Goal: Task Accomplishment & Management: Manage account settings

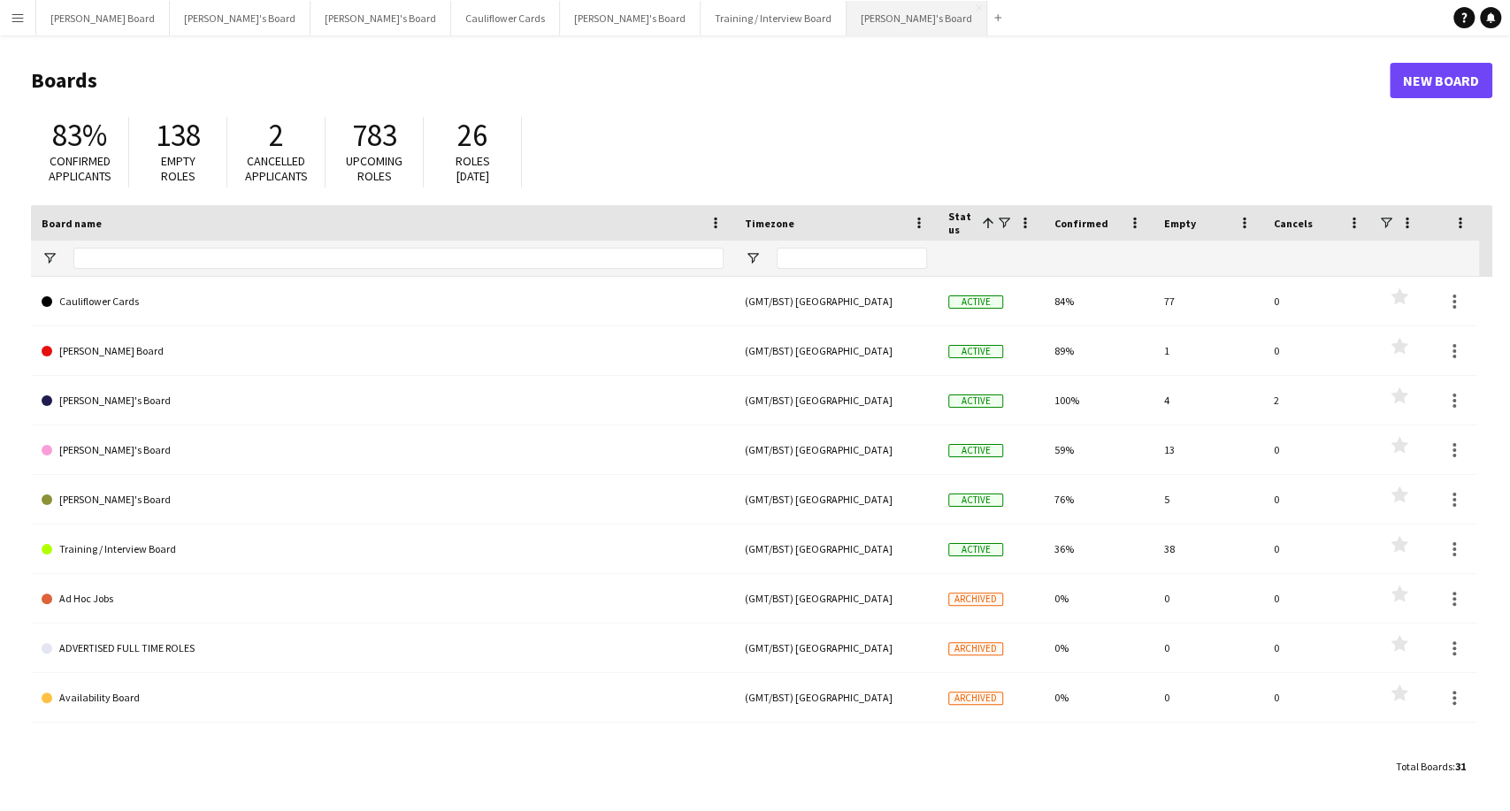
click at [847, 16] on button "[PERSON_NAME]'s Board Close" at bounding box center [917, 18] width 141 height 35
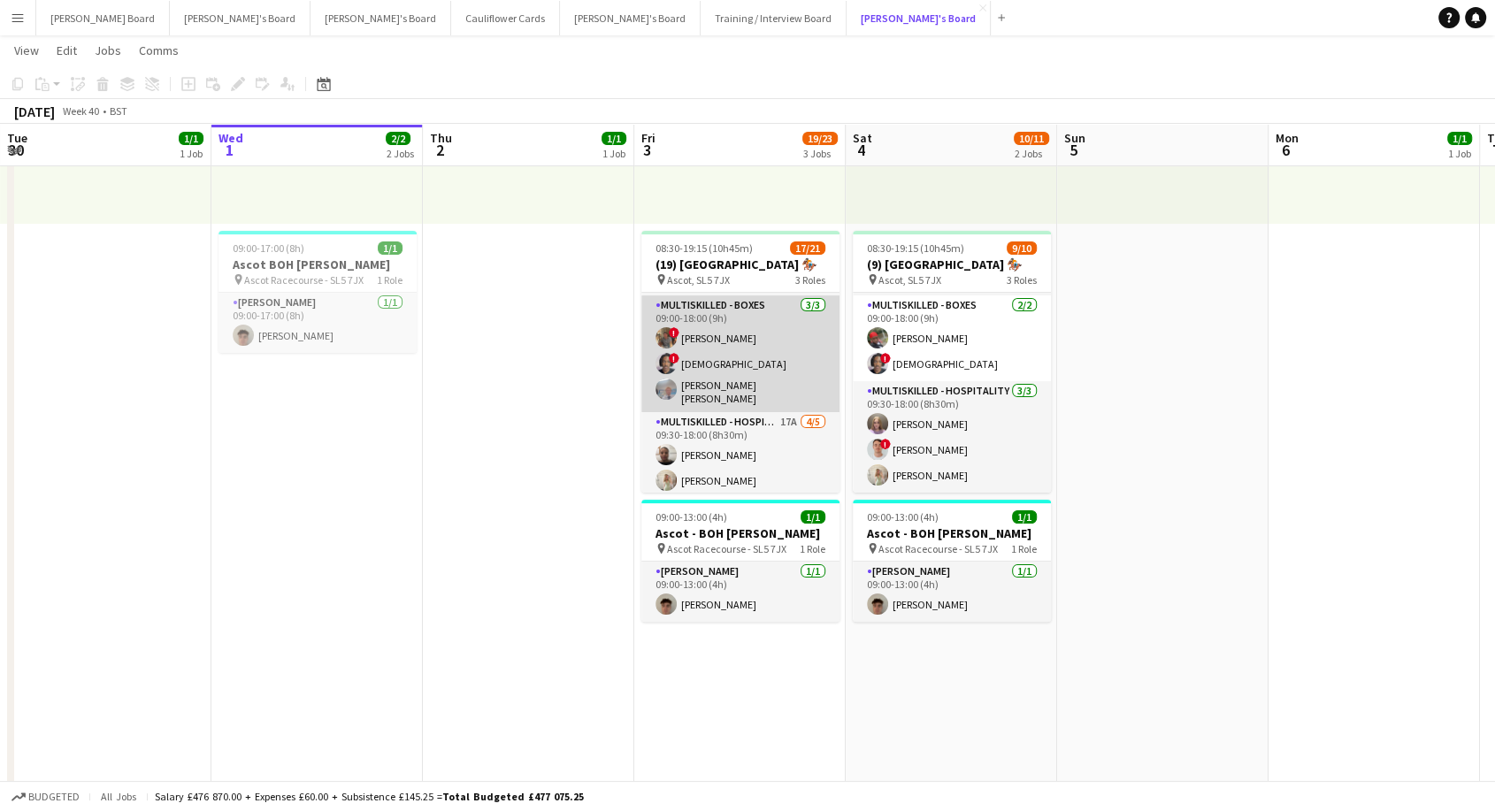
scroll to position [441, 0]
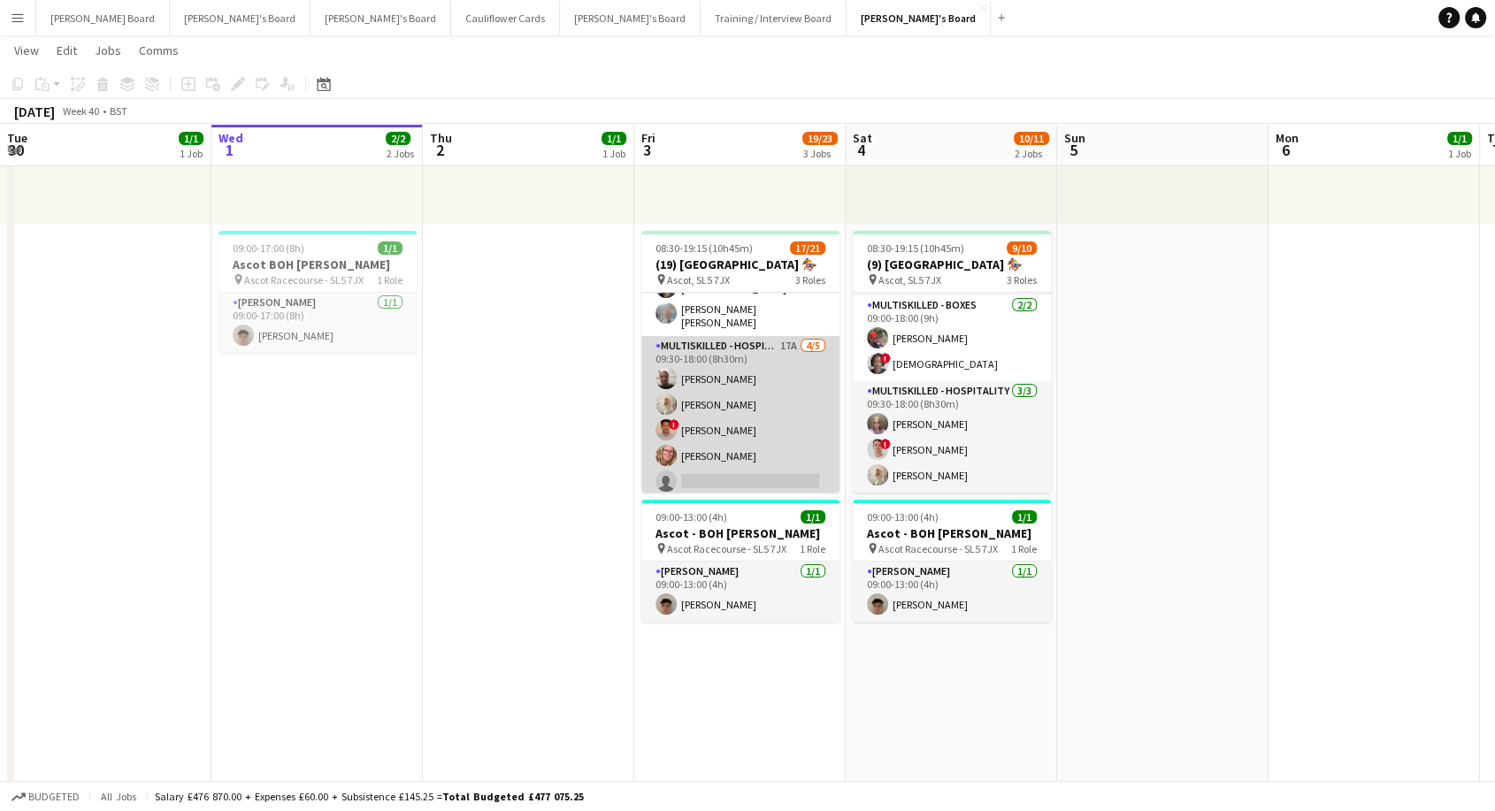
click at [751, 454] on app-card-role "Multiskilled - Hospitality 17A [DATE] 09:30-18:00 (8h30m) [PERSON_NAME] [PERSON…" at bounding box center [740, 417] width 198 height 163
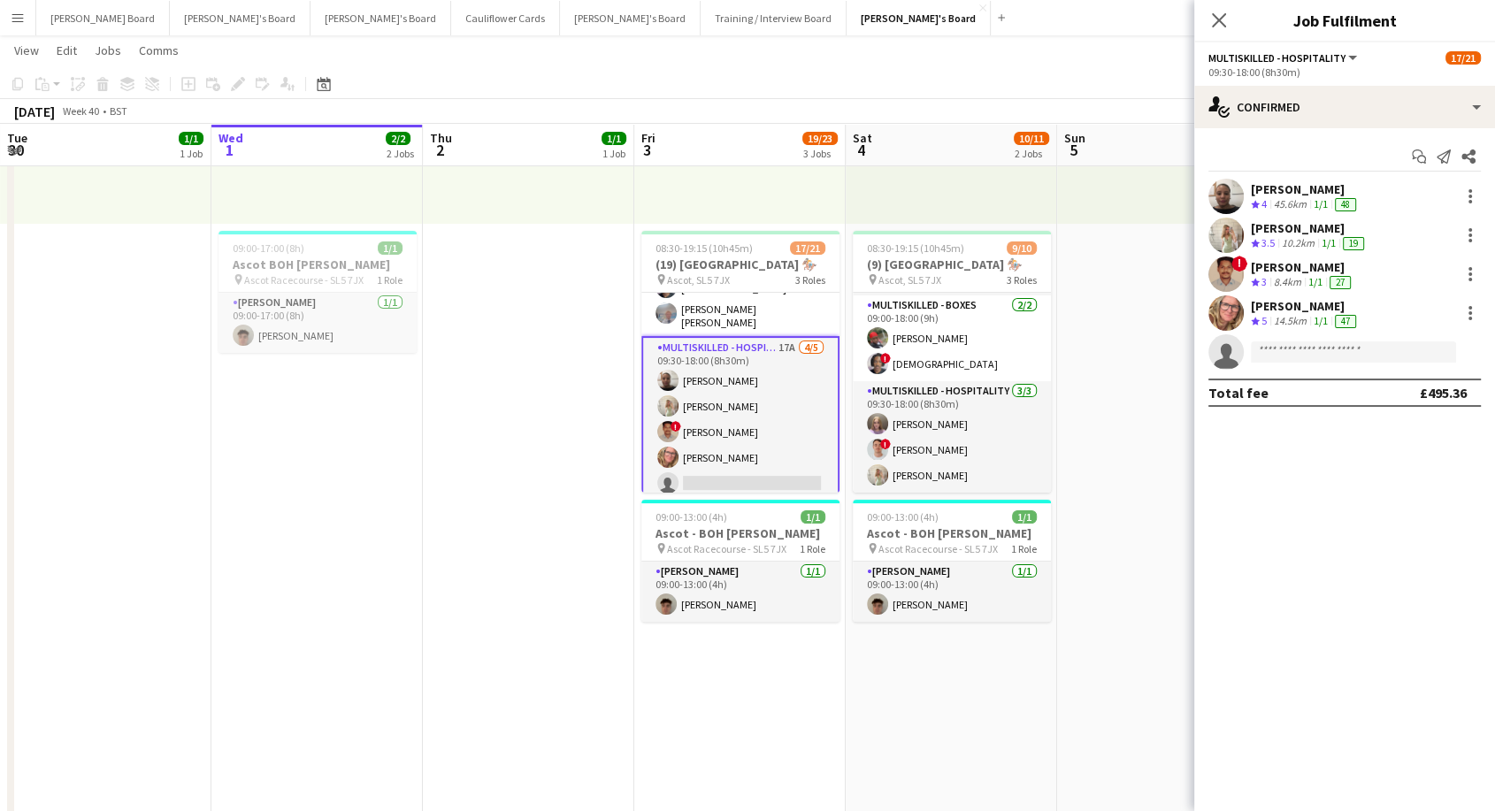
click at [1273, 309] on div "[PERSON_NAME]" at bounding box center [1305, 306] width 109 height 16
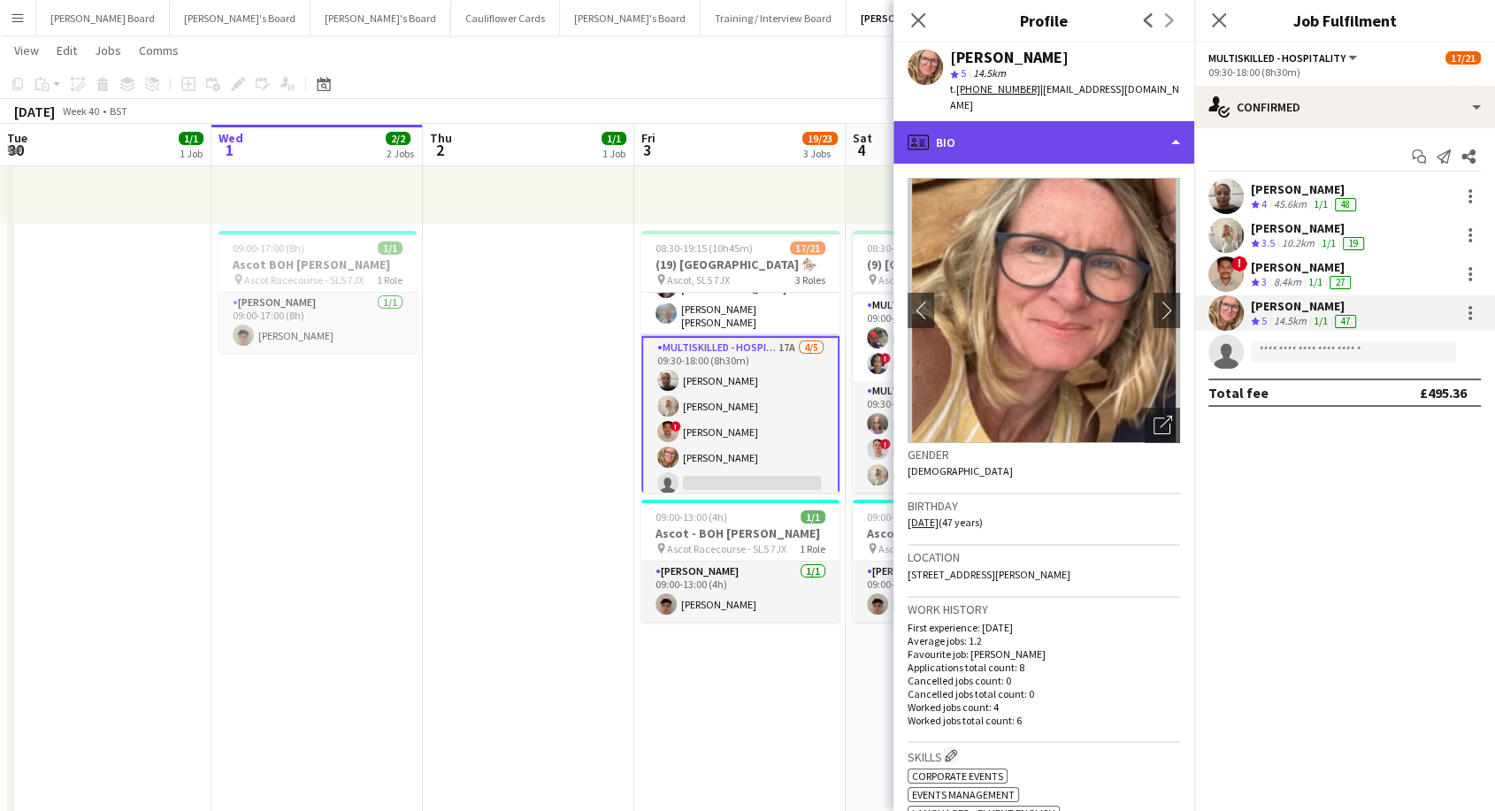
click at [1072, 123] on div "profile Bio" at bounding box center [1044, 142] width 301 height 42
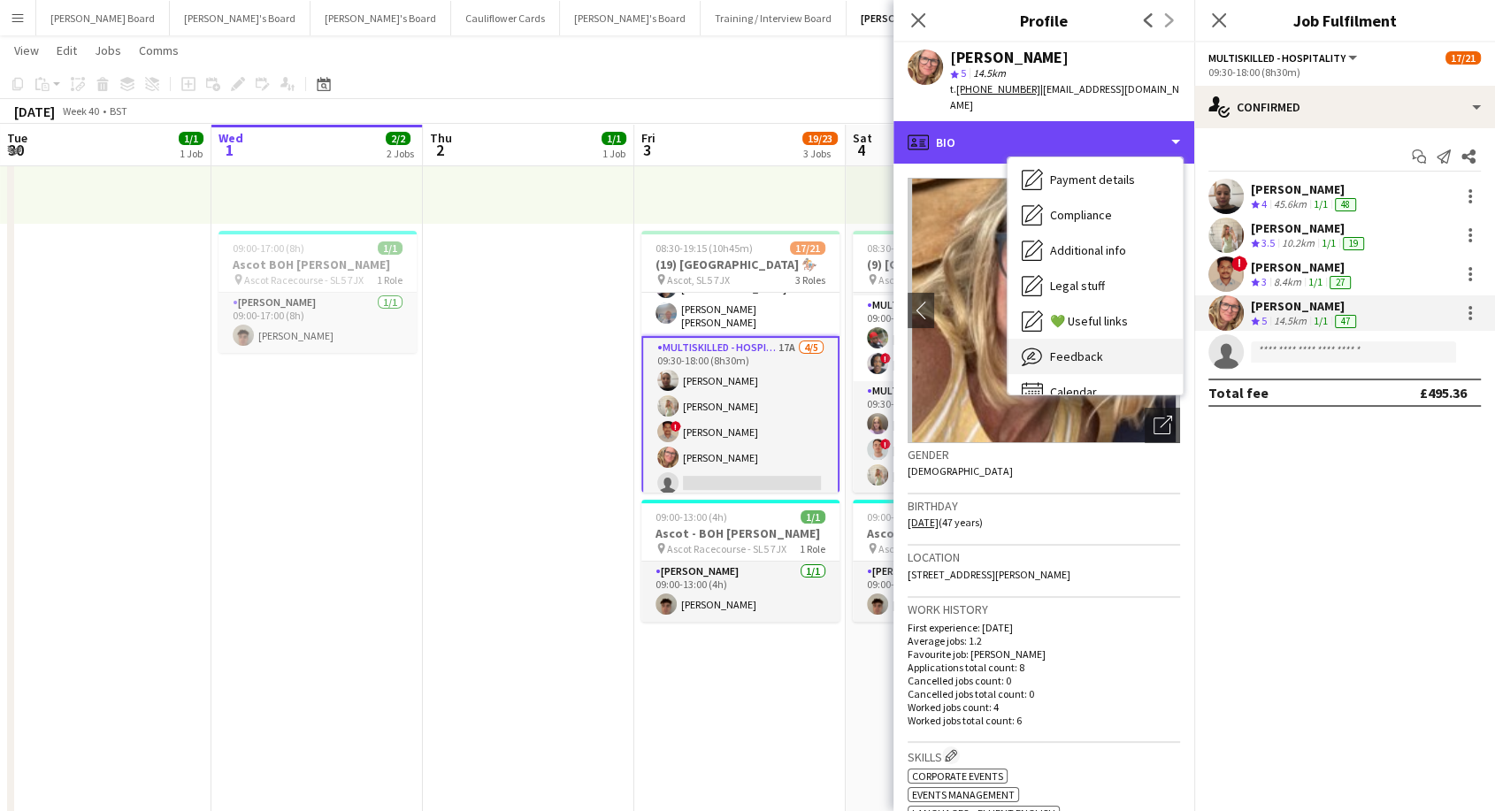
scroll to position [272, 0]
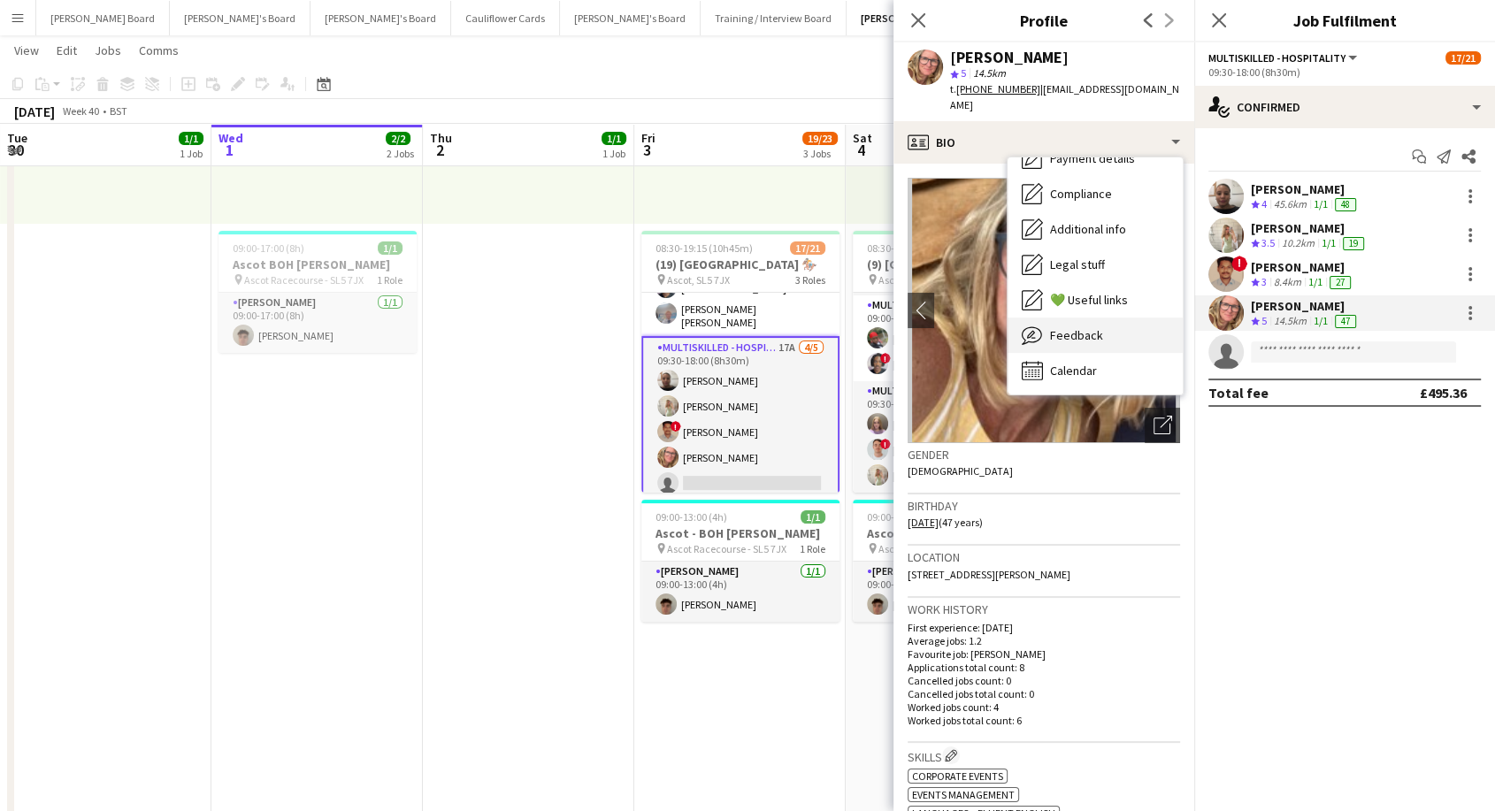
click at [1093, 327] on span "Feedback" at bounding box center [1076, 335] width 53 height 16
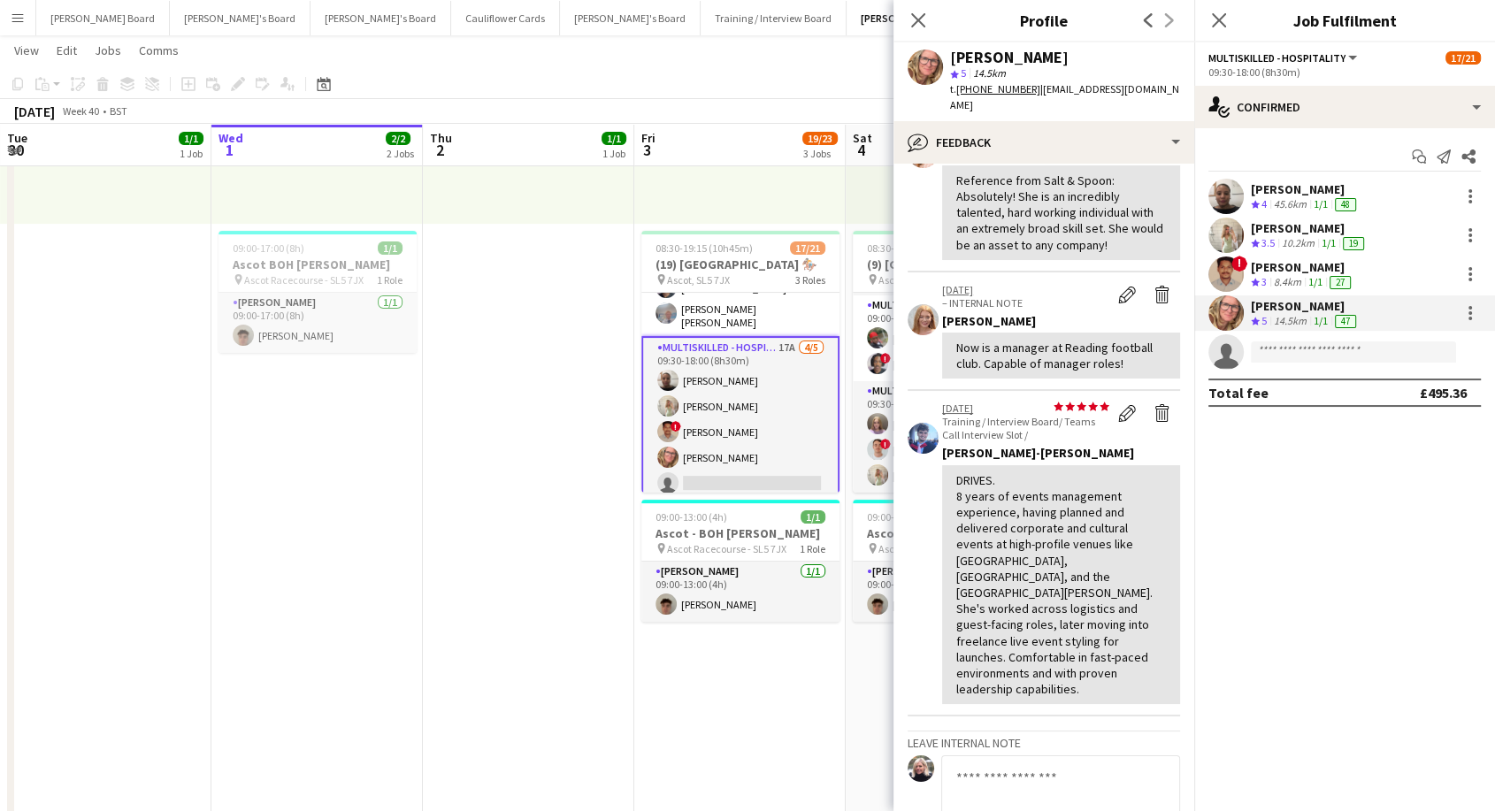
scroll to position [0, 0]
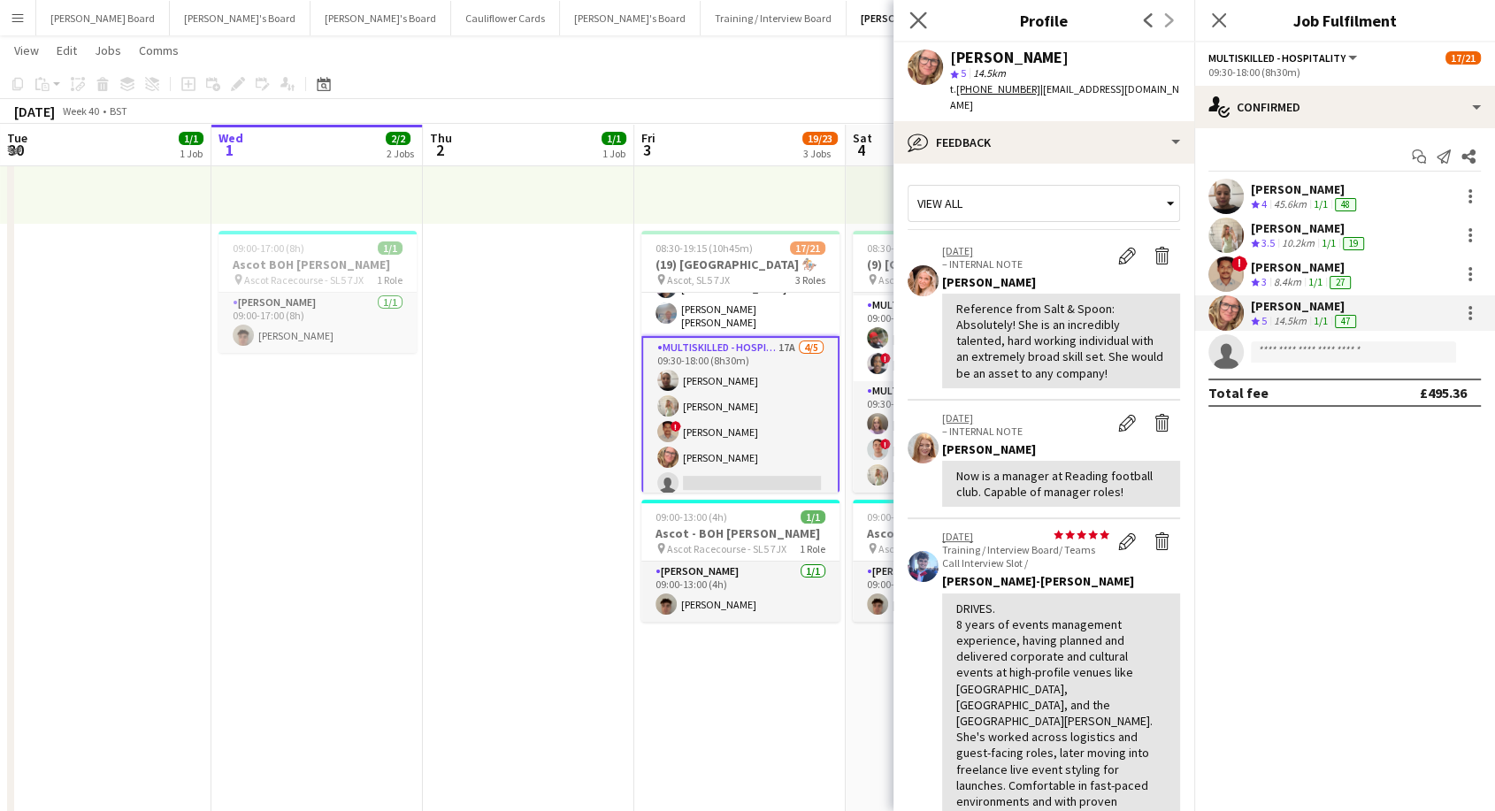
click at [921, 25] on icon at bounding box center [917, 20] width 17 height 17
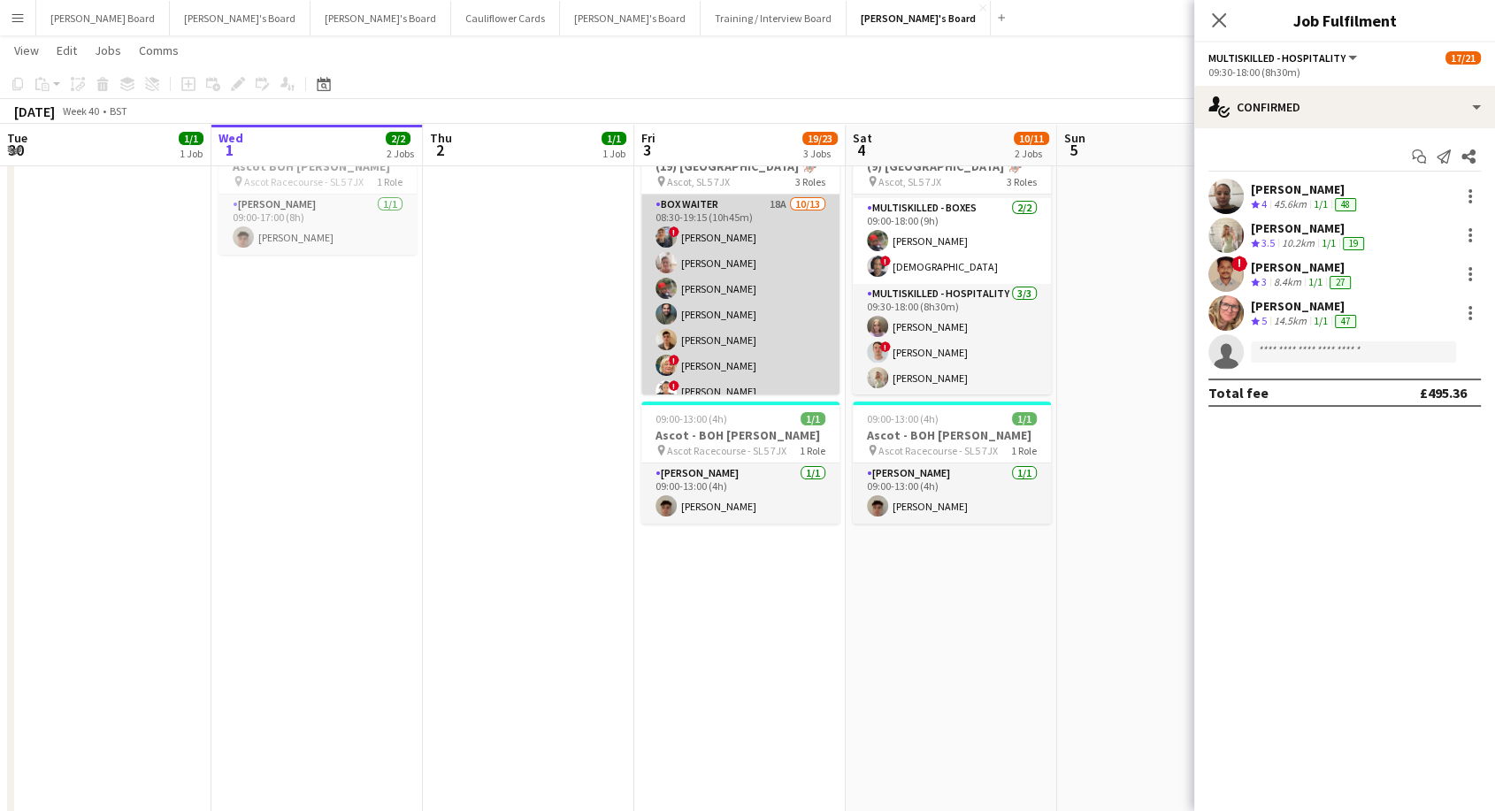
scroll to position [0, 422]
click at [759, 285] on app-card-role "BOX Waiter 18A [DATE] 08:30-19:15 (10h45m) ! [PERSON_NAME] [PERSON_NAME] [PERSO…" at bounding box center [741, 379] width 198 height 368
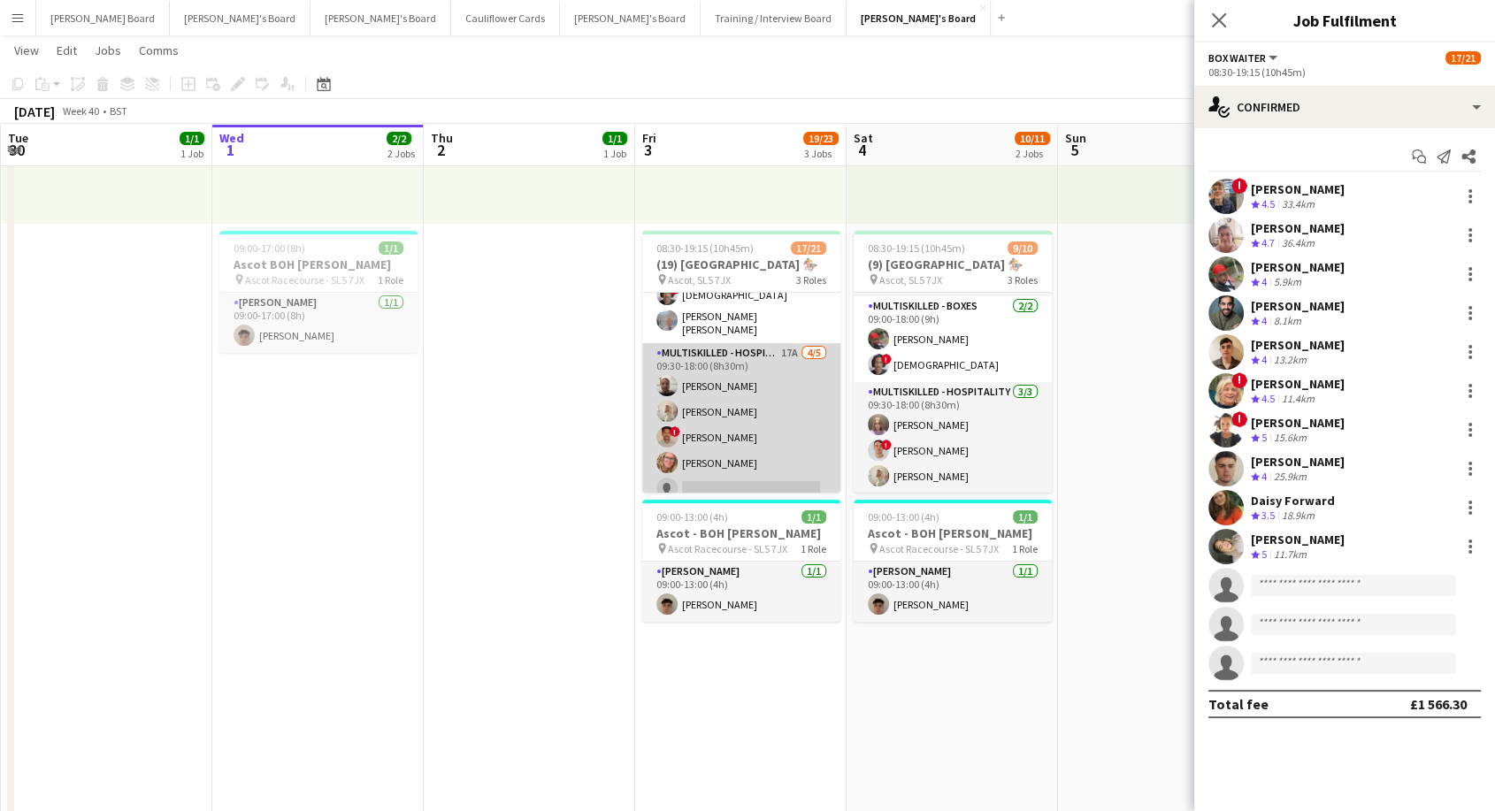
scroll to position [445, 0]
click at [768, 432] on app-card-role "Multiskilled - Hospitality 17A [DATE] 09:30-18:00 (8h30m) [PERSON_NAME] [PERSON…" at bounding box center [741, 417] width 198 height 163
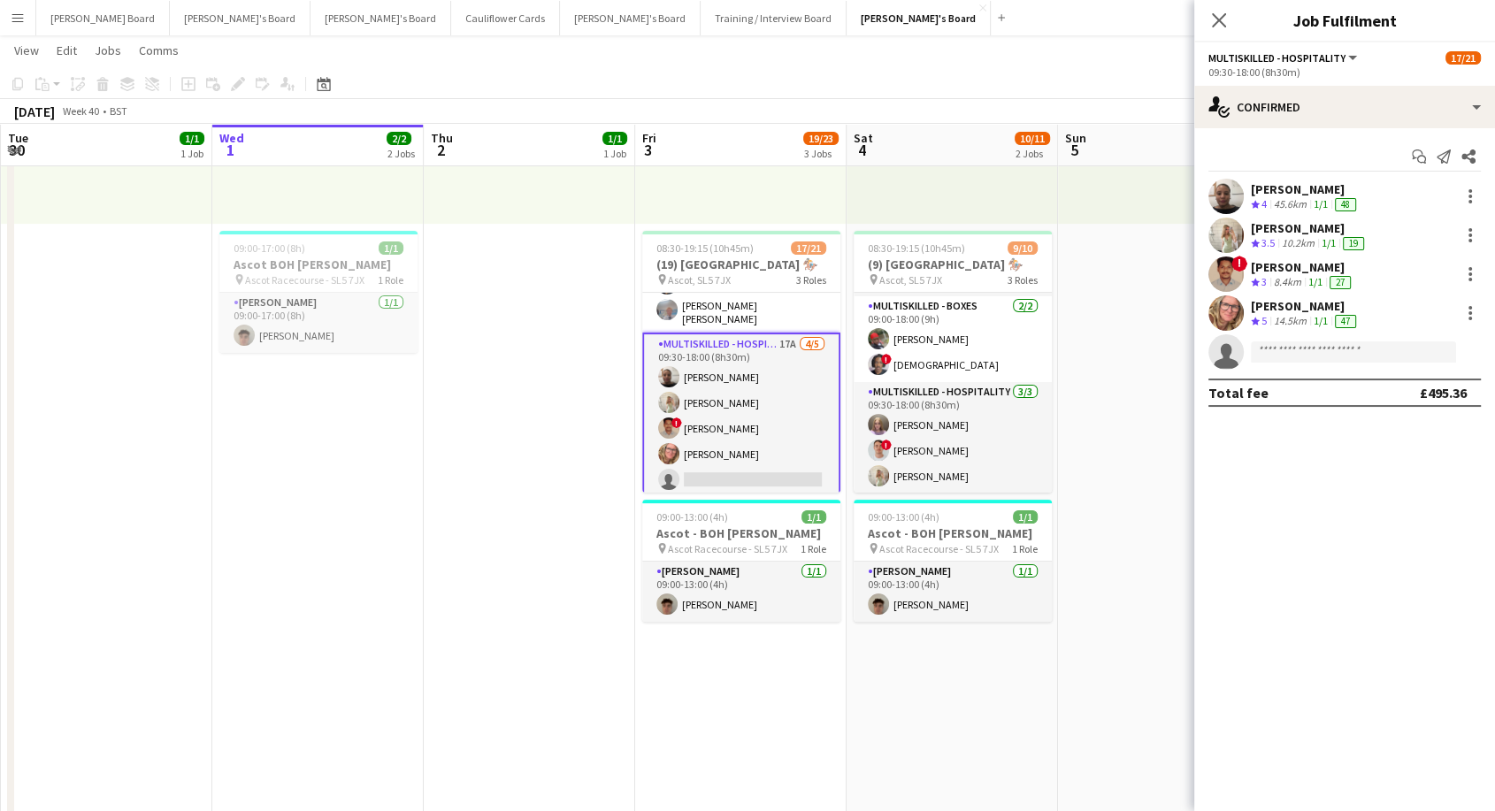
scroll to position [441, 0]
click at [1278, 300] on div "[PERSON_NAME]" at bounding box center [1305, 306] width 109 height 16
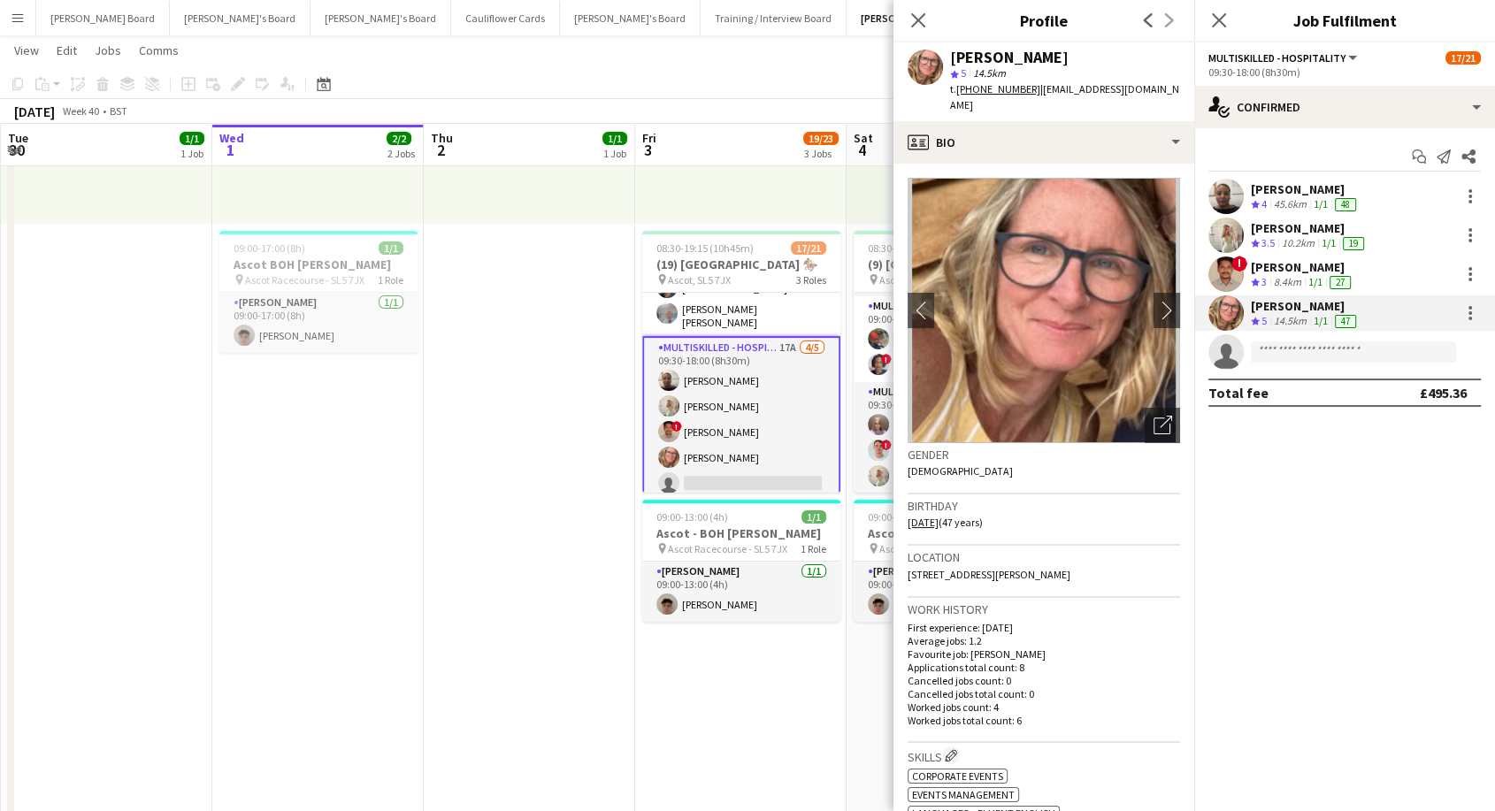
drag, startPoint x: 920, startPoint y: 24, endPoint x: 923, endPoint y: 46, distance: 22.3
click at [920, 24] on icon at bounding box center [918, 20] width 14 height 14
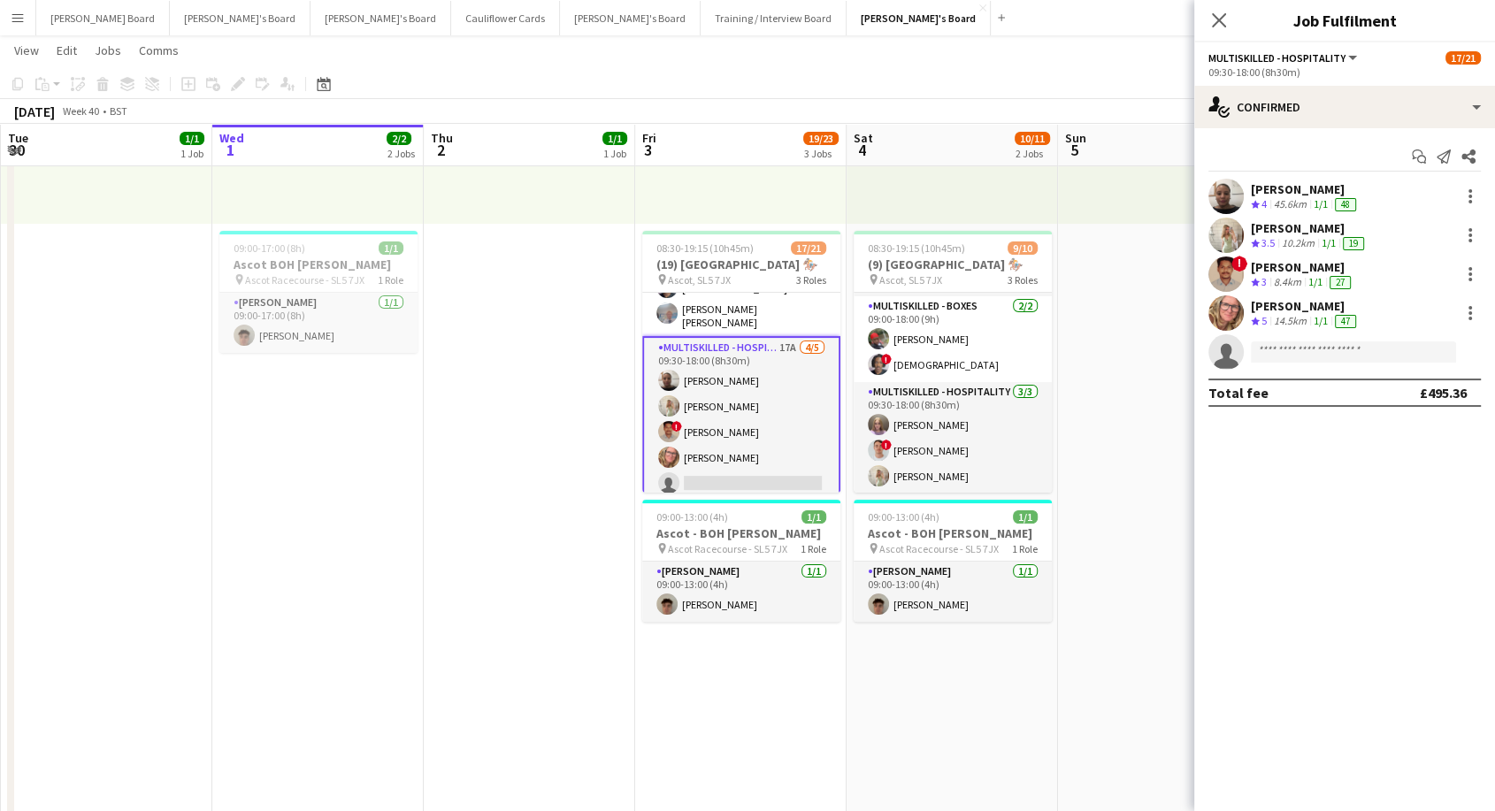
click at [784, 424] on app-card-role "Multiskilled - Hospitality 17A [DATE] 09:30-18:00 (8h30m) [PERSON_NAME] [PERSON…" at bounding box center [741, 419] width 198 height 166
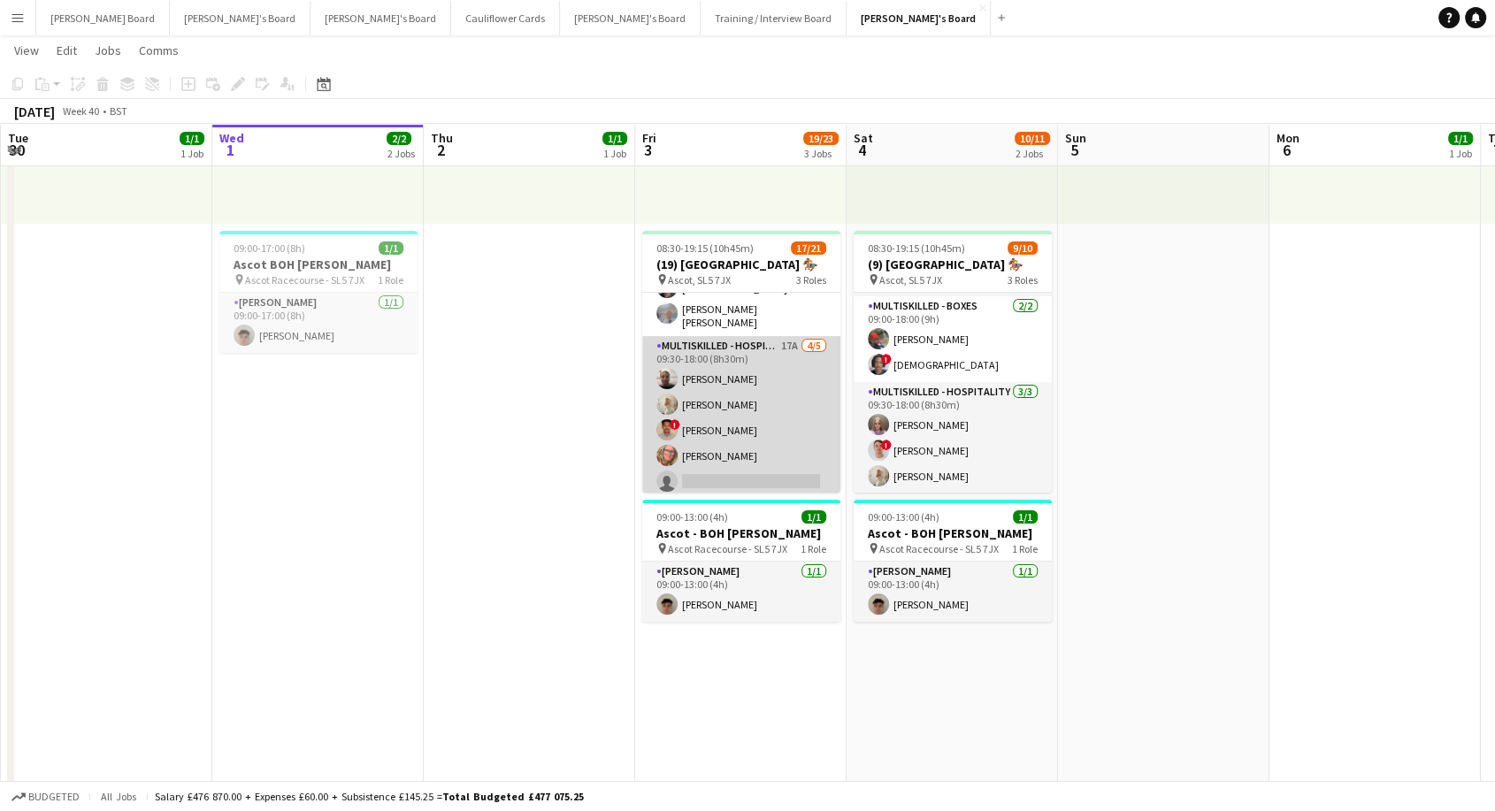
click at [764, 425] on app-card-role "Multiskilled - Hospitality 17A [DATE] 09:30-18:00 (8h30m) [PERSON_NAME] [PERSON…" at bounding box center [741, 417] width 198 height 163
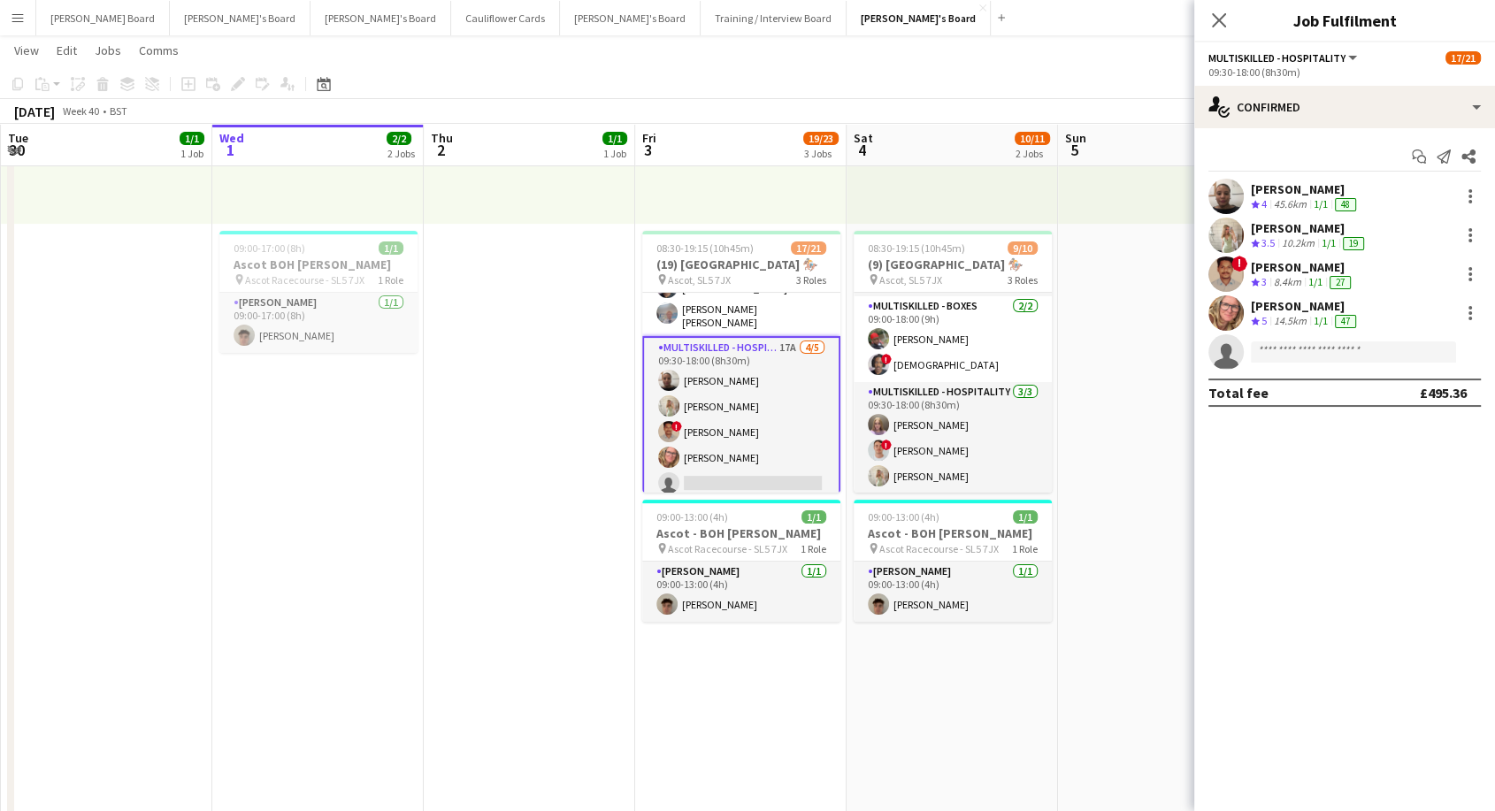
click at [1279, 312] on div "[PERSON_NAME]" at bounding box center [1305, 306] width 109 height 16
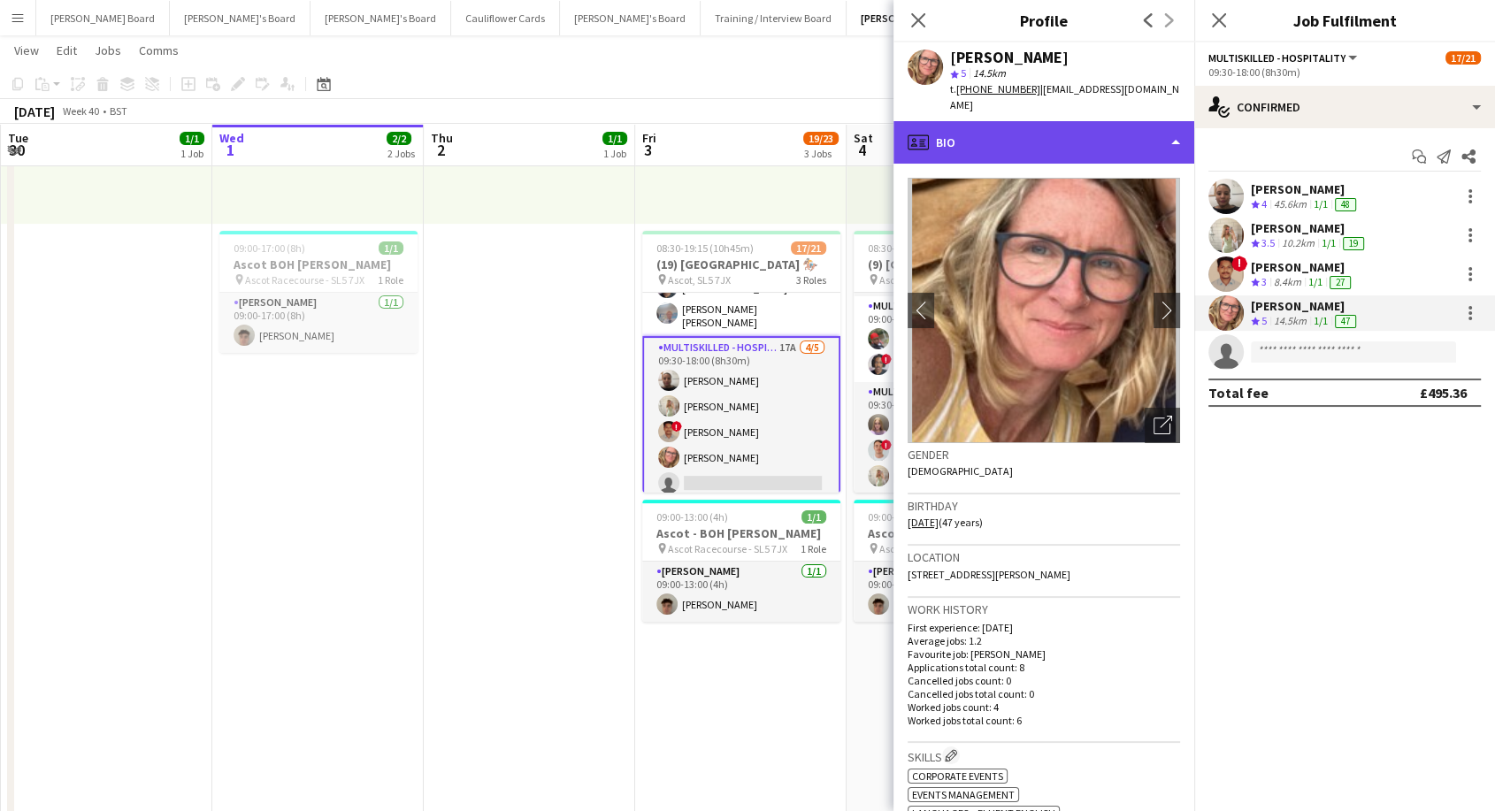
click at [1006, 122] on div "profile Bio" at bounding box center [1044, 142] width 301 height 42
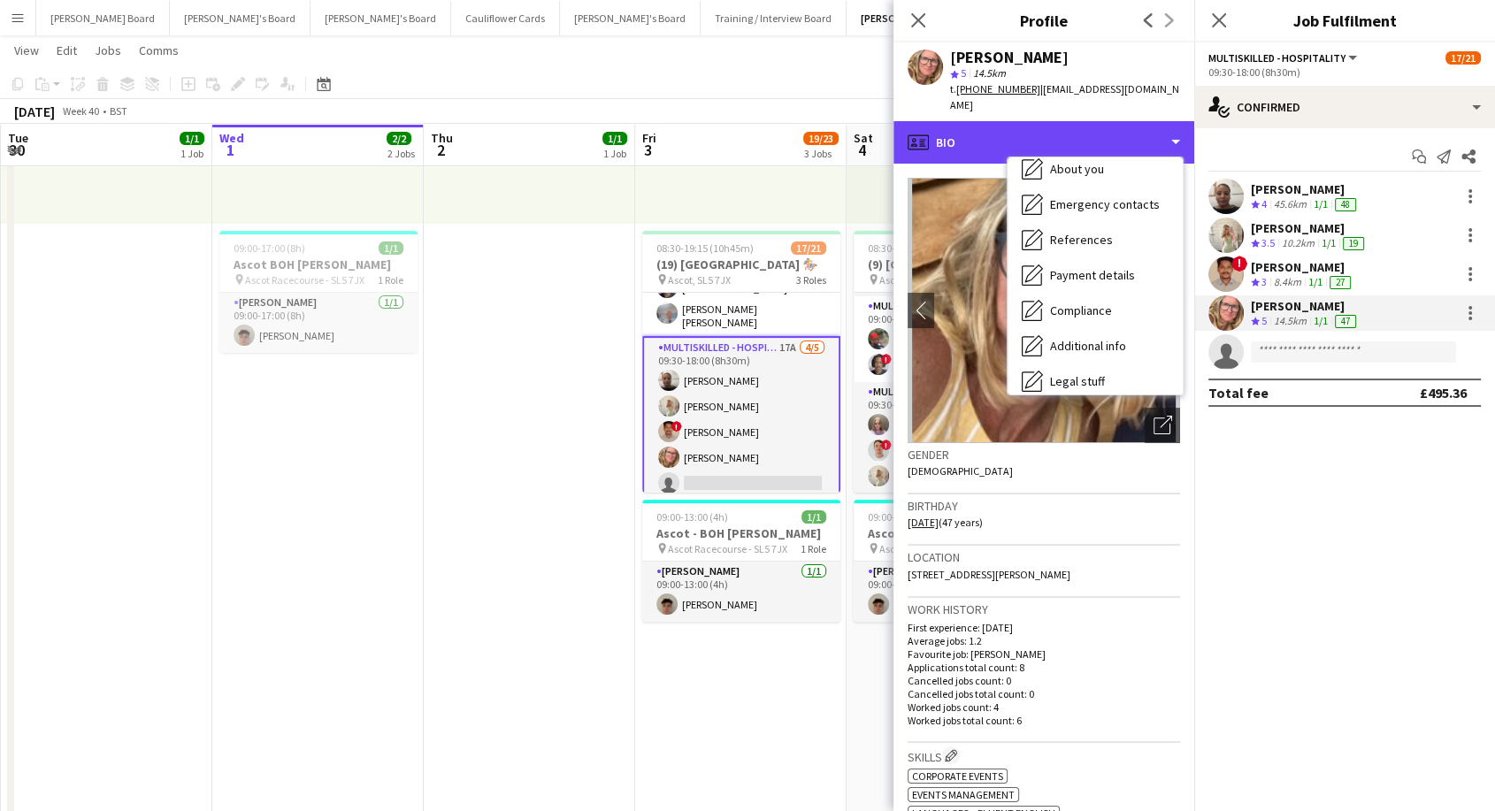
scroll to position [272, 0]
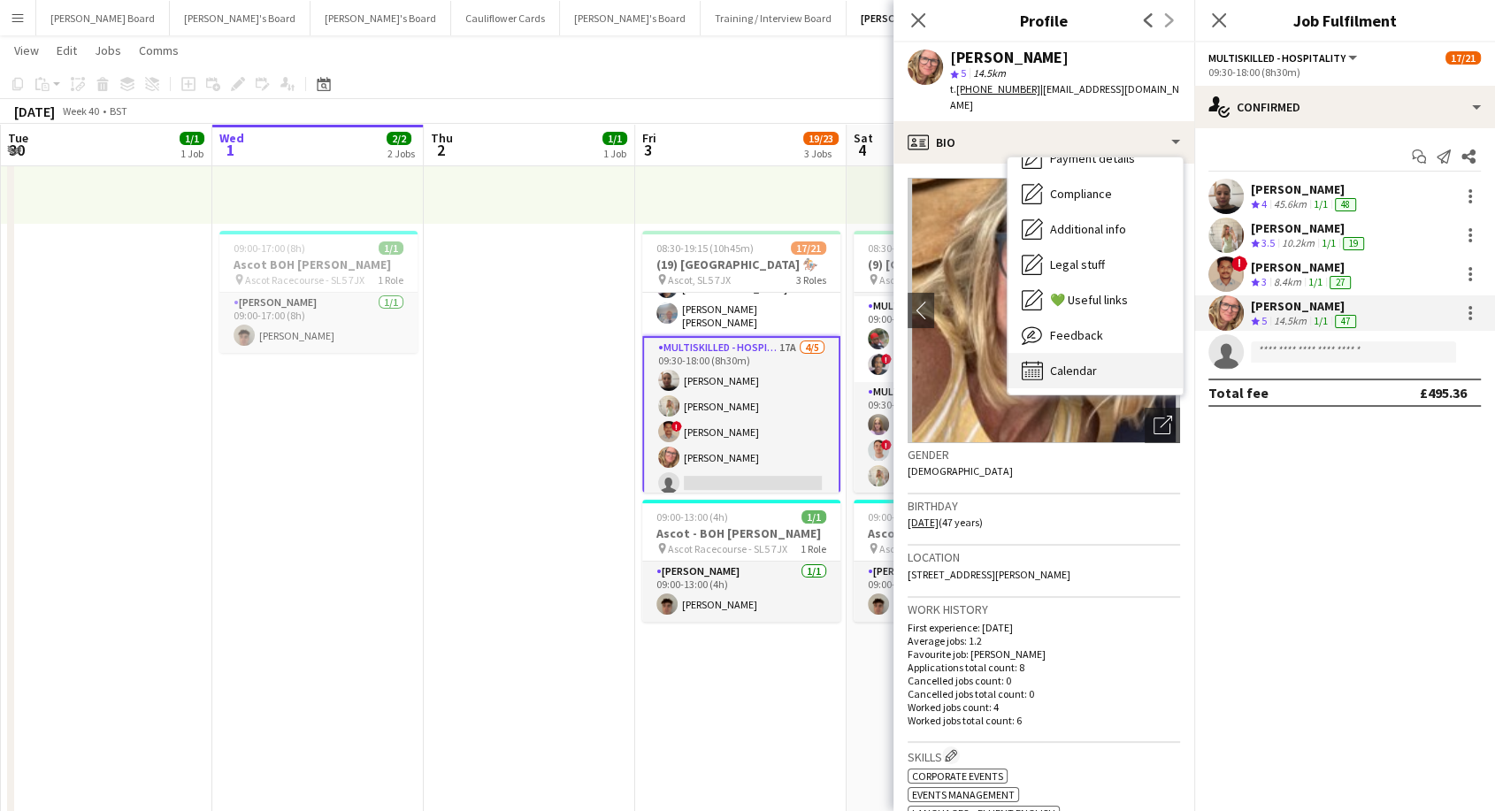
click at [1093, 363] on span "Calendar" at bounding box center [1073, 371] width 47 height 16
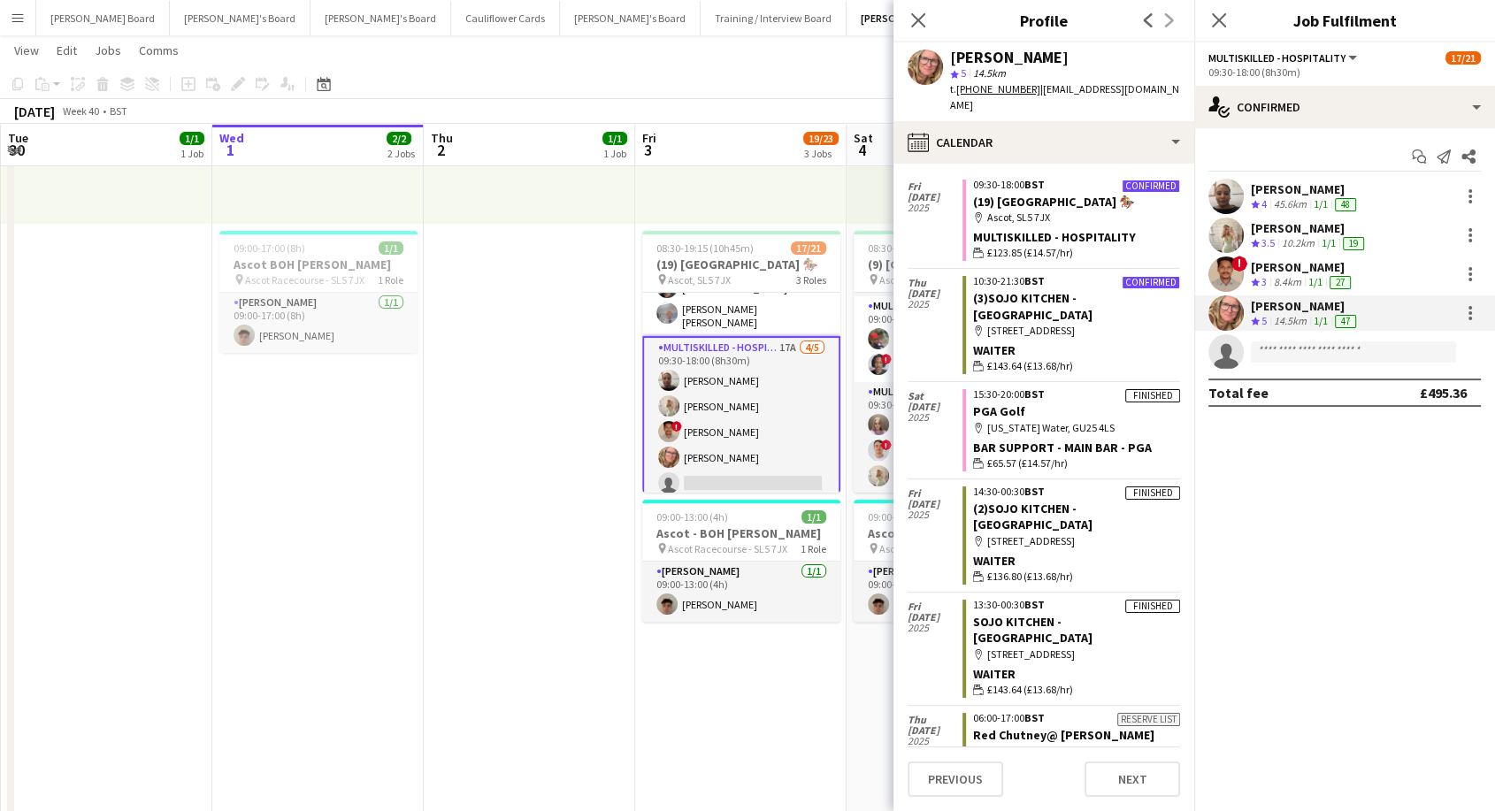
scroll to position [0, 0]
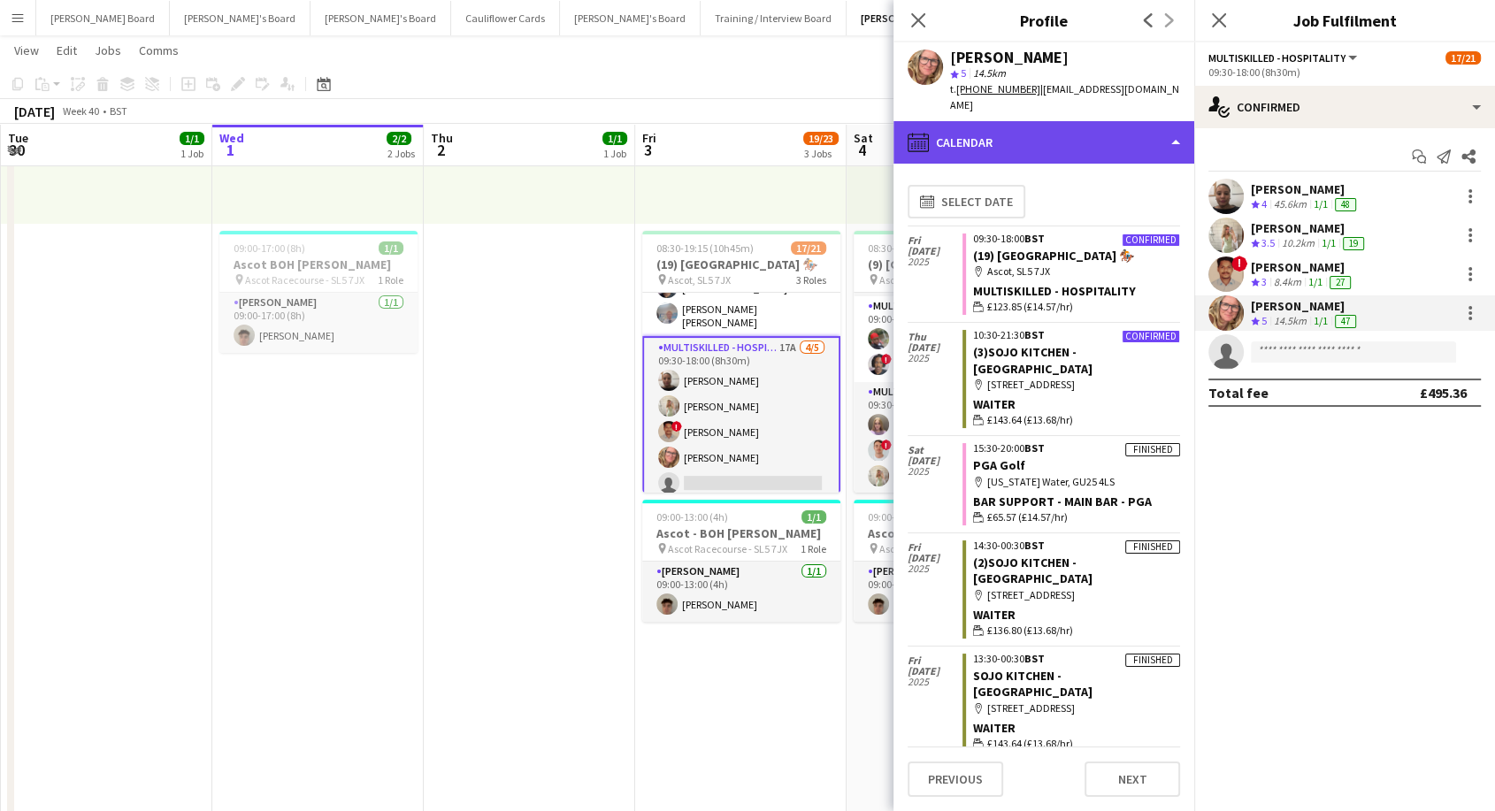
click at [1008, 121] on div "calendar-full Calendar" at bounding box center [1044, 142] width 301 height 42
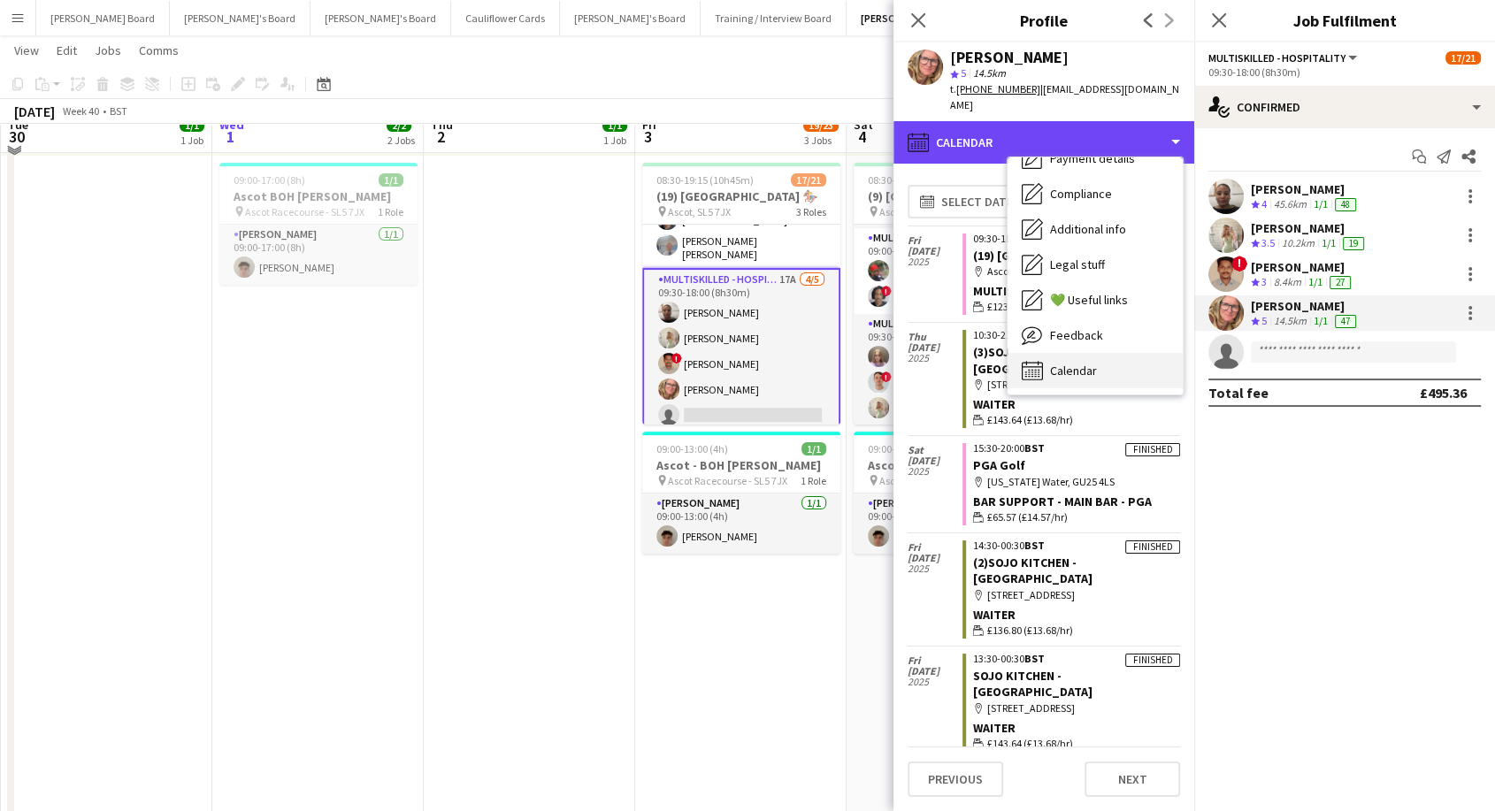
scroll to position [393, 0]
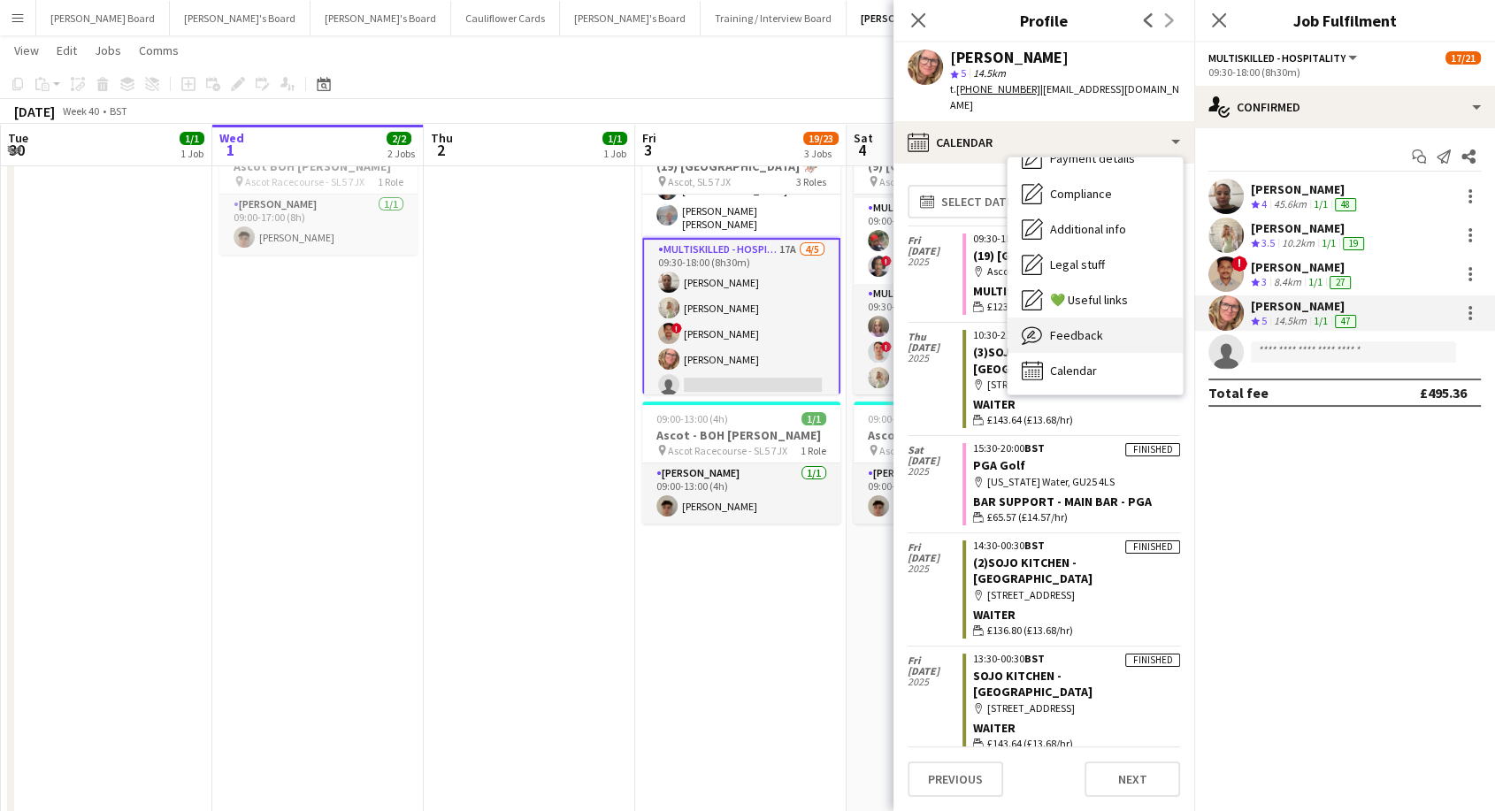
click at [1092, 327] on span "Feedback" at bounding box center [1076, 335] width 53 height 16
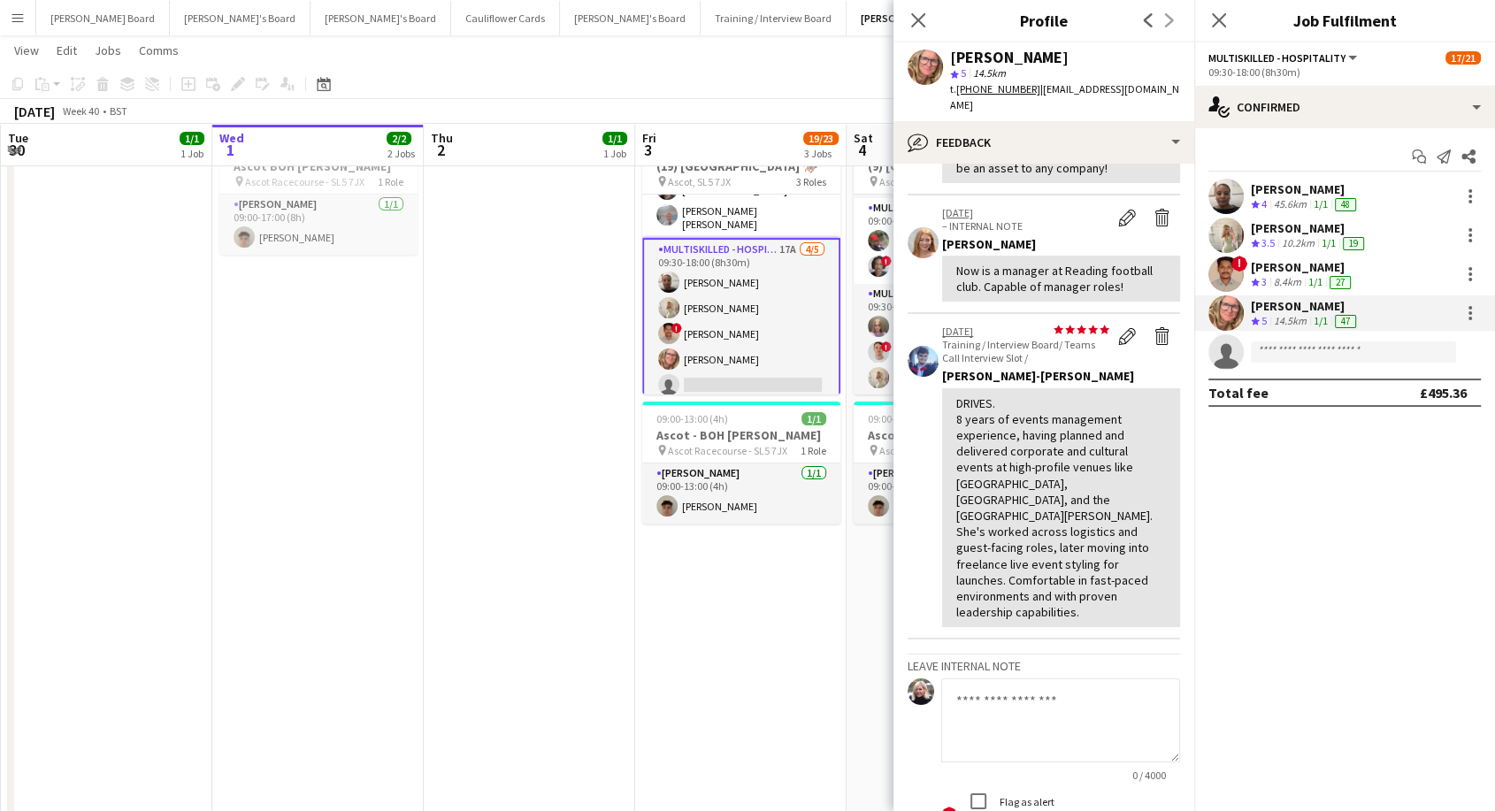
scroll to position [311, 0]
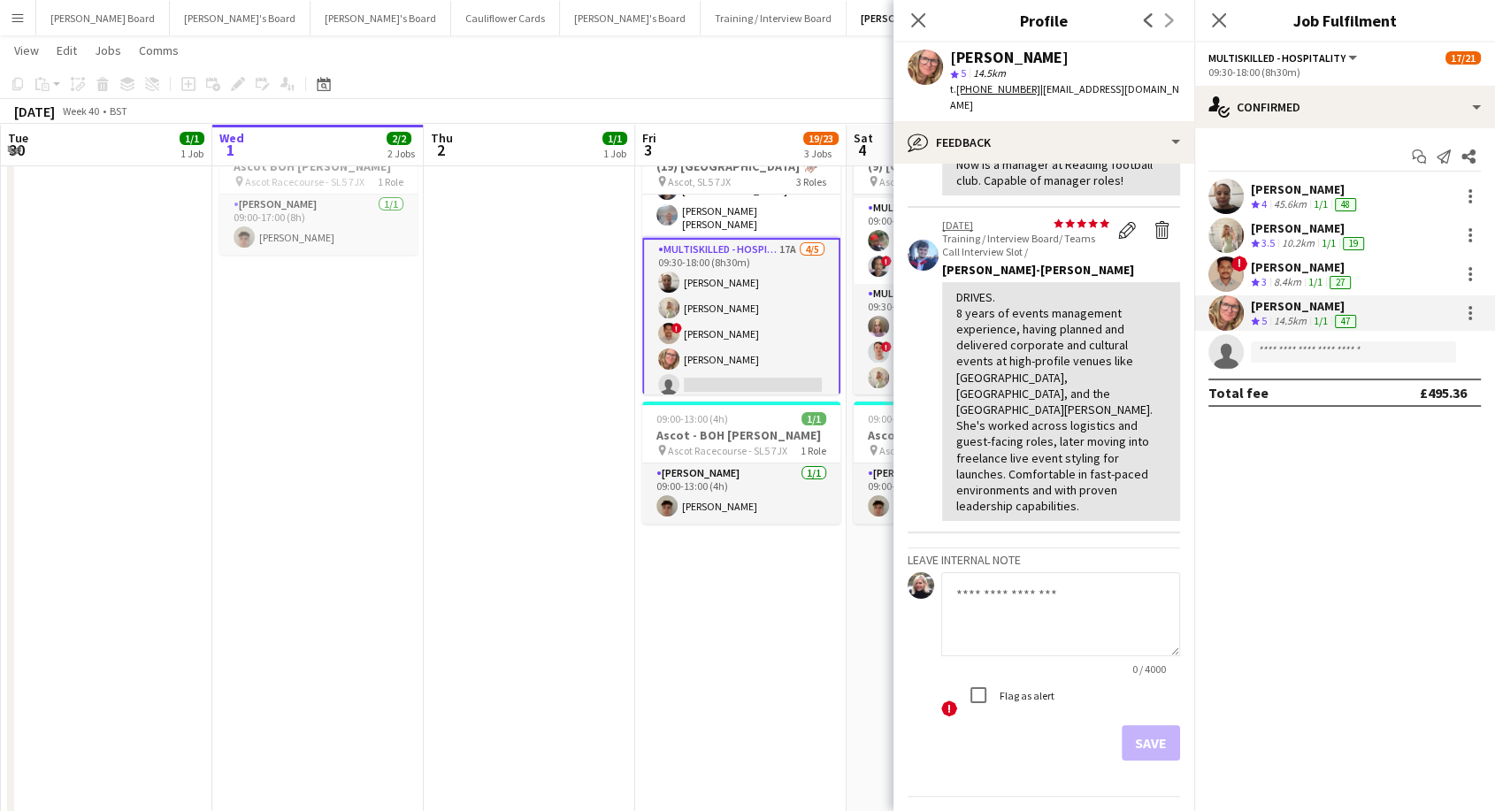
drag, startPoint x: 916, startPoint y: 21, endPoint x: 972, endPoint y: 116, distance: 110.3
click at [917, 23] on icon "Close pop-in" at bounding box center [918, 20] width 14 height 14
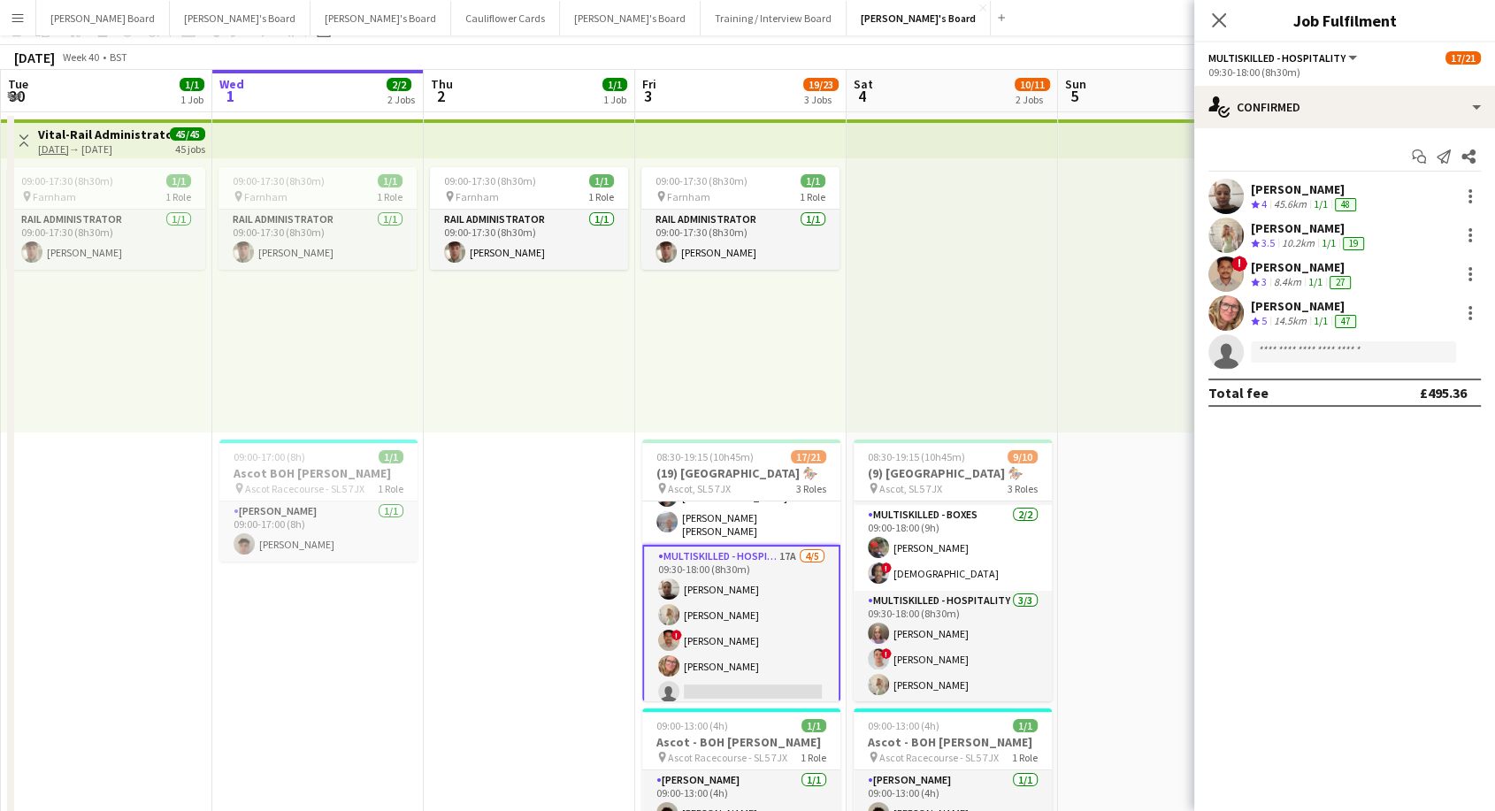
scroll to position [196, 0]
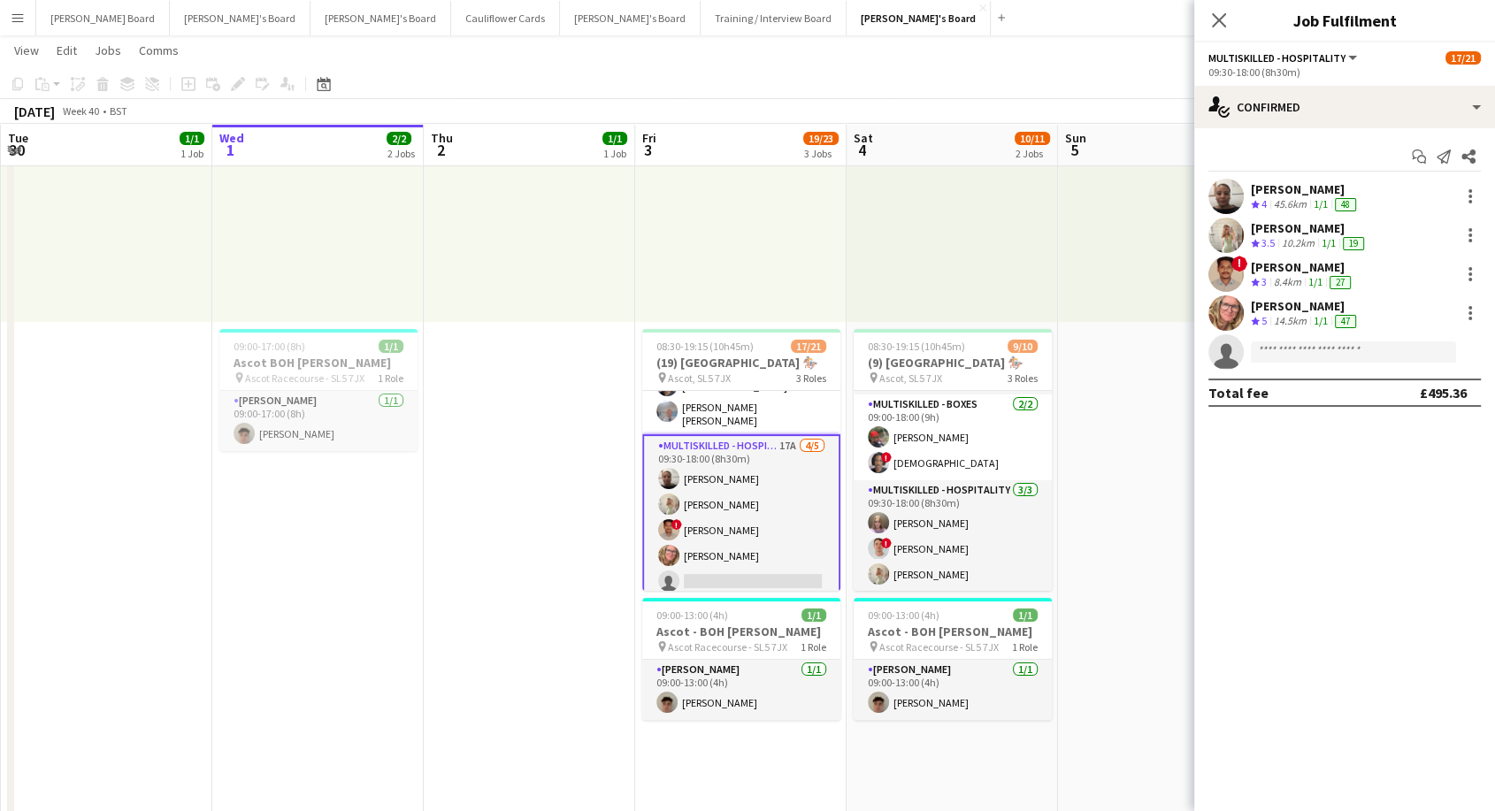
drag, startPoint x: 1226, startPoint y: 21, endPoint x: 1213, endPoint y: 49, distance: 30.5
click at [1226, 22] on icon "Close pop-in" at bounding box center [1219, 20] width 14 height 14
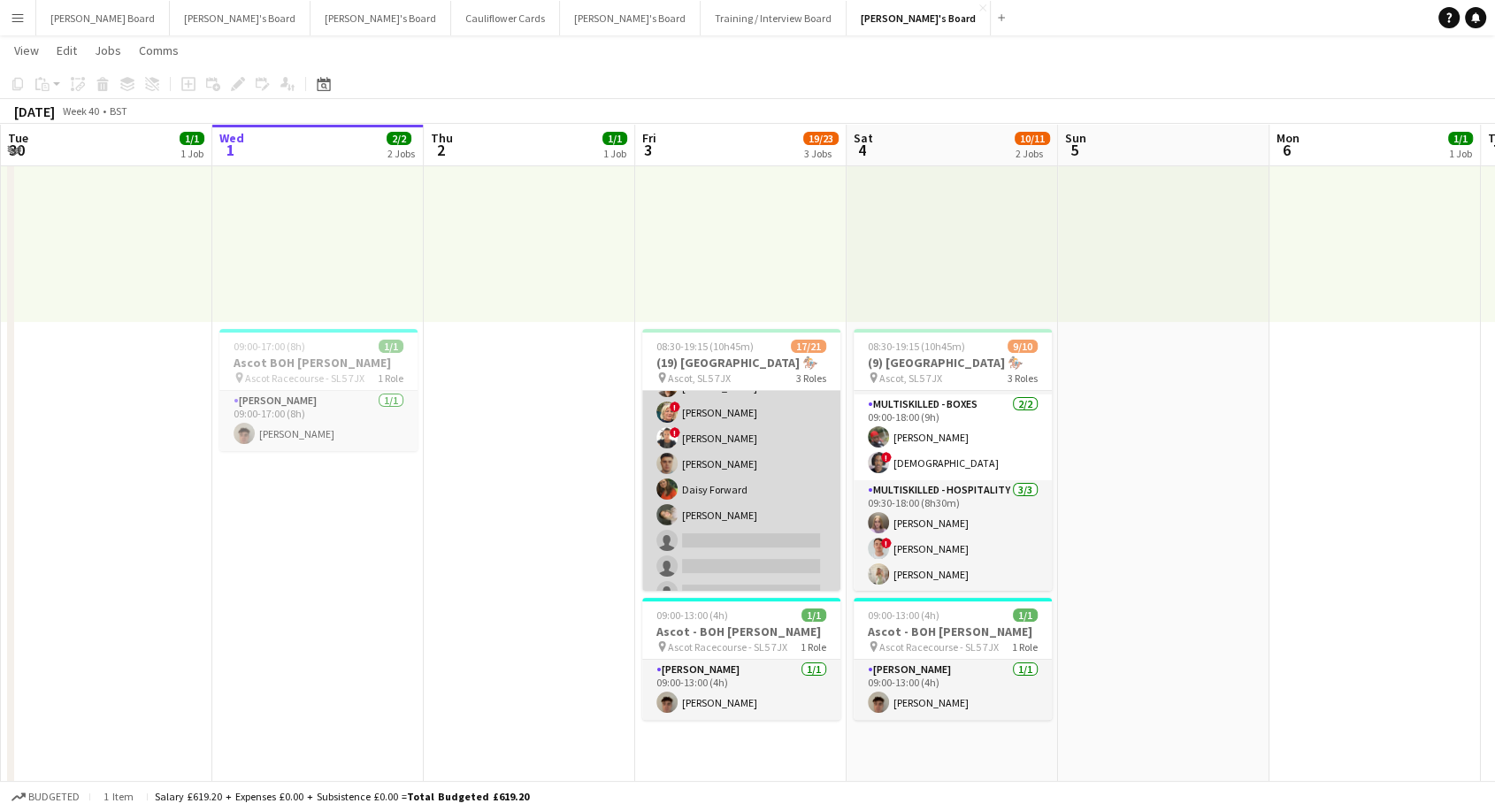
scroll to position [445, 0]
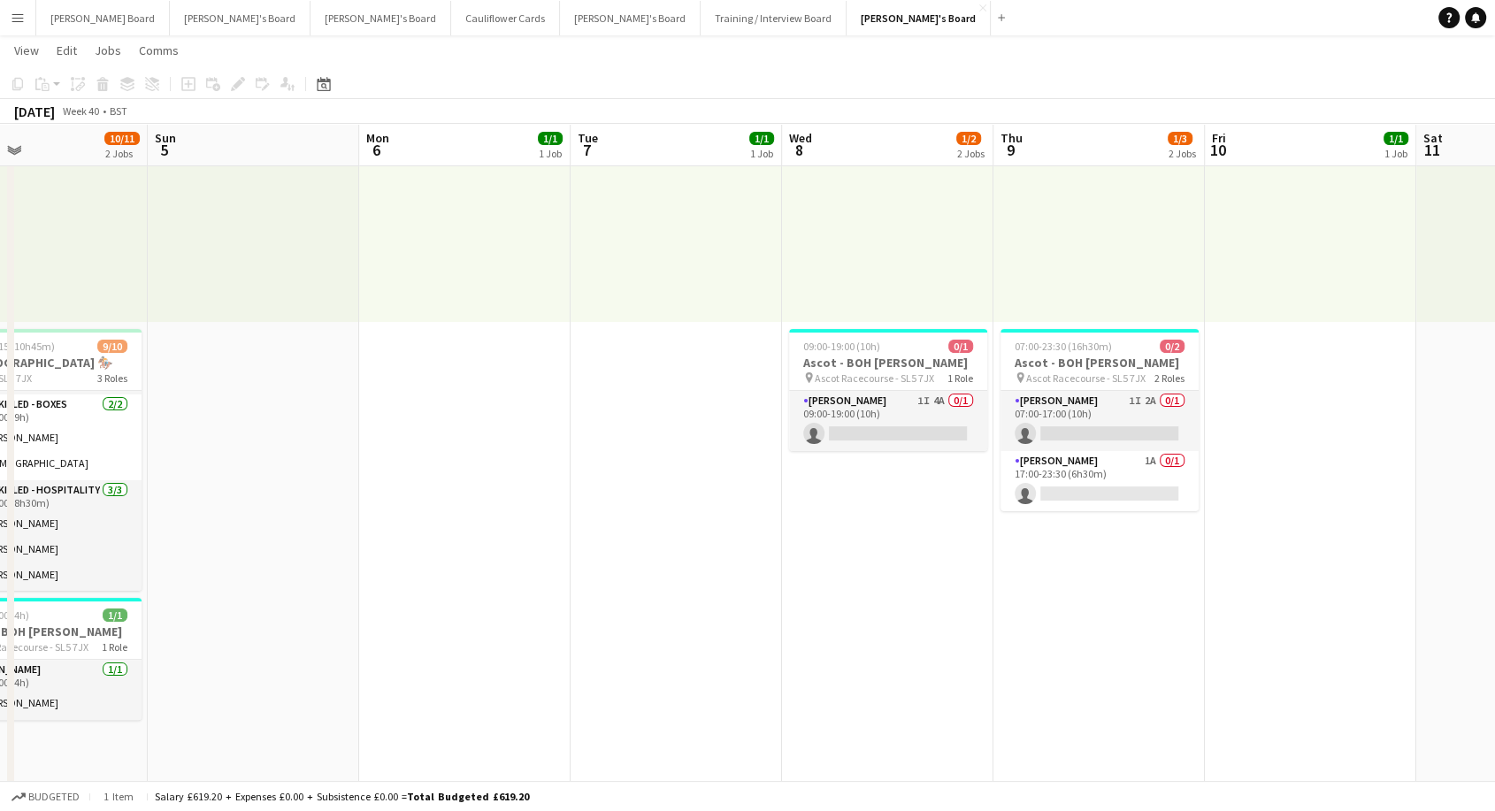
drag, startPoint x: 1210, startPoint y: 475, endPoint x: 297, endPoint y: 558, distance: 916.8
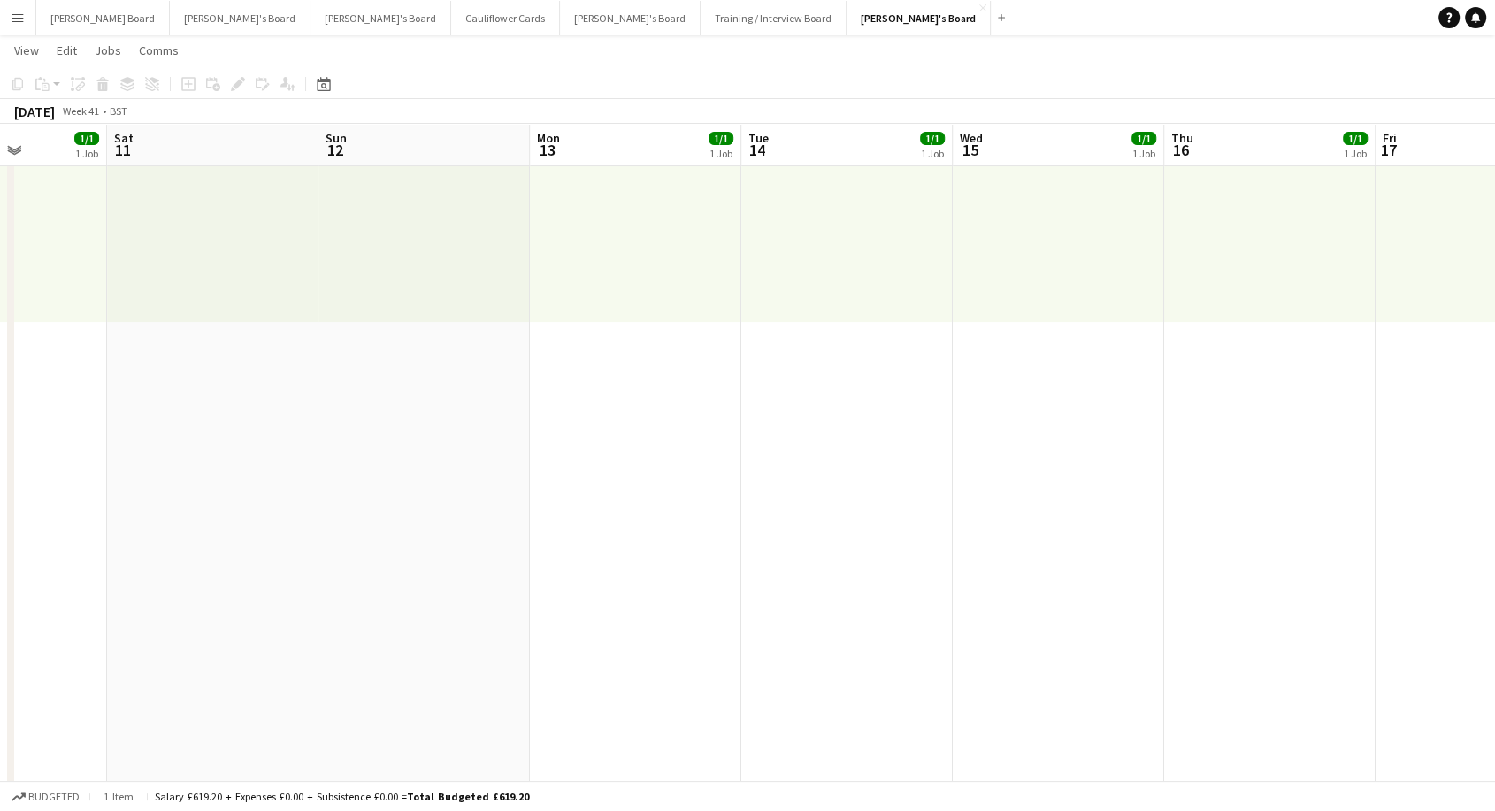
drag, startPoint x: 1308, startPoint y: 564, endPoint x: 28, endPoint y: 662, distance: 1283.0
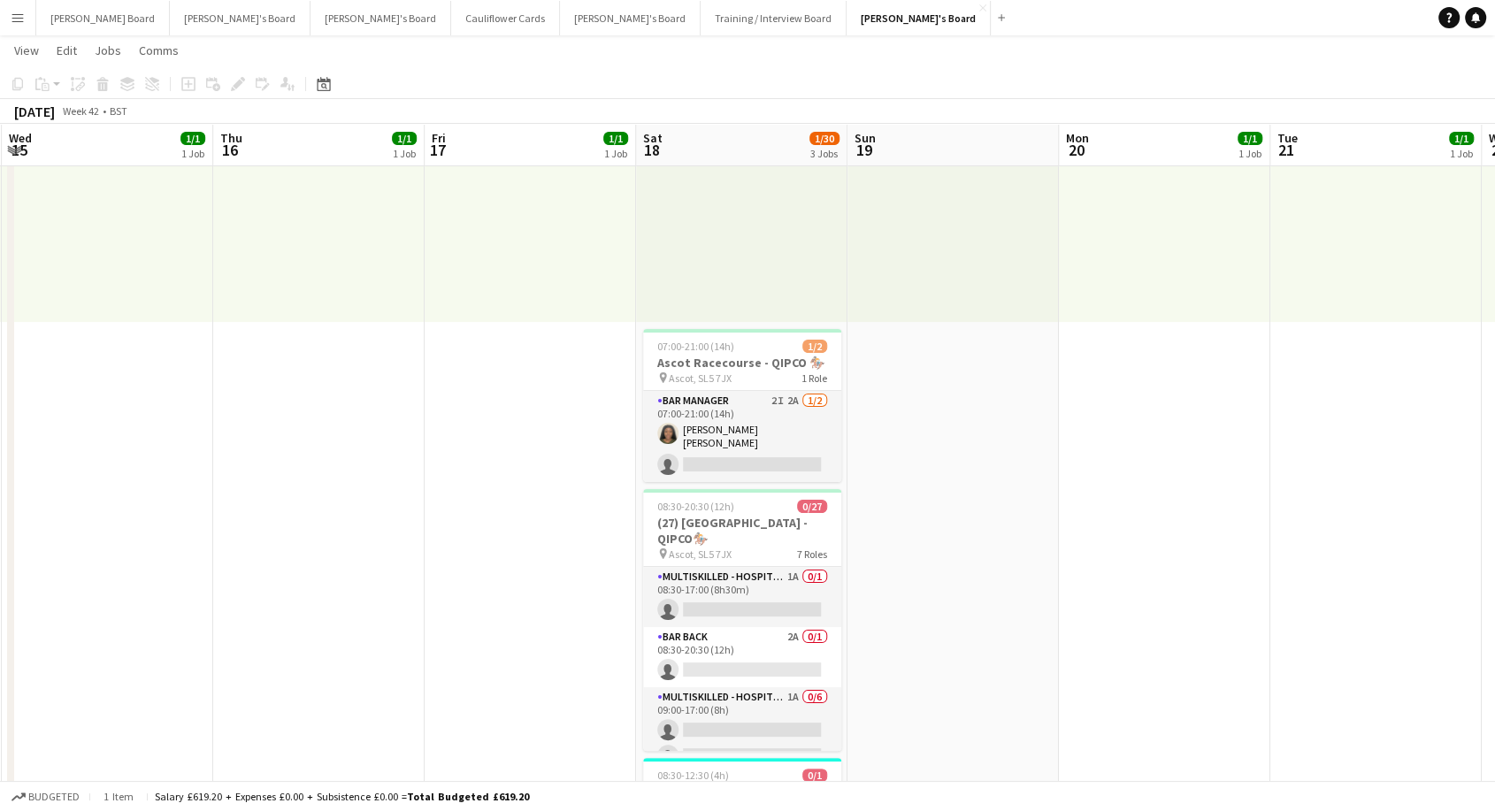
scroll to position [0, 846]
drag, startPoint x: 1036, startPoint y: 527, endPoint x: 93, endPoint y: 601, distance: 945.9
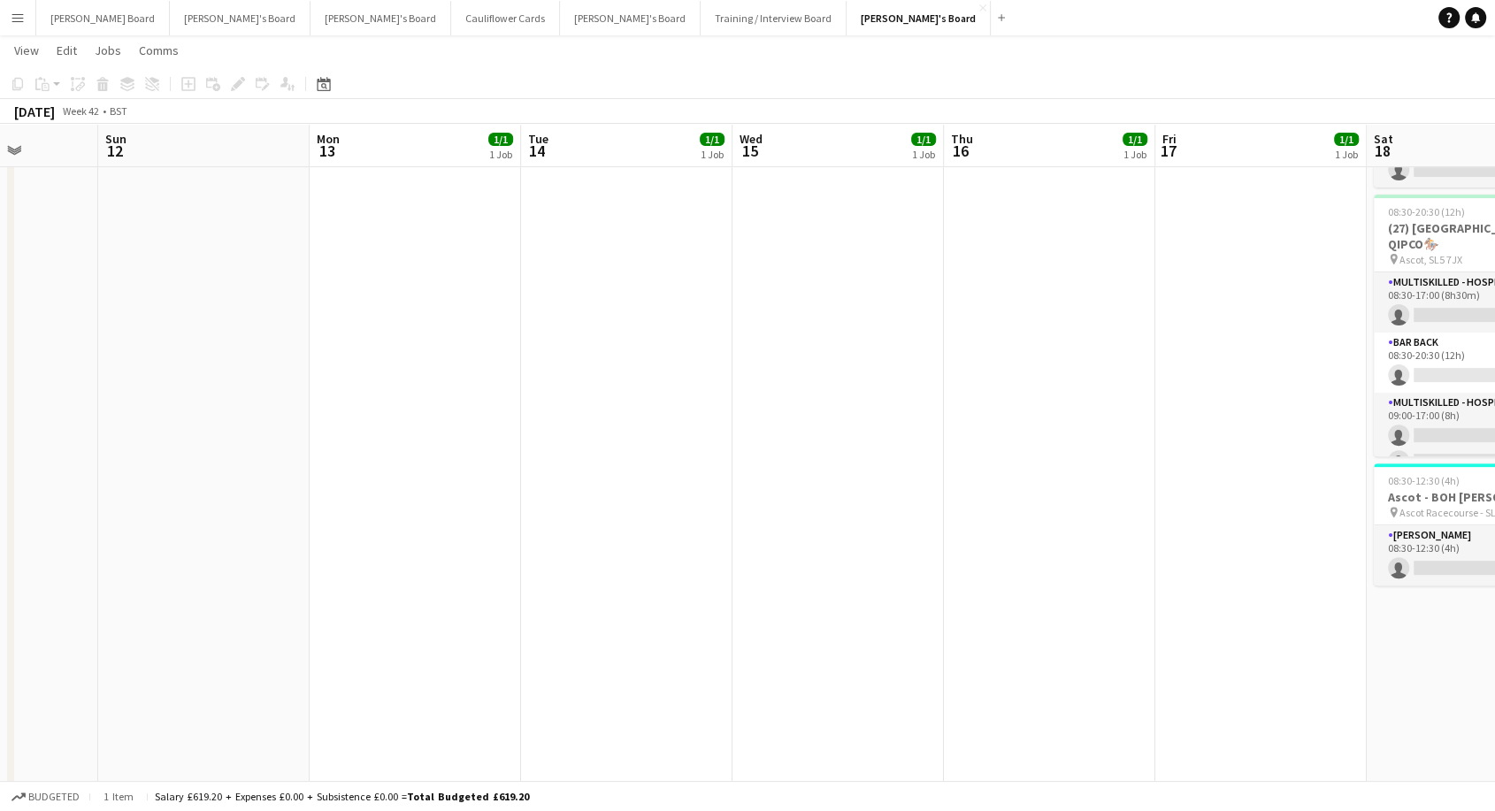
scroll to position [0, 533]
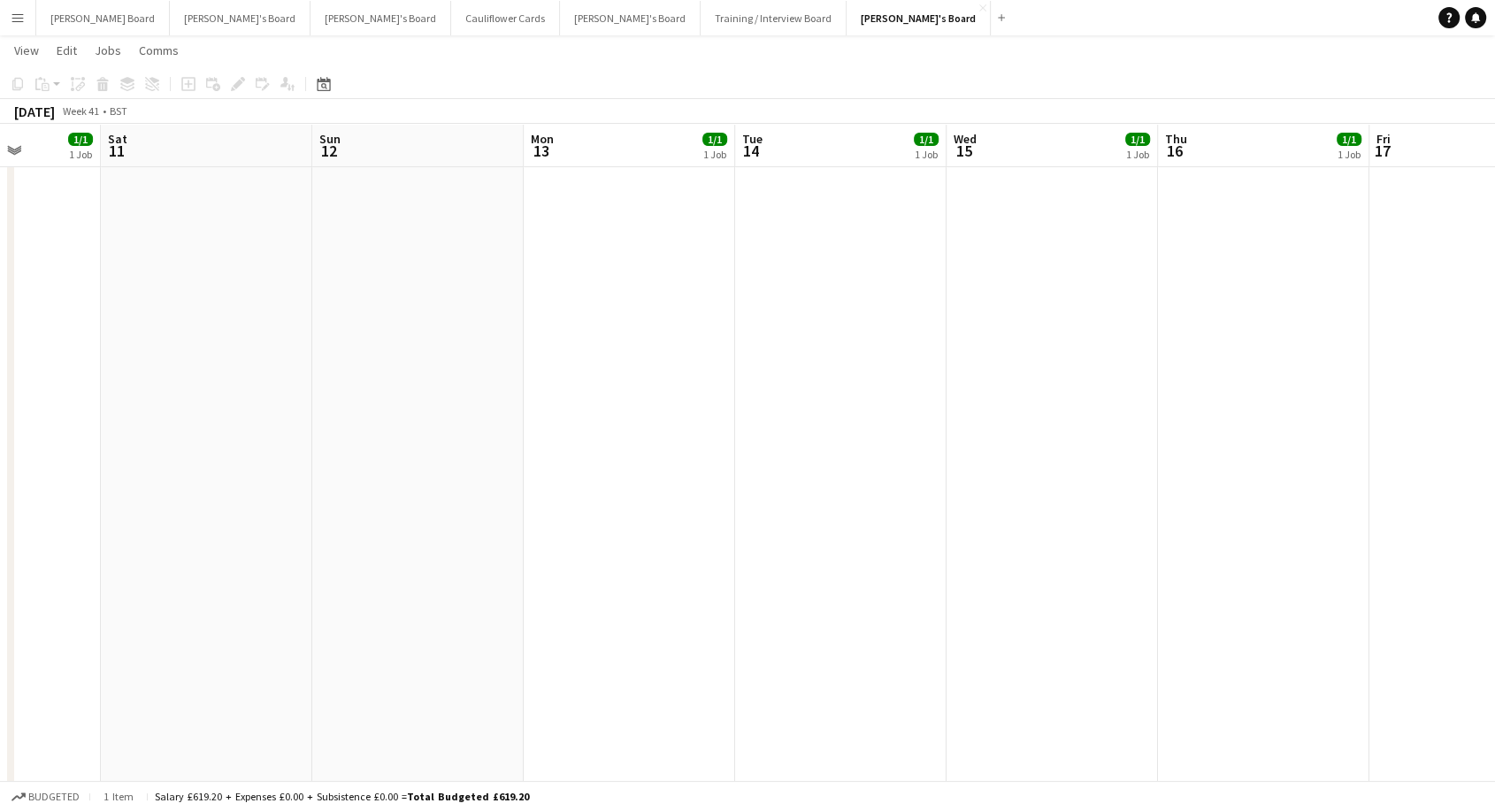
drag, startPoint x: 356, startPoint y: 428, endPoint x: 1302, endPoint y: 489, distance: 948.6
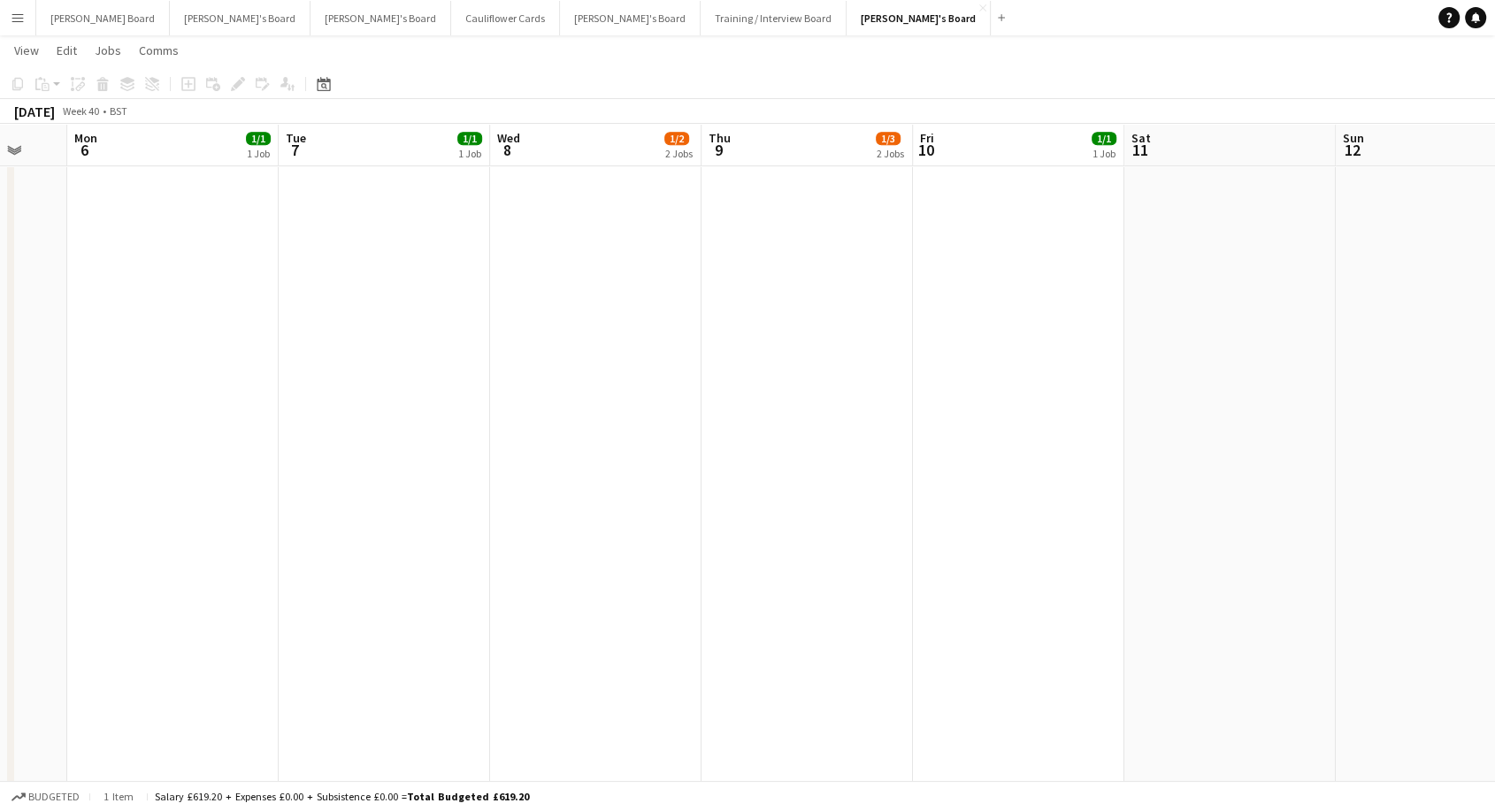
scroll to position [0, 411]
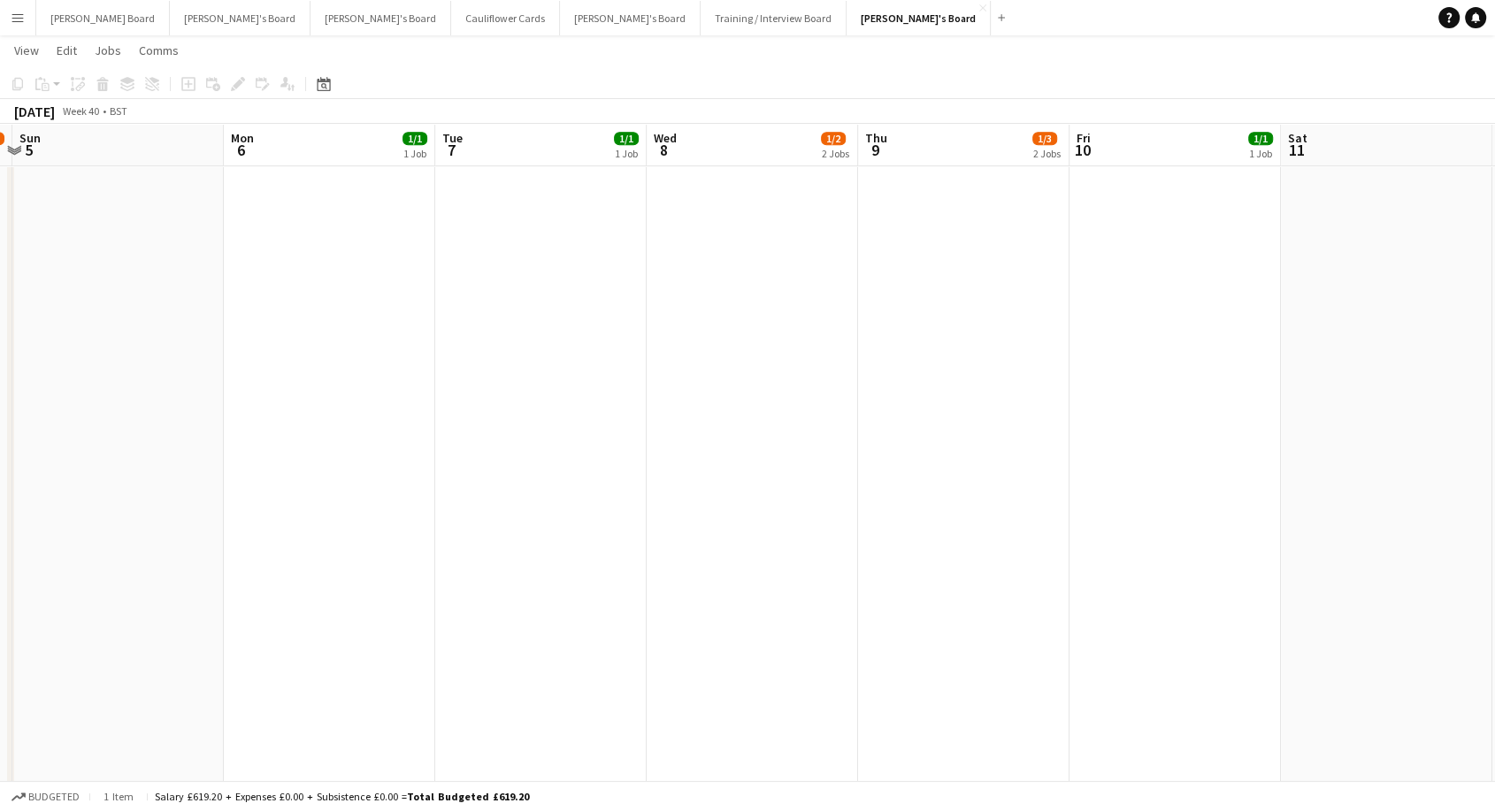
drag, startPoint x: 664, startPoint y: 436, endPoint x: 1220, endPoint y: 504, distance: 559.8
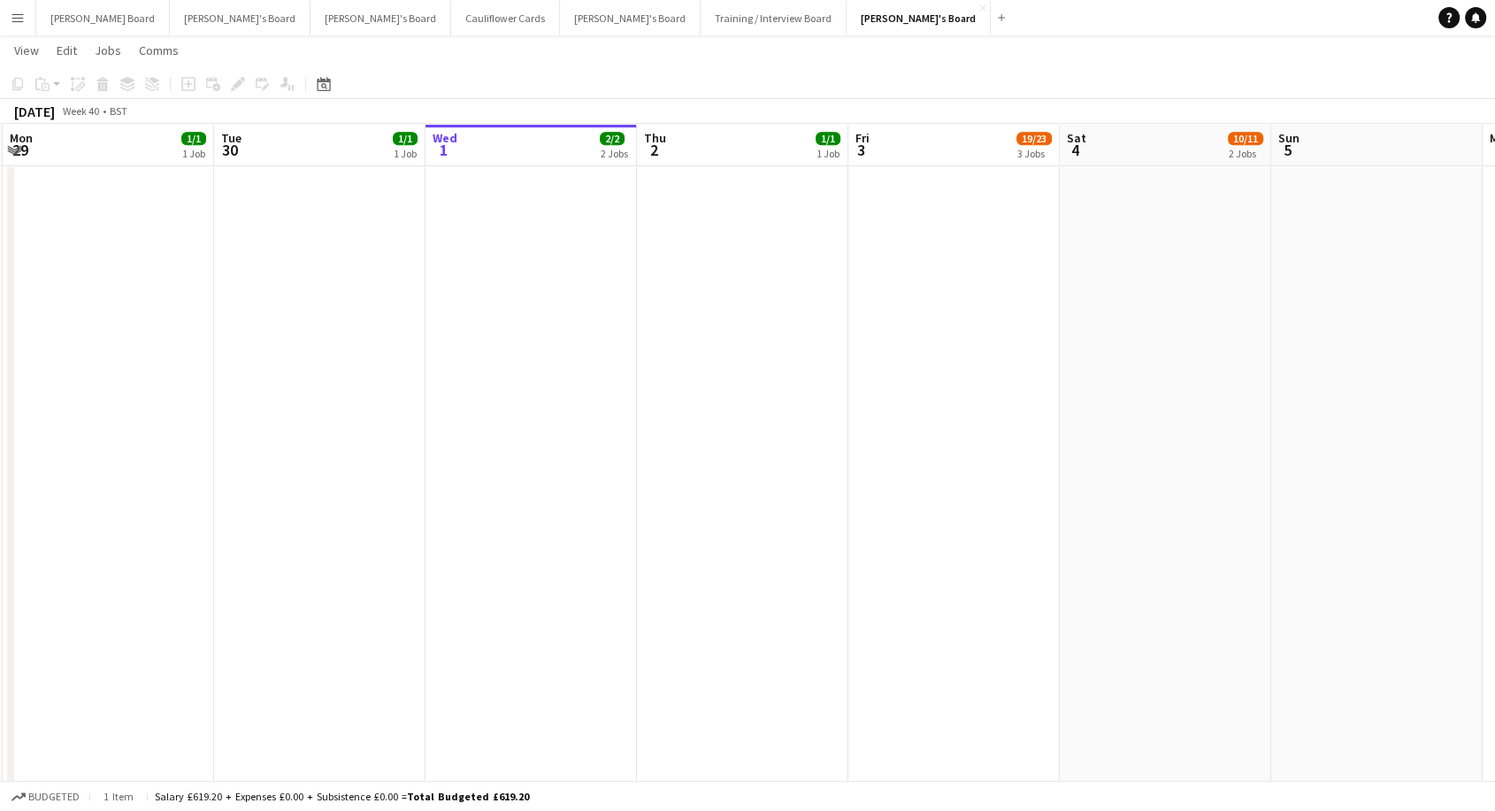
scroll to position [0, 510]
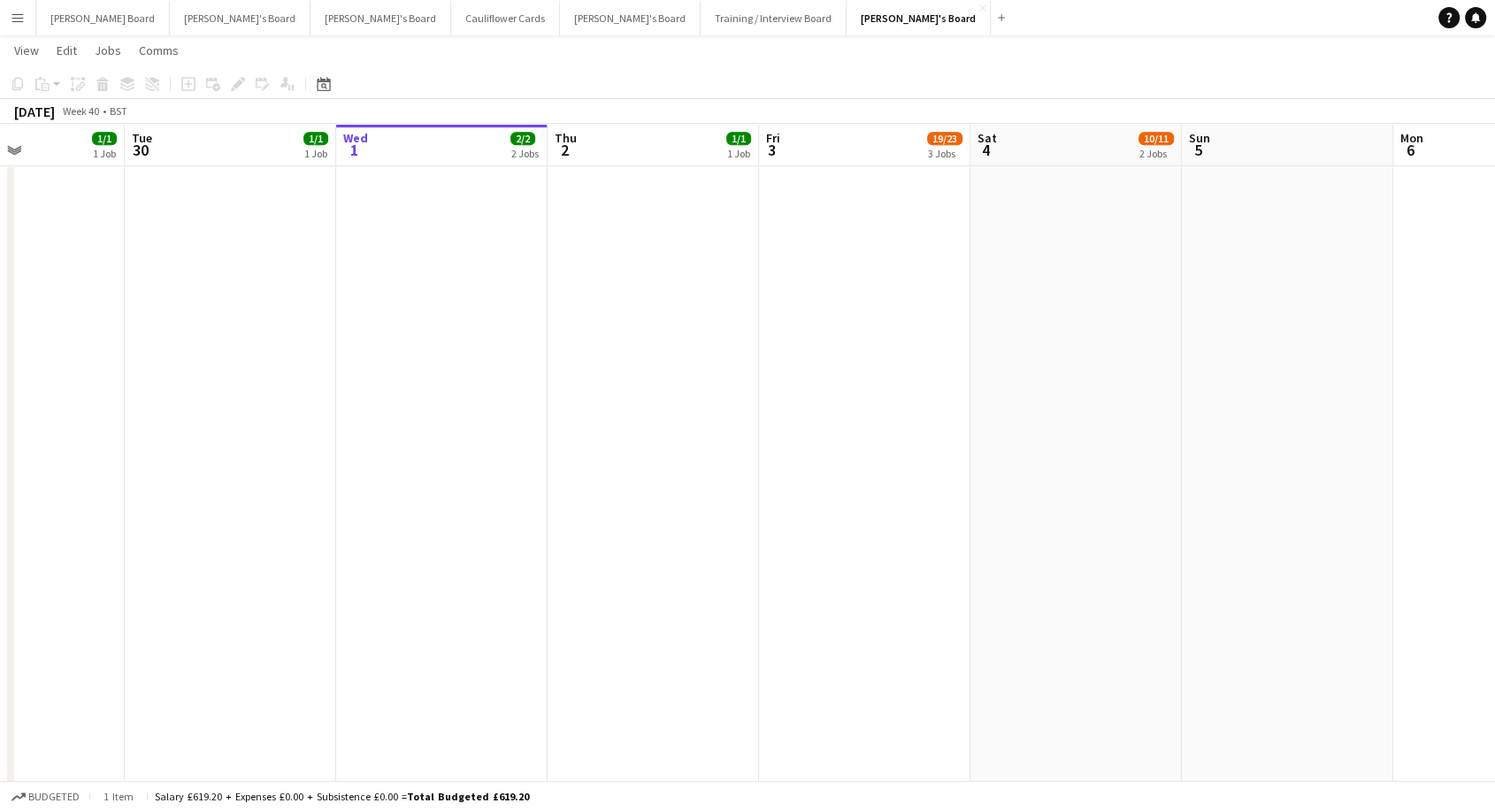
drag, startPoint x: 920, startPoint y: 515, endPoint x: 1189, endPoint y: 512, distance: 269.0
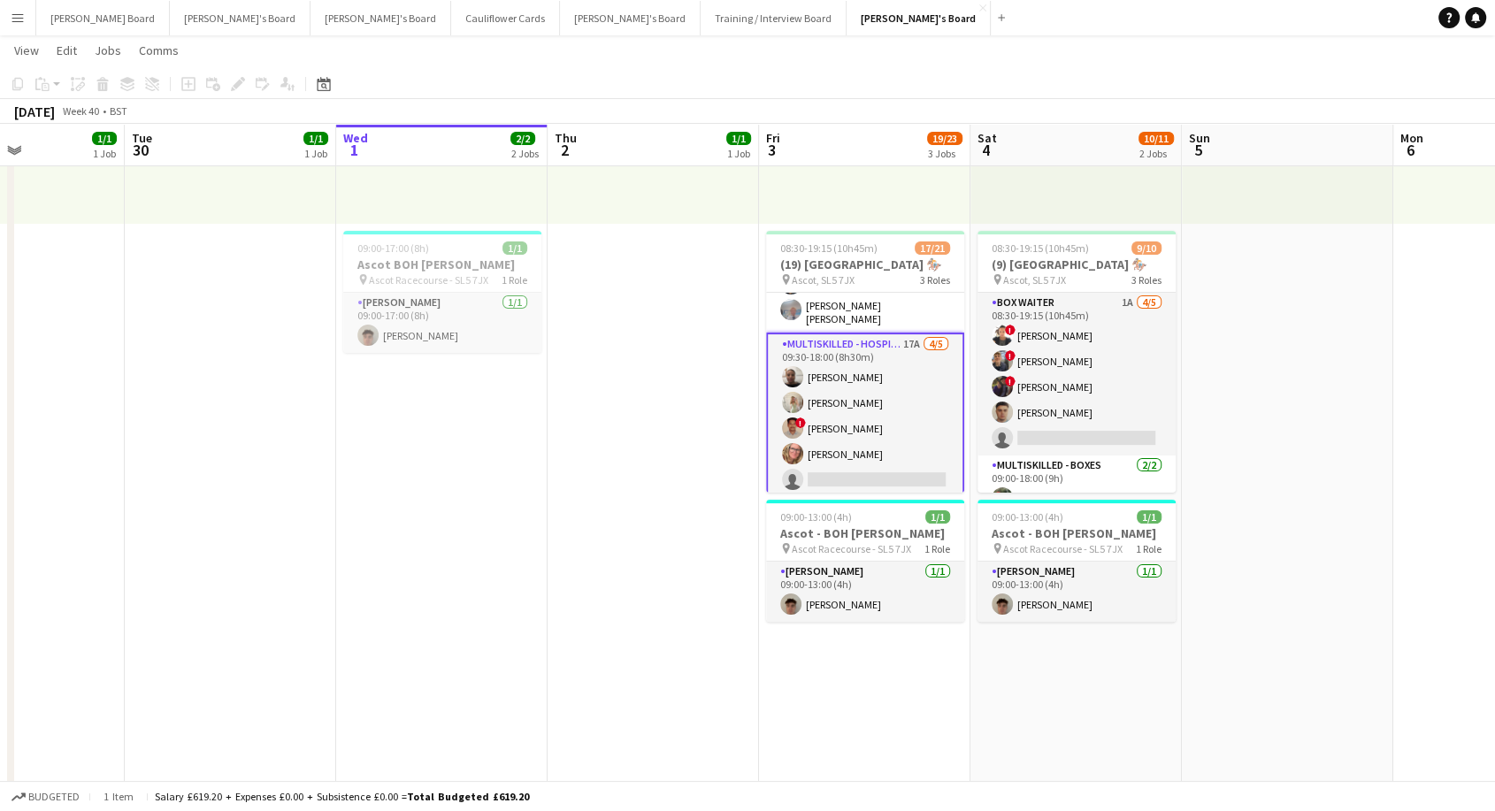
scroll to position [0, 509]
click at [830, 407] on app-card-role "Multiskilled - Hospitality 17A [DATE] 09:30-18:00 (8h30m) [PERSON_NAME] [PERSON…" at bounding box center [866, 416] width 198 height 166
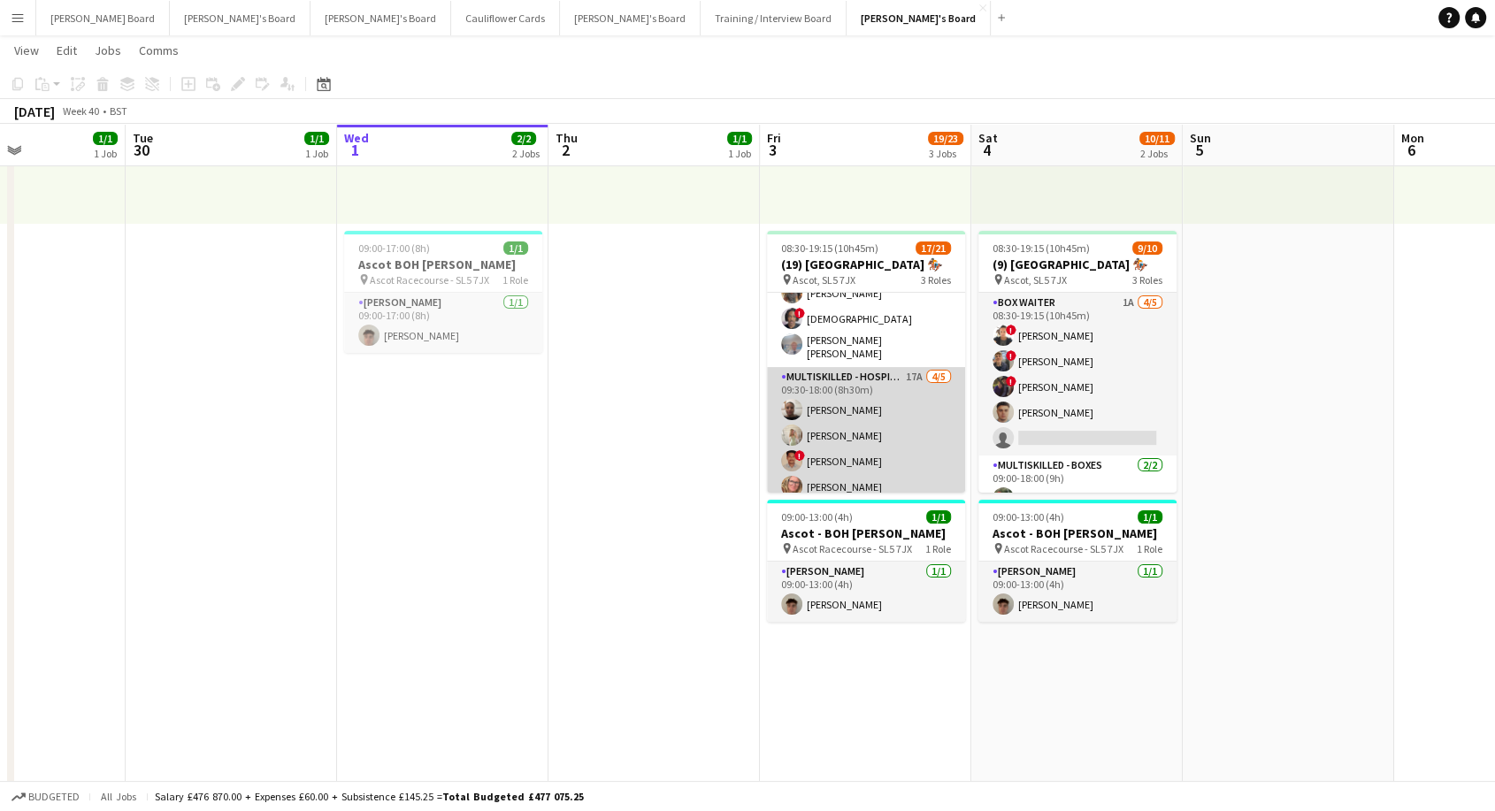
scroll to position [441, 0]
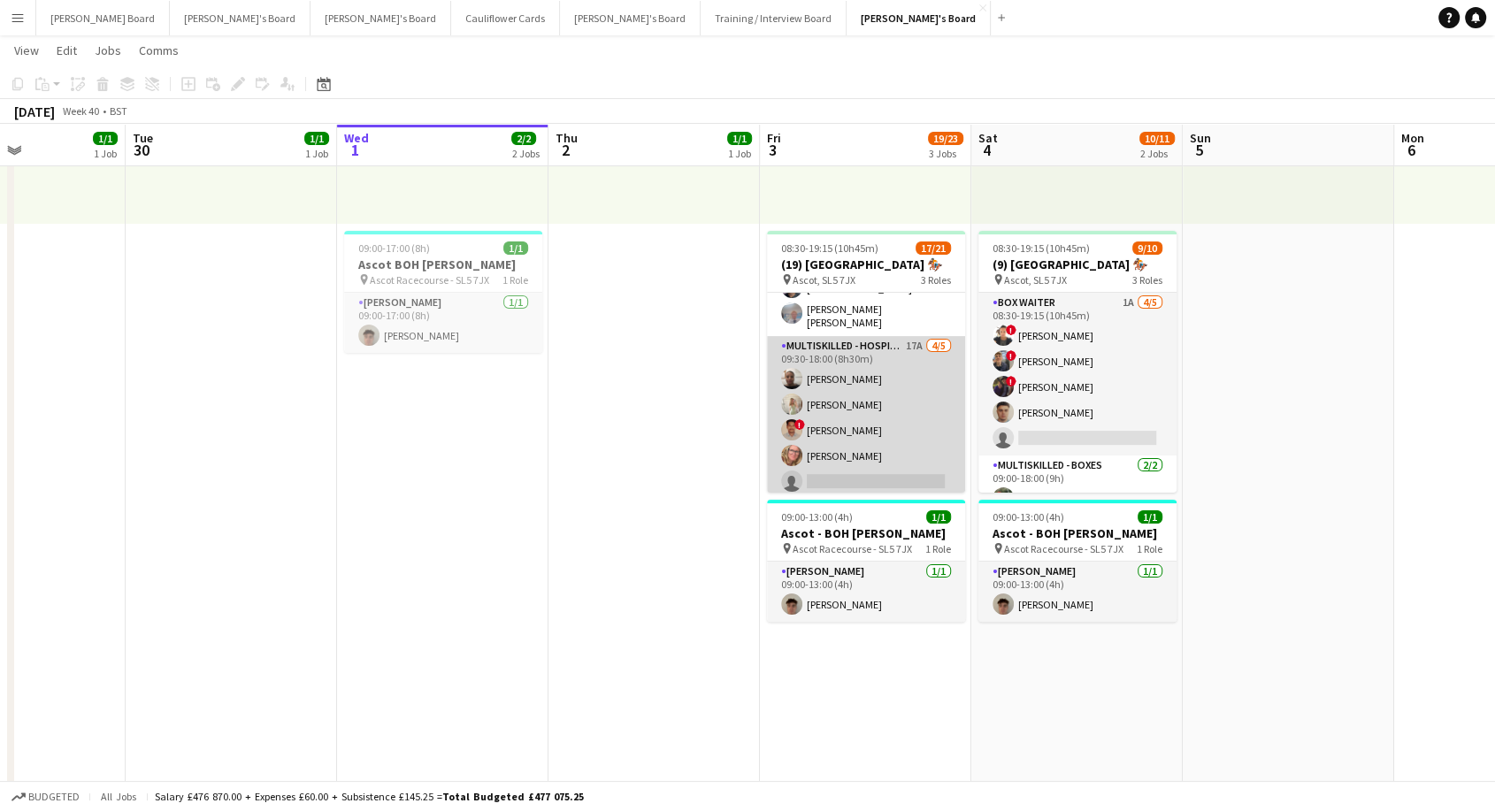
drag, startPoint x: 849, startPoint y: 397, endPoint x: 858, endPoint y: 403, distance: 10.3
click at [850, 397] on app-card-role "Multiskilled - Hospitality 17A [DATE] 09:30-18:00 (8h30m) [PERSON_NAME] [PERSON…" at bounding box center [866, 417] width 198 height 163
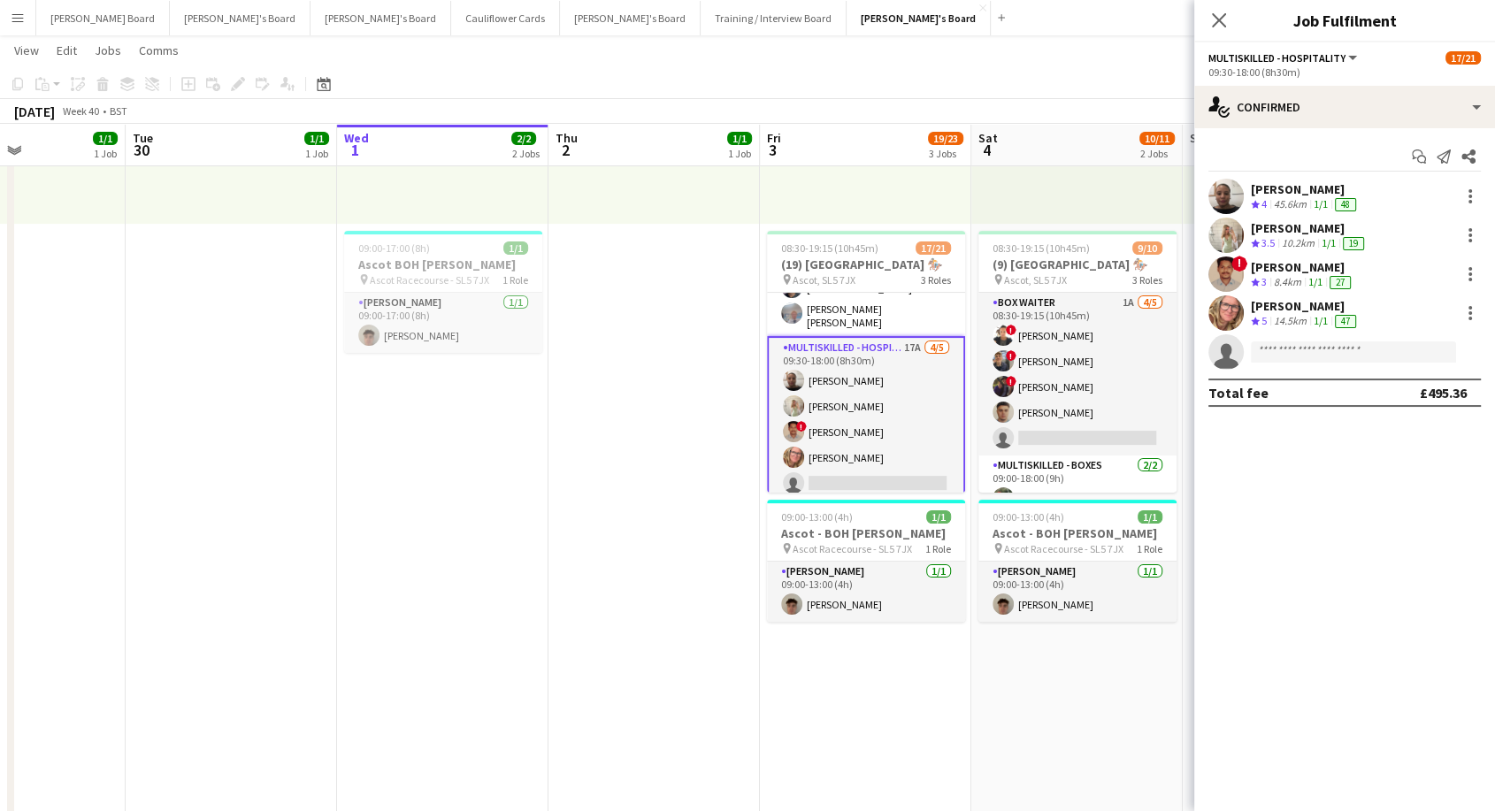
scroll to position [0, 508]
click at [1293, 299] on div "[PERSON_NAME]" at bounding box center [1305, 306] width 109 height 16
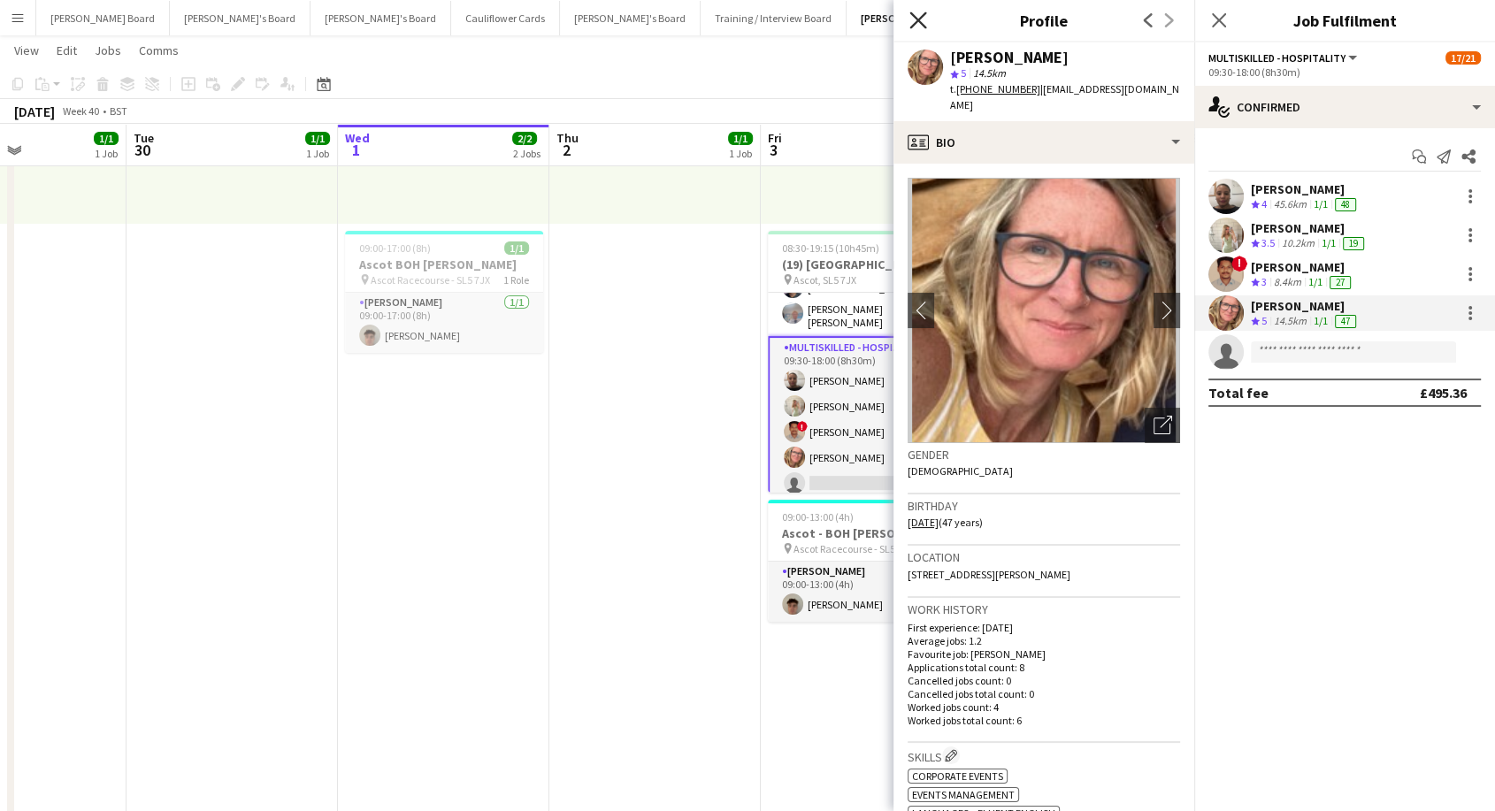
click at [918, 28] on icon "Close pop-in" at bounding box center [917, 20] width 17 height 17
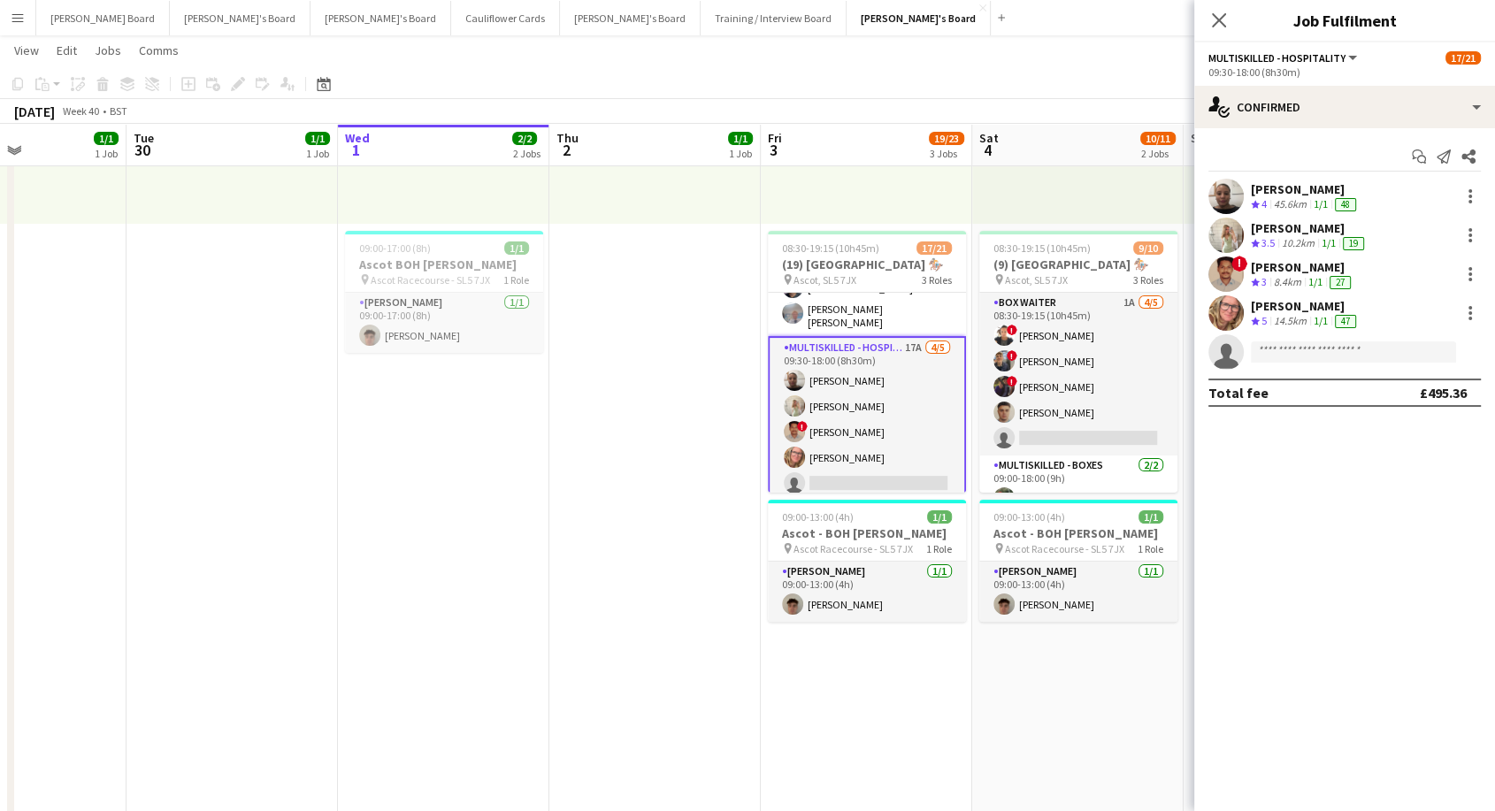
scroll to position [445, 0]
click at [871, 419] on app-card-role "Multiskilled - Hospitality 17A [DATE] 09:30-18:00 (8h30m) [PERSON_NAME] [PERSON…" at bounding box center [867, 416] width 198 height 166
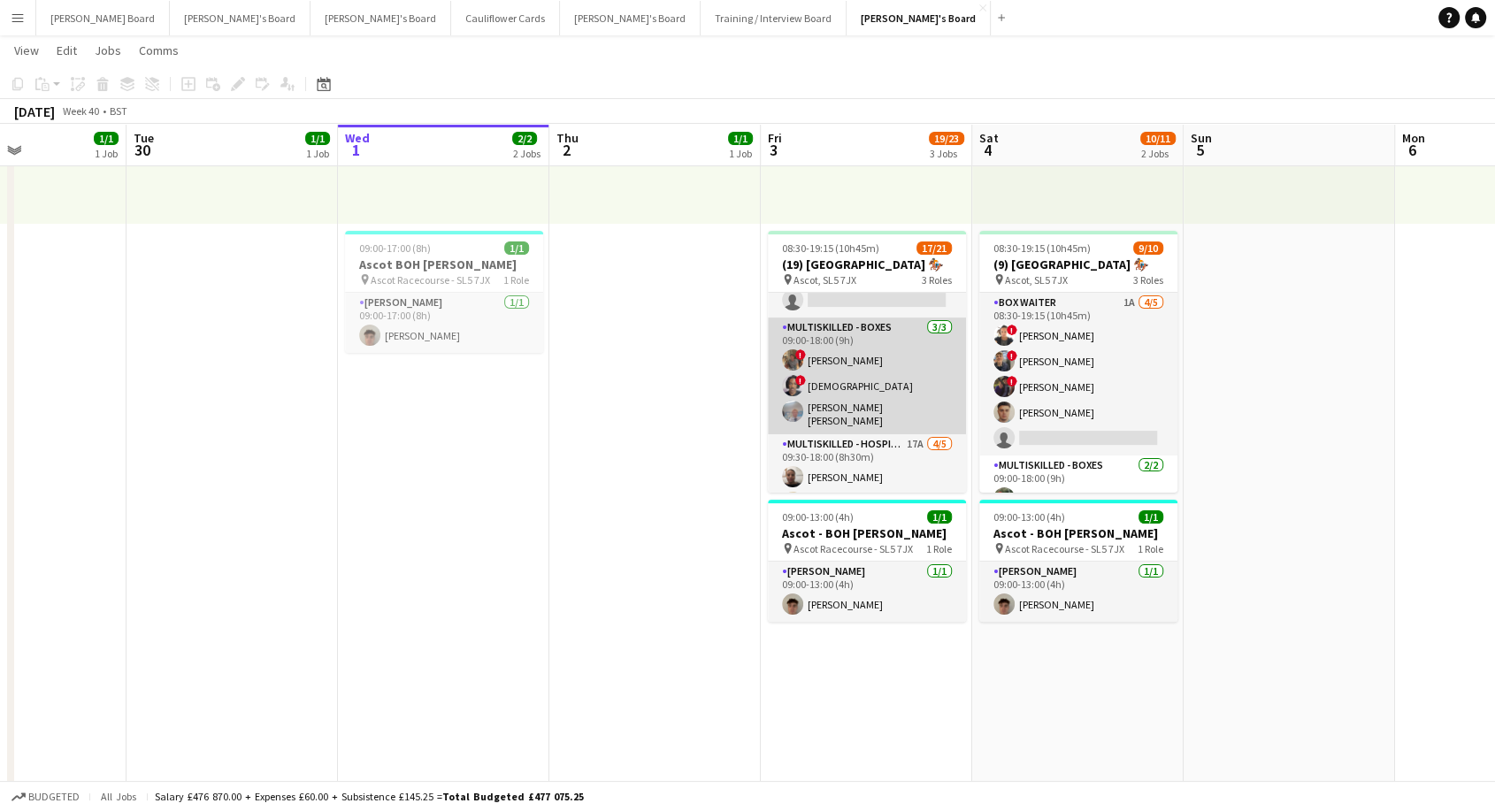
scroll to position [441, 0]
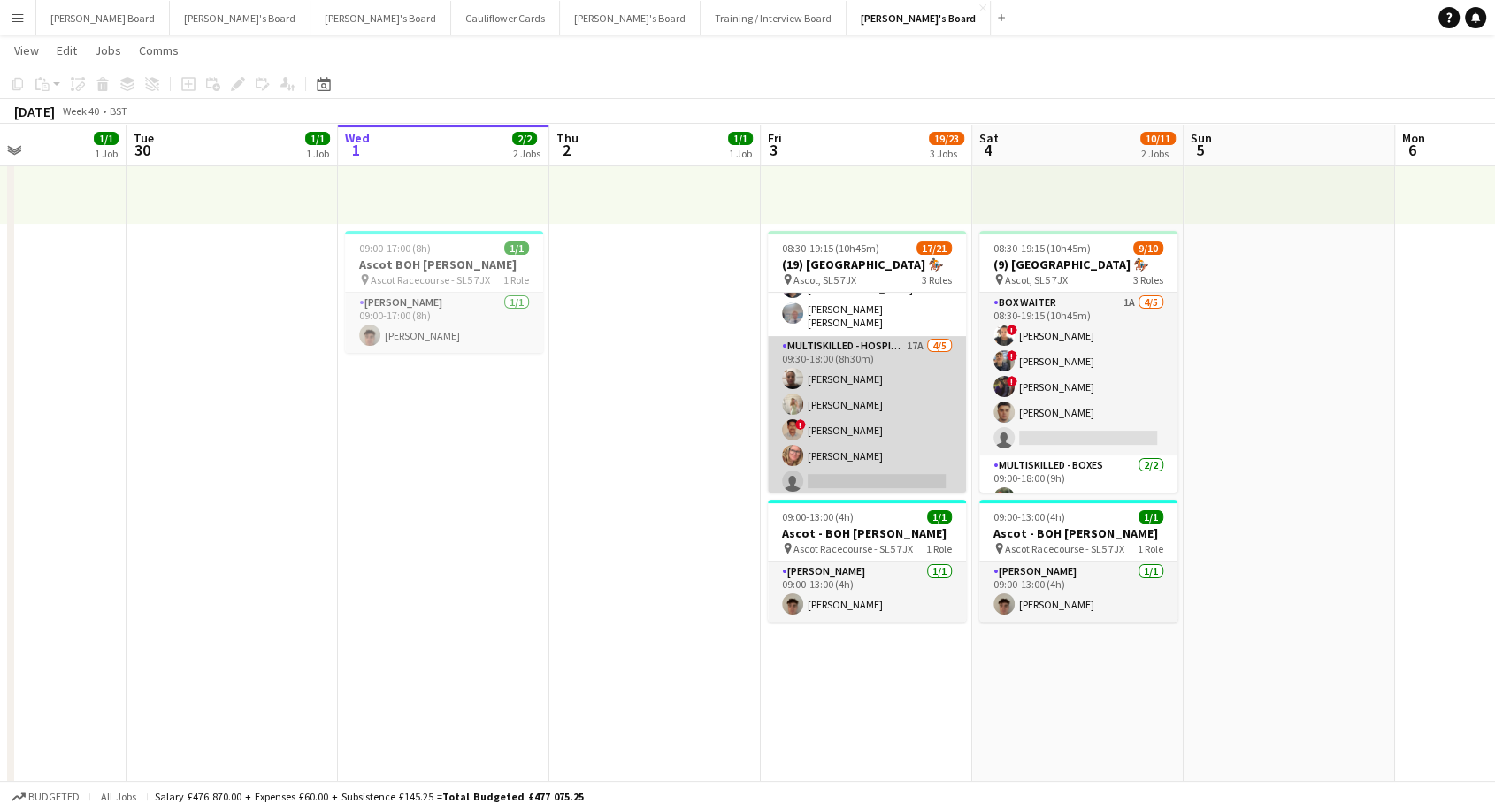
click at [874, 439] on app-card-role "Multiskilled - Hospitality 17A [DATE] 09:30-18:00 (8h30m) [PERSON_NAME] [PERSON…" at bounding box center [867, 417] width 198 height 163
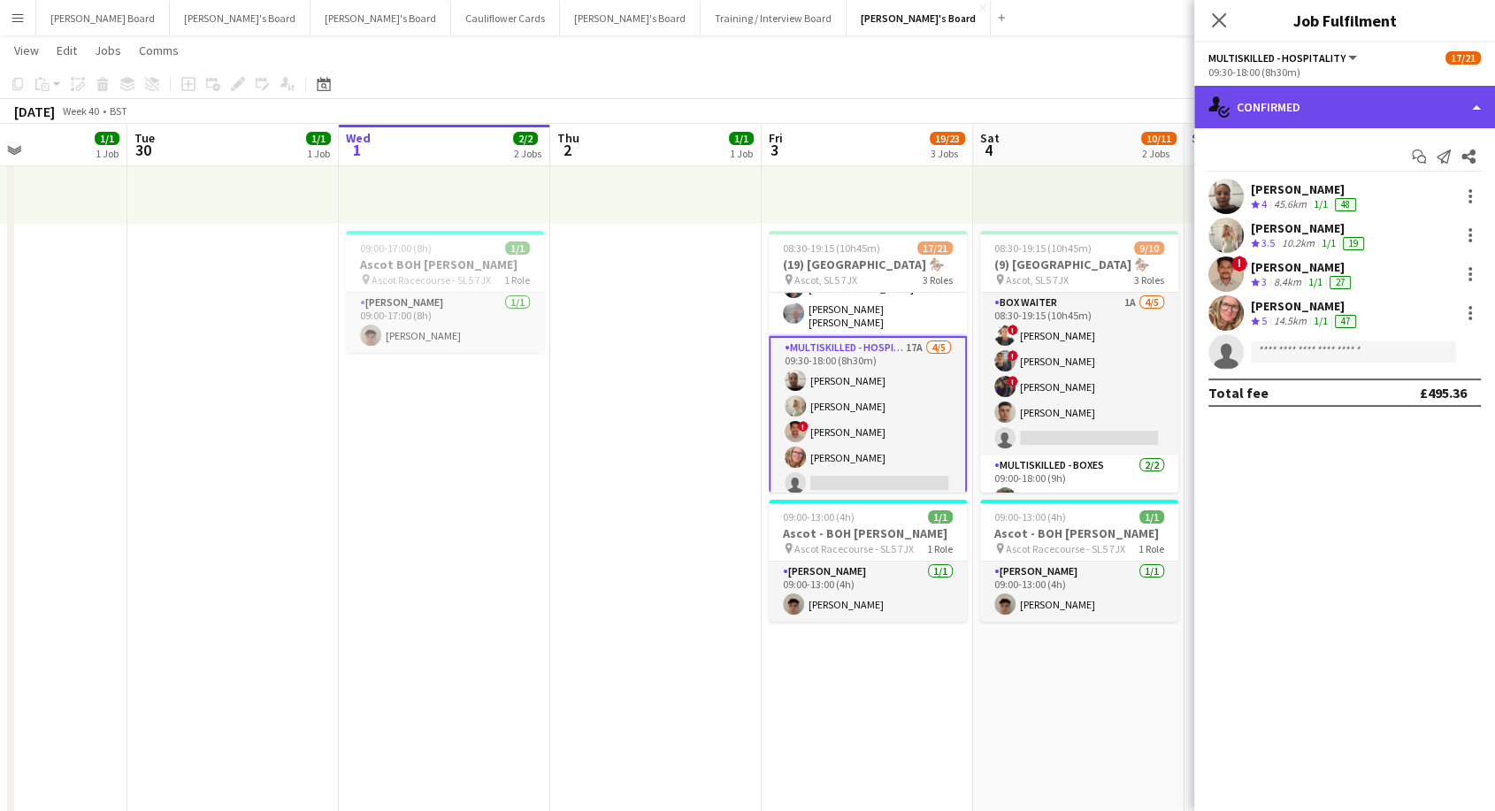
drag, startPoint x: 1357, startPoint y: 110, endPoint x: 1390, endPoint y: 159, distance: 59.4
click at [1359, 113] on div "single-neutral-actions-check-2 Confirmed" at bounding box center [1344, 107] width 301 height 42
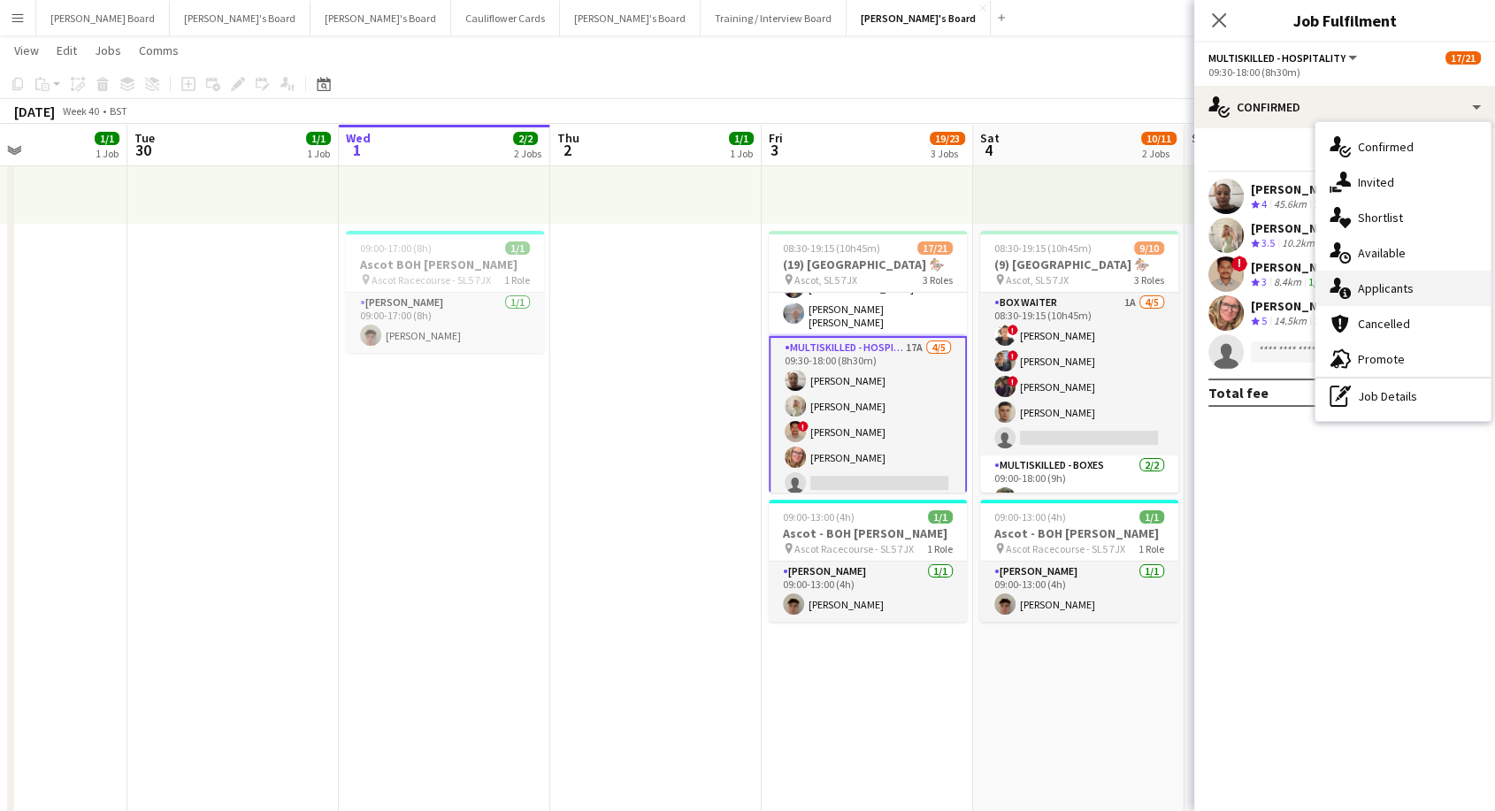
click at [1416, 295] on div "single-neutral-actions-information Applicants" at bounding box center [1403, 288] width 175 height 35
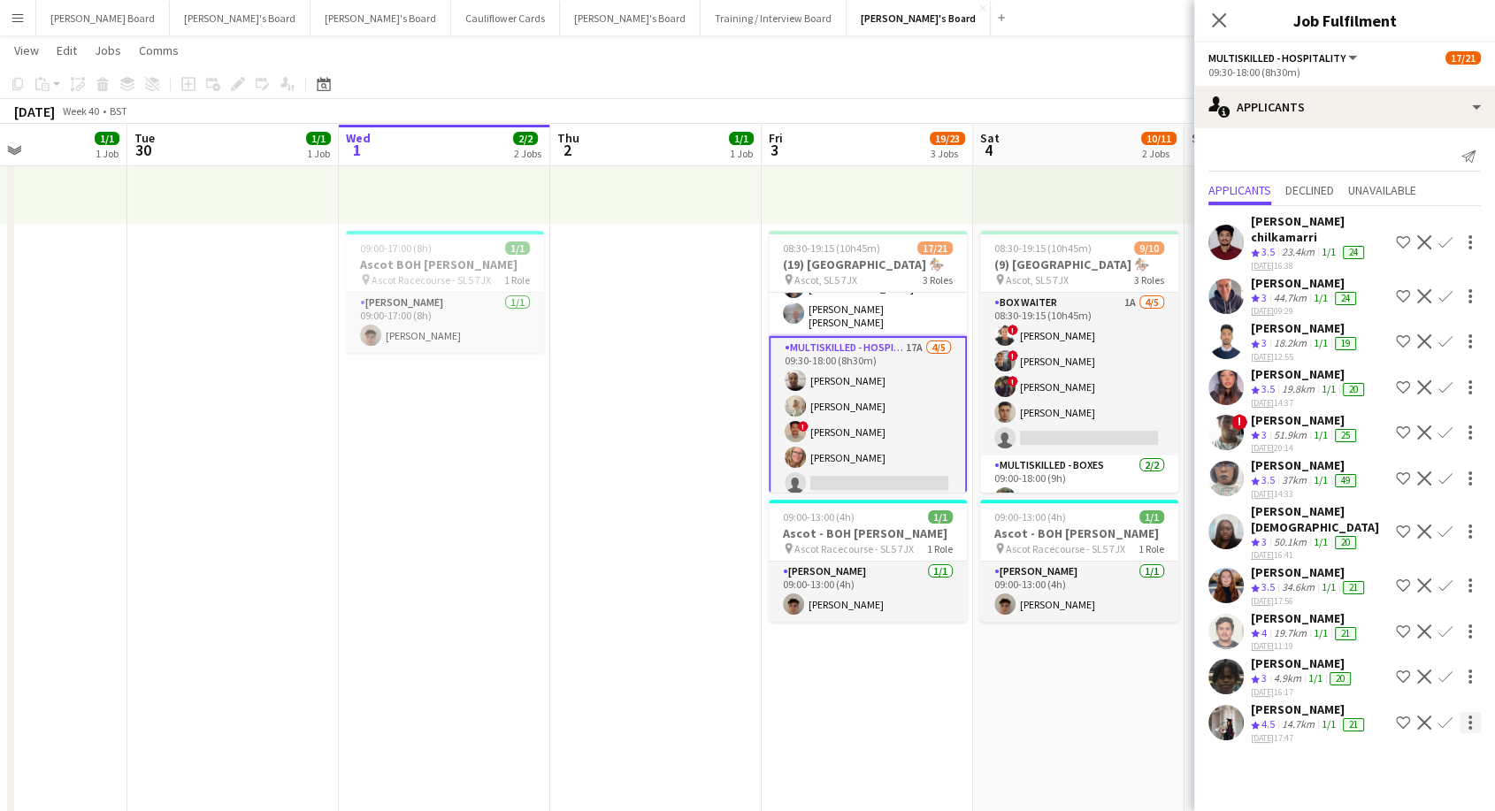
click at [1448, 716] on app-icon "Confirm" at bounding box center [1446, 723] width 14 height 14
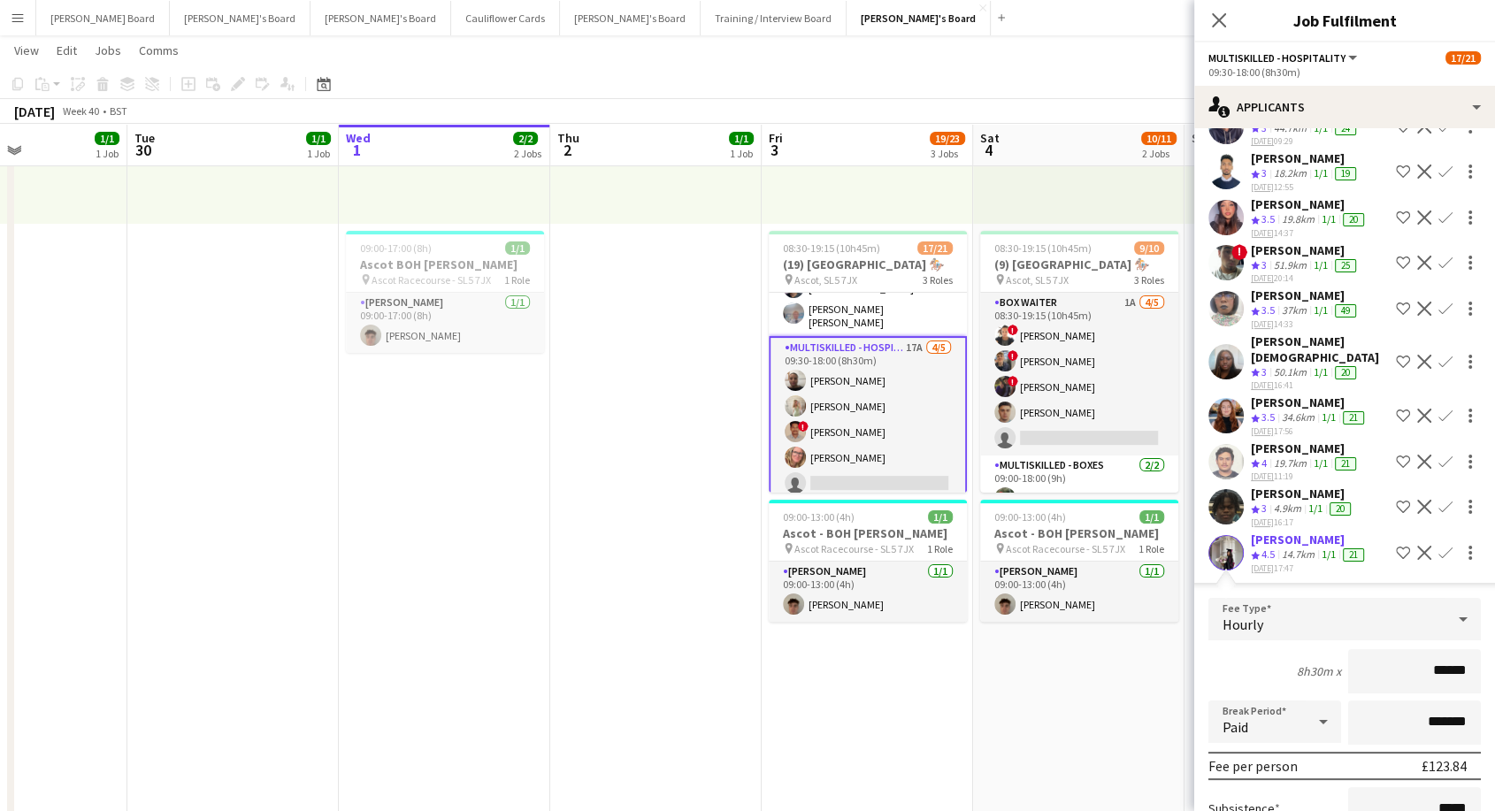
scroll to position [304, 0]
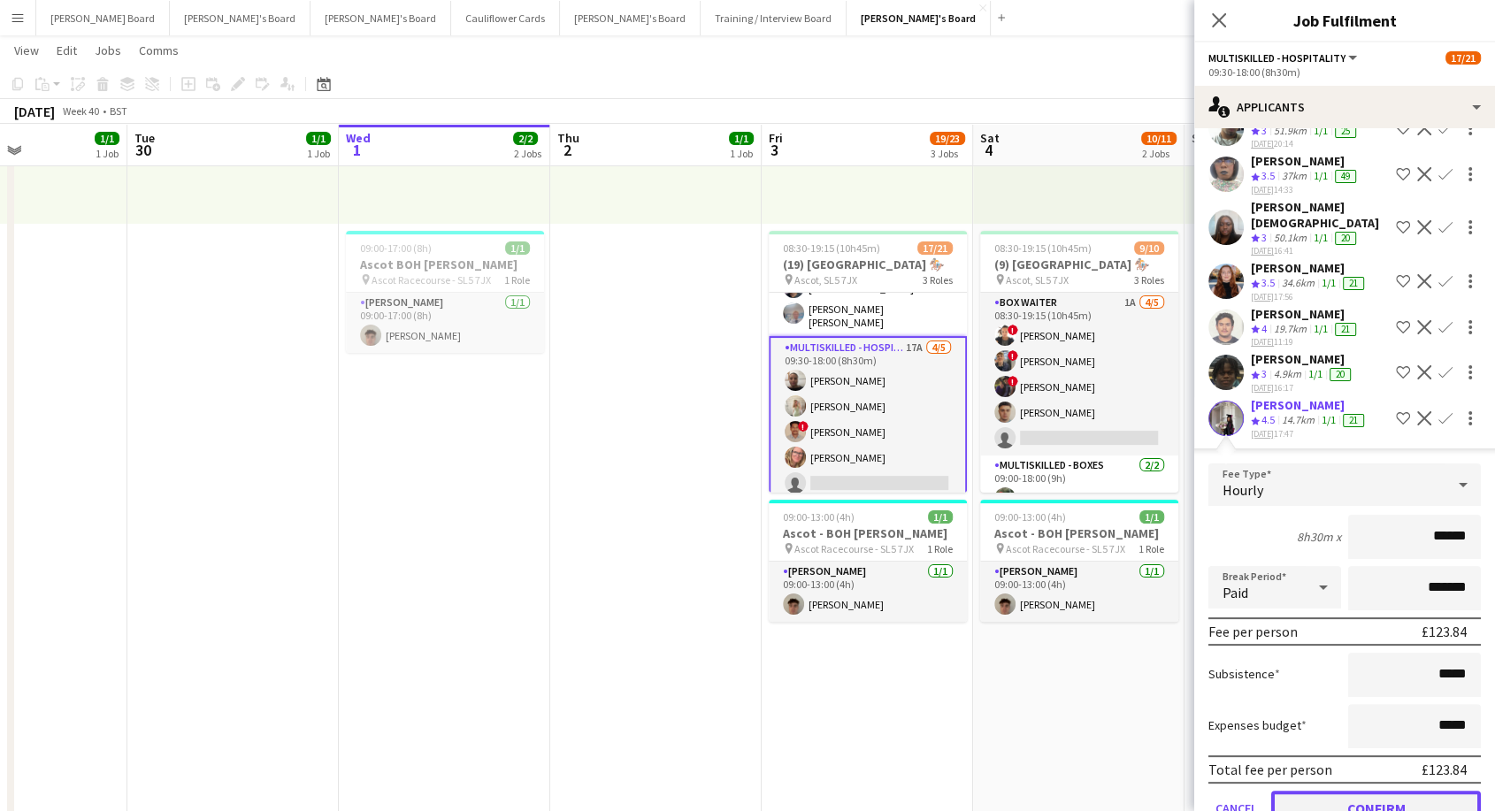
click at [1401, 791] on button "Confirm" at bounding box center [1376, 808] width 210 height 35
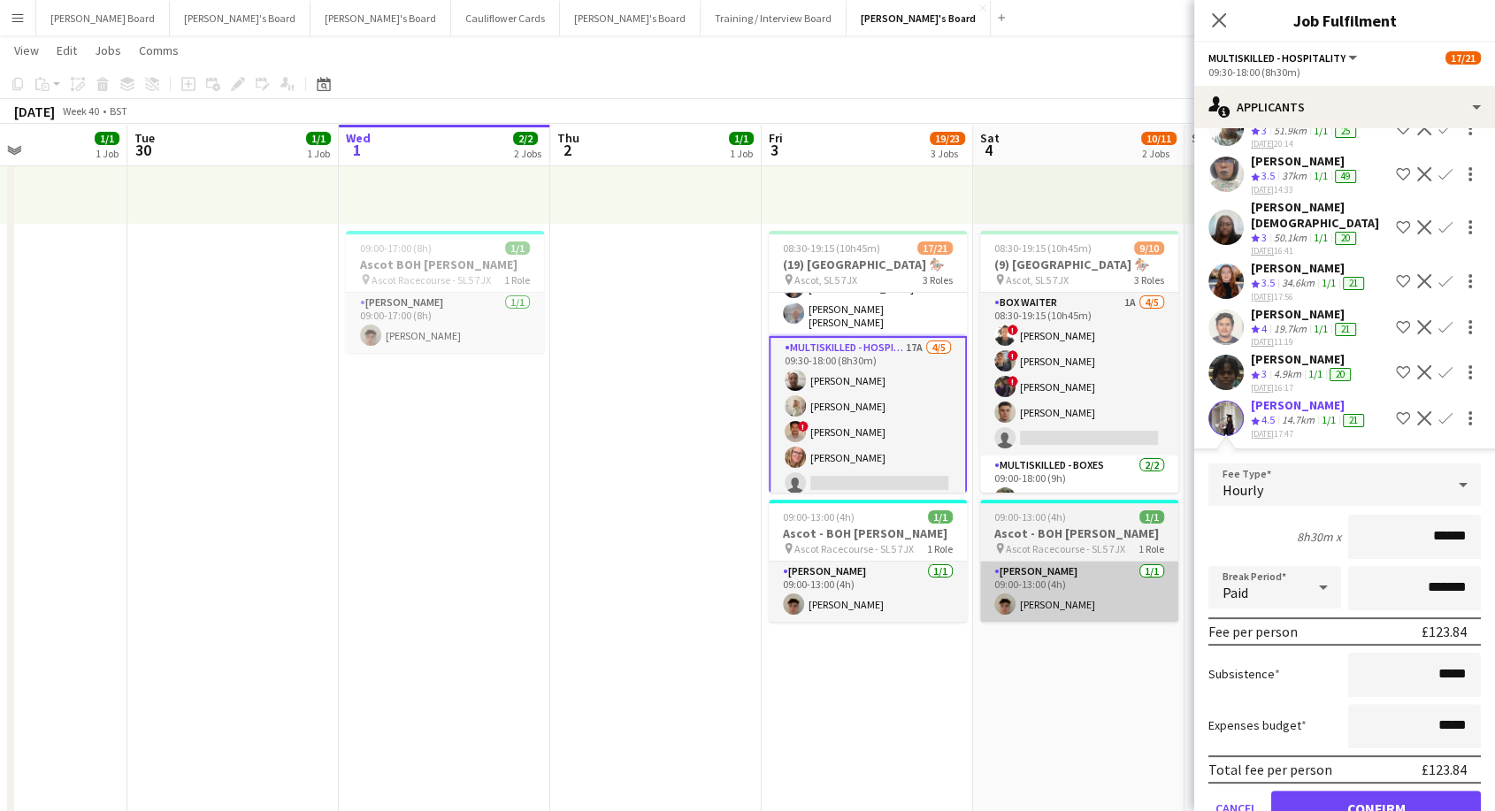
scroll to position [0, 0]
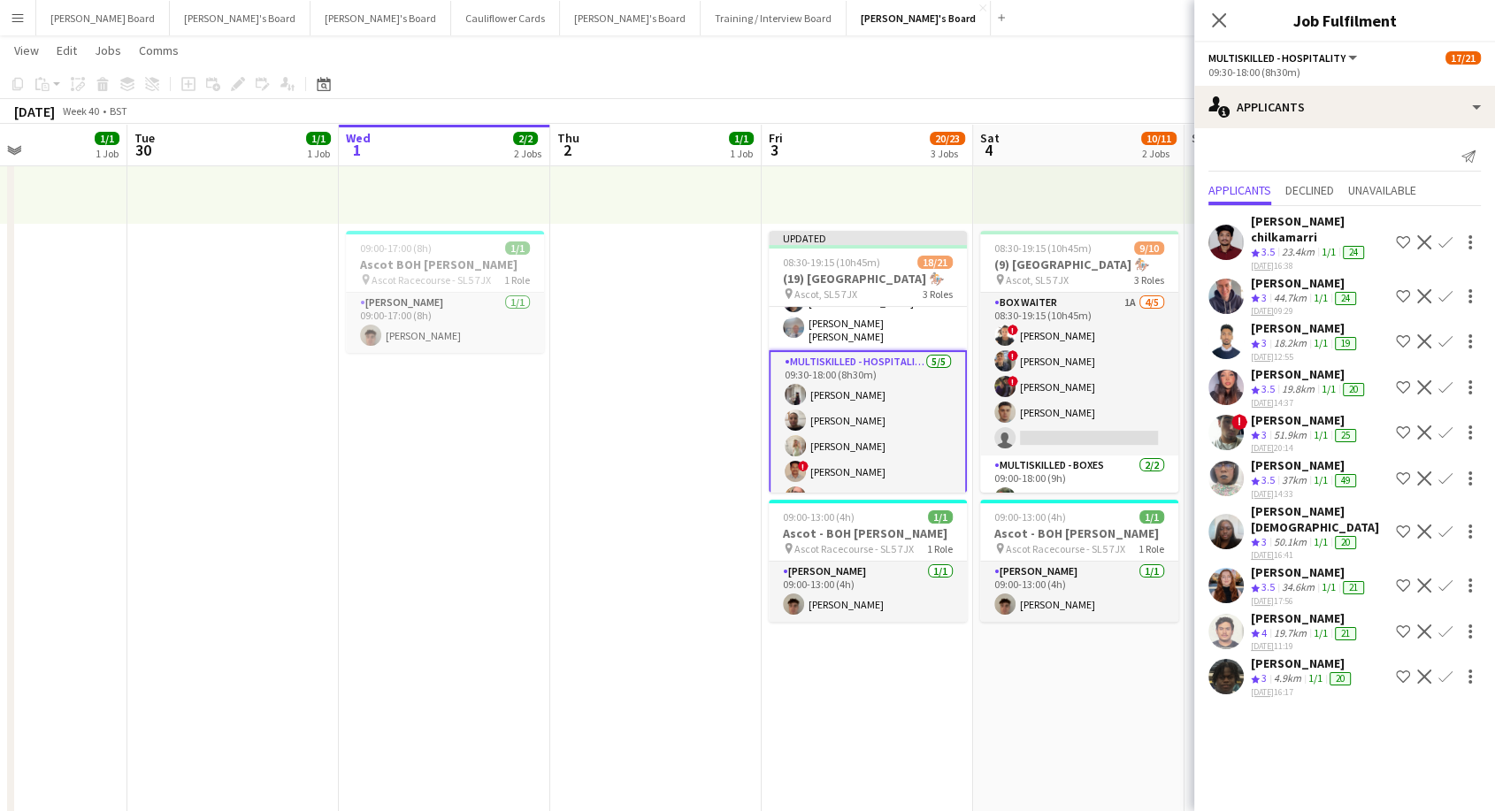
drag, startPoint x: 1214, startPoint y: 21, endPoint x: 1198, endPoint y: 41, distance: 25.1
click at [1215, 22] on icon "Close pop-in" at bounding box center [1219, 20] width 14 height 14
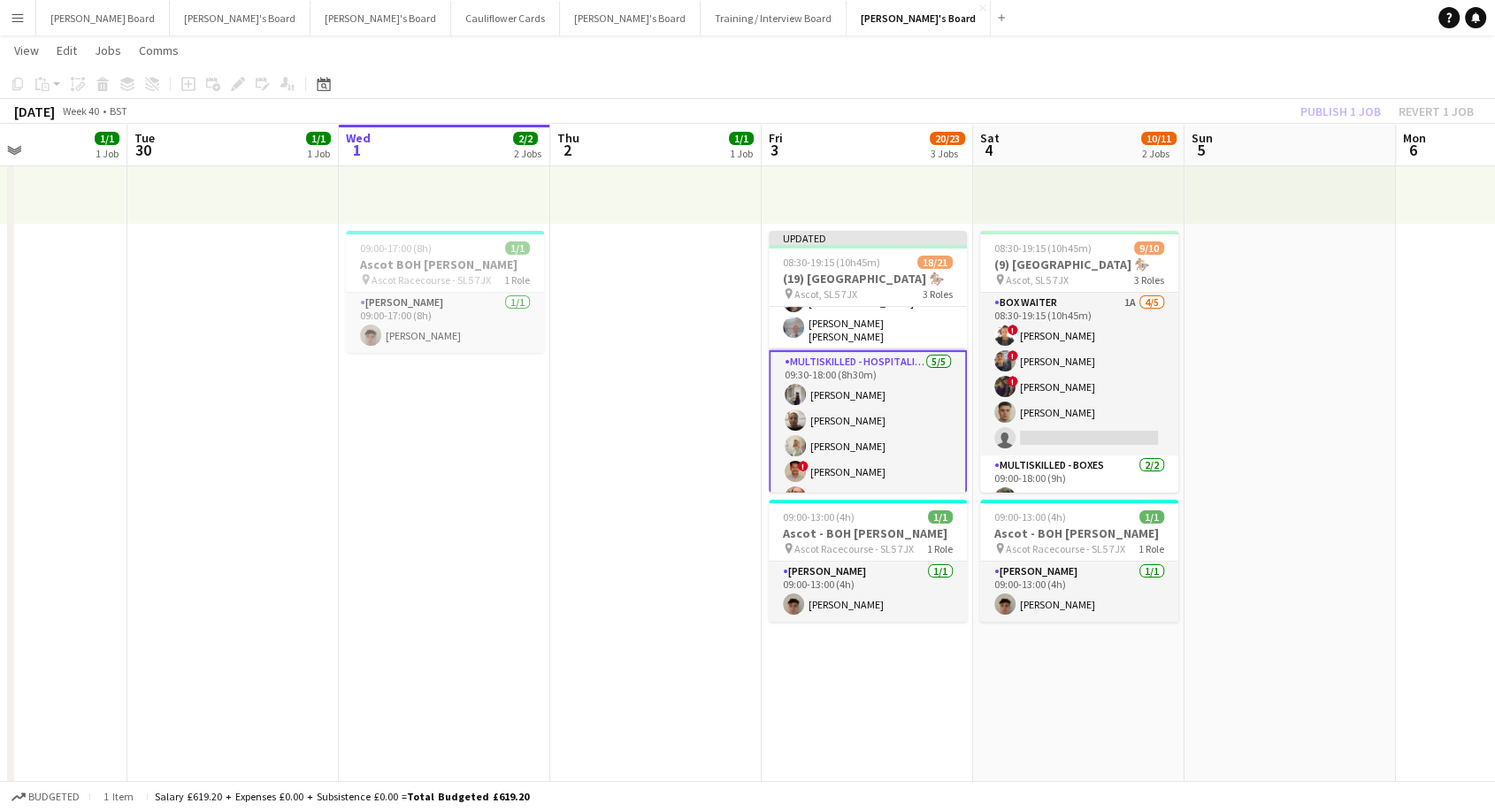
click at [819, 350] on app-card-role "Multiskilled - Hospitality [DATE] 09:30-18:00 (8h30m) [PERSON_NAME] [PERSON_NAM…" at bounding box center [868, 433] width 198 height 166
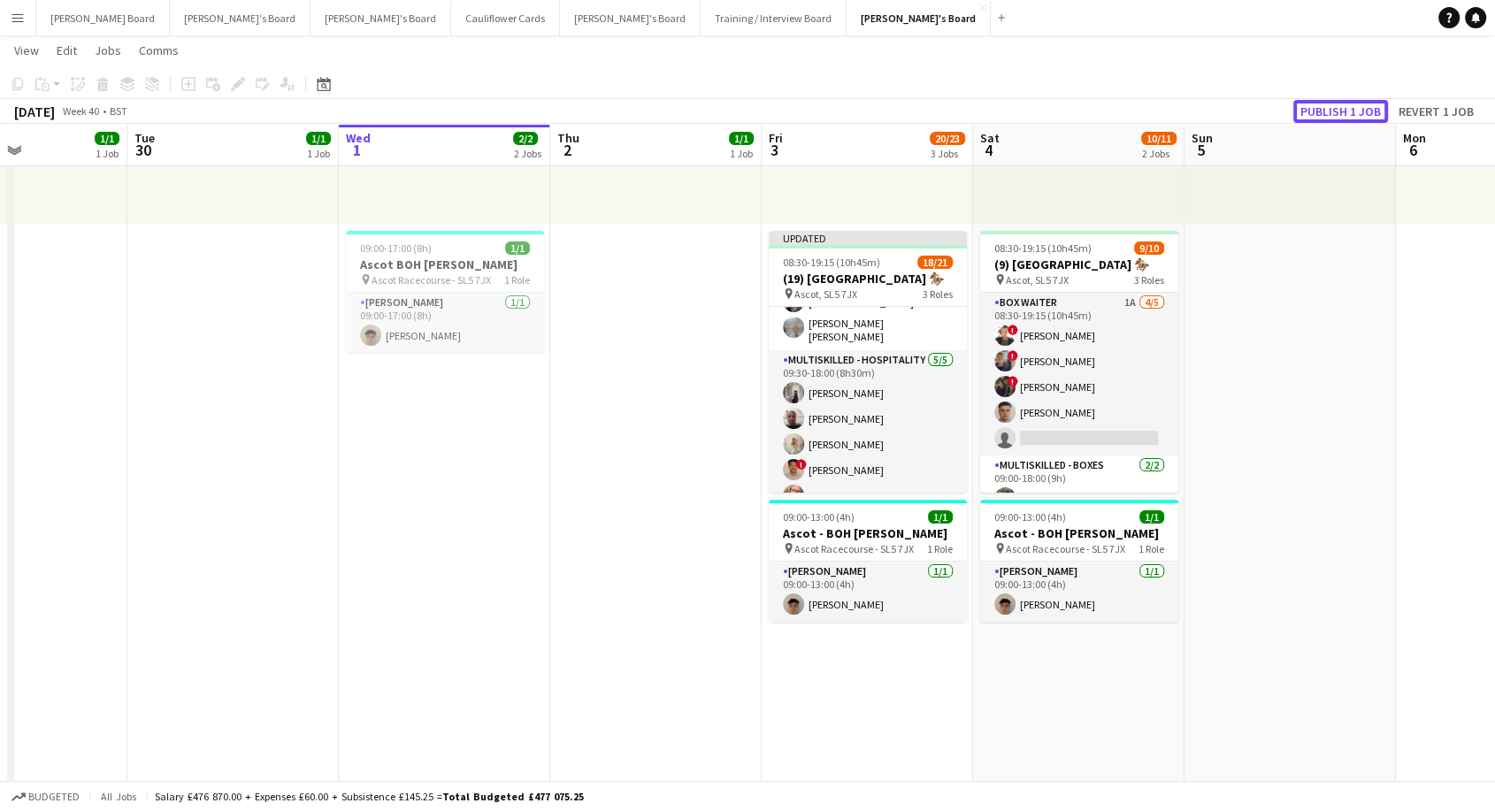
click at [1353, 116] on button "Publish 1 job" at bounding box center [1340, 111] width 95 height 23
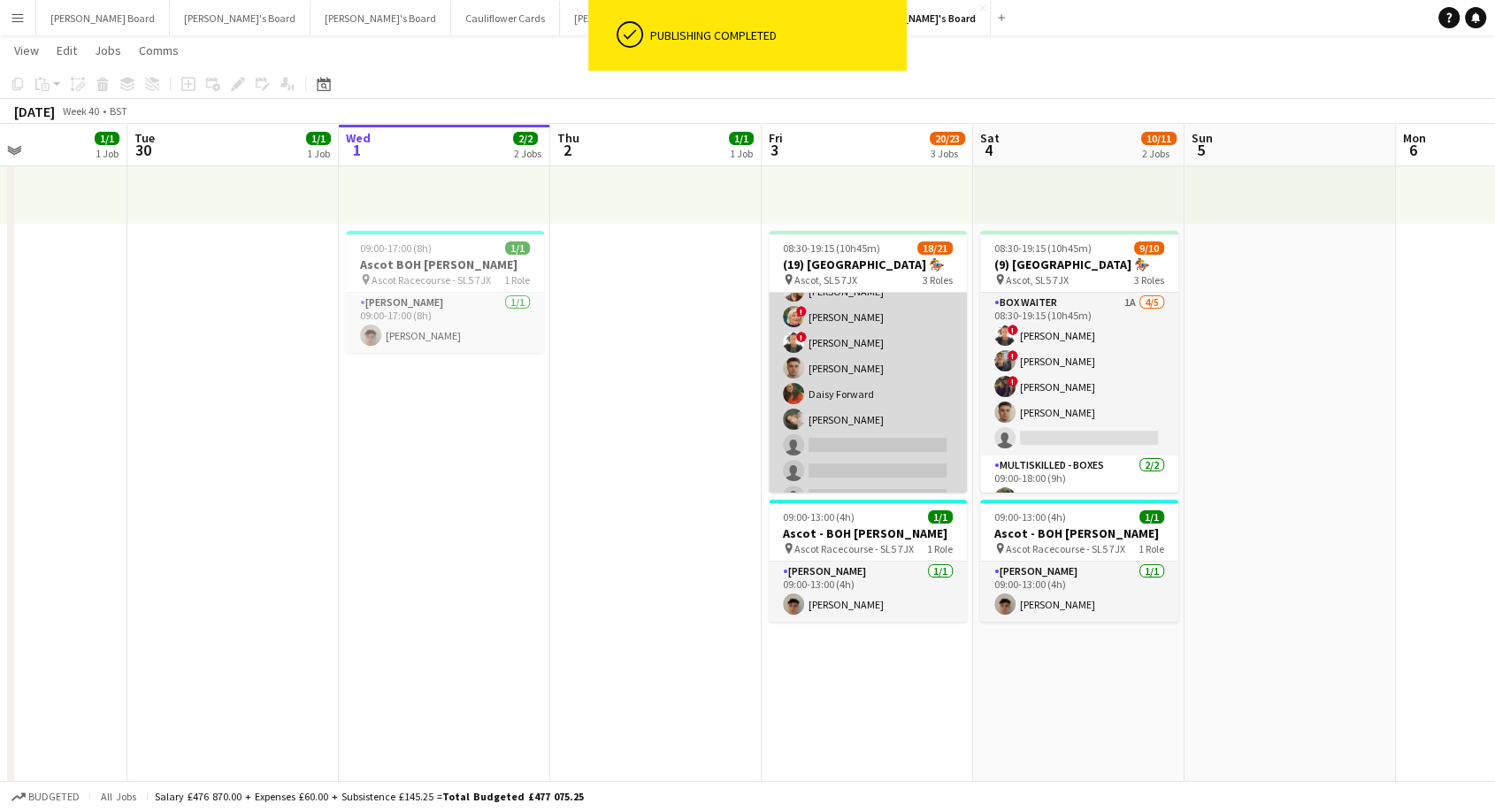
click at [893, 410] on app-card-role "BOX Waiter 18A [DATE] 08:30-19:15 (10h45m) ! [PERSON_NAME] [PERSON_NAME] [PERSO…" at bounding box center [868, 330] width 198 height 368
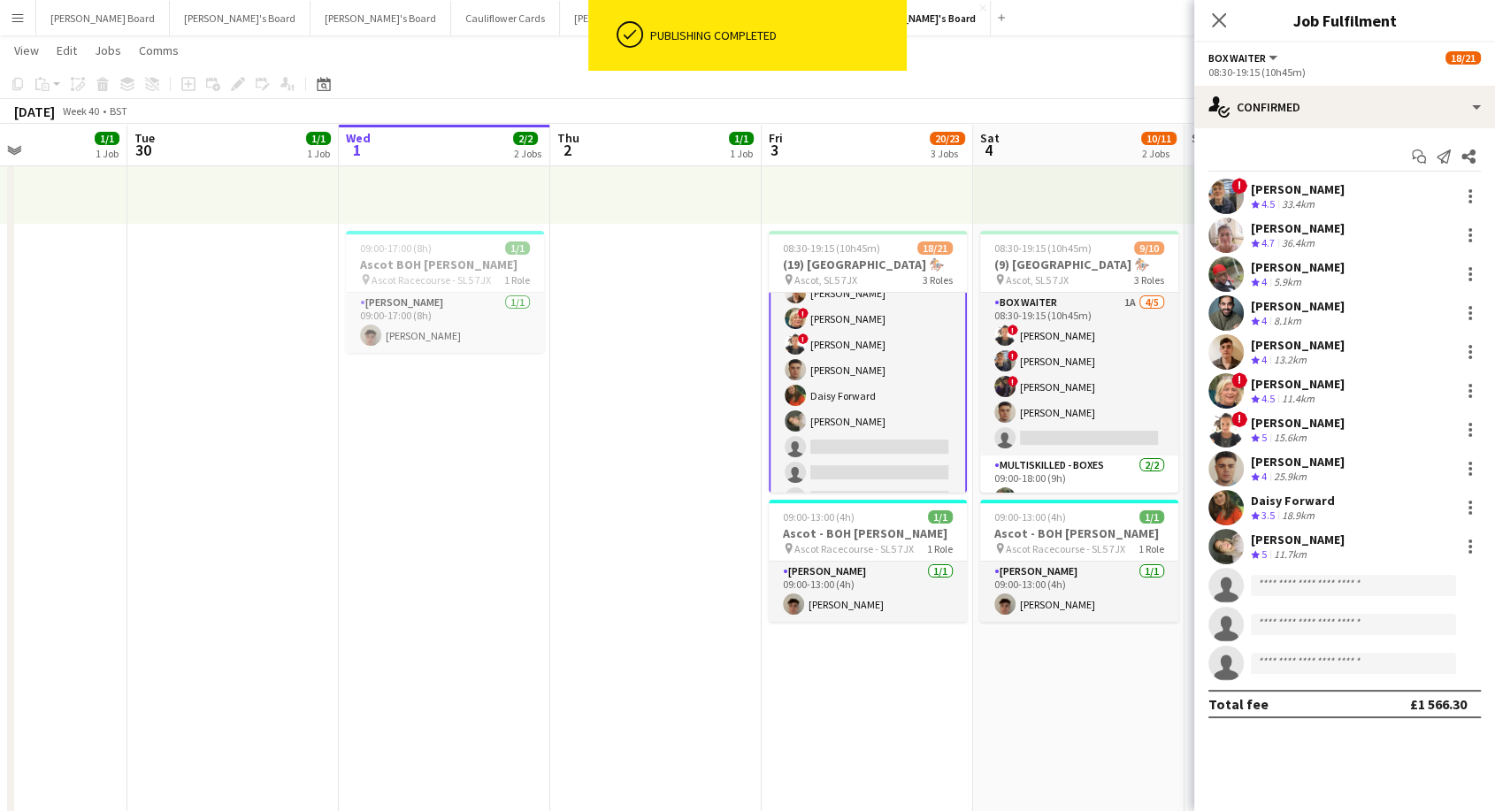
scroll to position [149, 0]
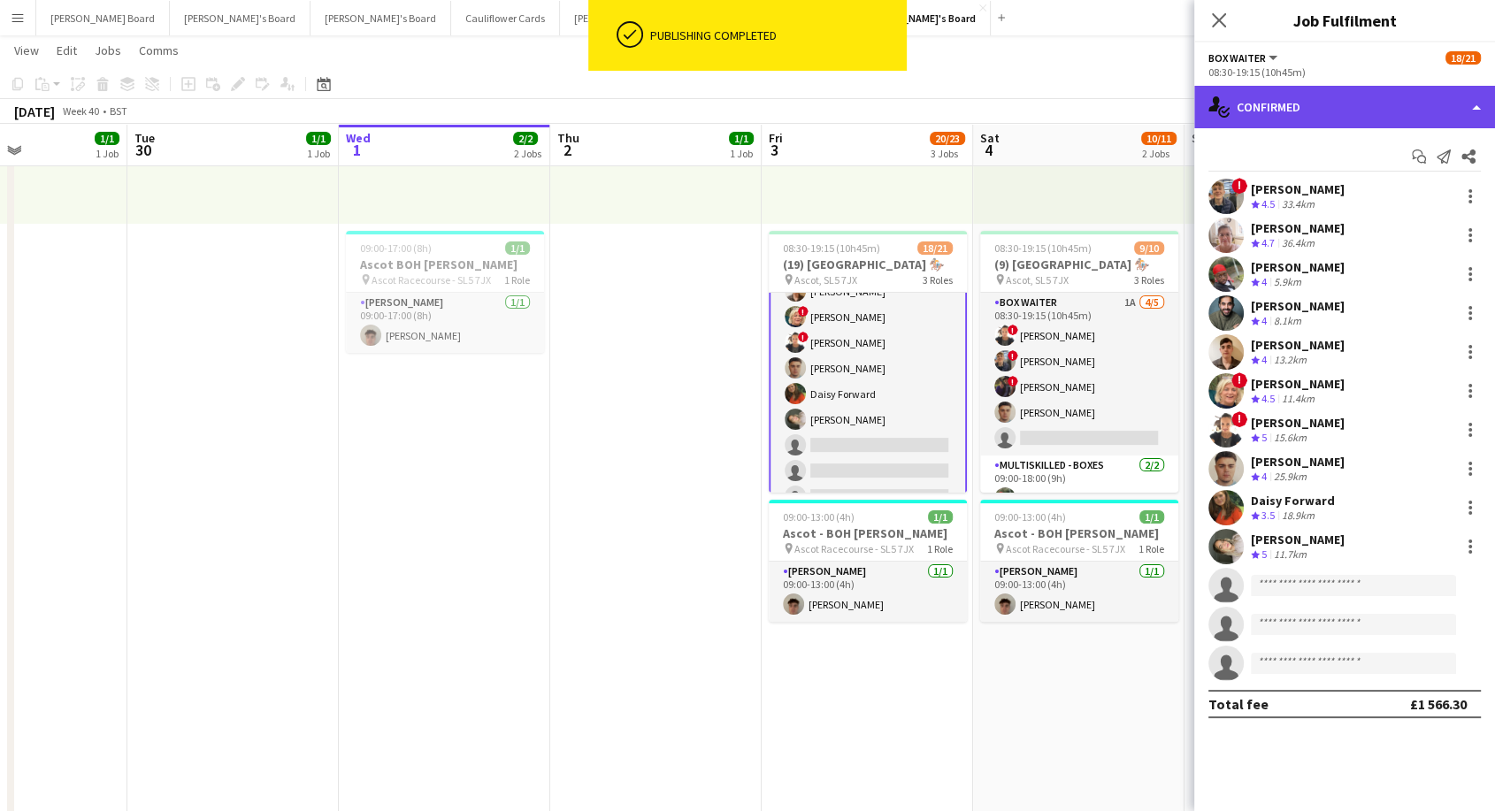
drag, startPoint x: 1322, startPoint y: 100, endPoint x: 1388, endPoint y: 243, distance: 157.9
click at [1322, 101] on div "single-neutral-actions-check-2 Confirmed" at bounding box center [1344, 107] width 301 height 42
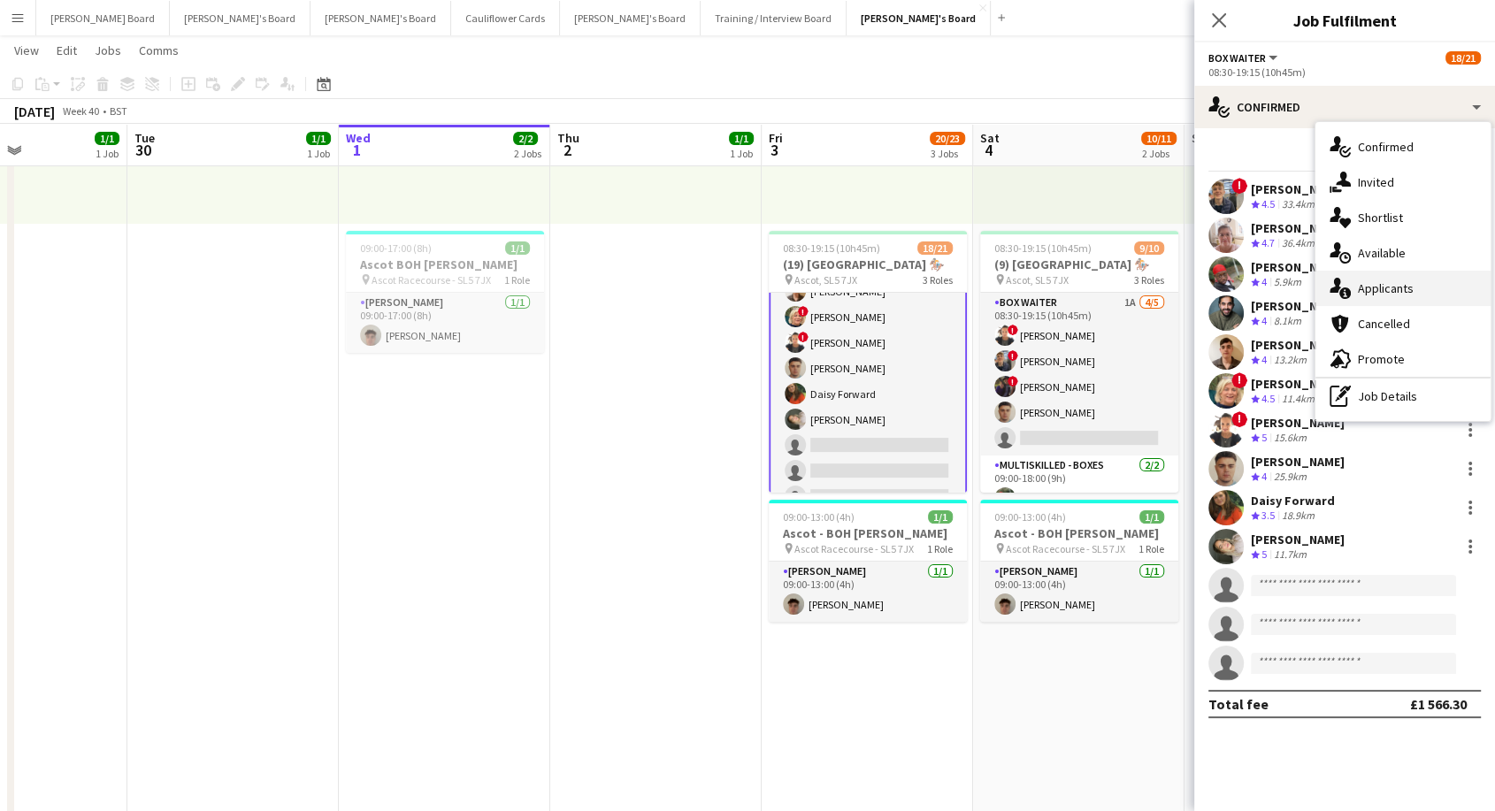
click at [1390, 282] on span "Applicants" at bounding box center [1386, 288] width 56 height 16
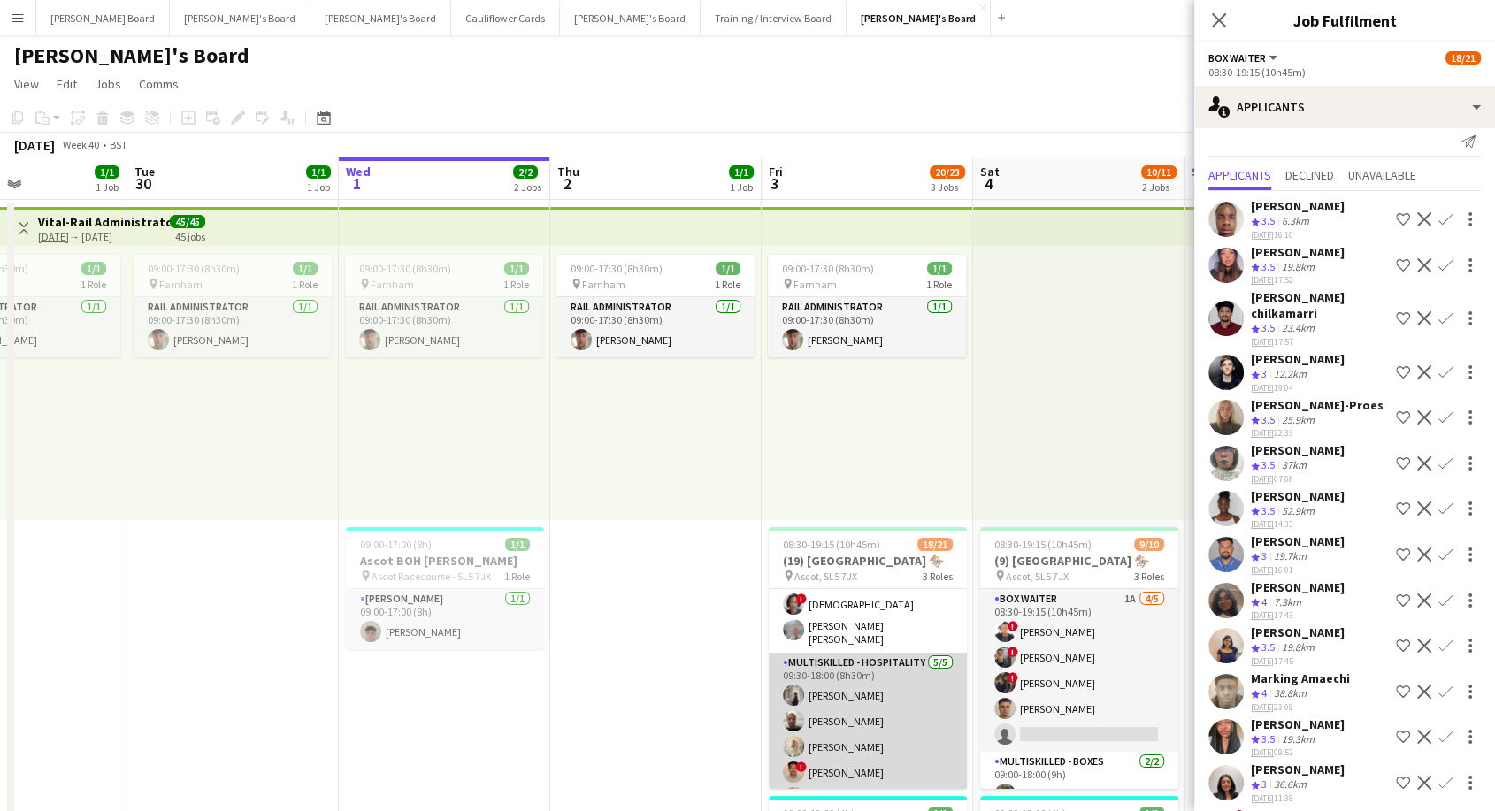
scroll to position [446, 0]
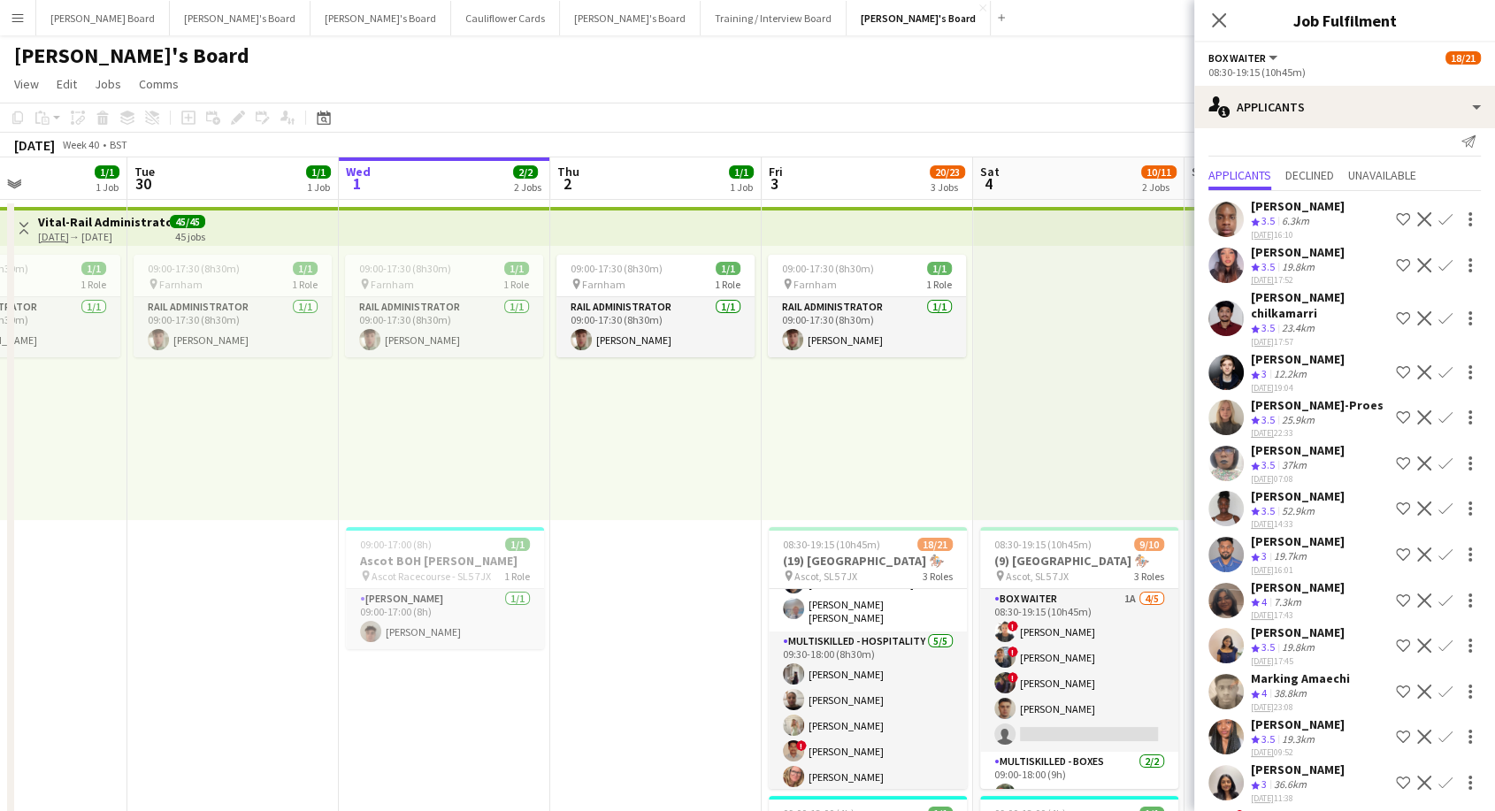
drag, startPoint x: 1322, startPoint y: 210, endPoint x: 1224, endPoint y: 223, distance: 99.1
click at [1321, 211] on div "[PERSON_NAME]" at bounding box center [1298, 206] width 94 height 16
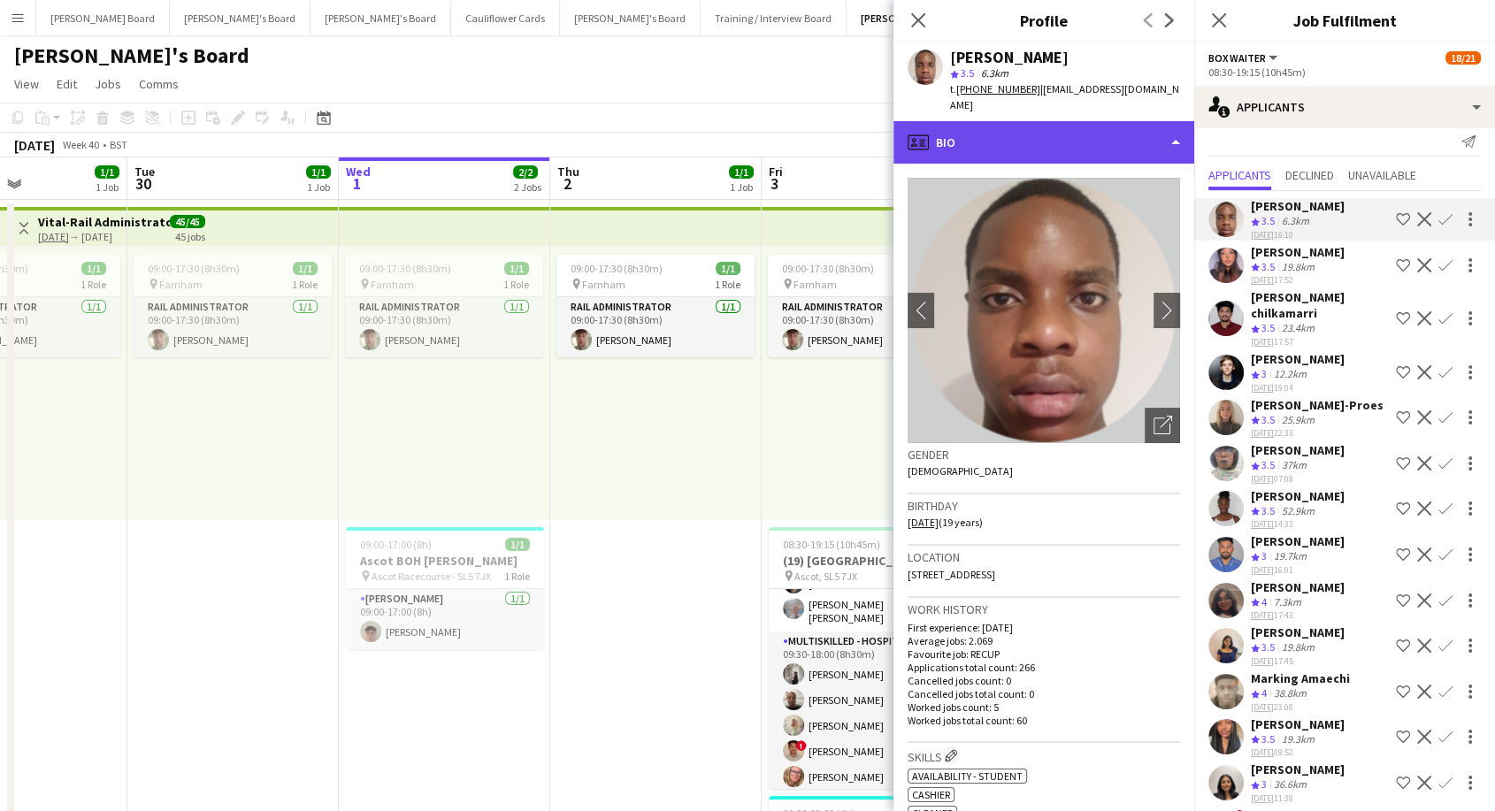
click at [1055, 133] on div "profile Bio" at bounding box center [1044, 142] width 301 height 42
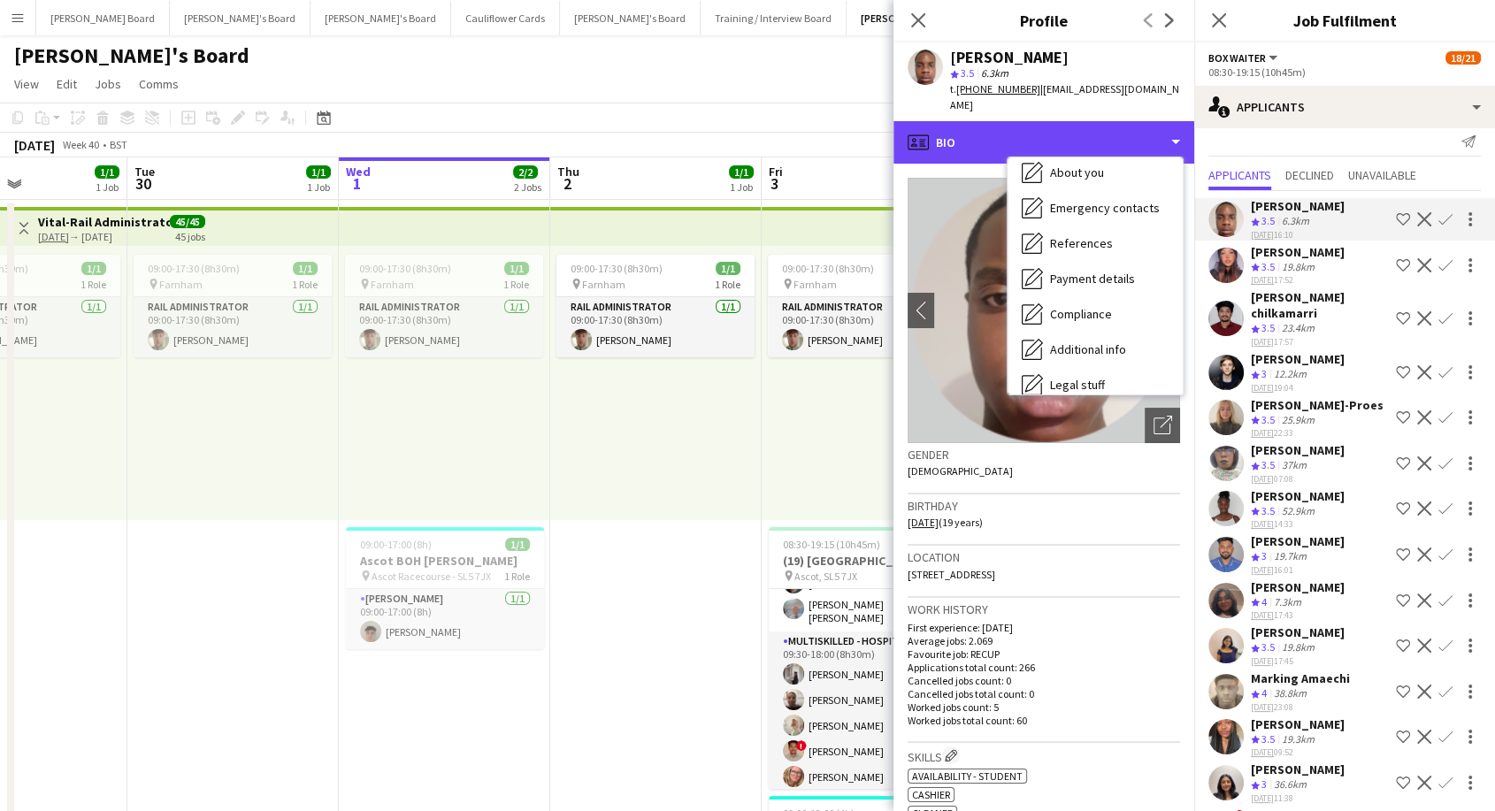
scroll to position [272, 0]
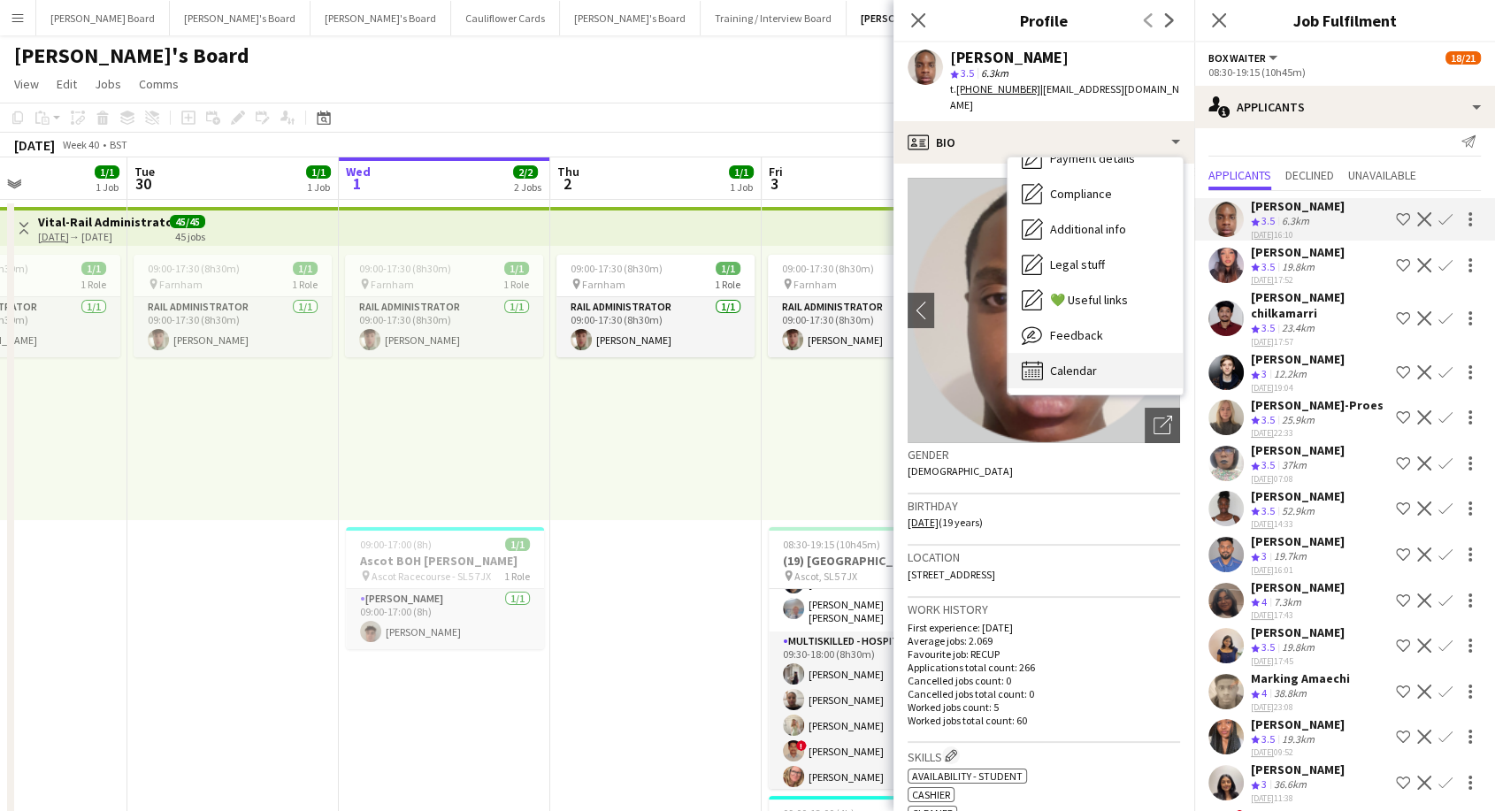
click at [1104, 358] on div "Calendar Calendar" at bounding box center [1095, 370] width 175 height 35
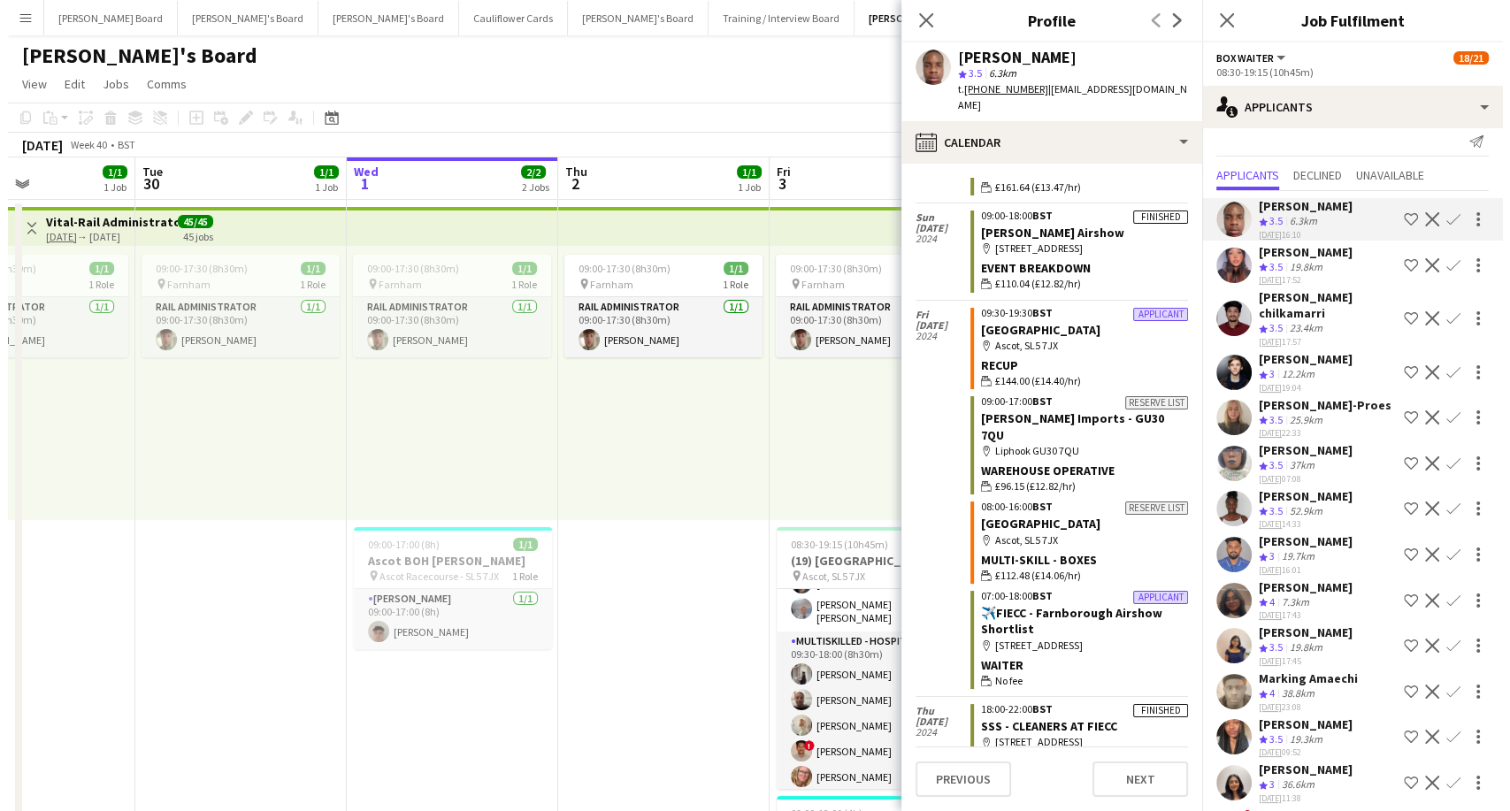
scroll to position [7363, 0]
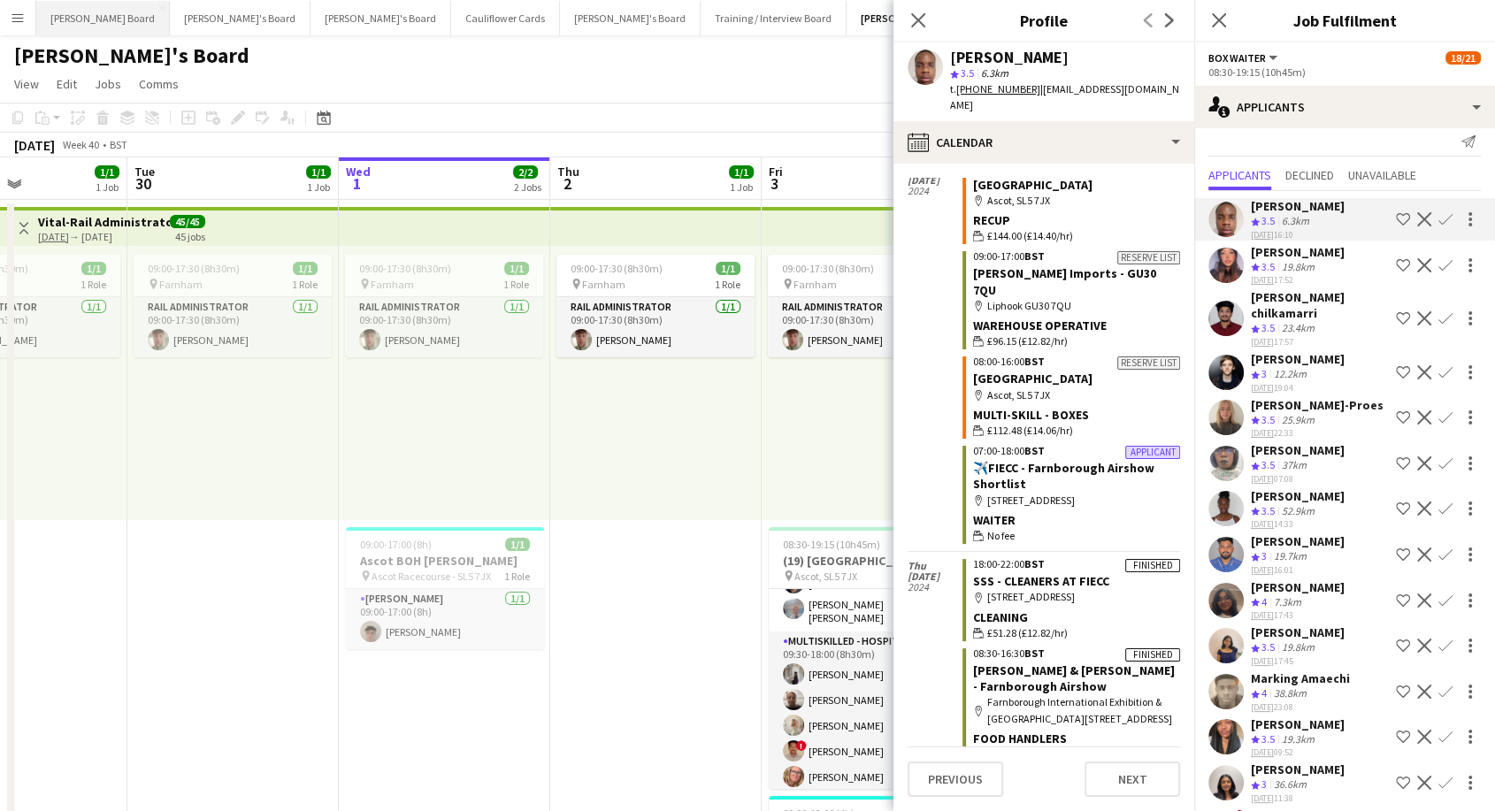
click at [80, 11] on button "[PERSON_NAME] Board Close" at bounding box center [103, 18] width 134 height 35
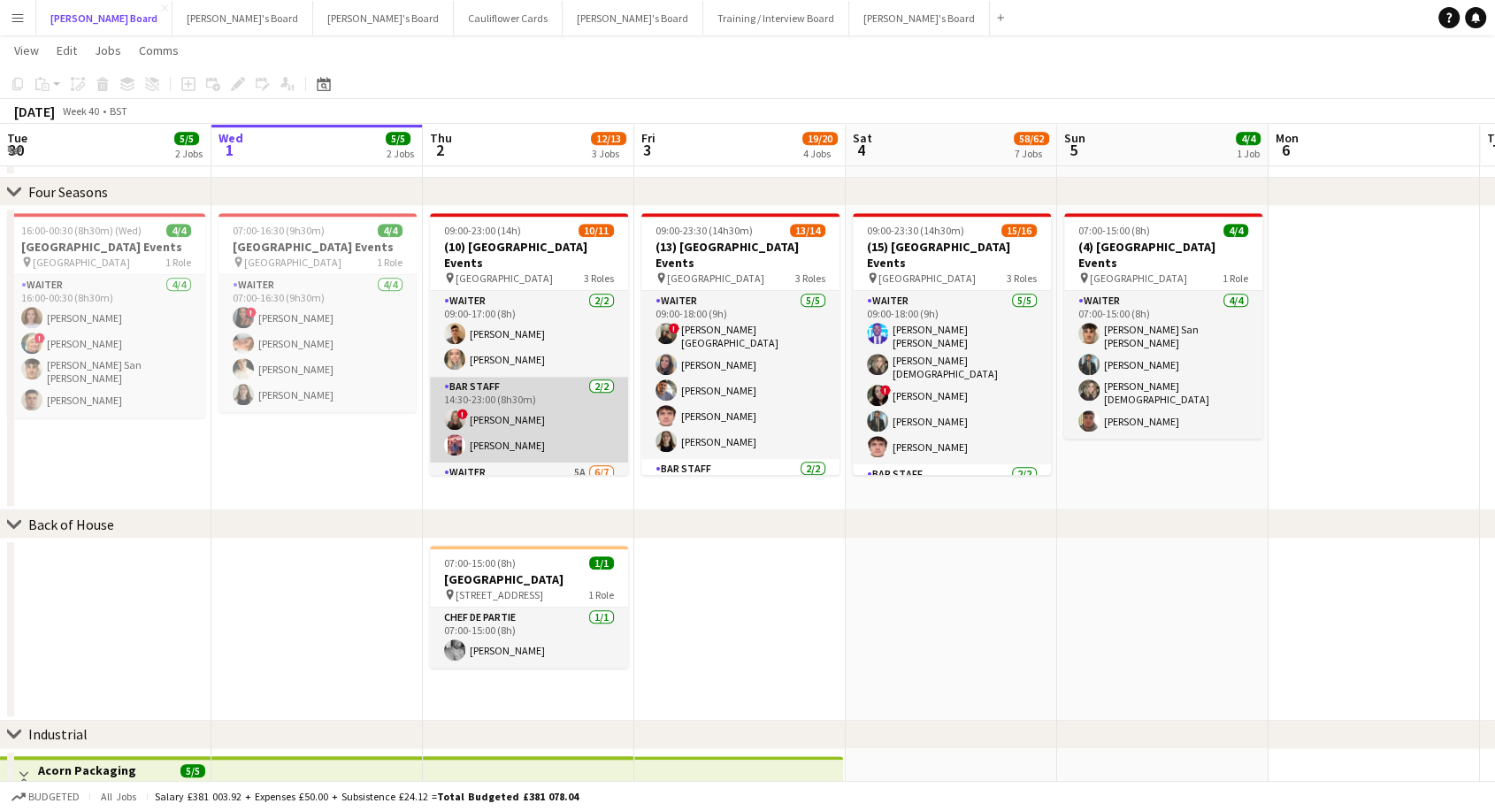
scroll to position [185, 0]
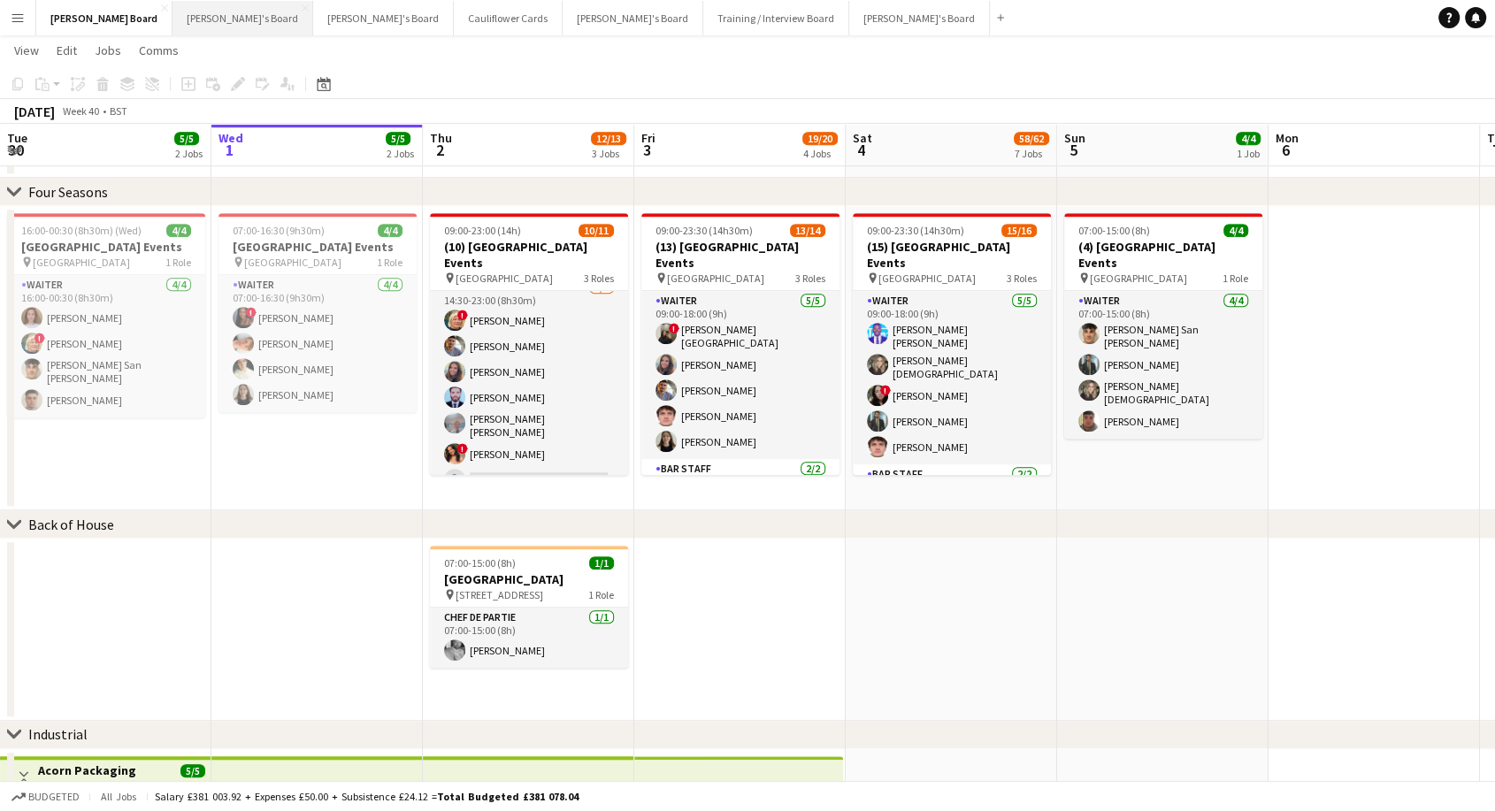
click at [173, 20] on button "[PERSON_NAME]'s Board Close" at bounding box center [243, 18] width 141 height 35
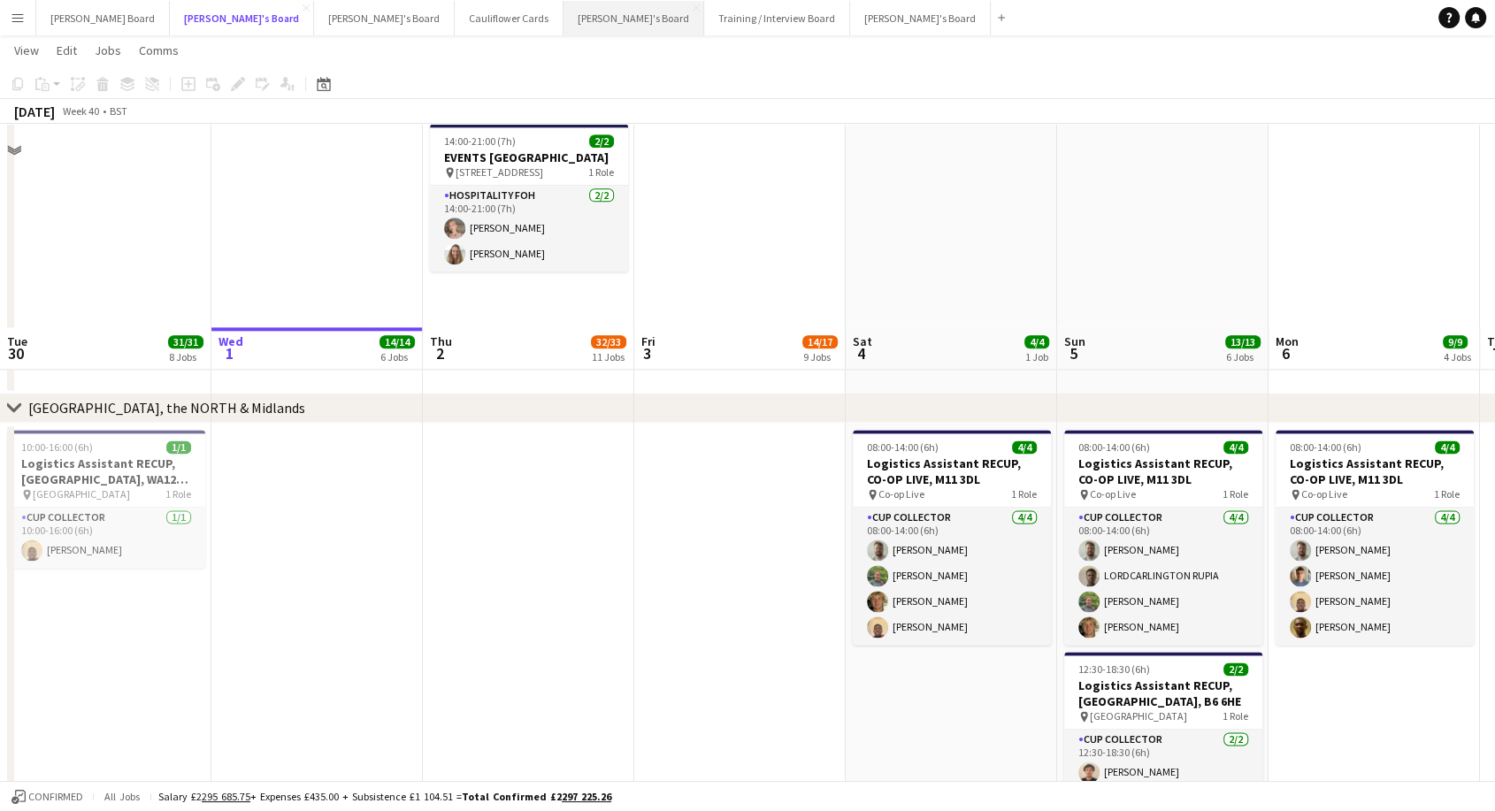
scroll to position [1995, 0]
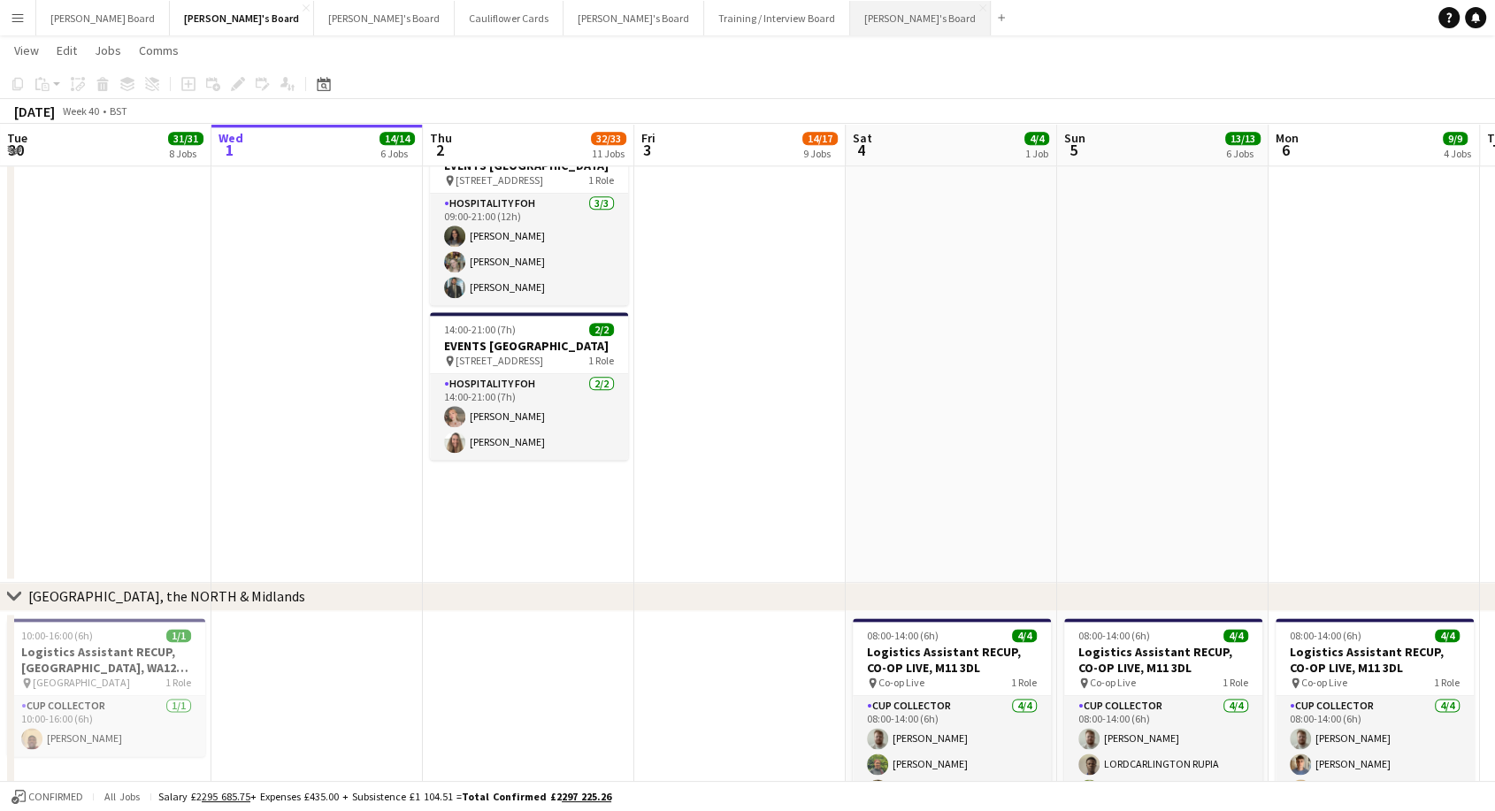
click at [850, 22] on button "[PERSON_NAME]'s Board Close" at bounding box center [920, 18] width 141 height 35
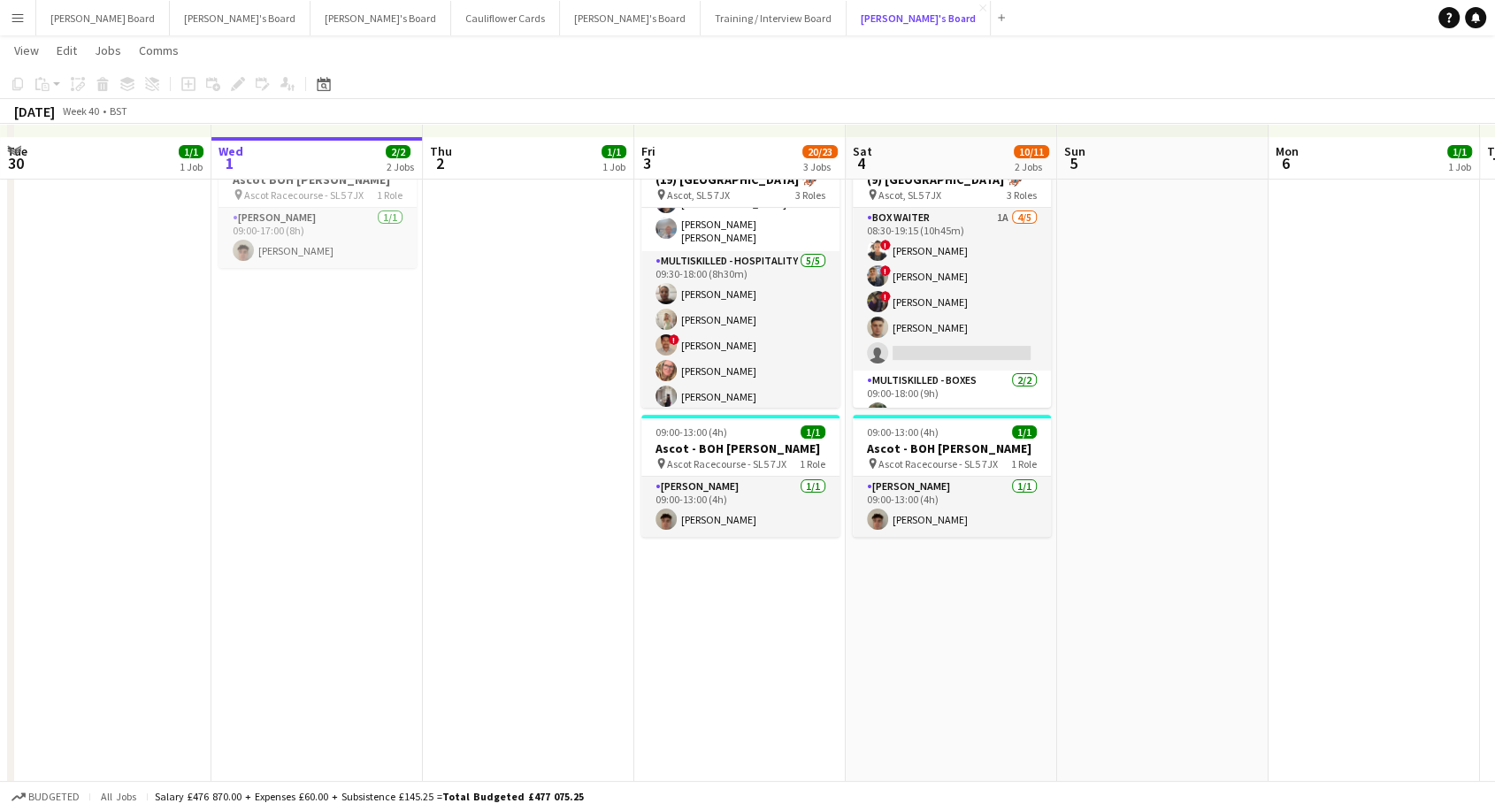
scroll to position [295, 0]
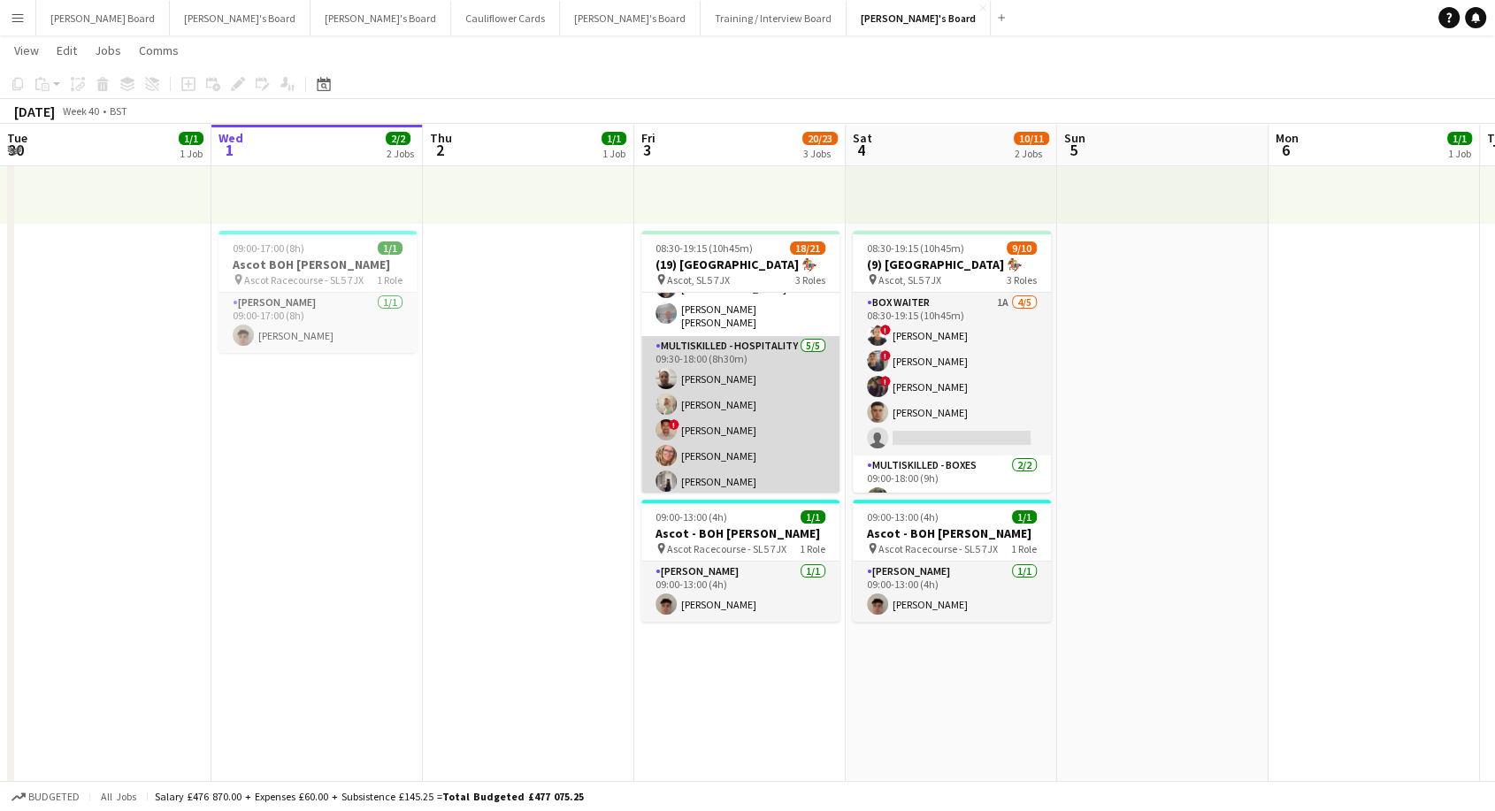
click at [766, 465] on app-card-role "Multiskilled - Hospitality [DATE] 09:30-18:00 (8h30m) [PERSON_NAME] [PERSON_NAM…" at bounding box center [740, 417] width 198 height 163
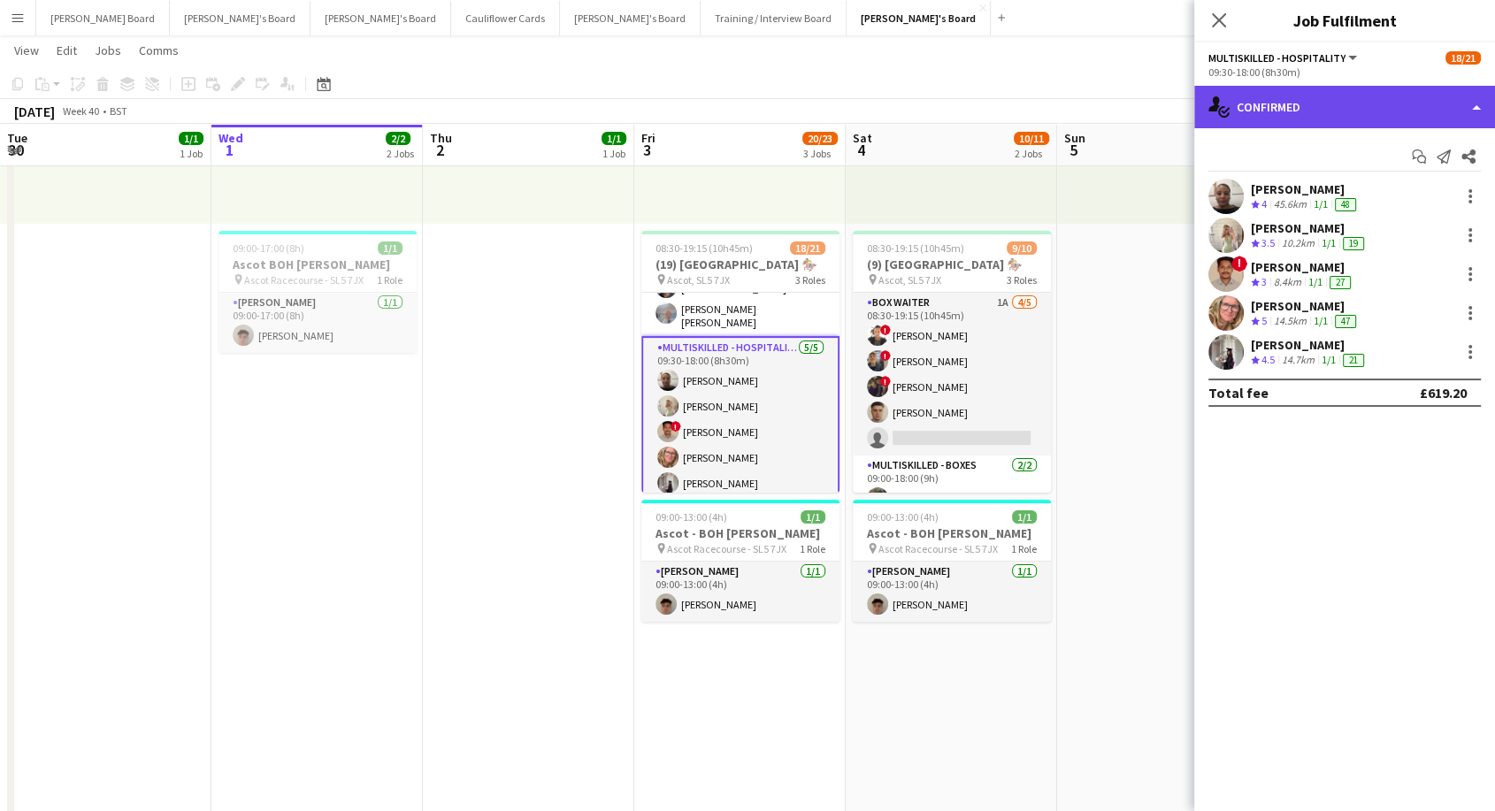
click at [1309, 98] on div "single-neutral-actions-check-2 Confirmed" at bounding box center [1344, 107] width 301 height 42
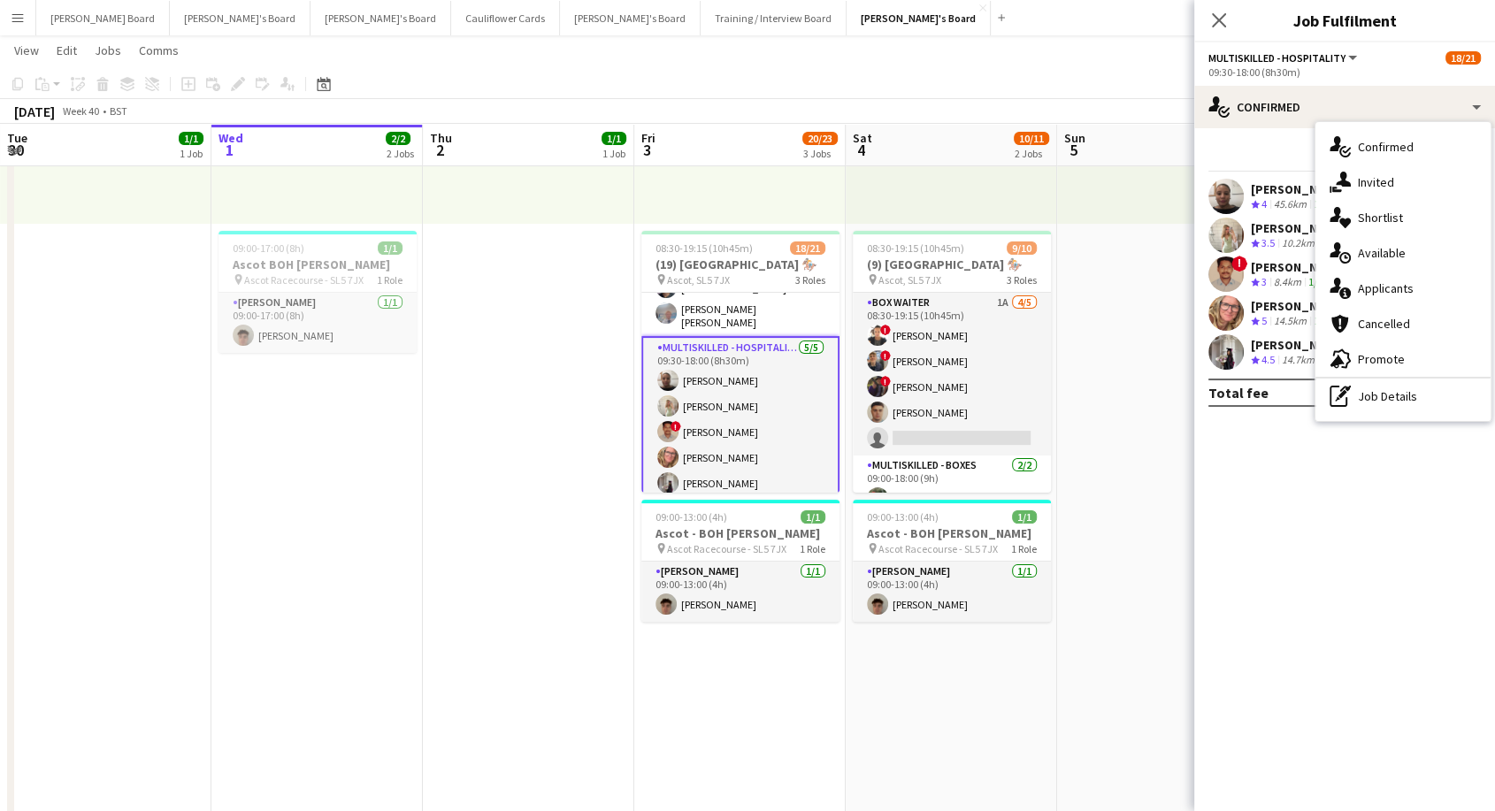
drag, startPoint x: 1387, startPoint y: 404, endPoint x: 1362, endPoint y: 258, distance: 148.1
click at [1385, 400] on div "pen-write Job Details" at bounding box center [1403, 396] width 175 height 35
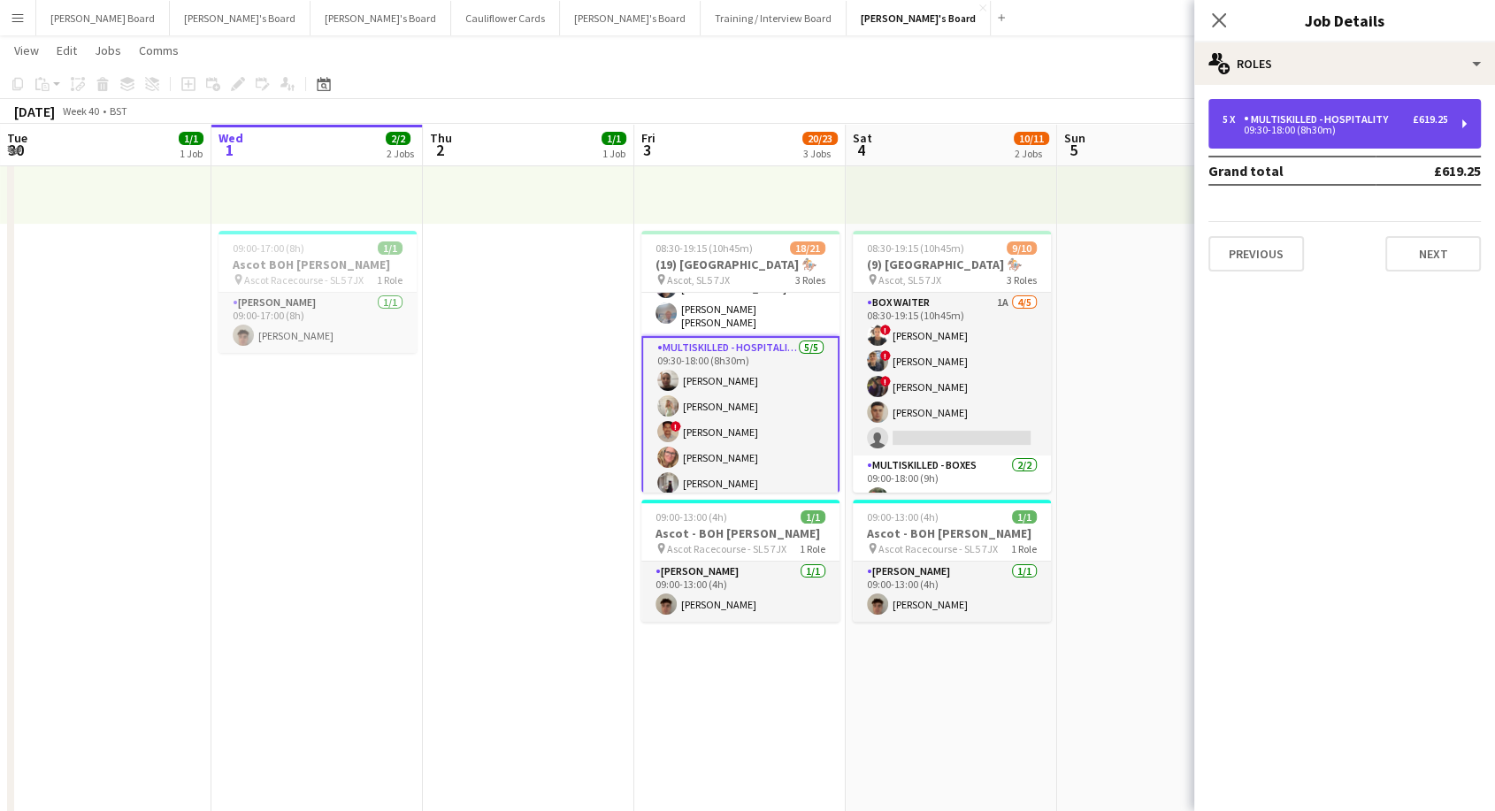
click at [1330, 113] on div "Multiskilled - Hospitality" at bounding box center [1319, 119] width 151 height 12
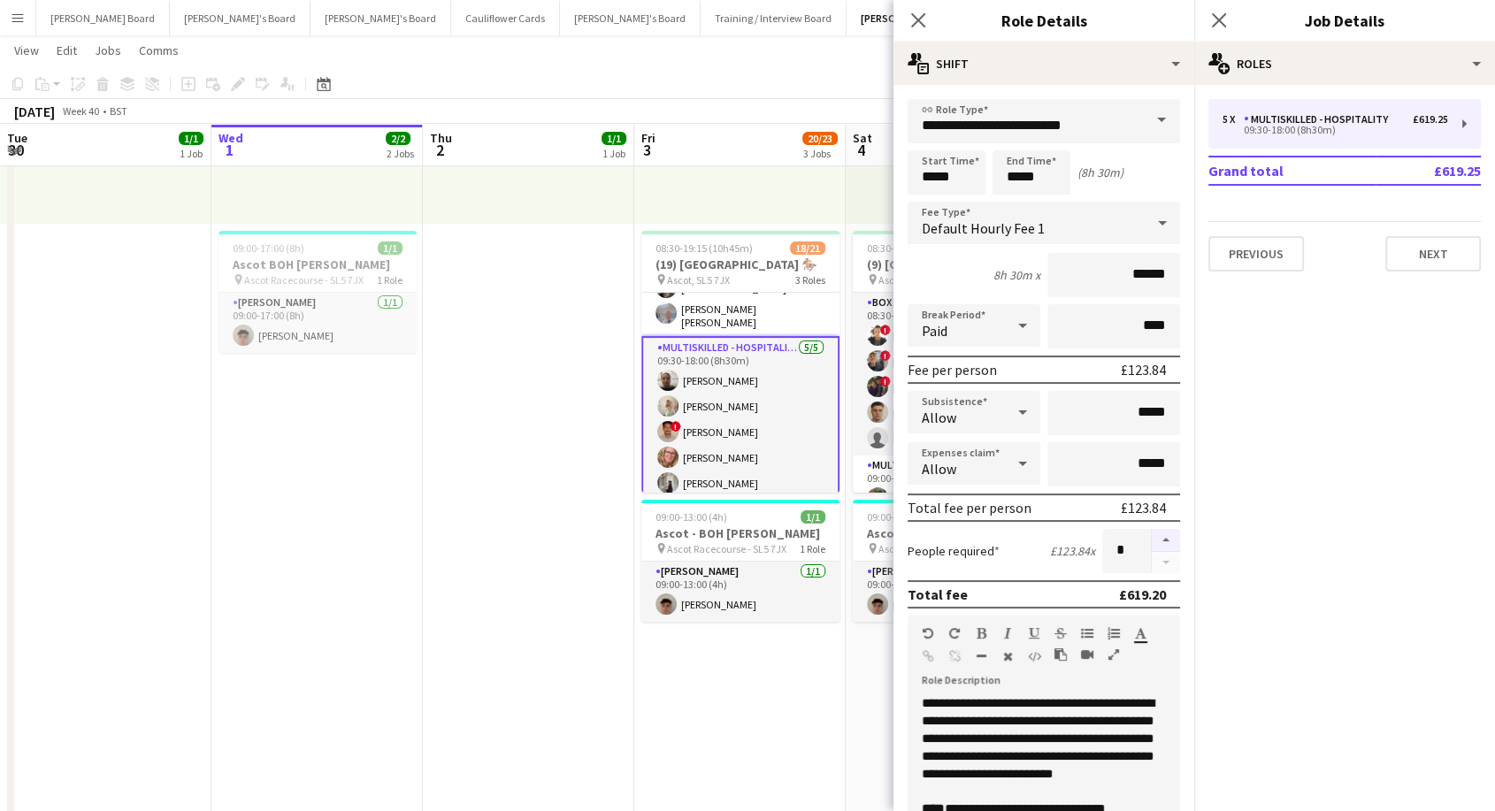
click at [1160, 533] on button "button" at bounding box center [1166, 540] width 28 height 23
type input "*"
drag, startPoint x: 524, startPoint y: 528, endPoint x: 561, endPoint y: 511, distance: 40.8
click at [524, 528] on app-date-cell "09:00-17:30 (8h30m) 1/1 pin Farnham 1 Role Rail Administrator [DATE] 09:00-17:3…" at bounding box center [528, 780] width 211 height 1752
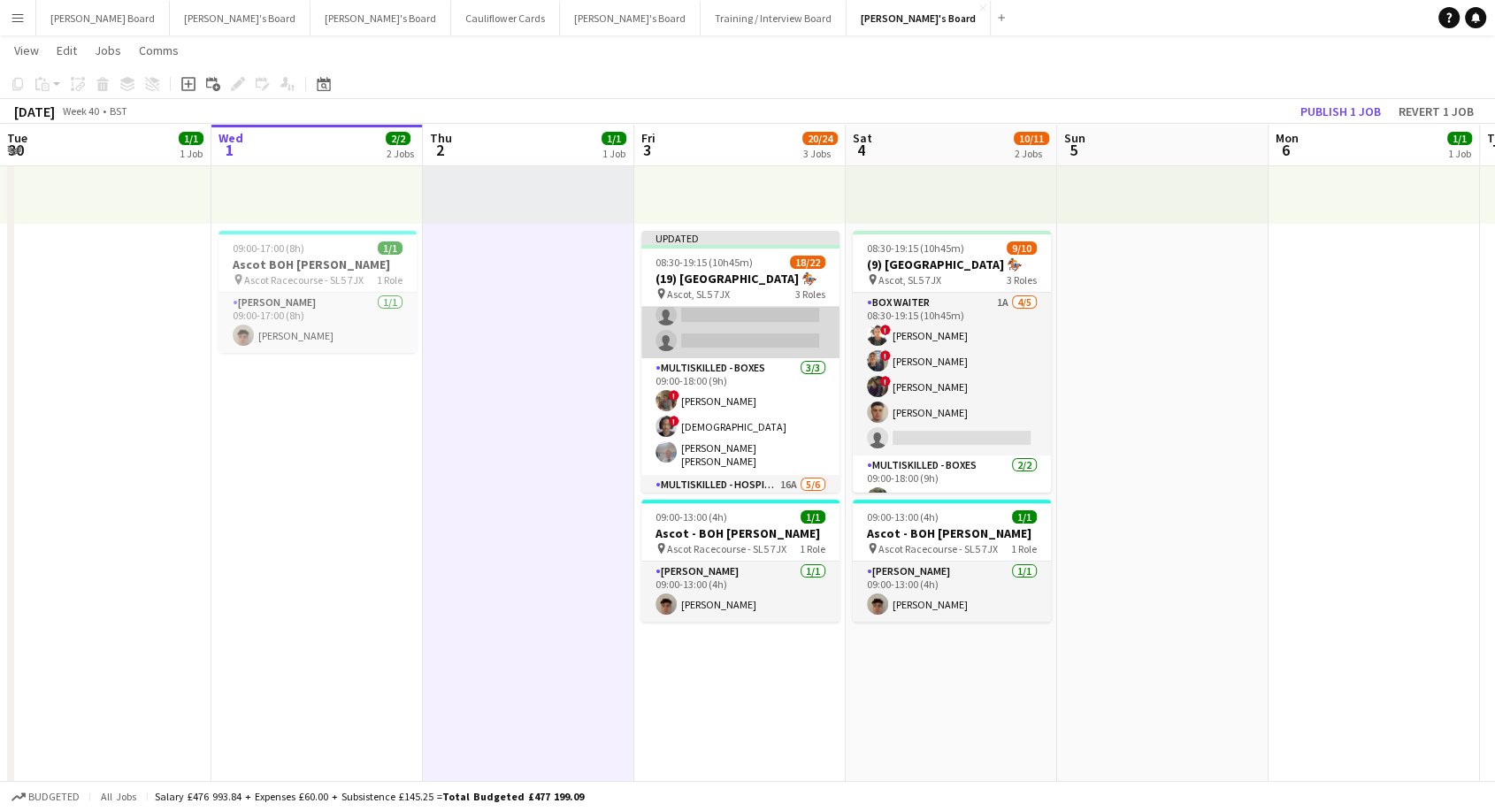
scroll to position [343, 0]
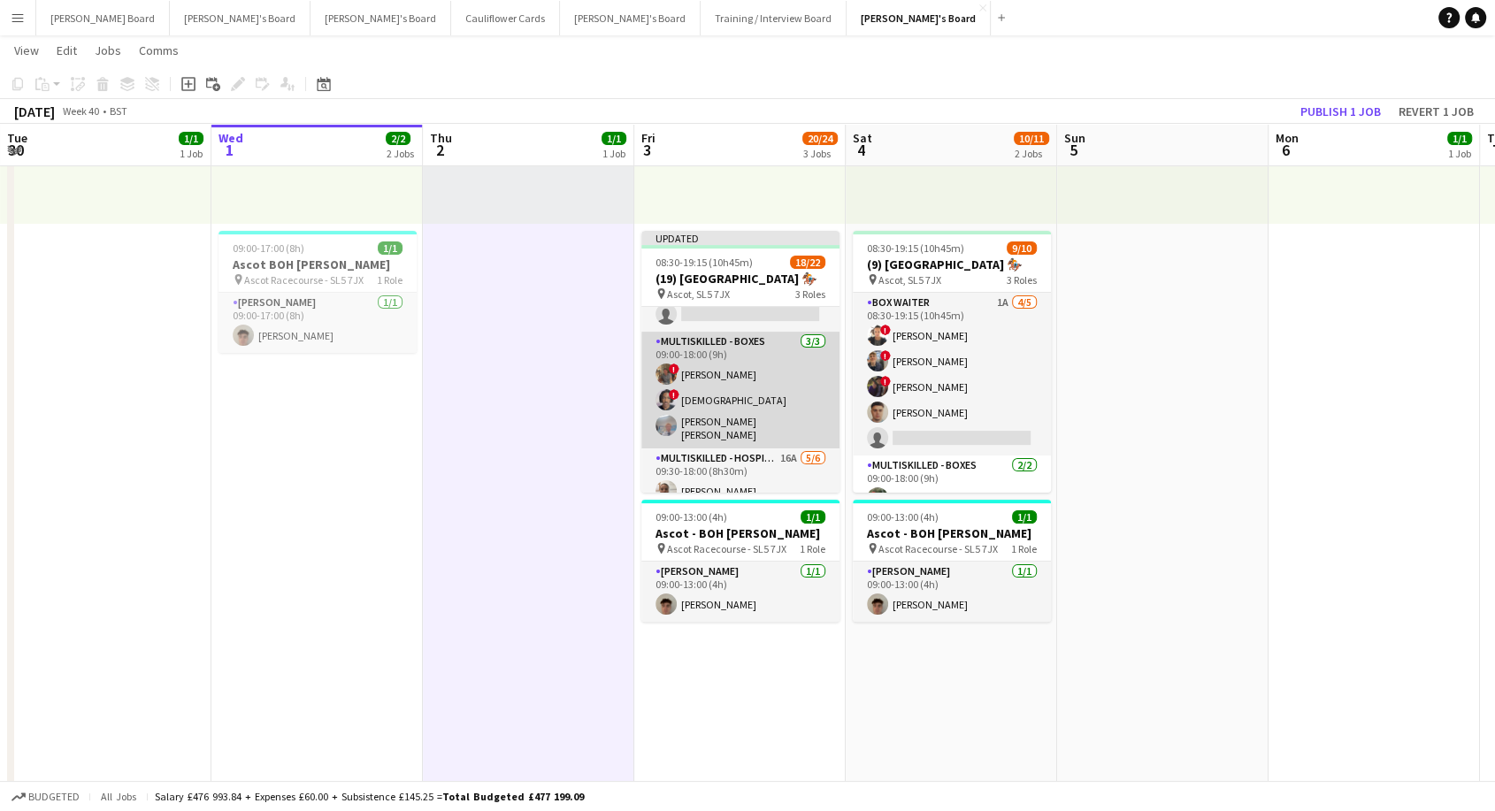
click at [758, 405] on app-card-role "Multiskilled - Boxes [DATE] 09:00-18:00 (9h) ! [PERSON_NAME] ! [PERSON_NAME] [P…" at bounding box center [740, 390] width 198 height 117
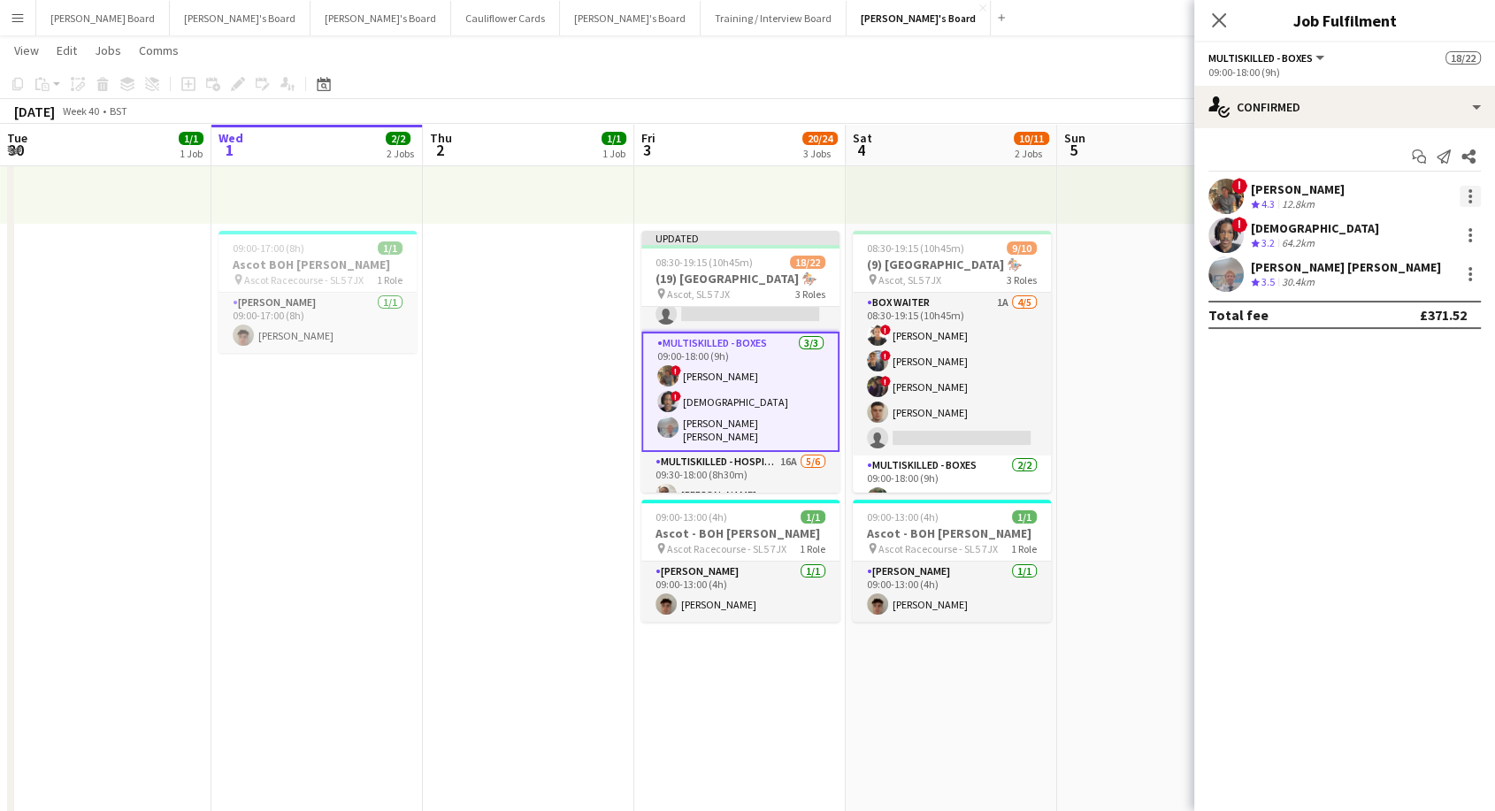
click at [1466, 198] on div at bounding box center [1470, 196] width 21 height 21
drag, startPoint x: 1406, startPoint y: 262, endPoint x: 1329, endPoint y: 286, distance: 80.6
click at [1400, 265] on button "Switch crew" at bounding box center [1412, 271] width 138 height 42
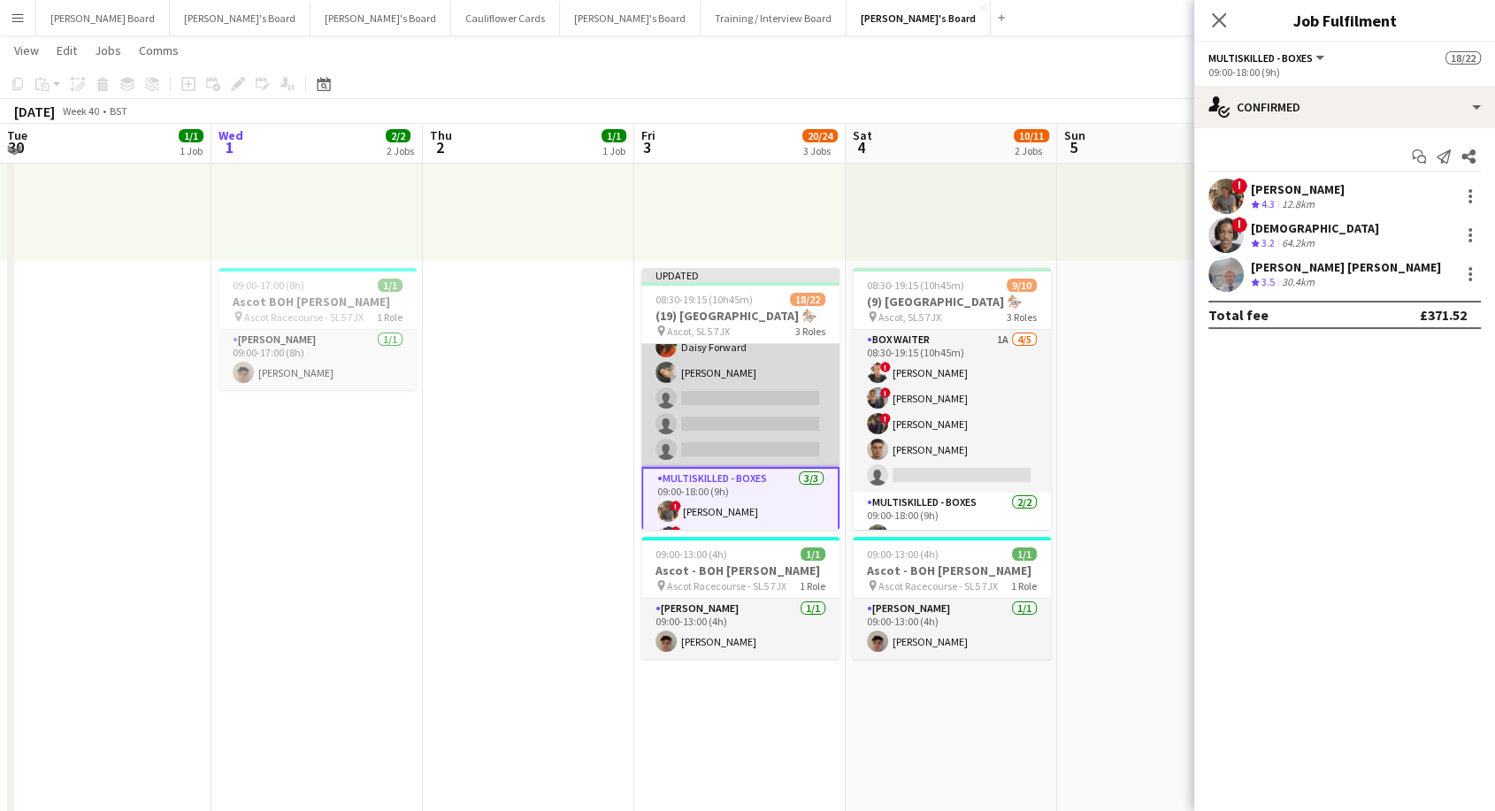
click at [757, 392] on app-card-role "BOX Waiter 18A [DATE] 08:30-19:15 (10h45m) ! [PERSON_NAME] [PERSON_NAME] [PERSO…" at bounding box center [740, 283] width 198 height 368
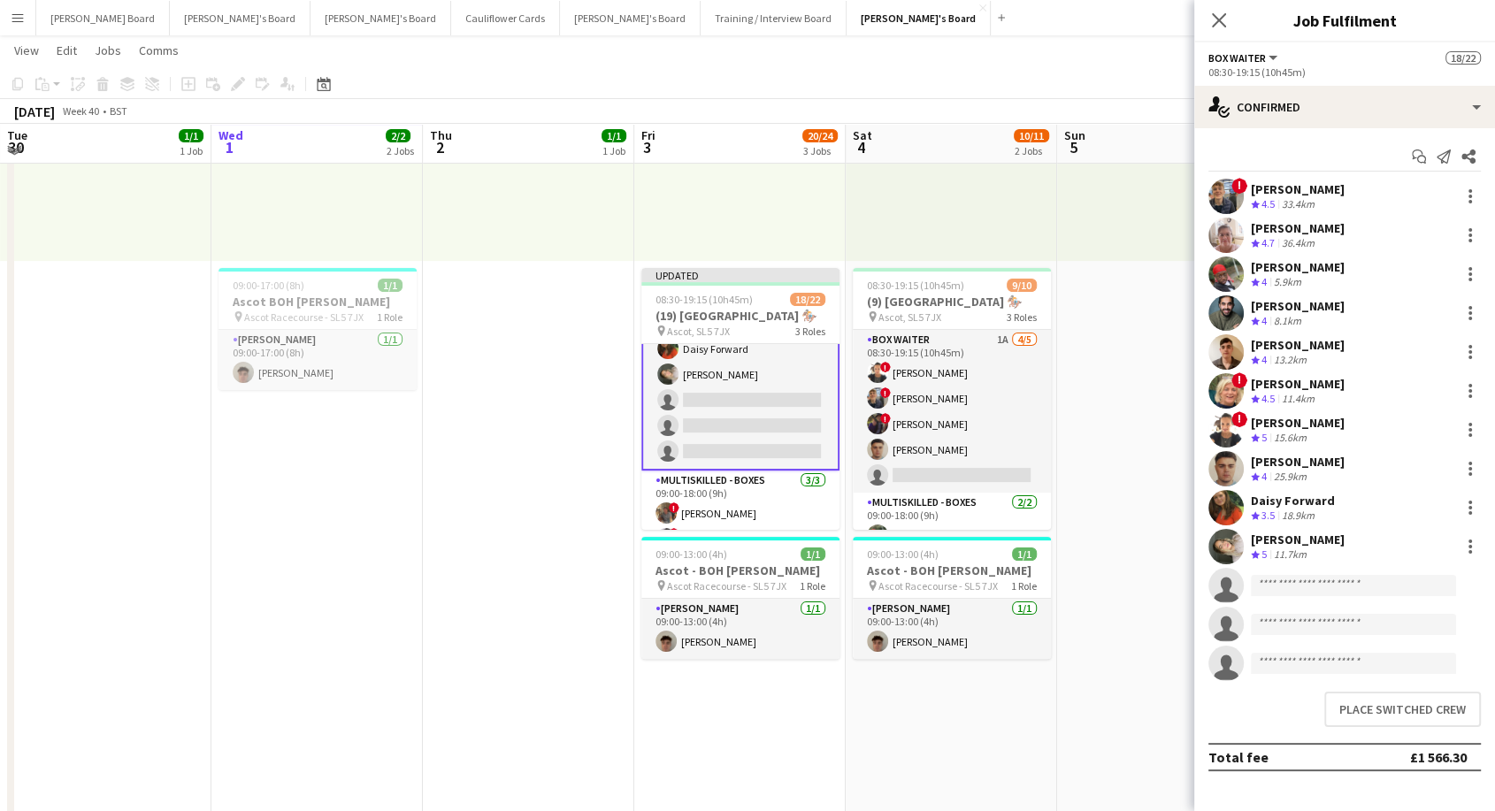
scroll to position [247, 0]
click at [1416, 697] on button "Place switched crew" at bounding box center [1402, 709] width 157 height 35
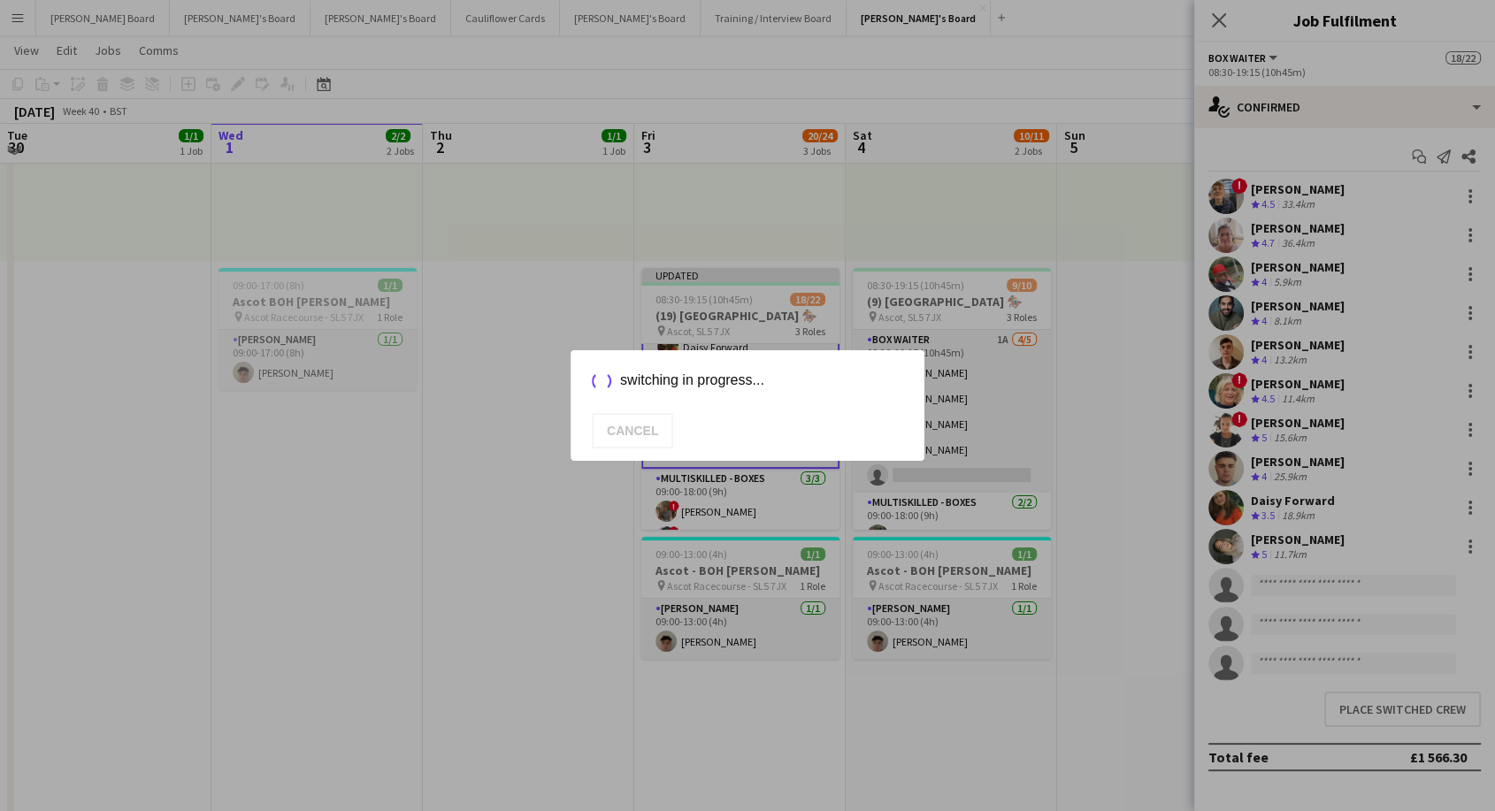
scroll to position [295, 0]
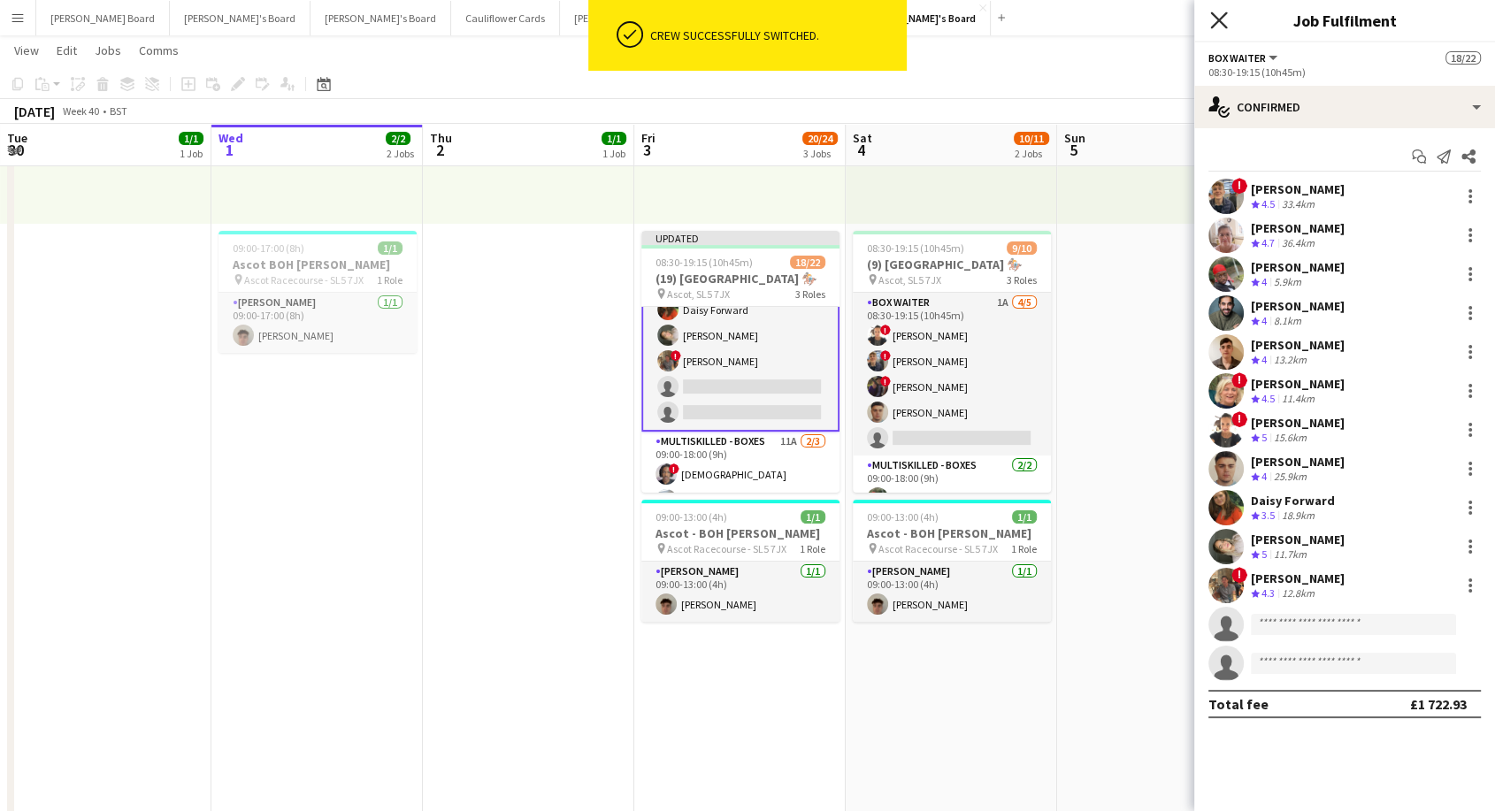
click at [1210, 20] on icon "Close pop-in" at bounding box center [1218, 20] width 17 height 17
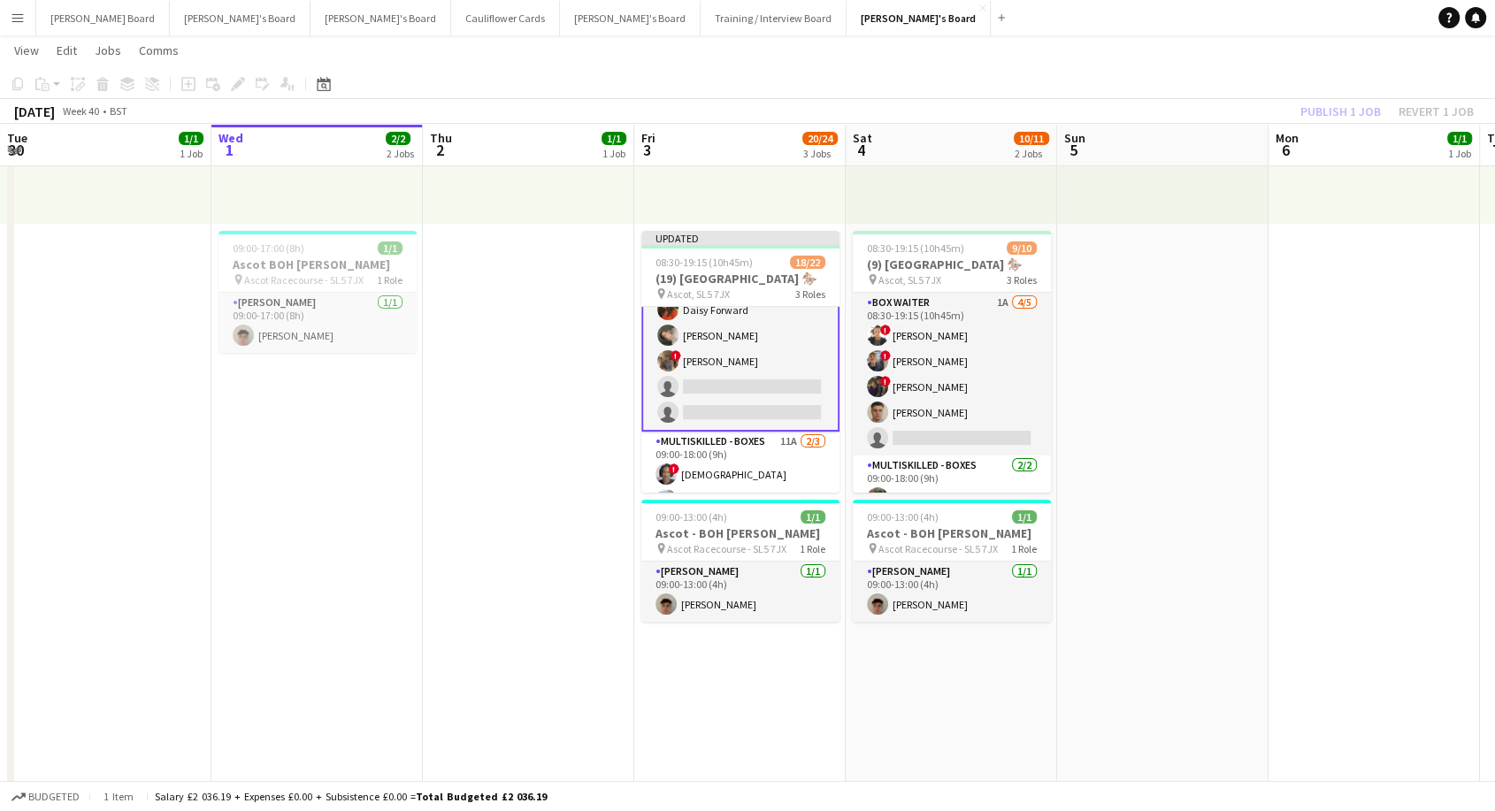
click at [1354, 112] on div "Publish 1 job Revert 1 job" at bounding box center [1387, 111] width 216 height 23
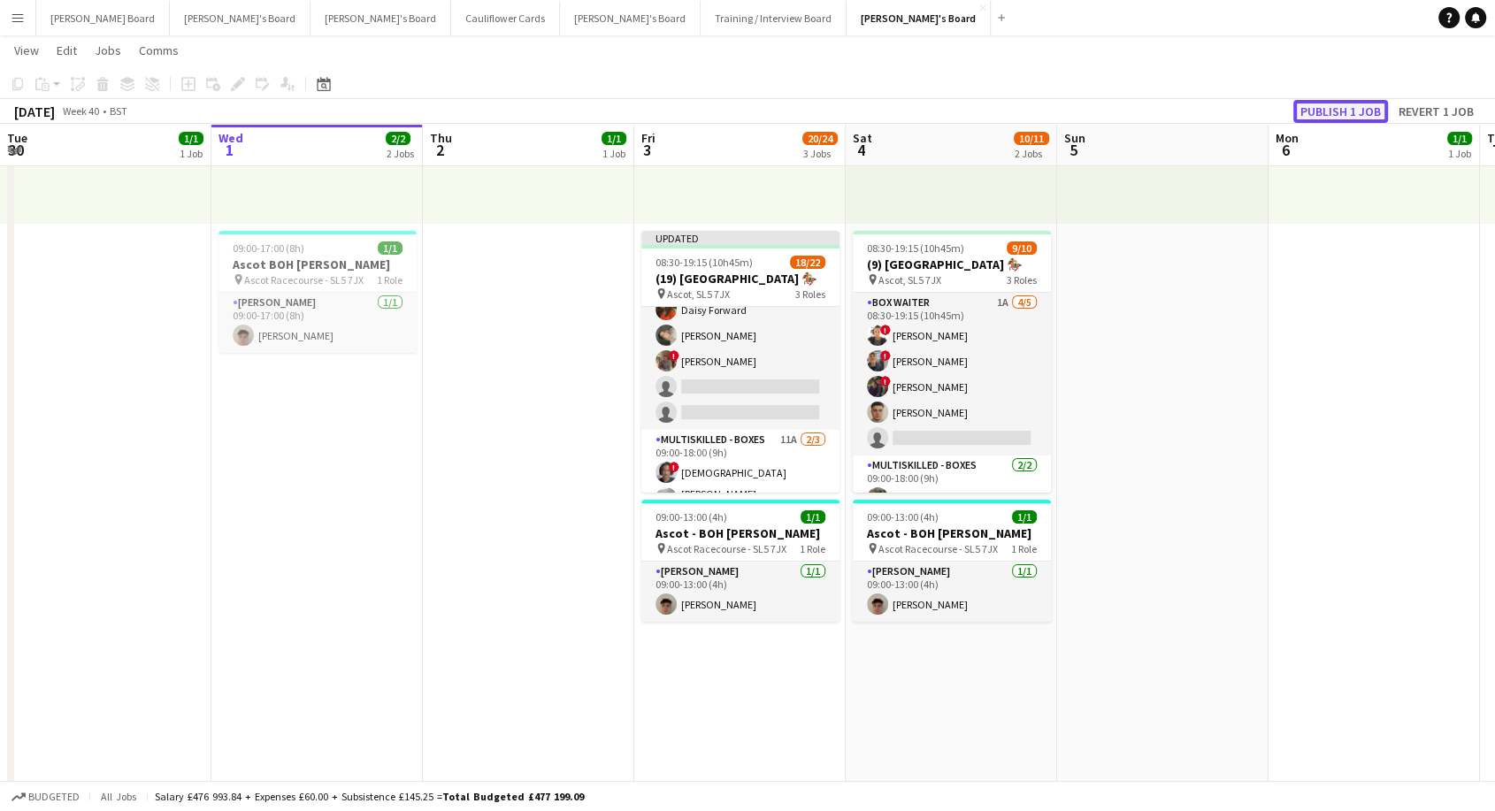
click at [1349, 115] on button "Publish 1 job" at bounding box center [1340, 111] width 95 height 23
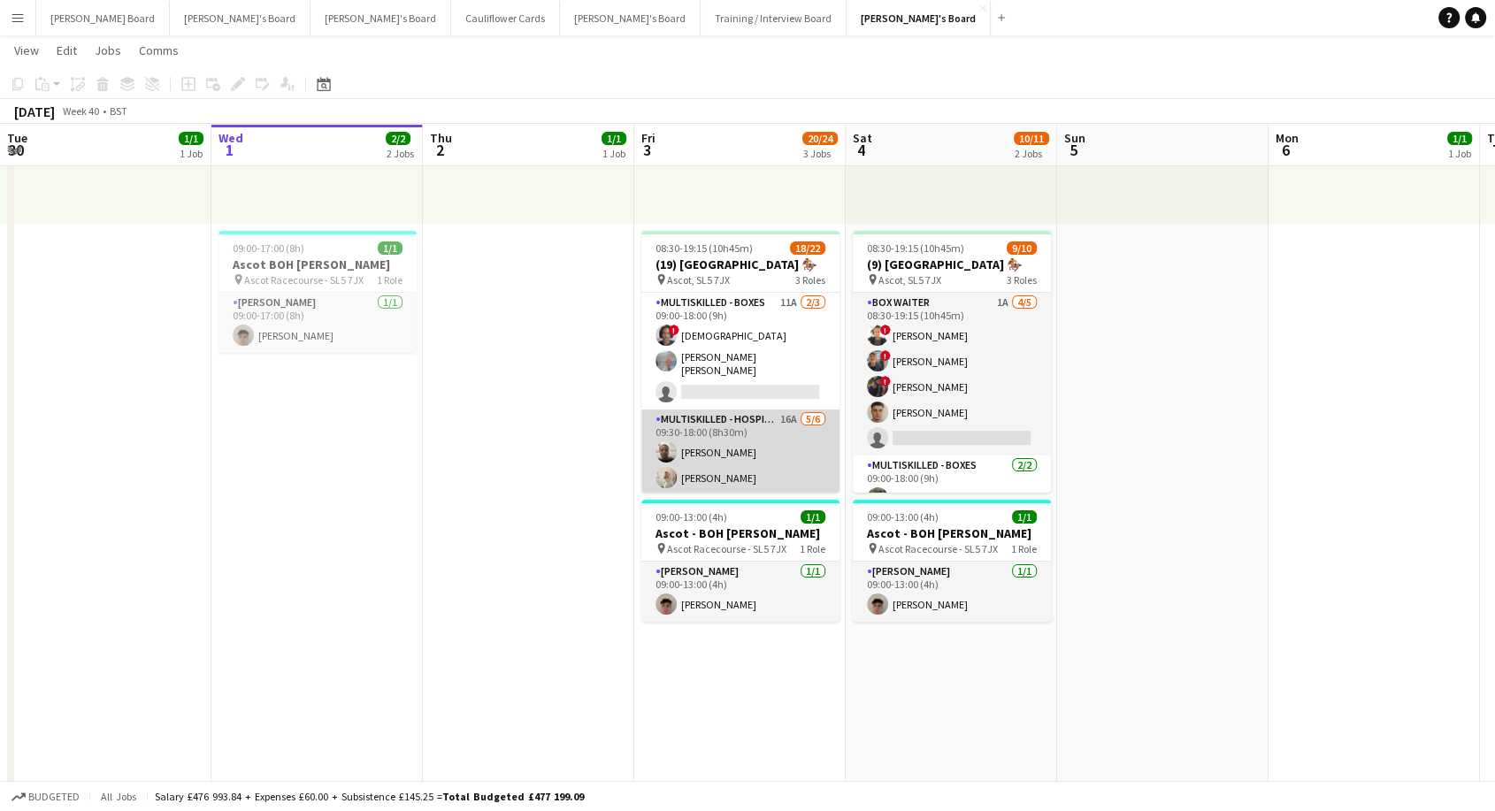
scroll to position [343, 0]
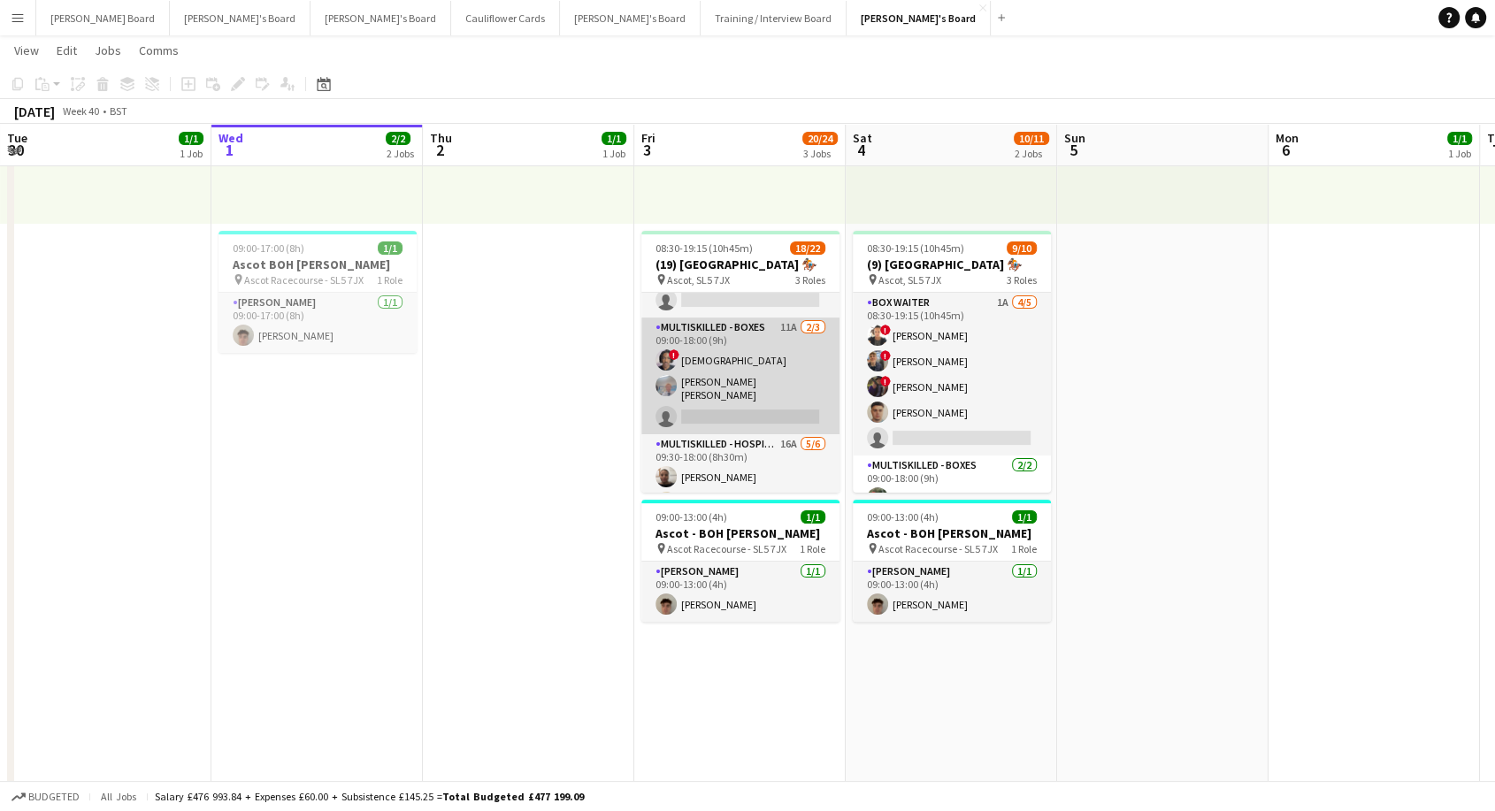
click at [769, 386] on app-card-role "Multiskilled - Boxes 11A [DATE] 09:00-18:00 (9h) ! [DEMOGRAPHIC_DATA] [PERSON_N…" at bounding box center [740, 376] width 198 height 117
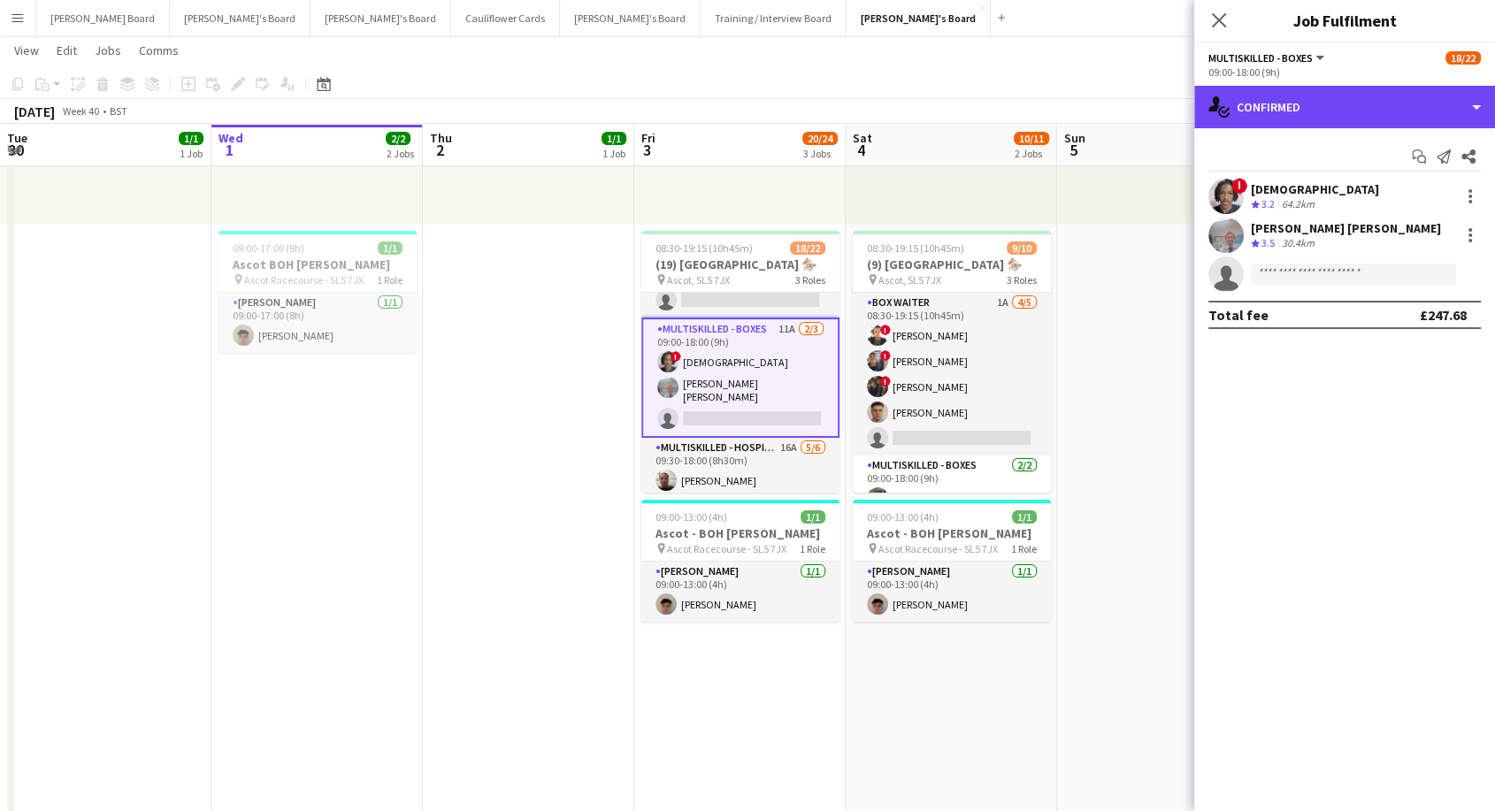
drag, startPoint x: 1327, startPoint y: 105, endPoint x: 1364, endPoint y: 151, distance: 59.1
click at [1328, 105] on div "single-neutral-actions-check-2 Confirmed" at bounding box center [1344, 107] width 301 height 42
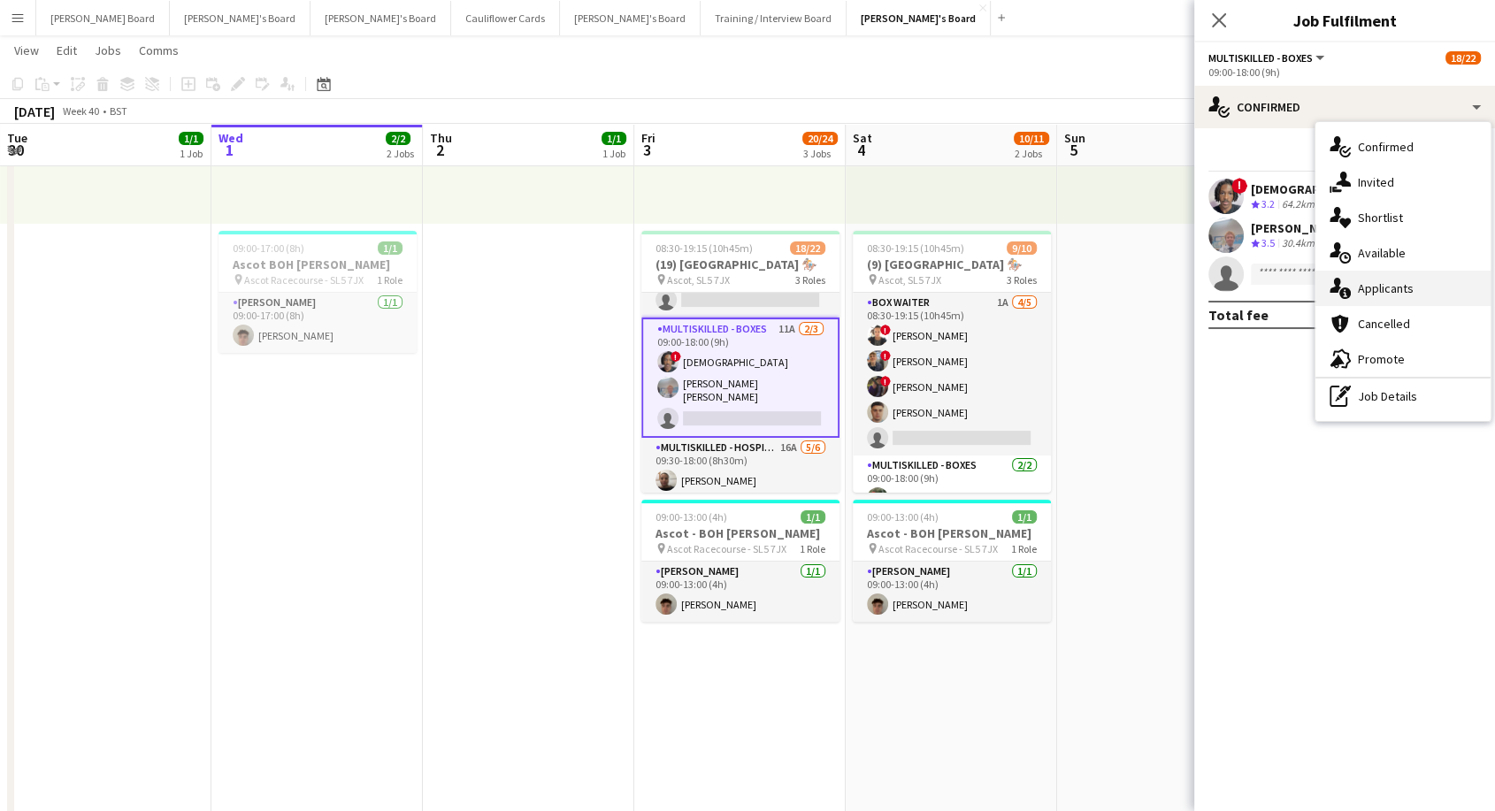
click at [1410, 295] on span "Applicants" at bounding box center [1386, 288] width 56 height 16
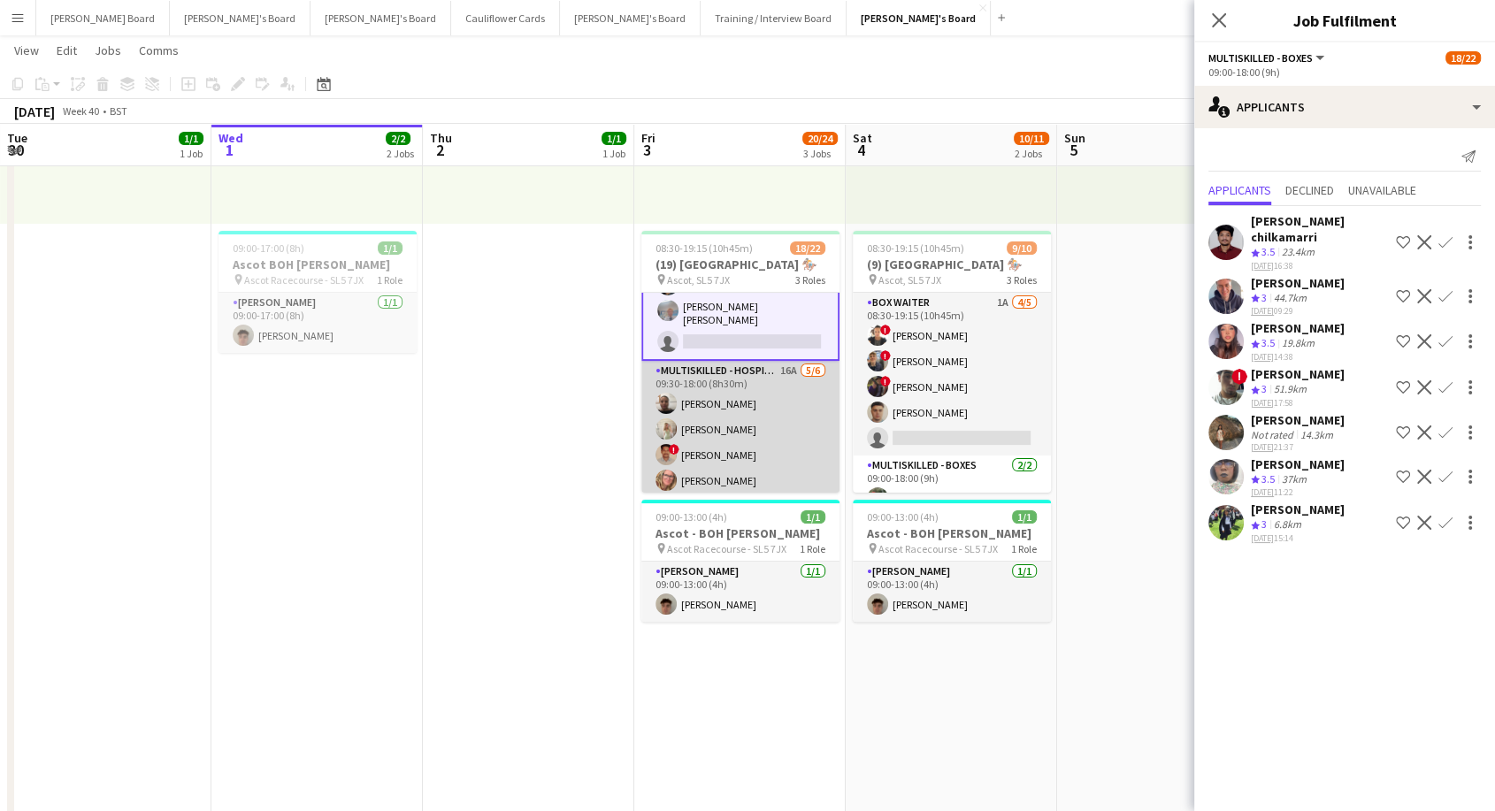
scroll to position [471, 0]
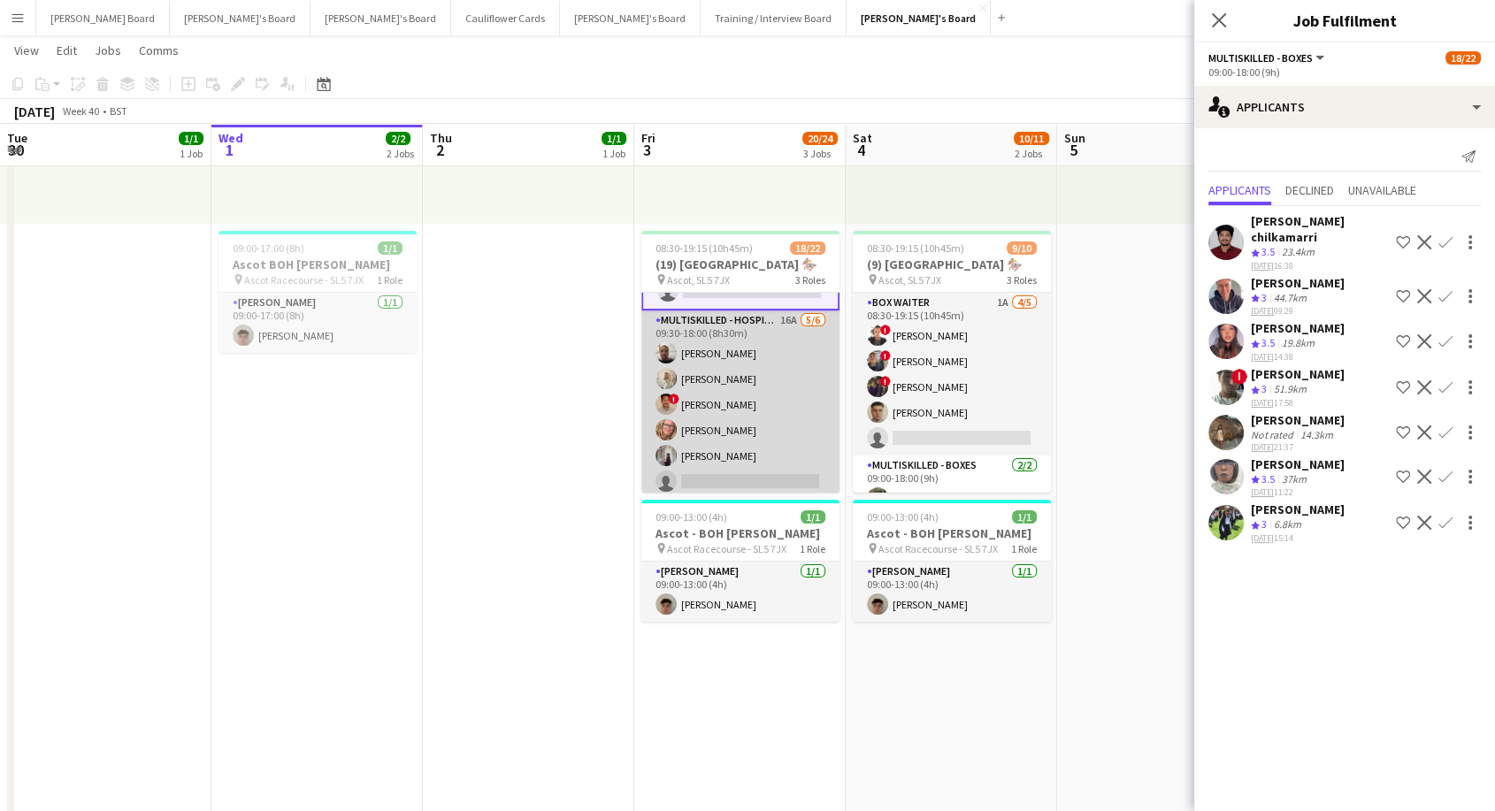
click at [770, 449] on app-card-role "Multiskilled - Hospitality 16A [DATE] 09:30-18:00 (8h30m) [PERSON_NAME] [PERSON…" at bounding box center [740, 405] width 198 height 188
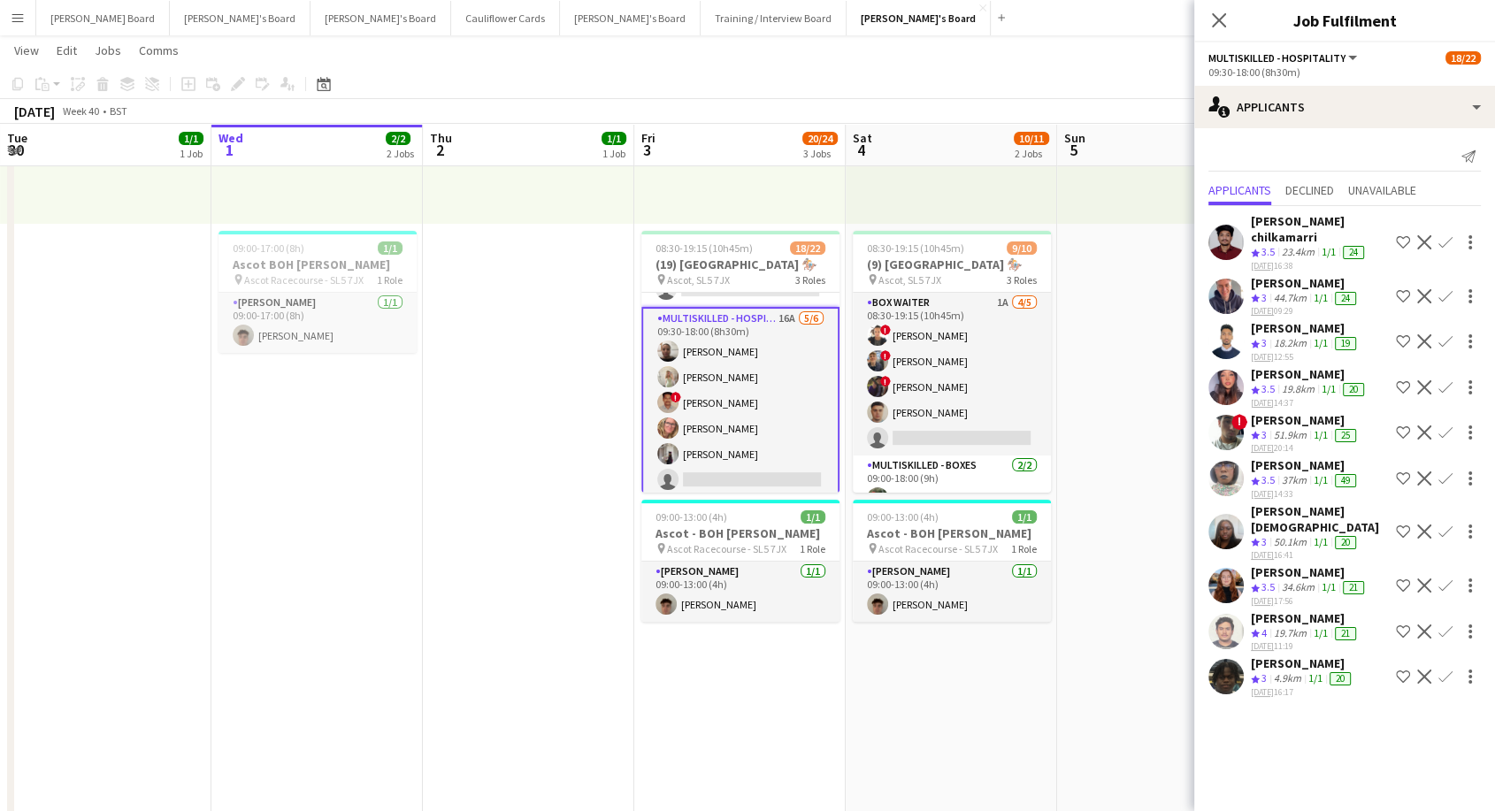
scroll to position [469, 0]
click at [764, 454] on app-card-role "Multiskilled - Hospitality 16A [DATE] 09:30-18:00 (8h30m) [PERSON_NAME] [PERSON…" at bounding box center [740, 405] width 198 height 192
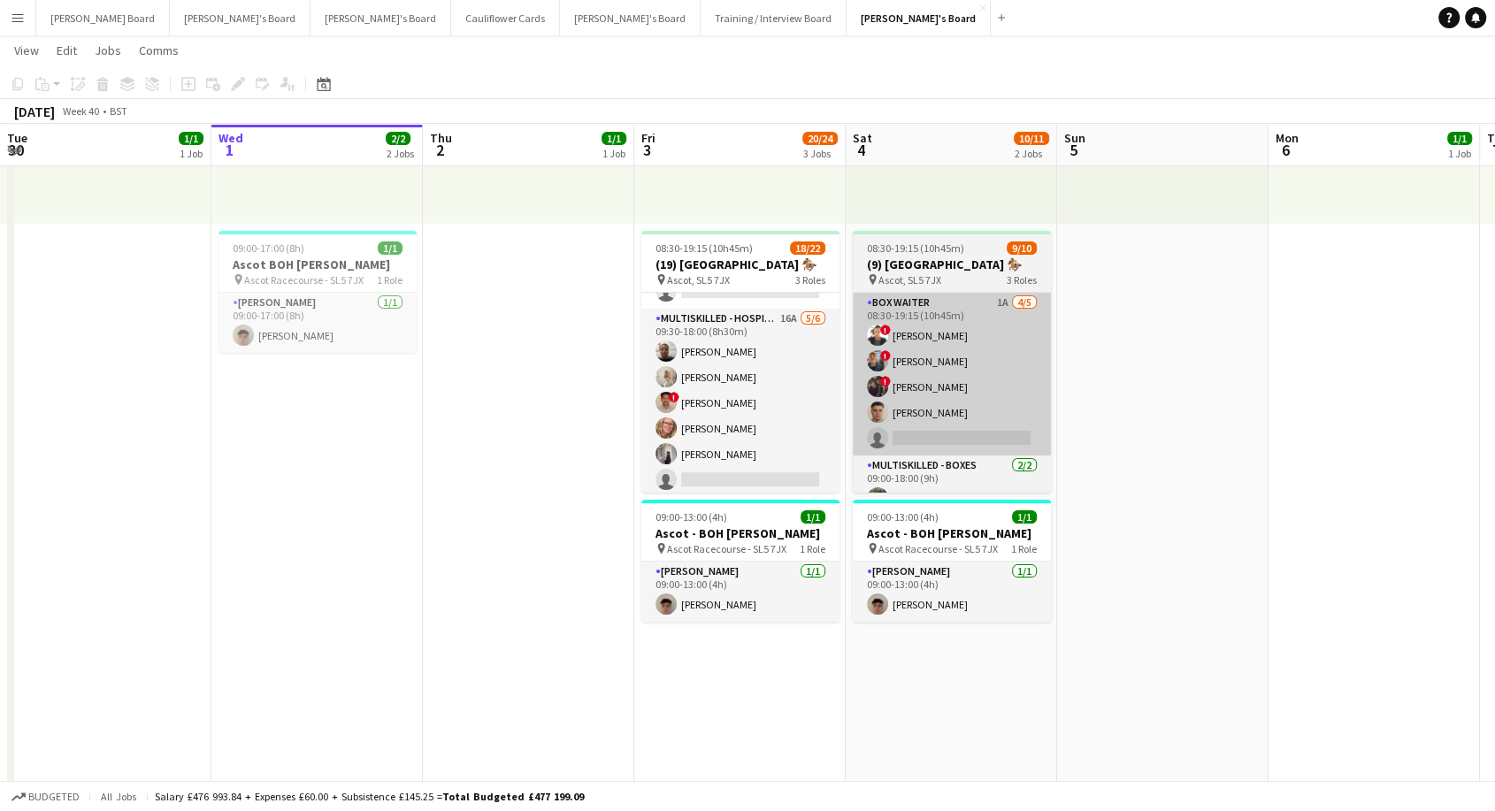
scroll to position [467, 0]
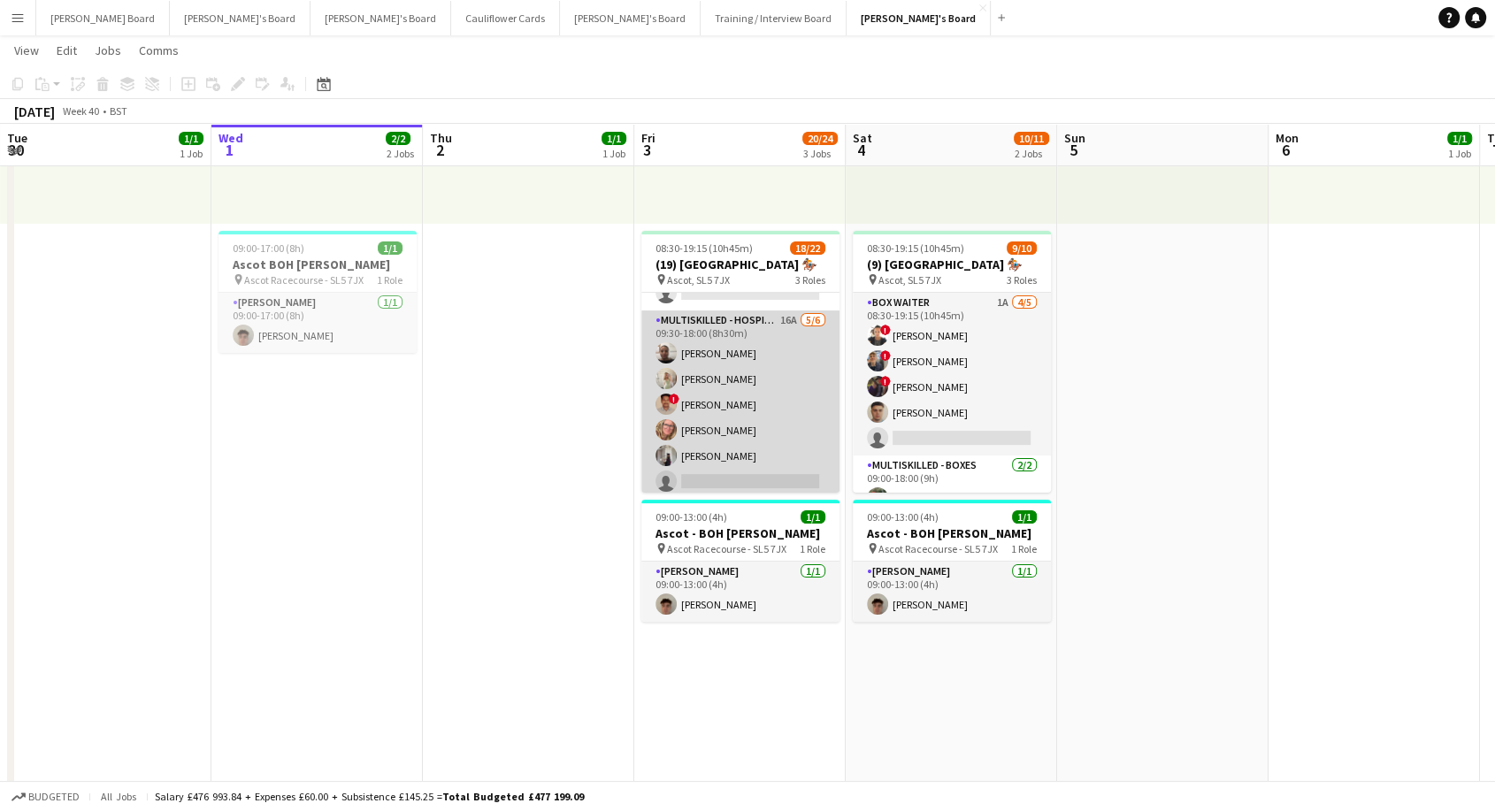
click at [755, 454] on app-card-role "Multiskilled - Hospitality 16A [DATE] 09:30-18:00 (8h30m) [PERSON_NAME] [PERSON…" at bounding box center [740, 405] width 198 height 188
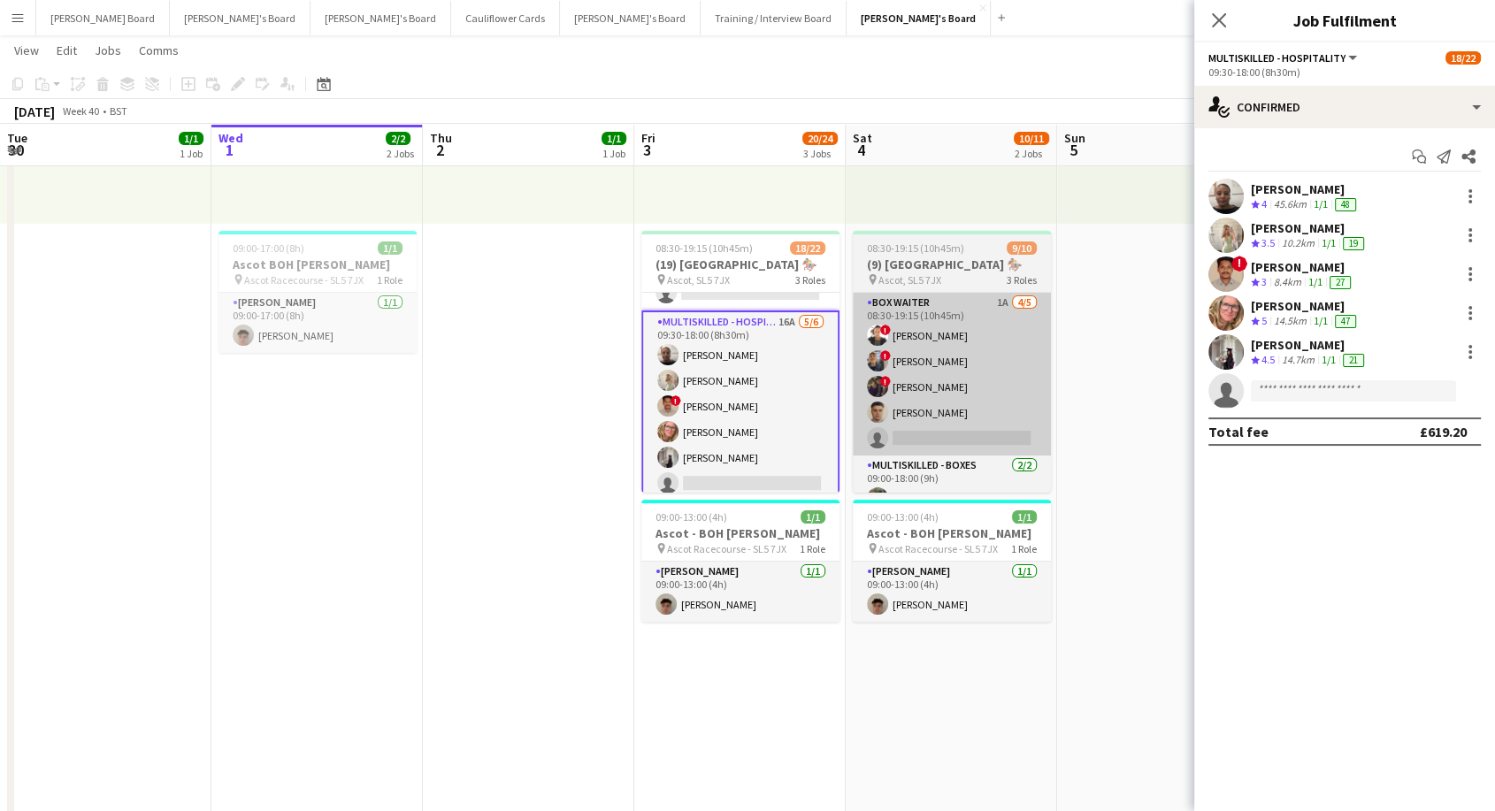
scroll to position [469, 0]
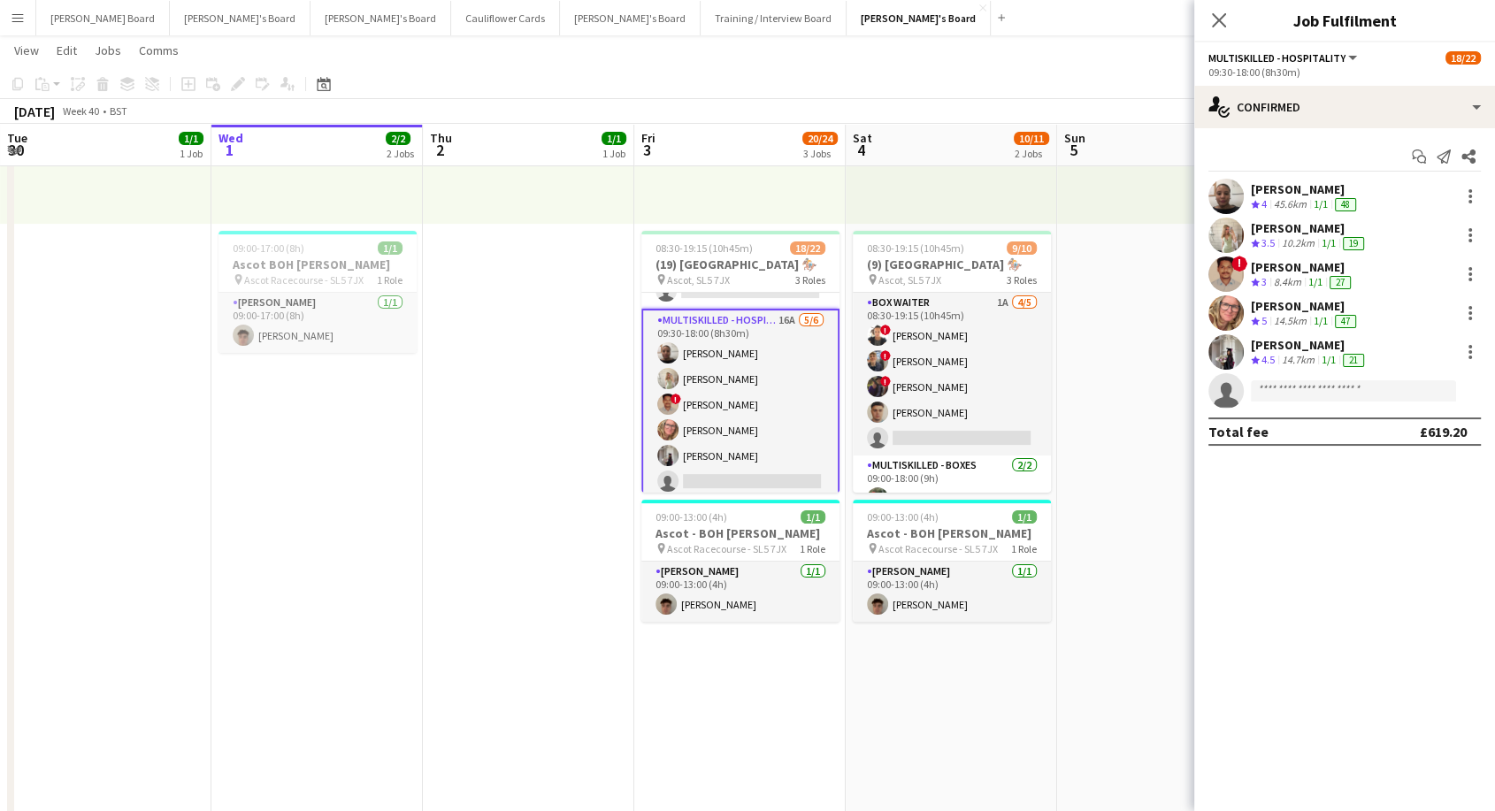
click at [1315, 349] on div "[PERSON_NAME]" at bounding box center [1309, 345] width 117 height 16
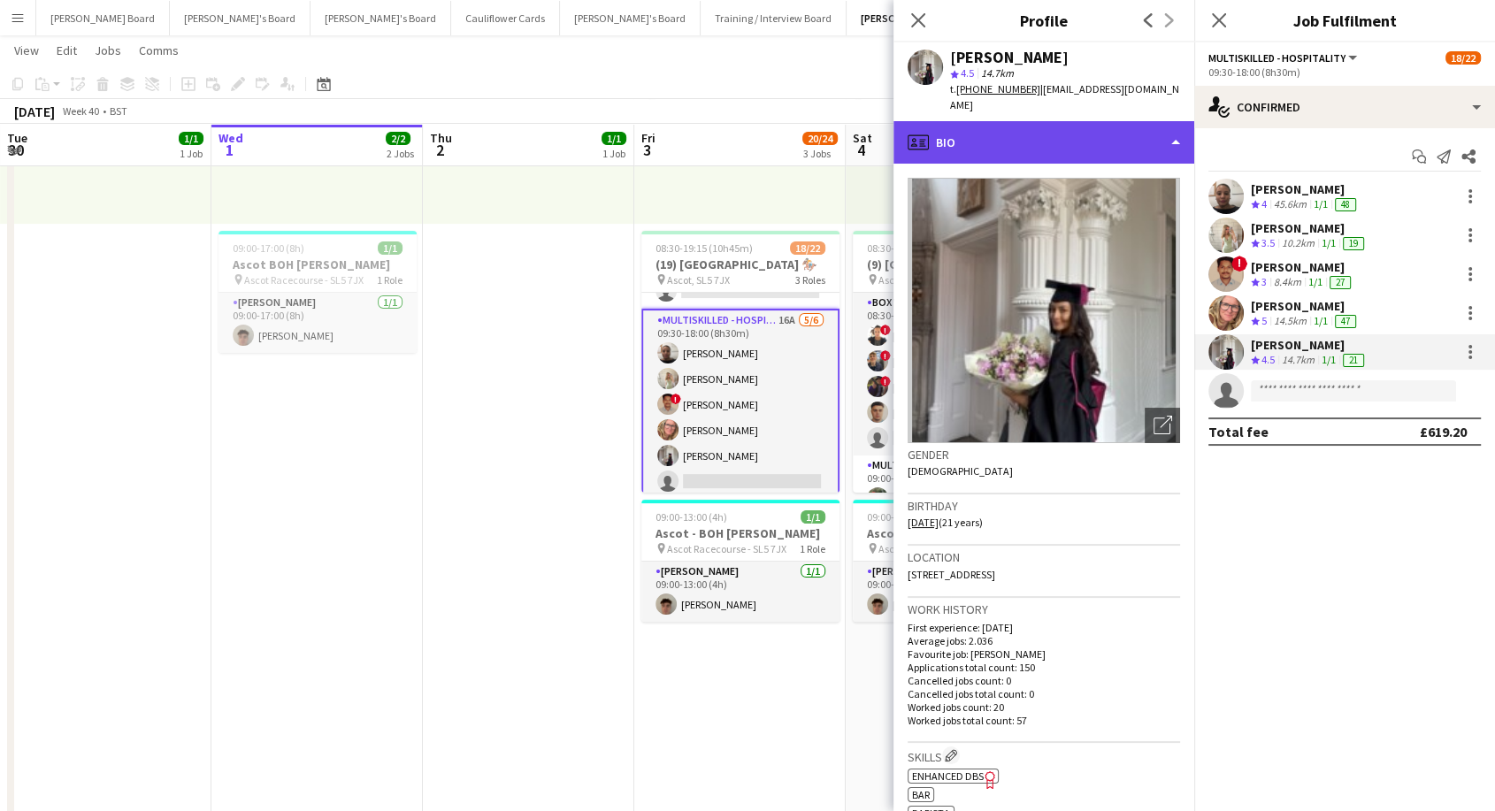
click at [1039, 132] on div "profile Bio" at bounding box center [1044, 142] width 301 height 42
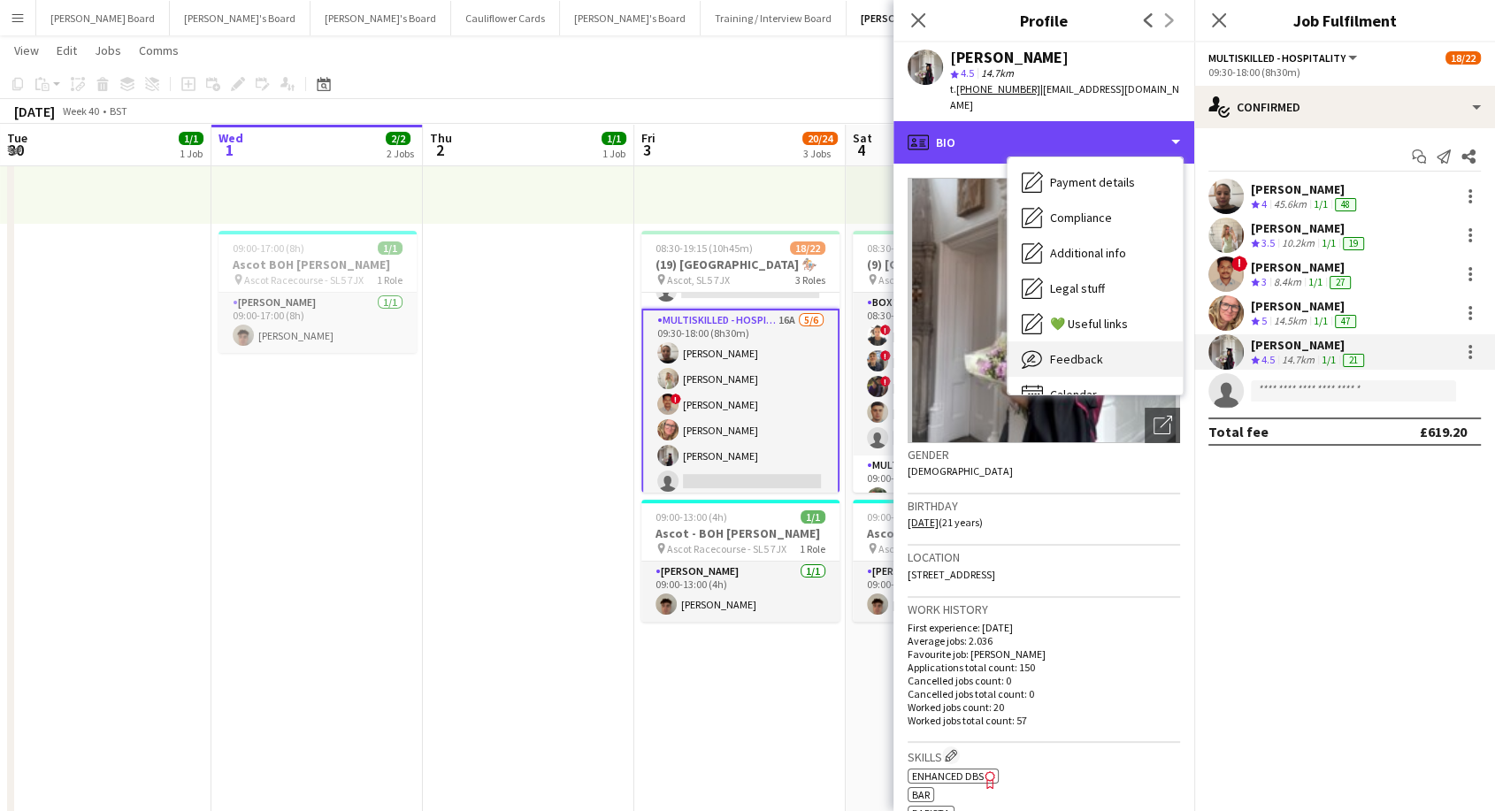
scroll to position [272, 0]
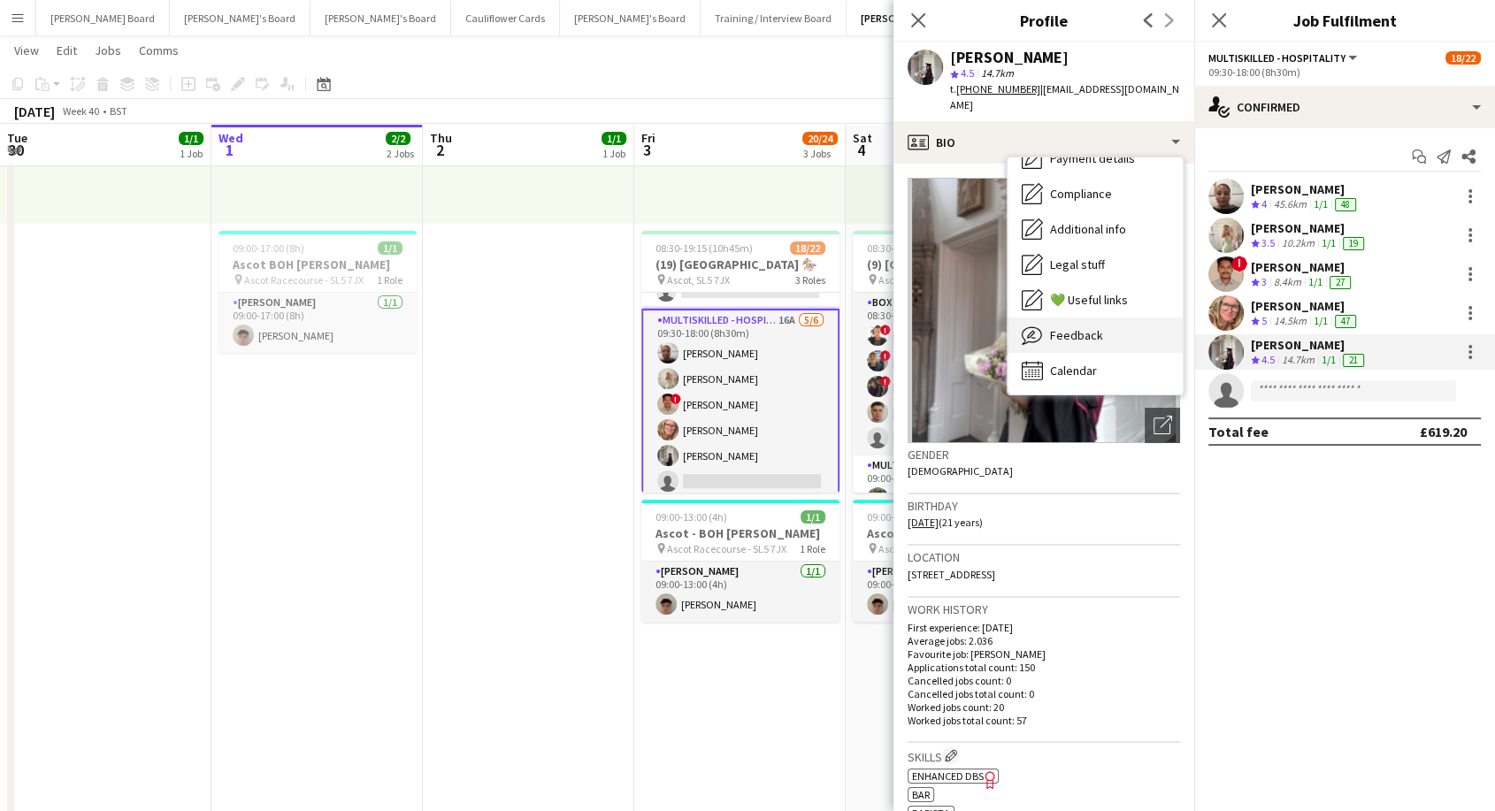
click at [1087, 334] on div "Feedback Feedback" at bounding box center [1095, 335] width 175 height 35
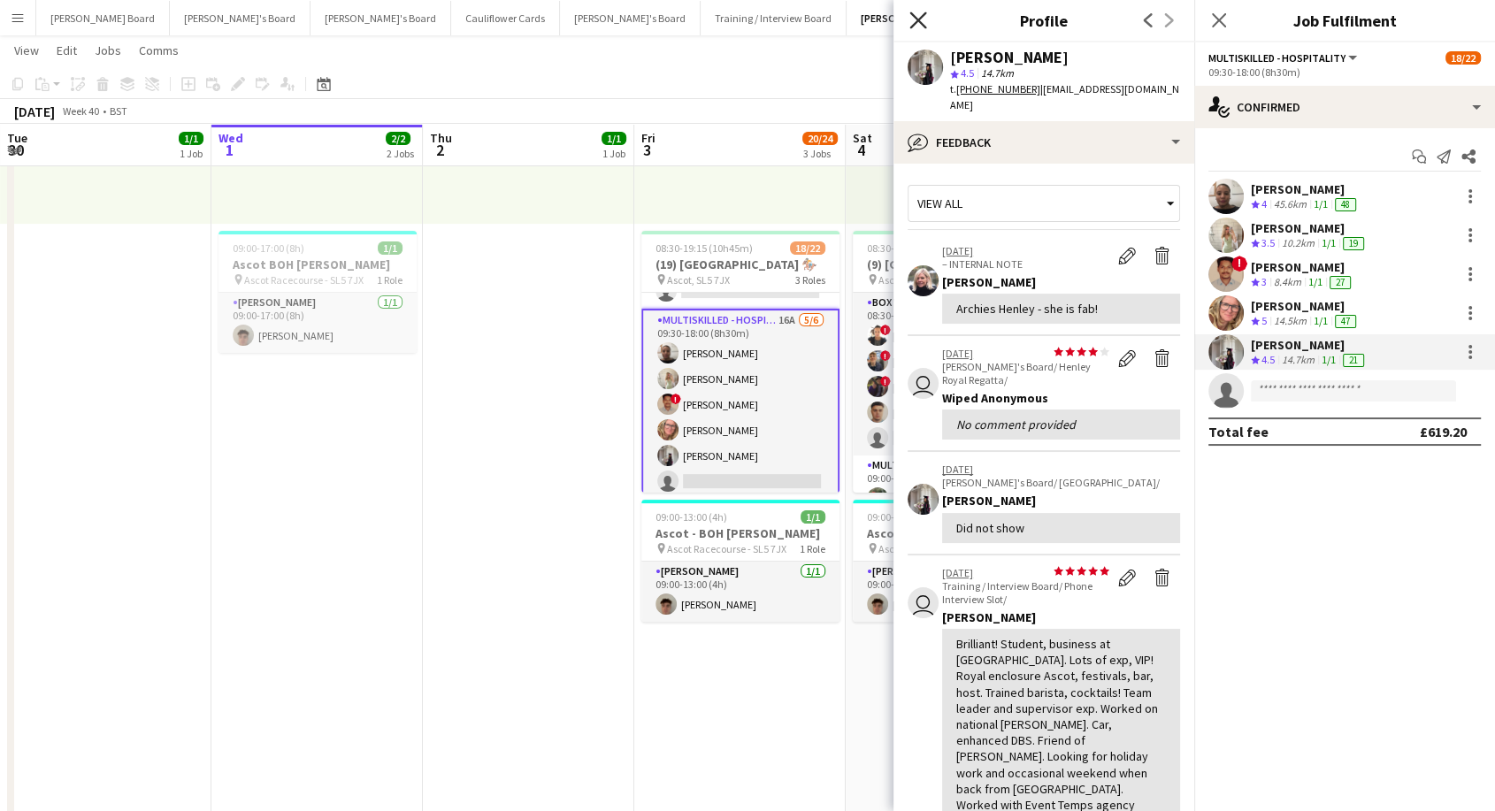
click at [922, 16] on icon at bounding box center [917, 20] width 17 height 17
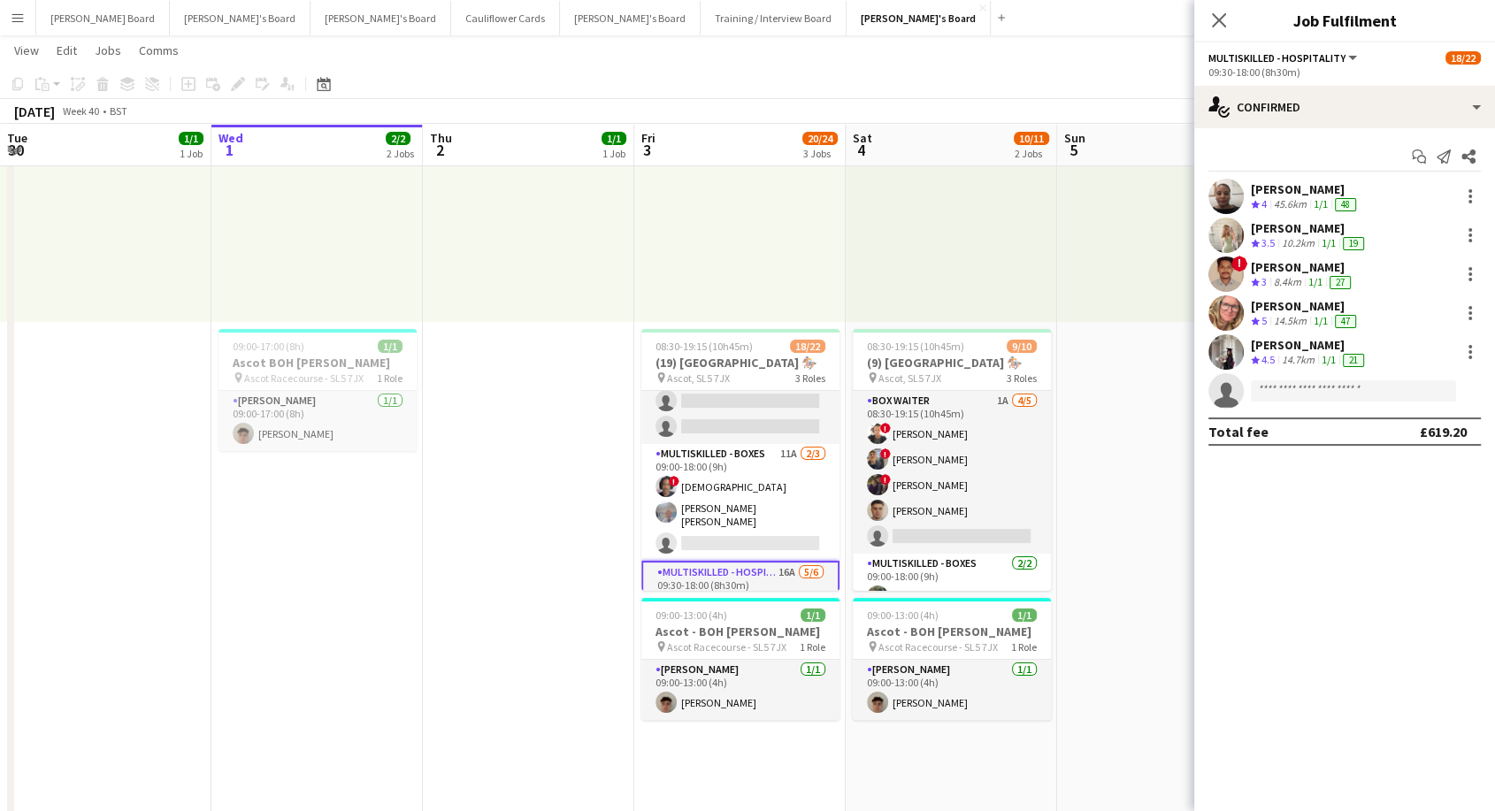
scroll to position [176, 0]
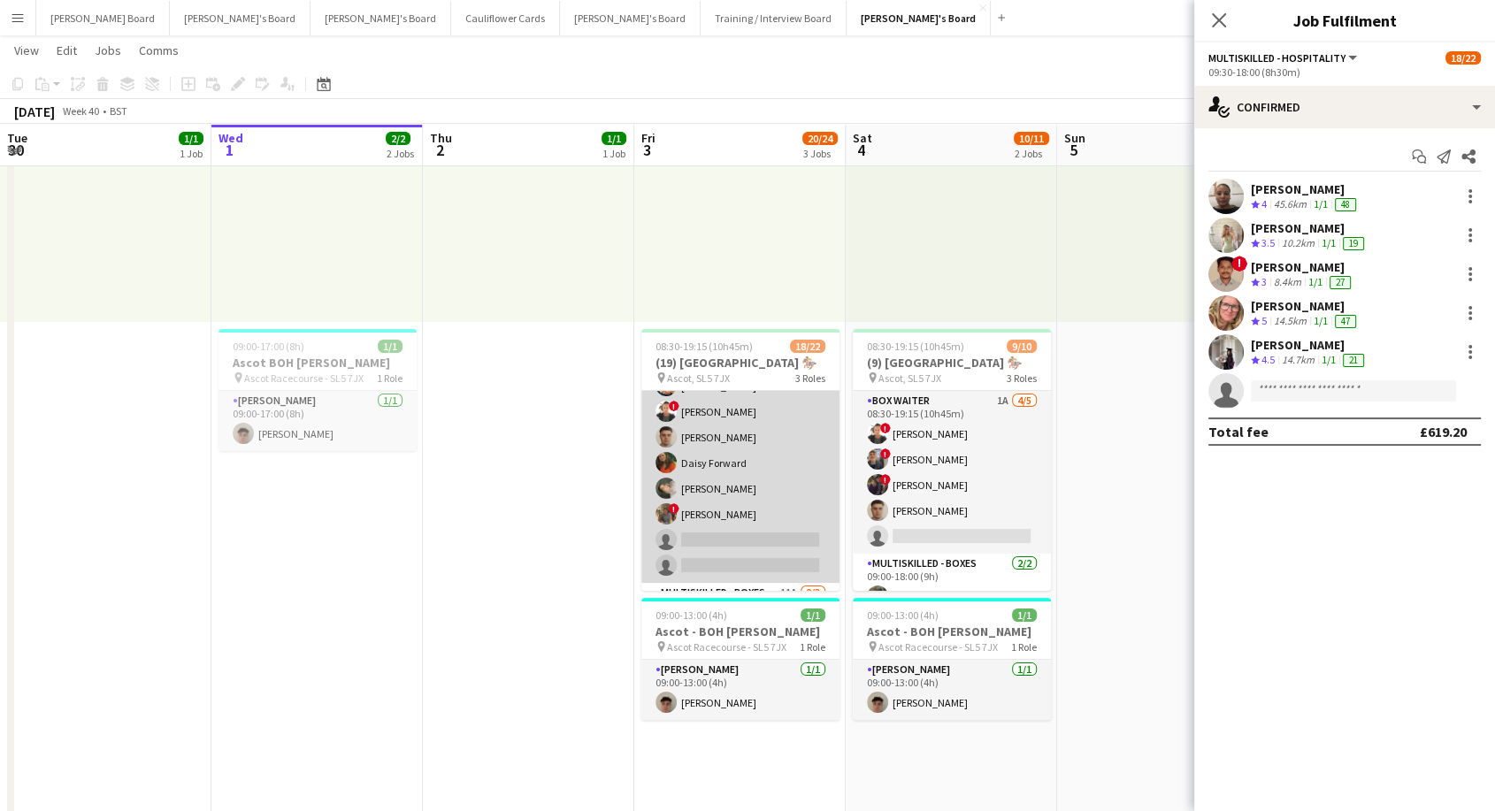
click at [773, 477] on app-card-role "BOX Waiter 18A [DATE] 08:30-19:15 (10h45m) ! [PERSON_NAME] [PERSON_NAME] [PERSO…" at bounding box center [740, 399] width 198 height 368
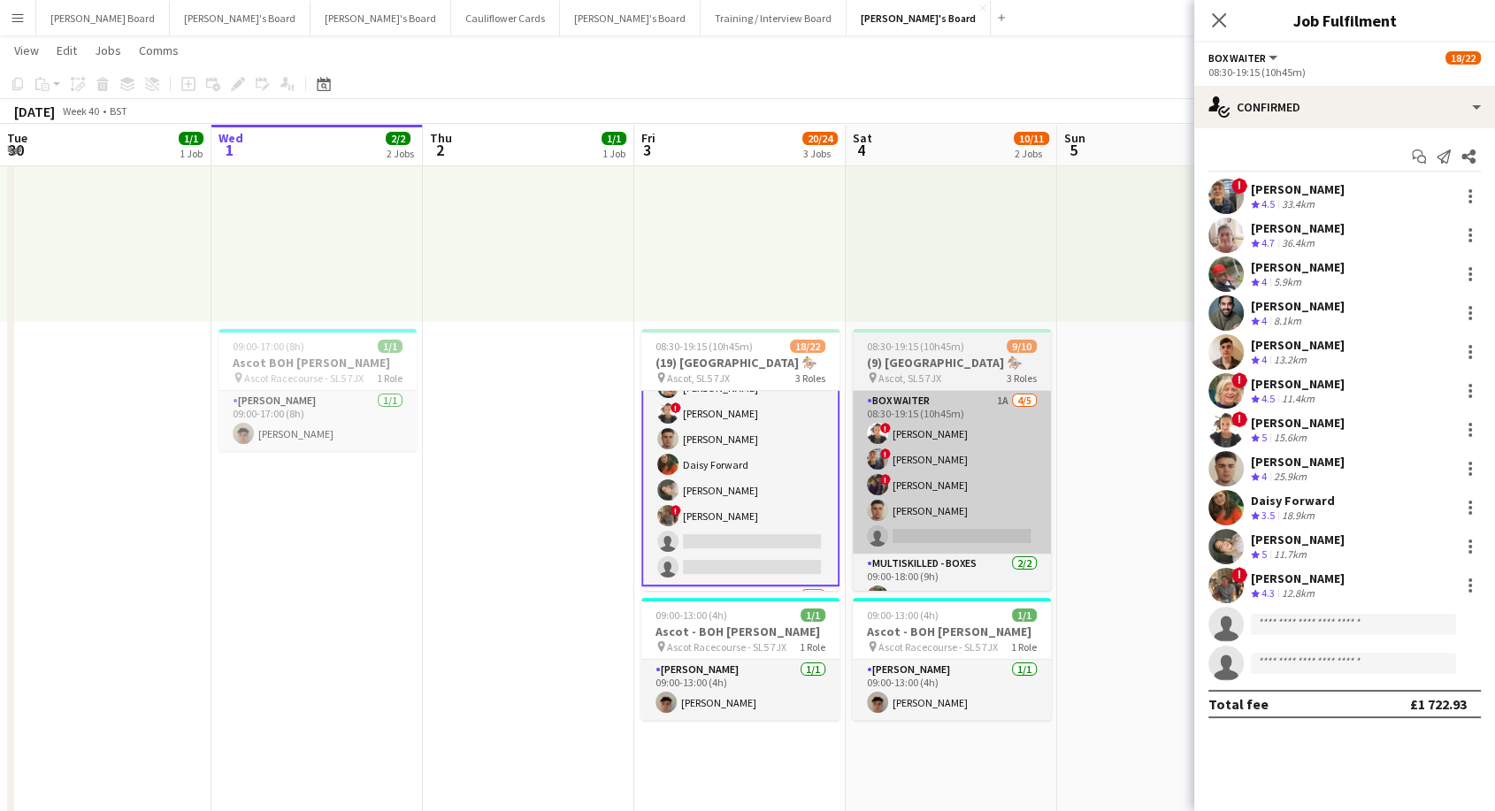
scroll to position [177, 0]
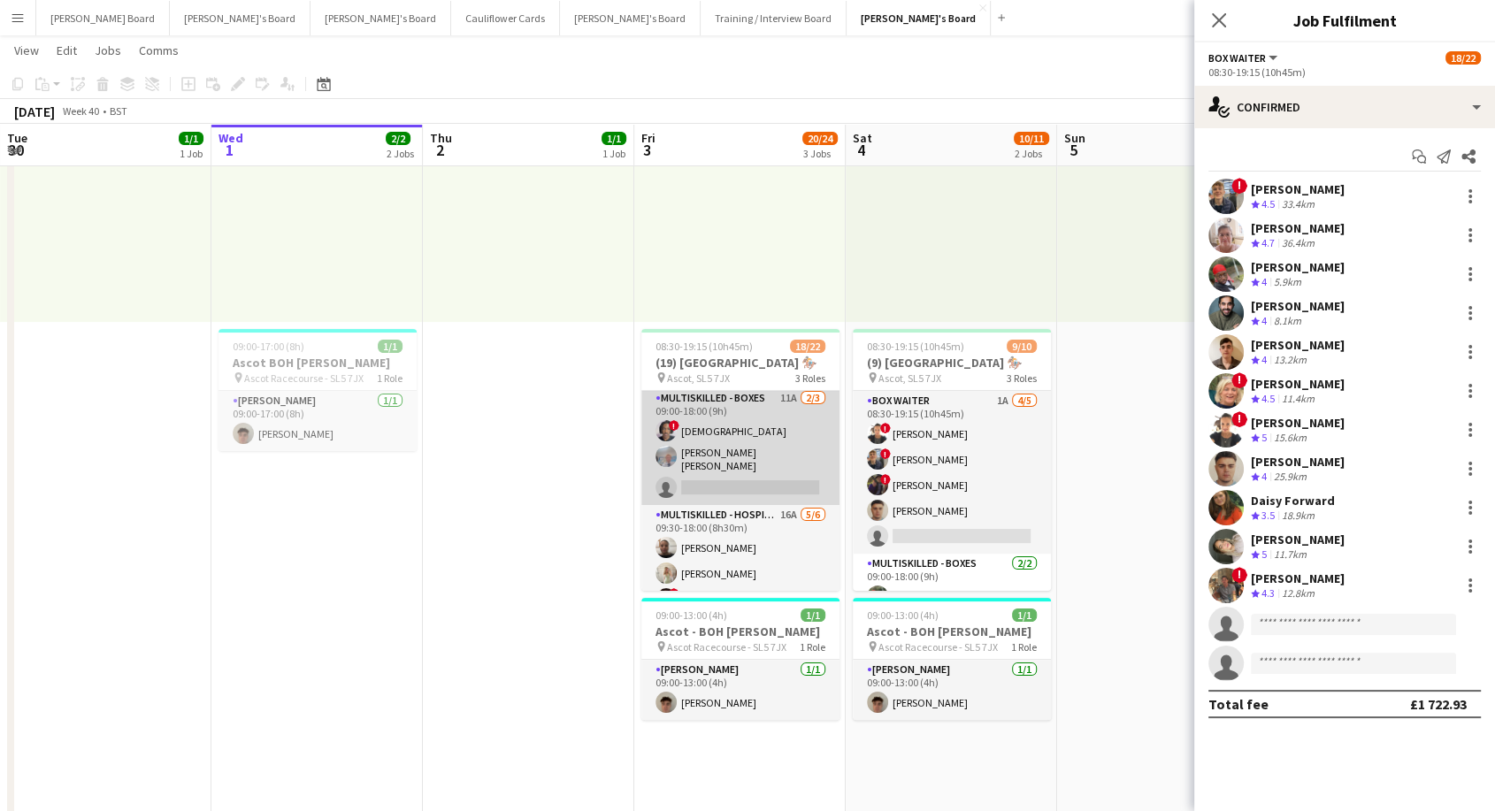
click at [743, 457] on app-card-role "Multiskilled - Boxes 11A [DATE] 09:00-18:00 (9h) ! [DEMOGRAPHIC_DATA] [PERSON_N…" at bounding box center [740, 446] width 198 height 117
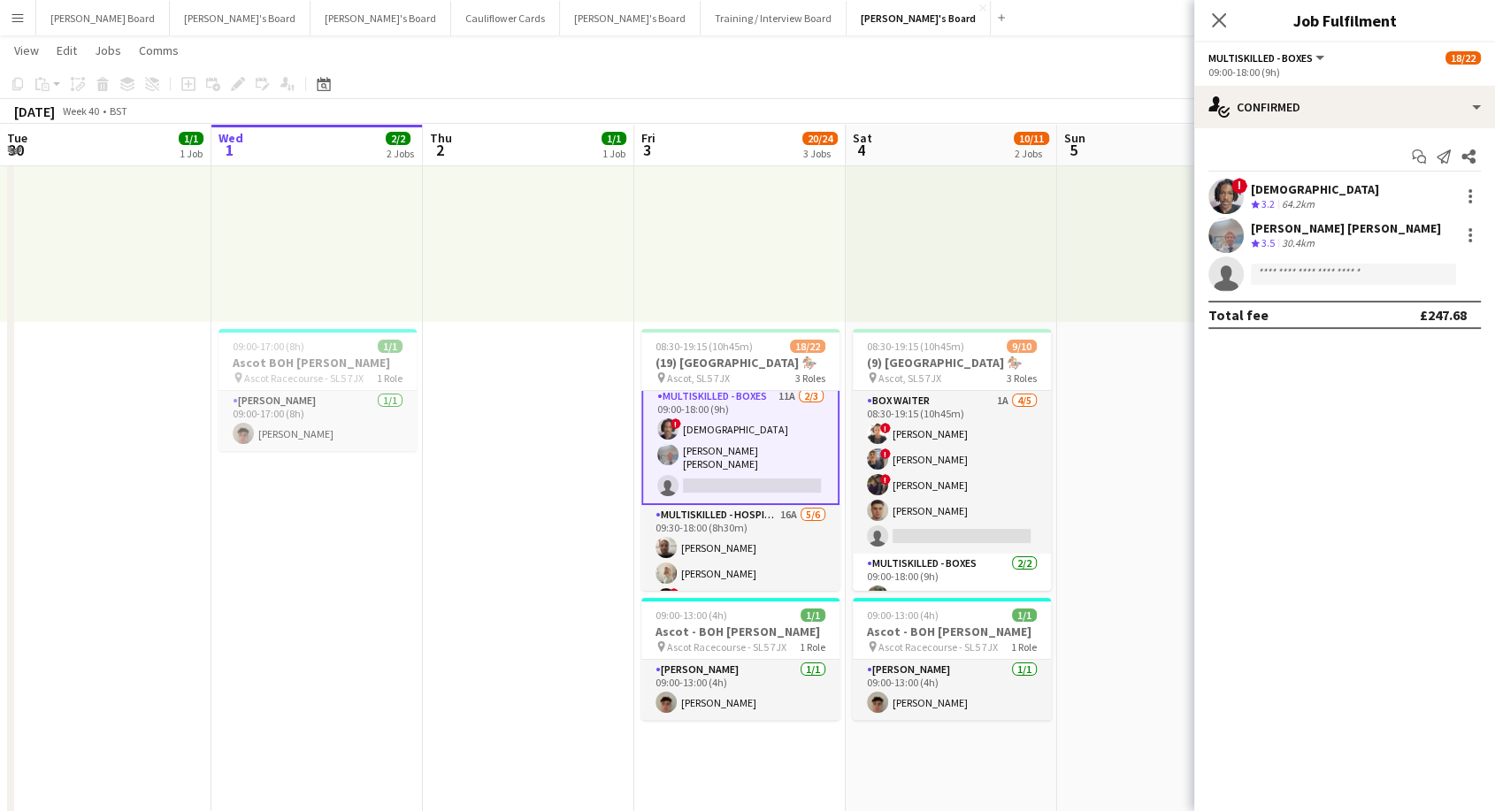
scroll to position [372, 0]
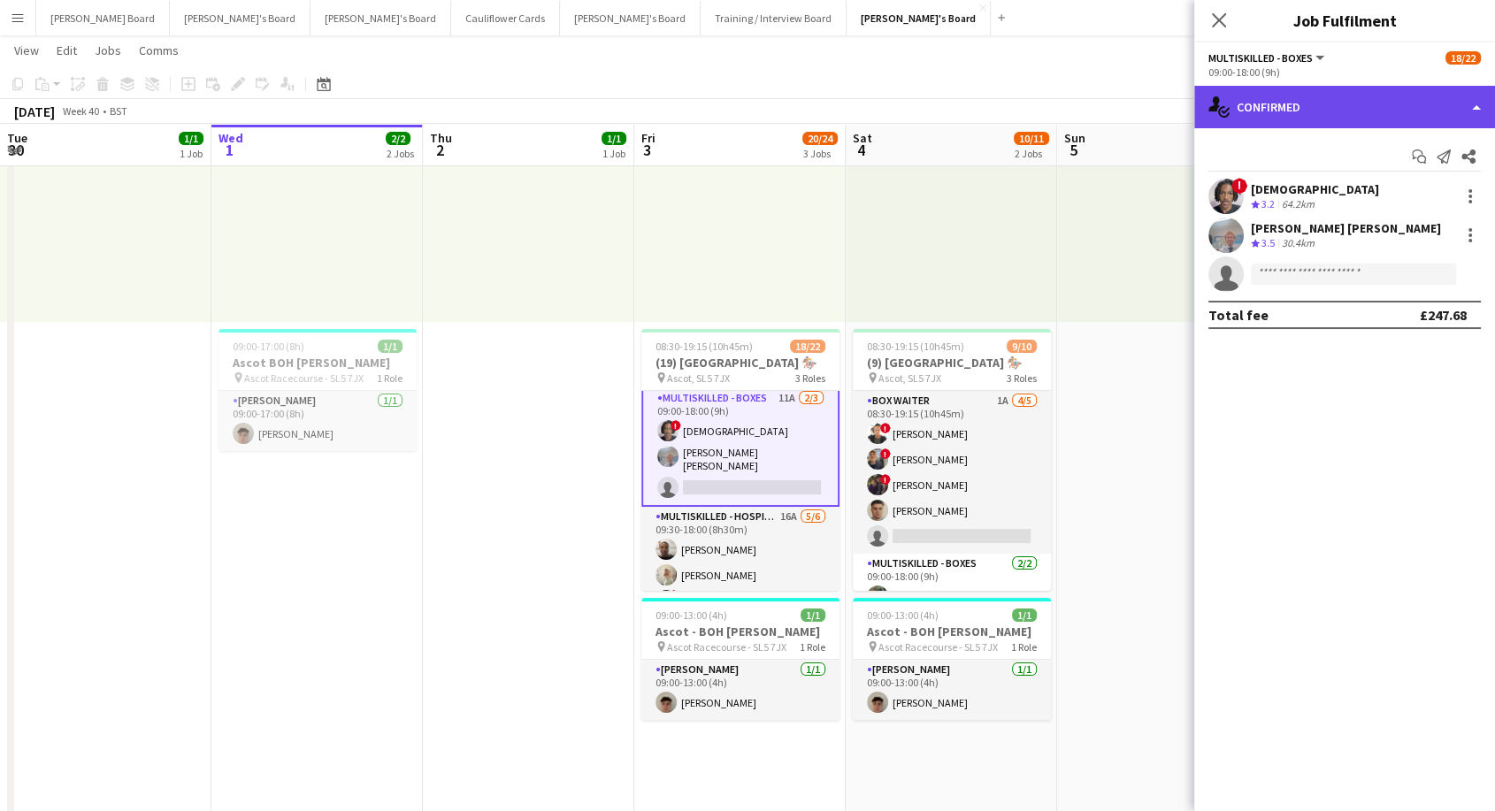
click at [1299, 105] on div "single-neutral-actions-check-2 Confirmed" at bounding box center [1344, 107] width 301 height 42
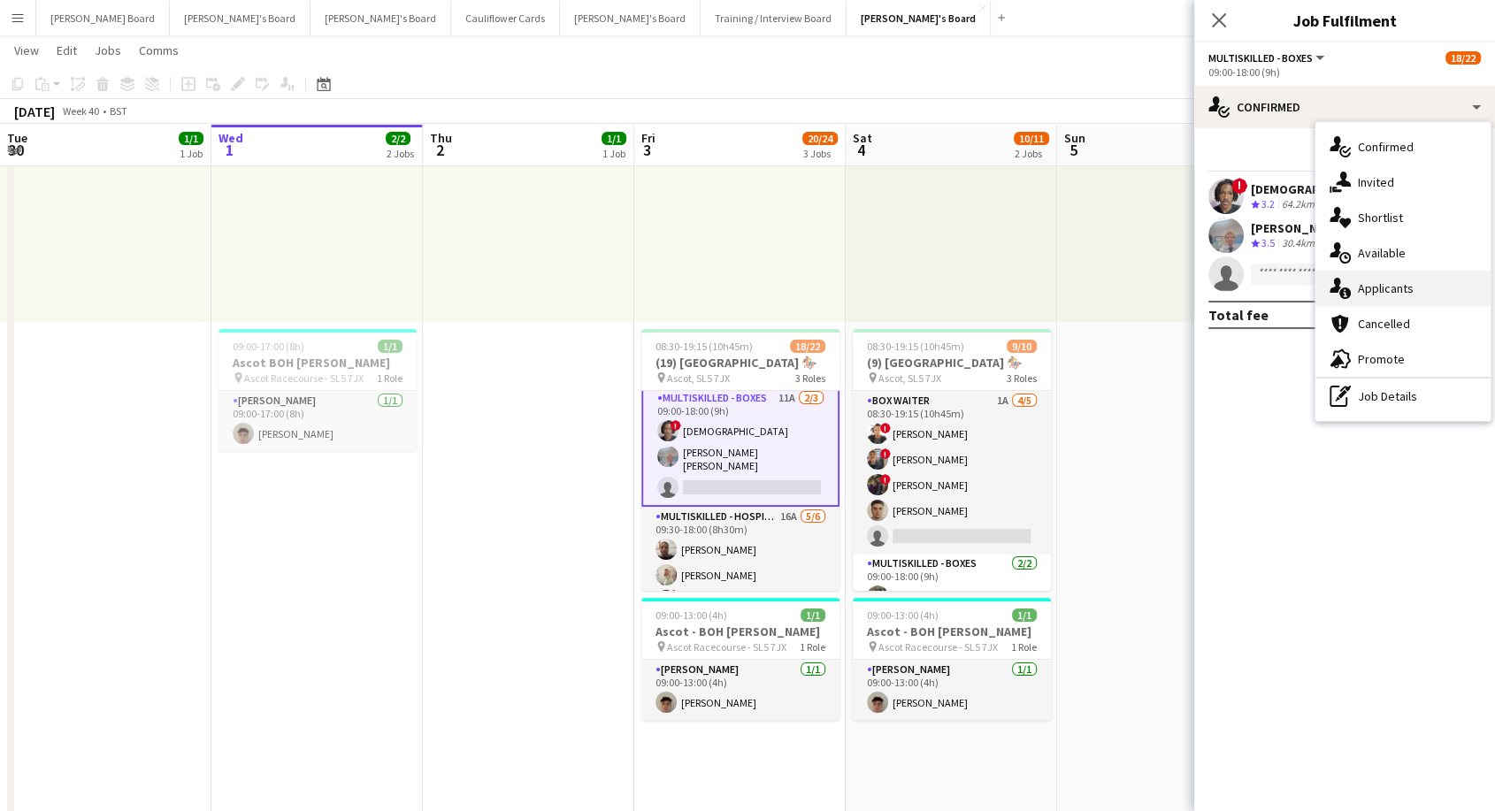
click at [1389, 292] on span "Applicants" at bounding box center [1386, 288] width 56 height 16
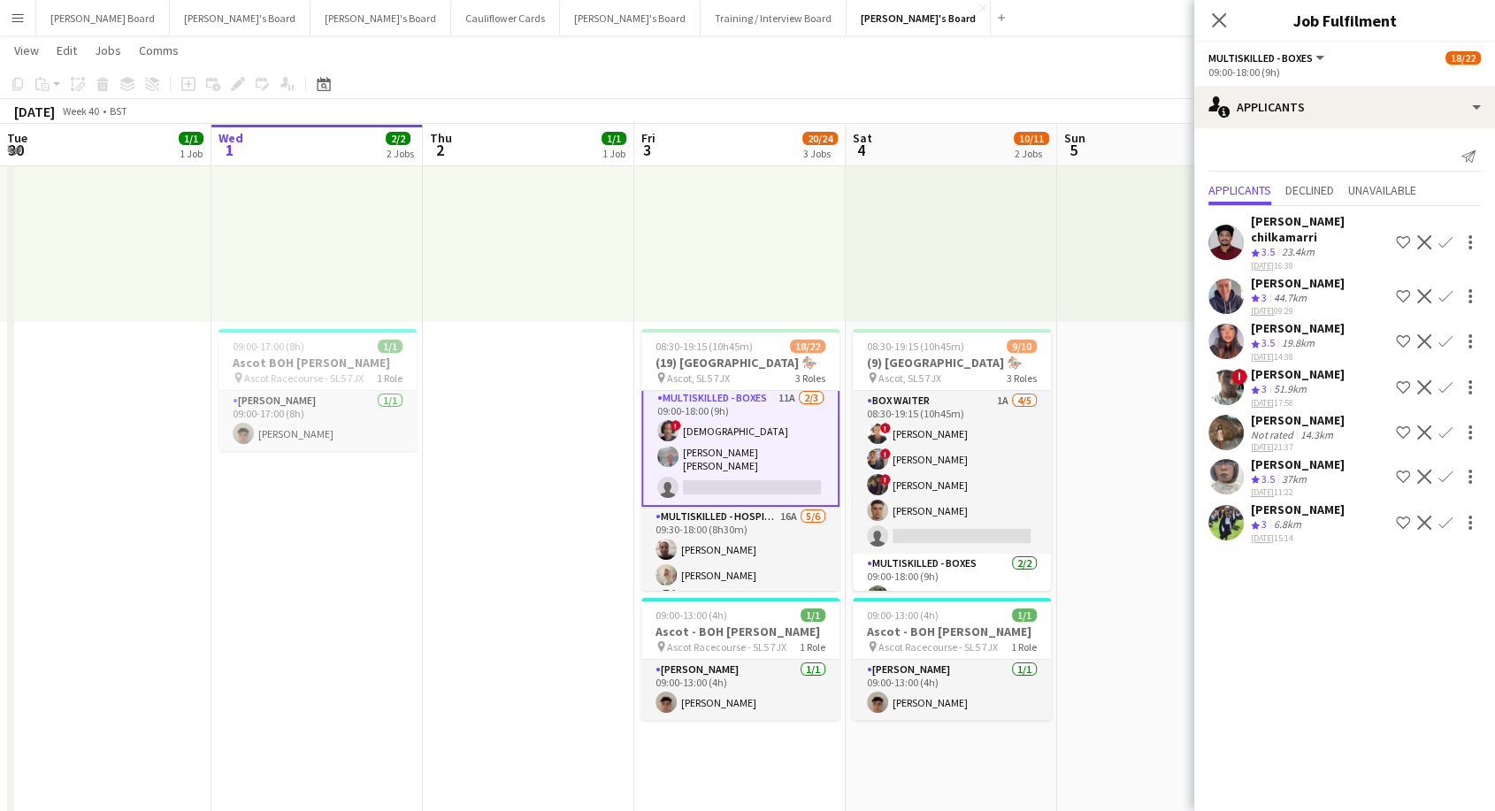
click at [754, 460] on app-card-role "Multiskilled - Boxes 11A [DATE] 09:00-18:00 (9h) ! [DEMOGRAPHIC_DATA] [PERSON_N…" at bounding box center [740, 447] width 198 height 120
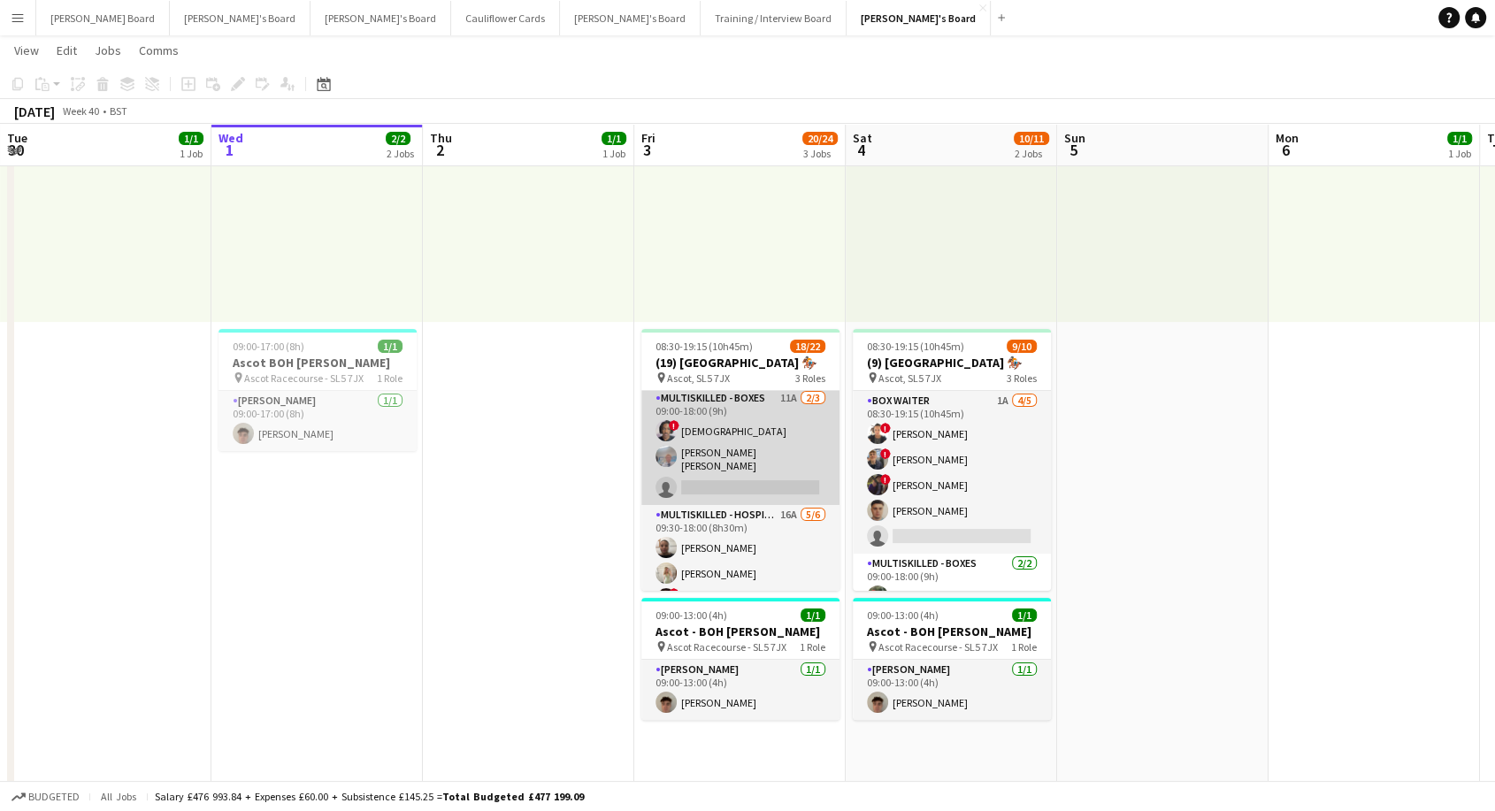
click at [740, 449] on app-card-role "Multiskilled - Boxes 11A [DATE] 09:00-18:00 (9h) ! [DEMOGRAPHIC_DATA] [PERSON_N…" at bounding box center [740, 446] width 198 height 117
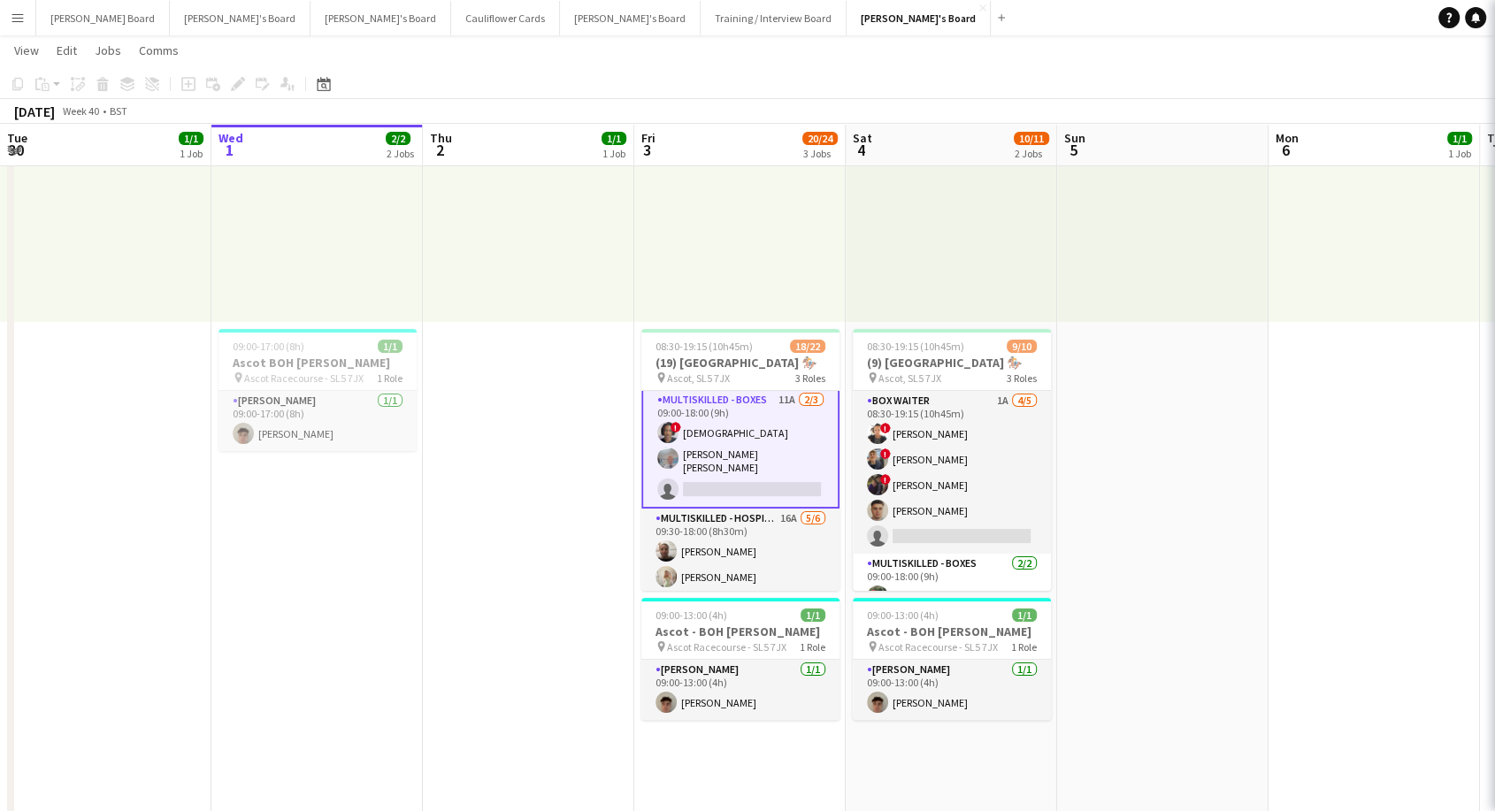
scroll to position [372, 0]
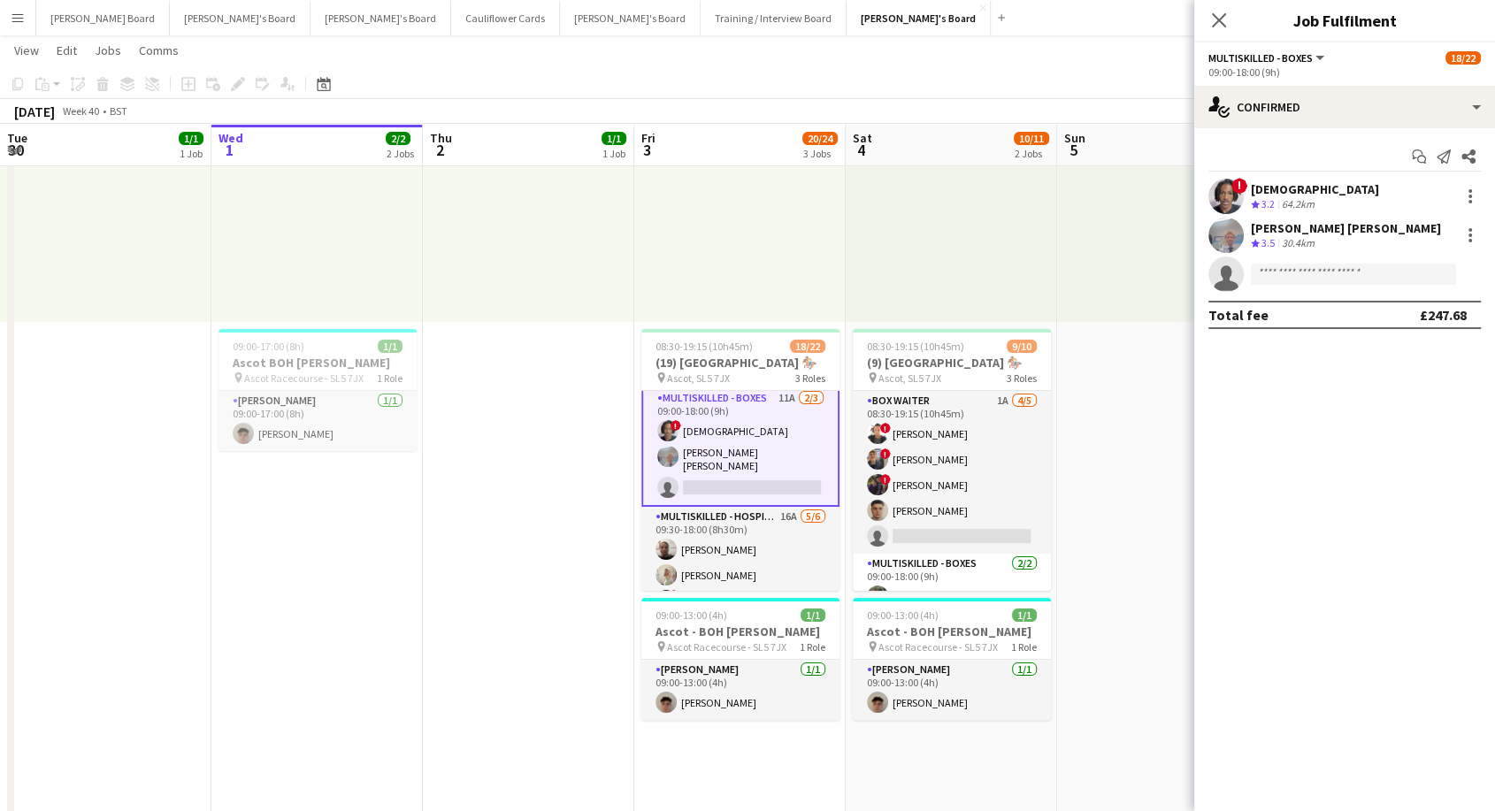
click at [1341, 234] on div "[PERSON_NAME] [PERSON_NAME]" at bounding box center [1346, 228] width 190 height 16
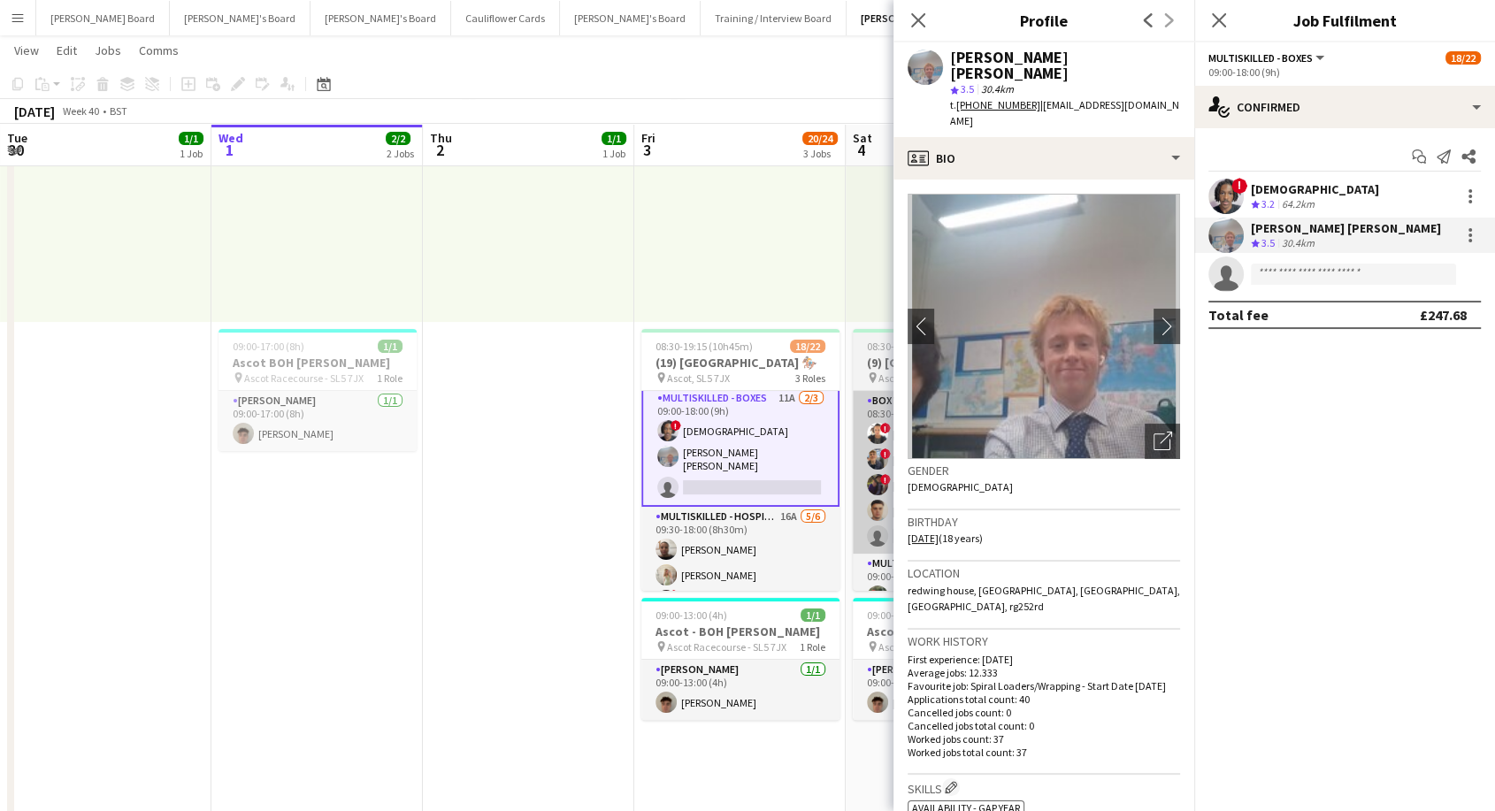
scroll to position [471, 0]
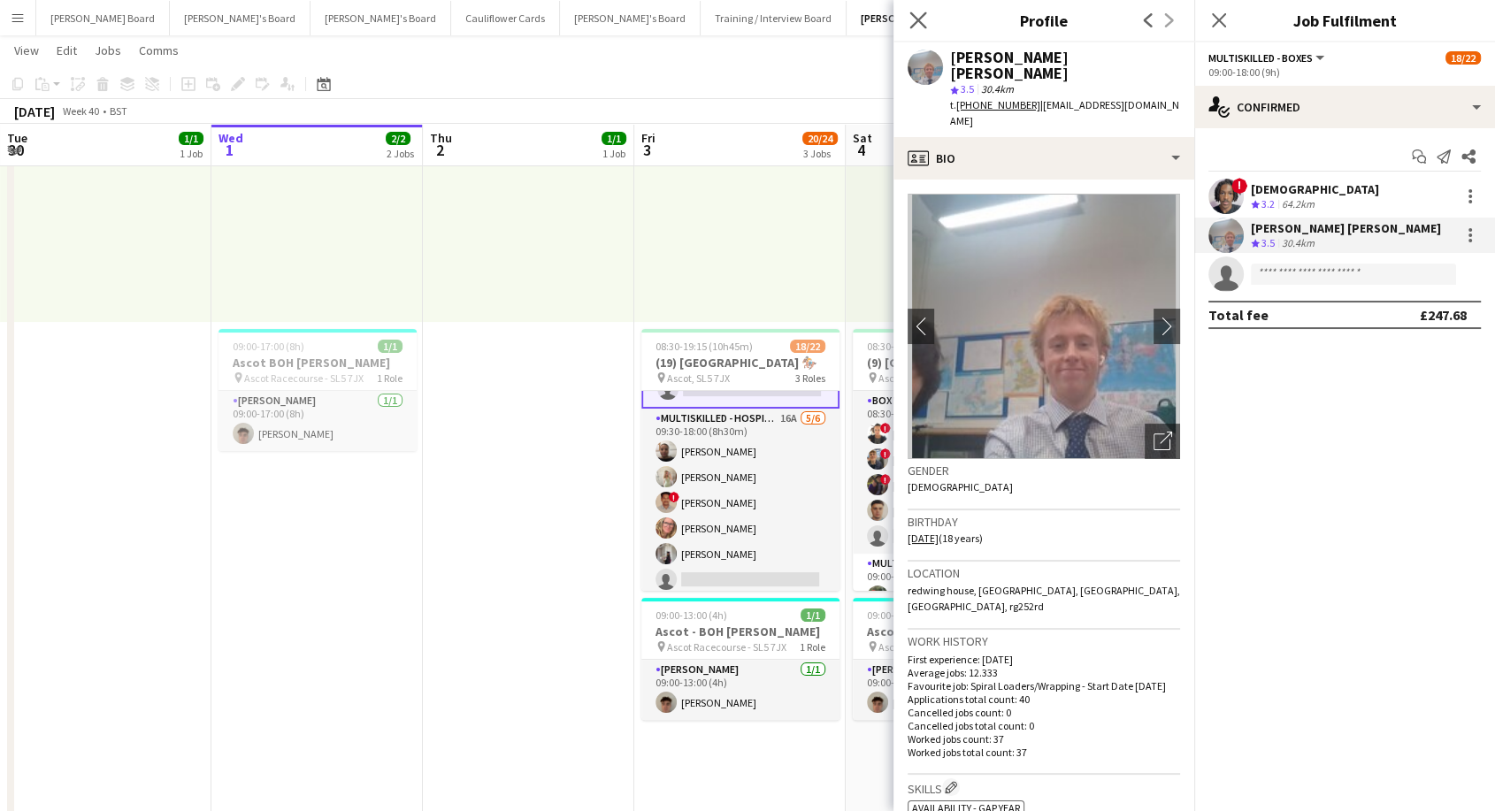
click at [927, 20] on app-icon "Close pop-in" at bounding box center [919, 21] width 26 height 26
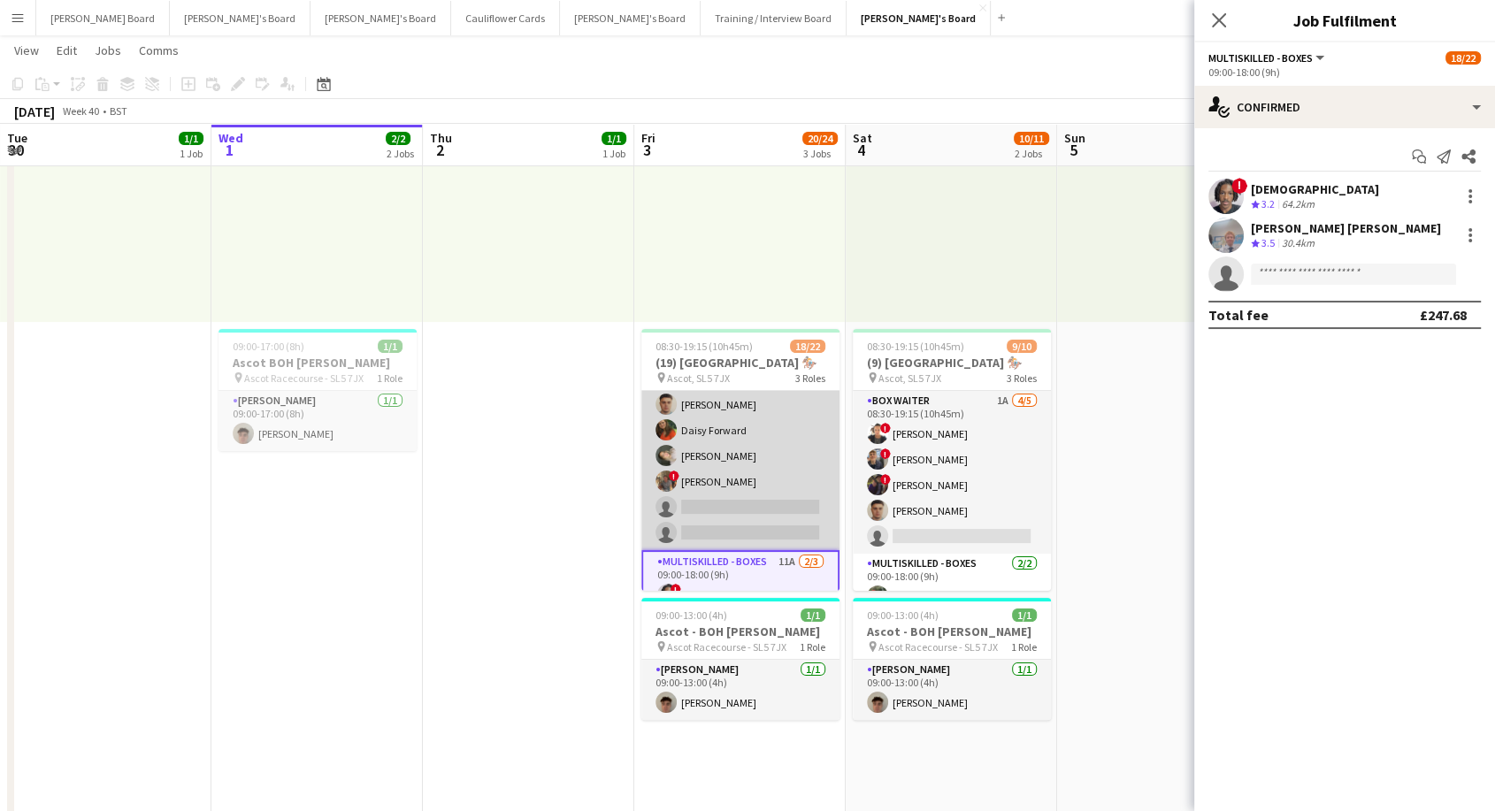
scroll to position [176, 0]
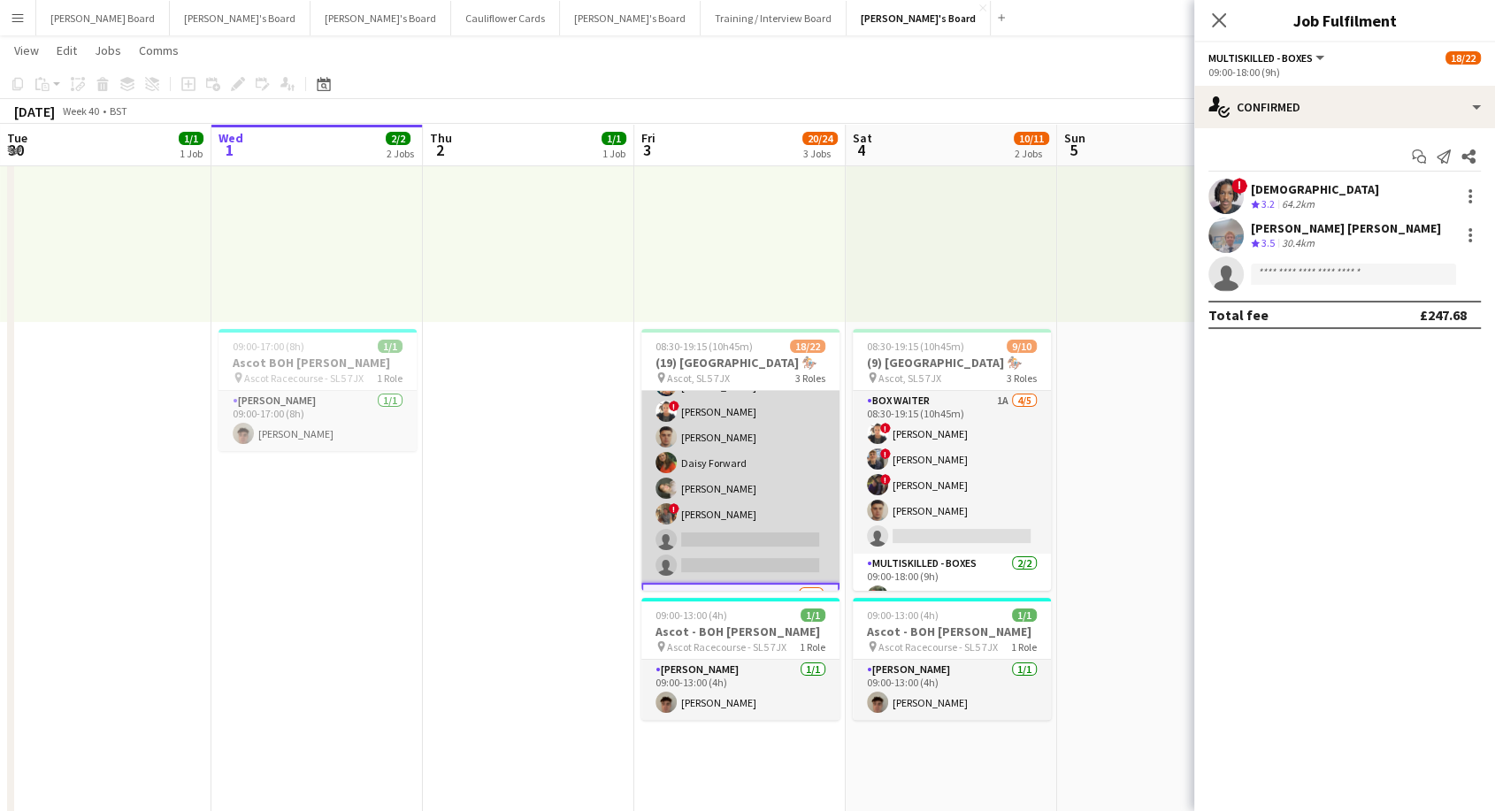
click at [756, 486] on app-card-role "BOX Waiter 18A [DATE] 08:30-19:15 (10h45m) ! [PERSON_NAME] [PERSON_NAME] [PERSO…" at bounding box center [740, 399] width 198 height 368
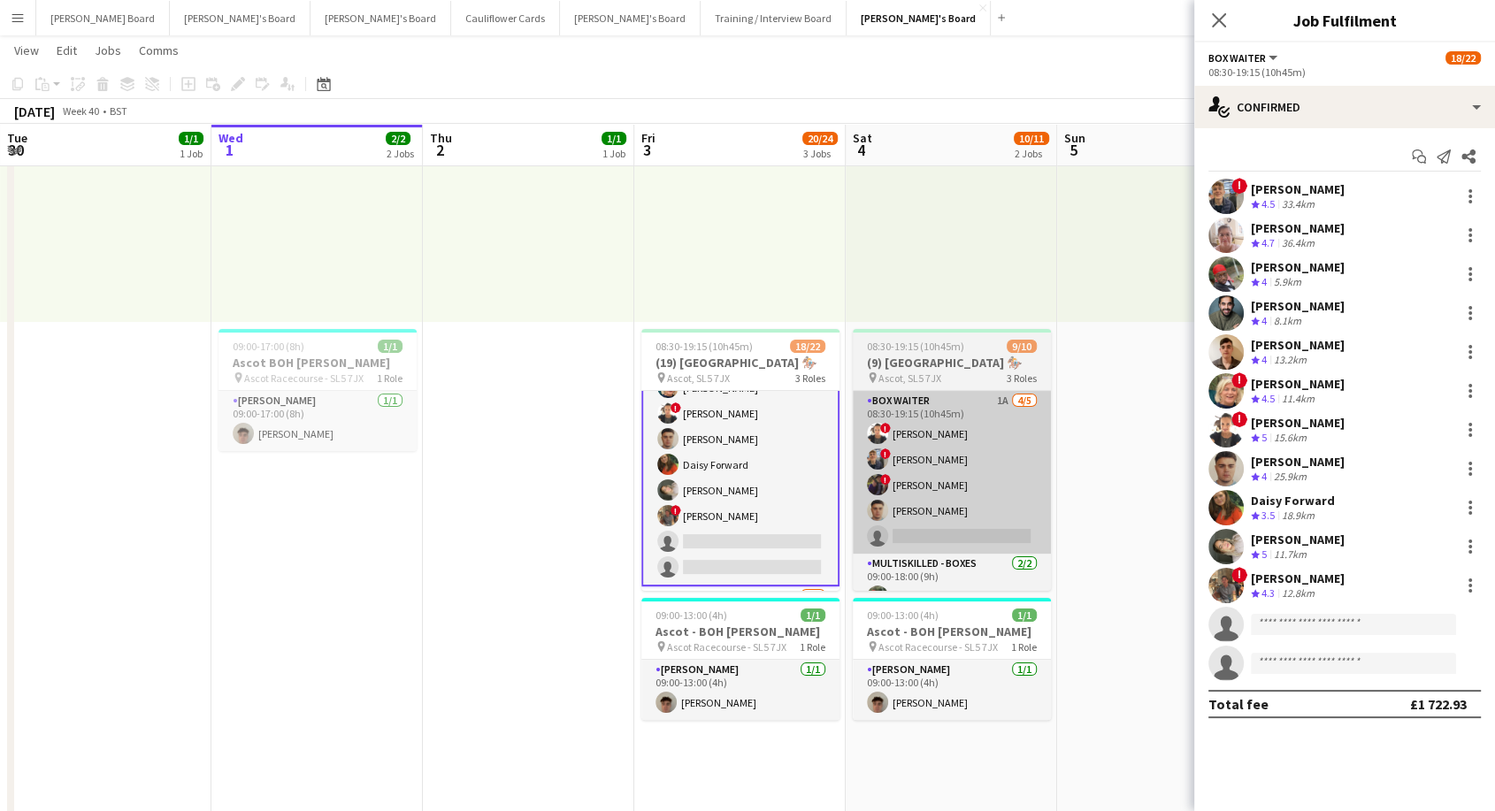
scroll to position [177, 0]
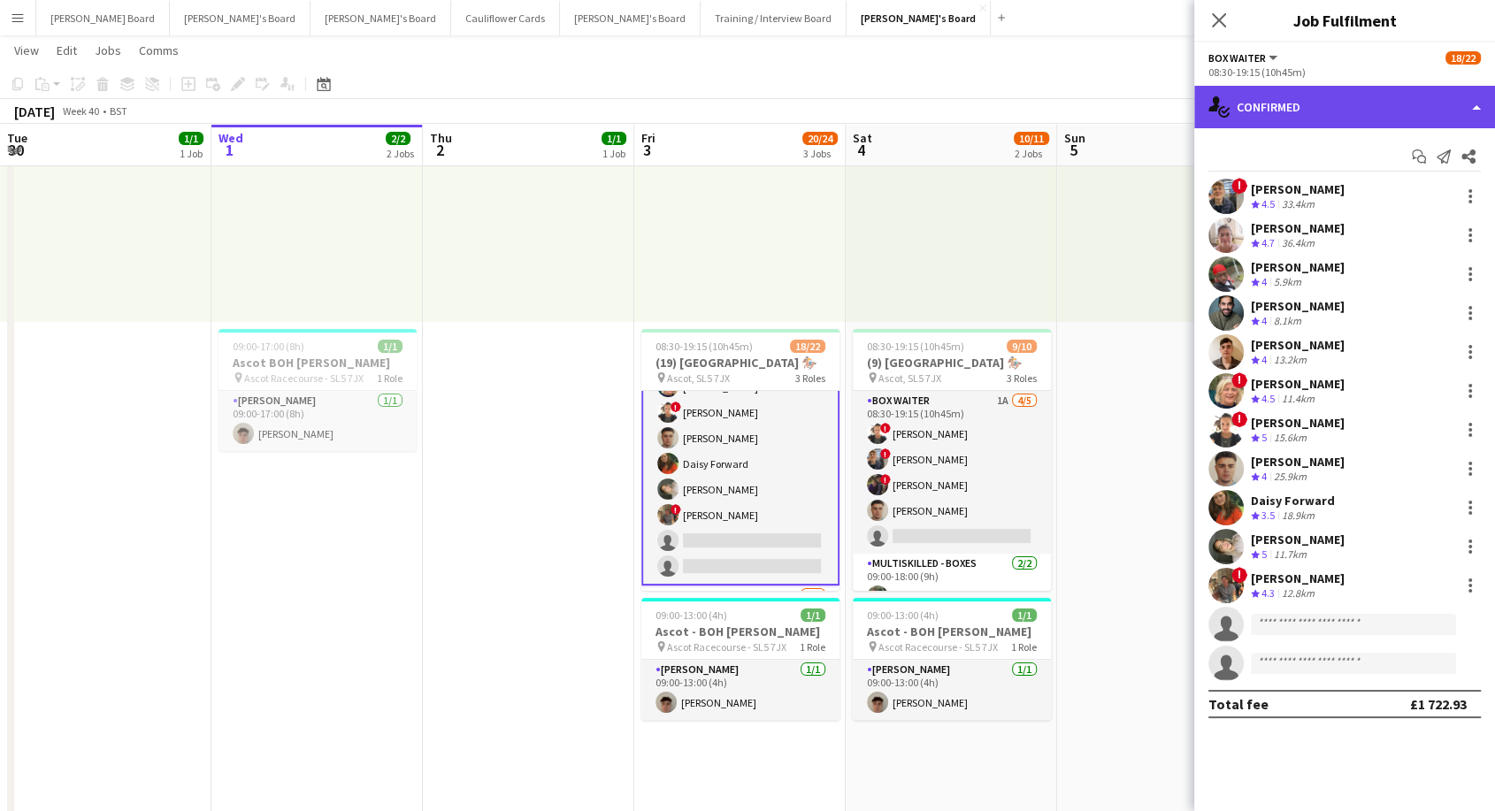
drag, startPoint x: 1322, startPoint y: 100, endPoint x: 1394, endPoint y: 231, distance: 149.7
click at [1323, 100] on div "single-neutral-actions-check-2 Confirmed" at bounding box center [1344, 107] width 301 height 42
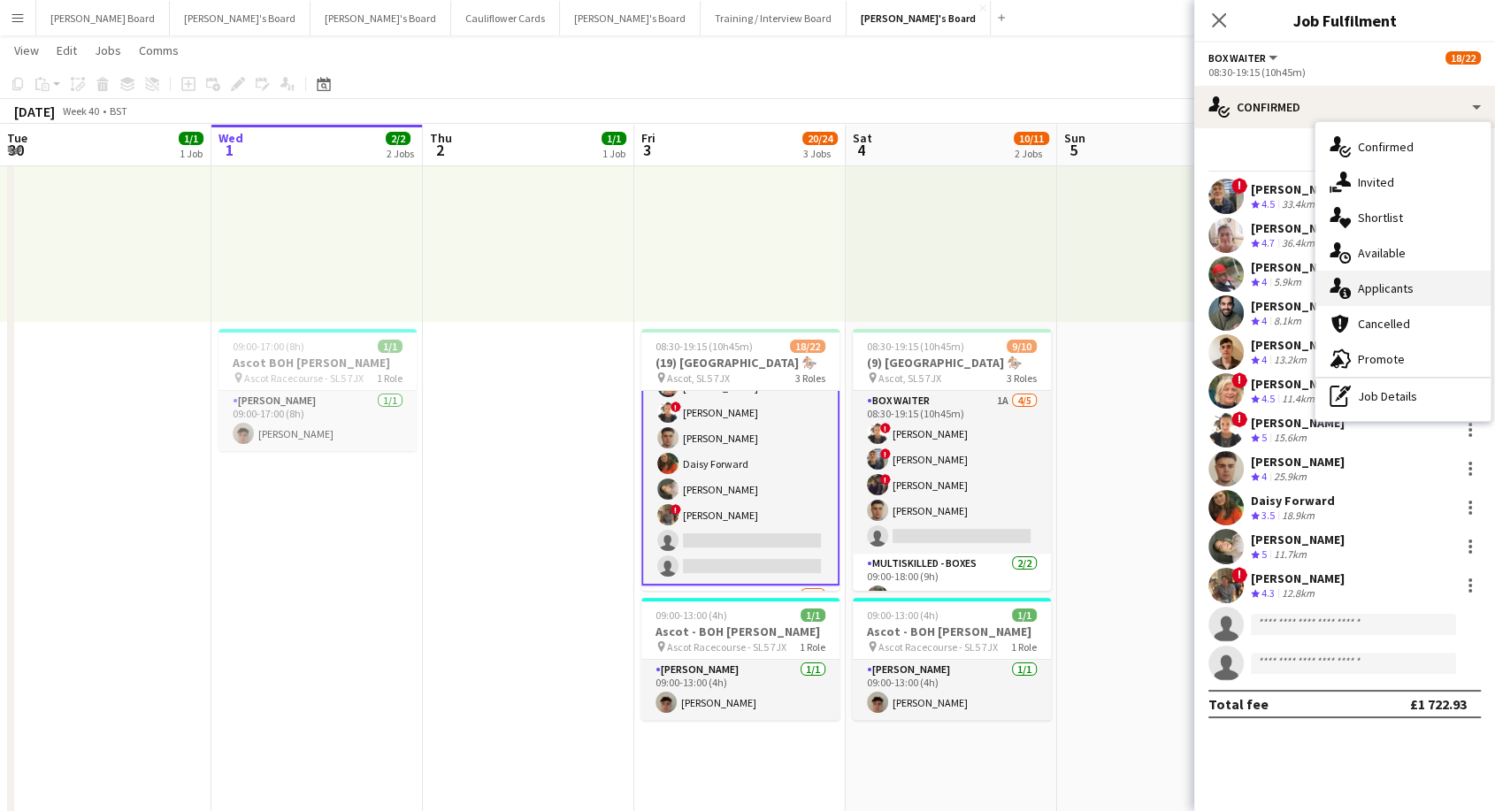
click at [1376, 284] on span "Applicants" at bounding box center [1386, 288] width 56 height 16
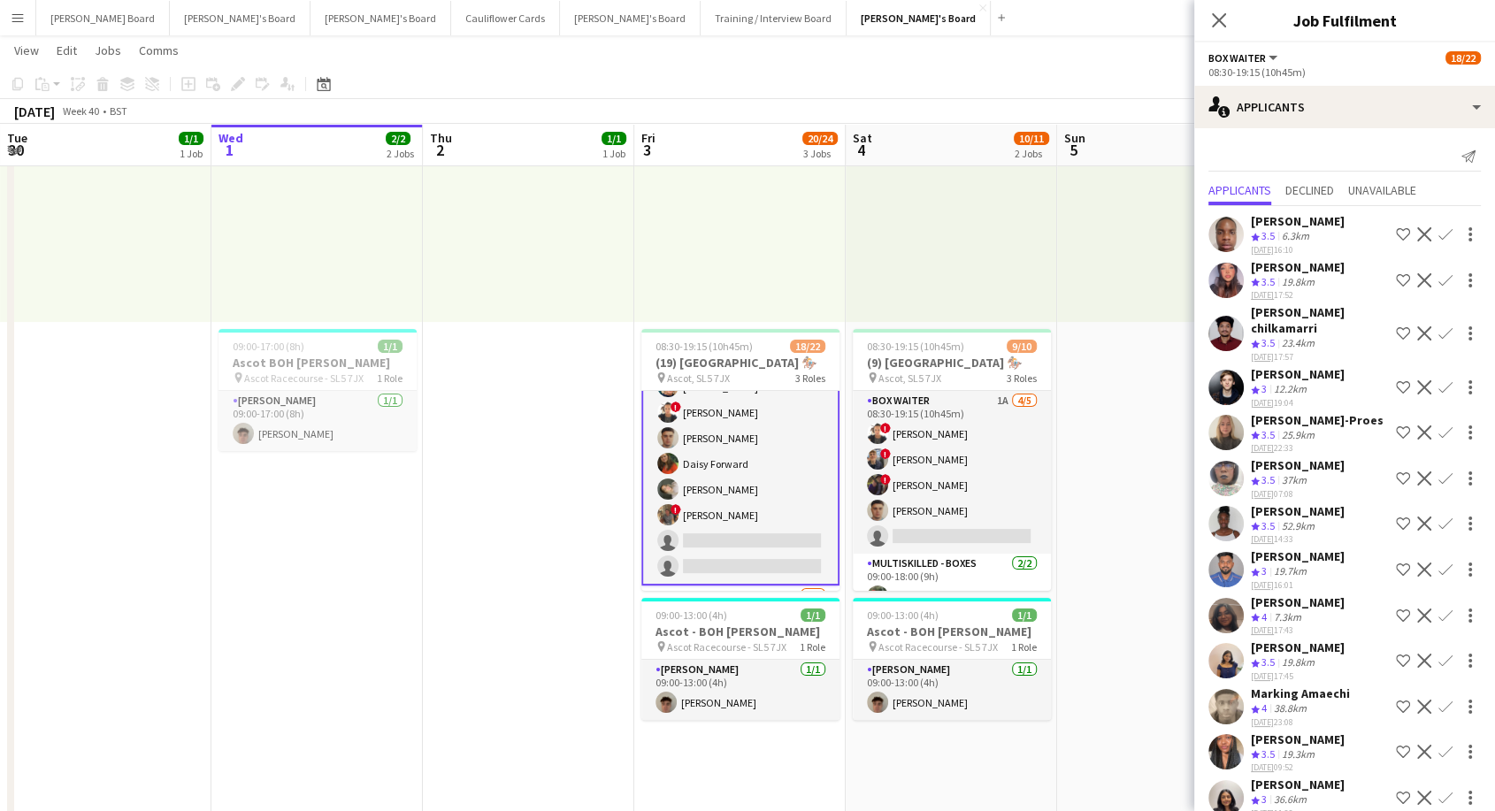
click at [1285, 223] on div "[PERSON_NAME]" at bounding box center [1298, 221] width 94 height 16
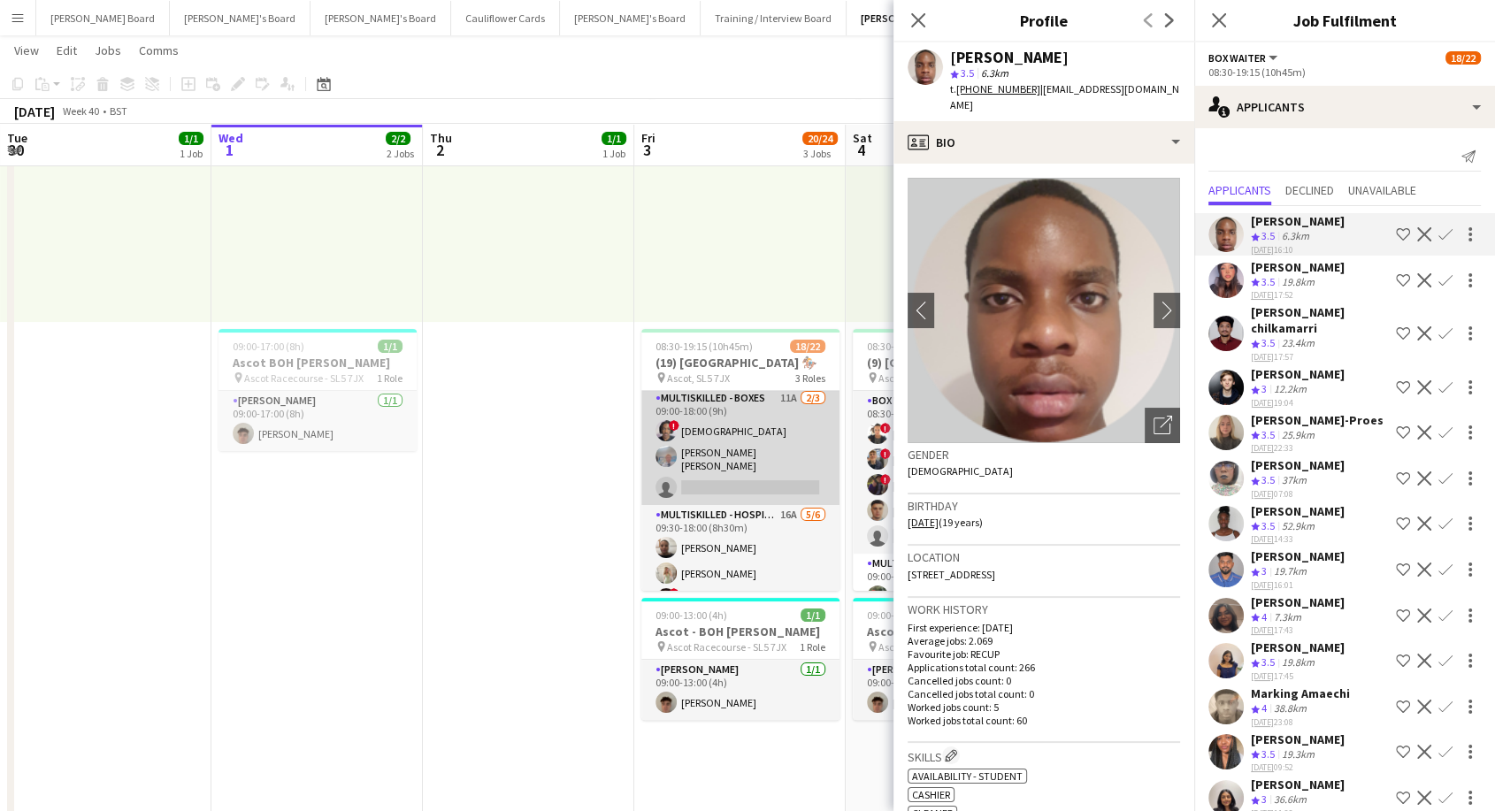
scroll to position [471, 0]
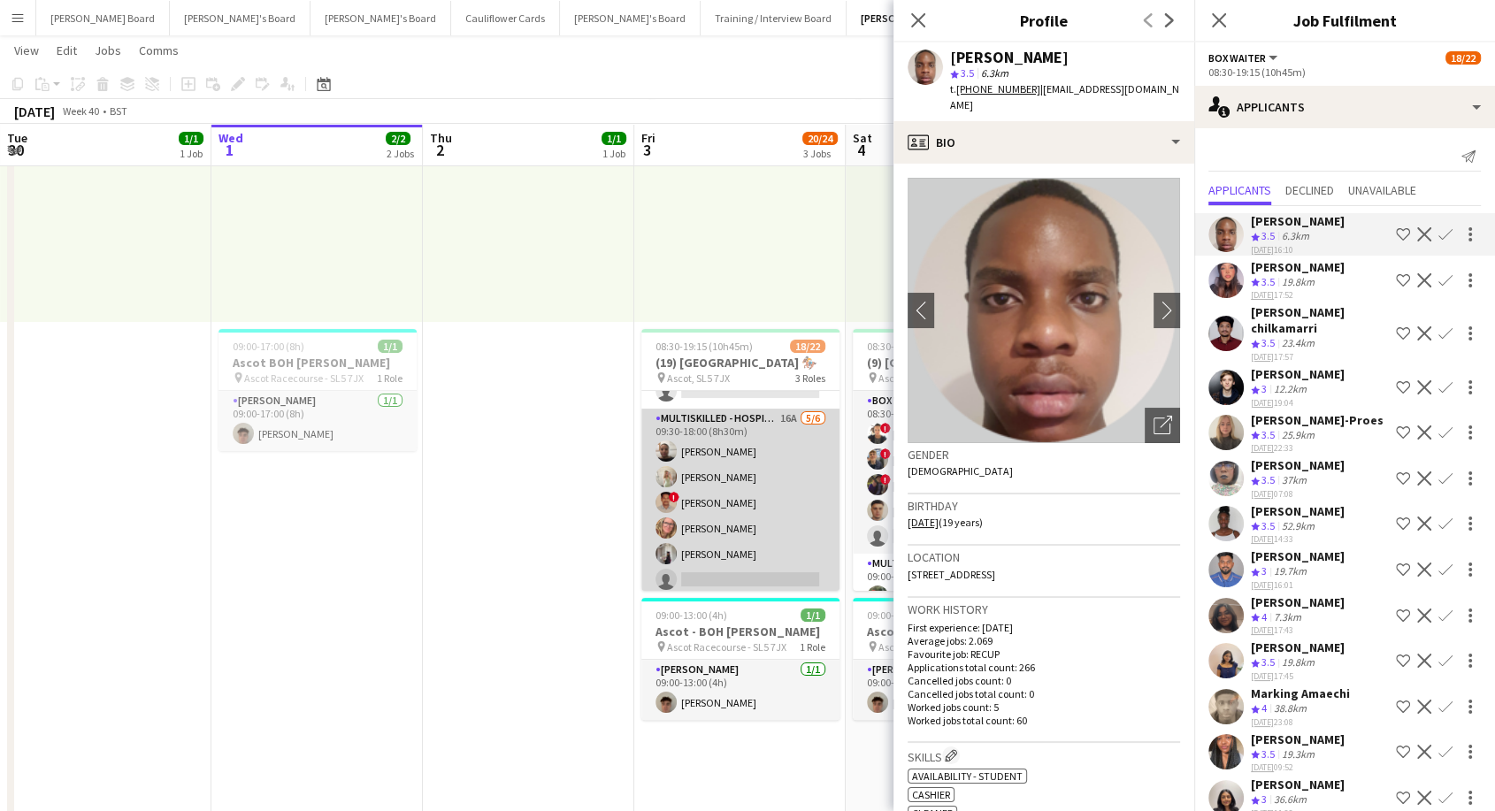
click at [758, 500] on app-card-role "Multiskilled - Hospitality 16A [DATE] 09:30-18:00 (8h30m) [PERSON_NAME] [PERSON…" at bounding box center [740, 503] width 198 height 188
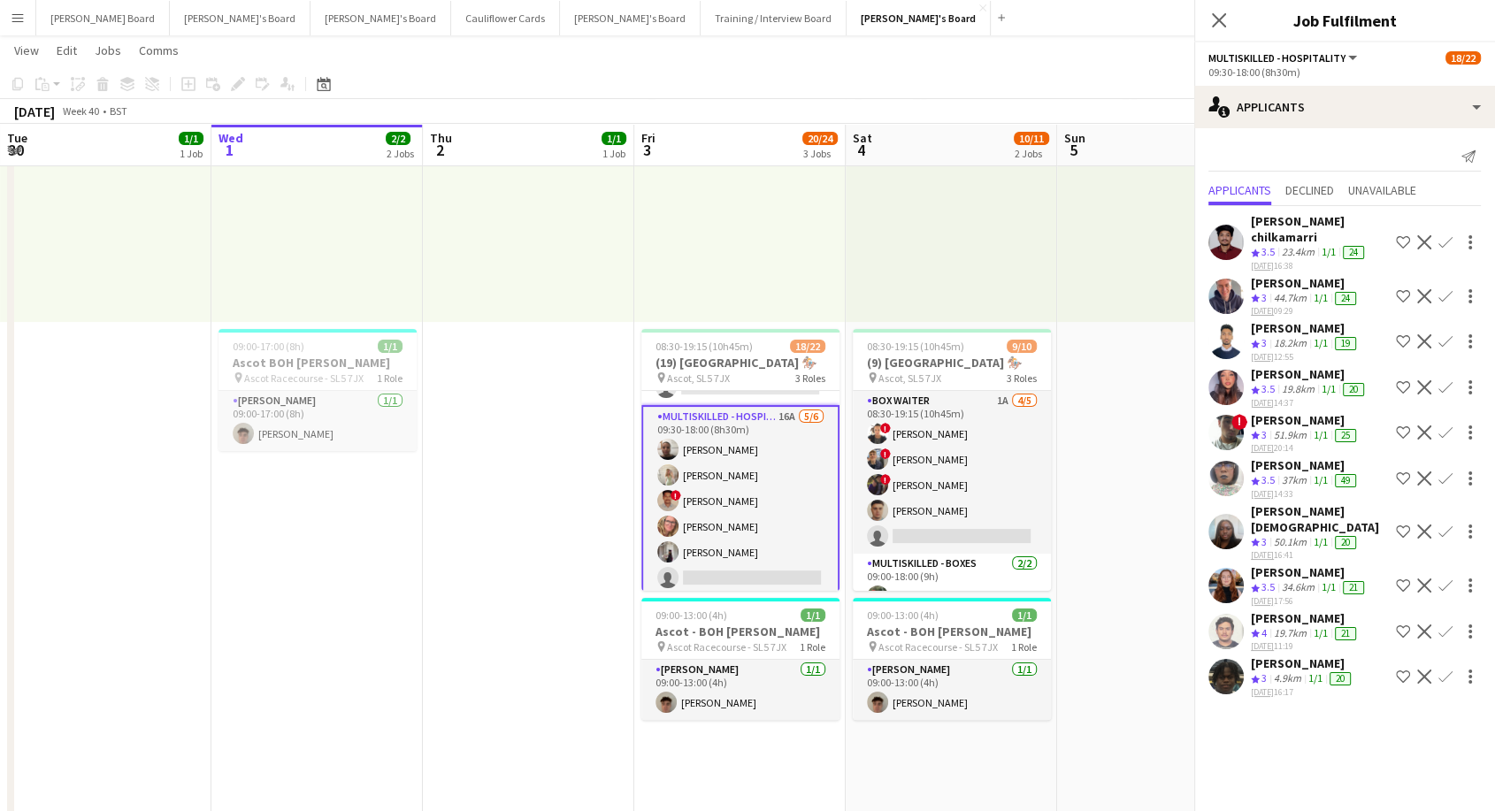
scroll to position [467, 0]
click at [722, 475] on app-card-role "Multiskilled - Hospitality 16A [DATE] 09:30-18:00 (8h30m) [PERSON_NAME] [PERSON…" at bounding box center [740, 505] width 198 height 192
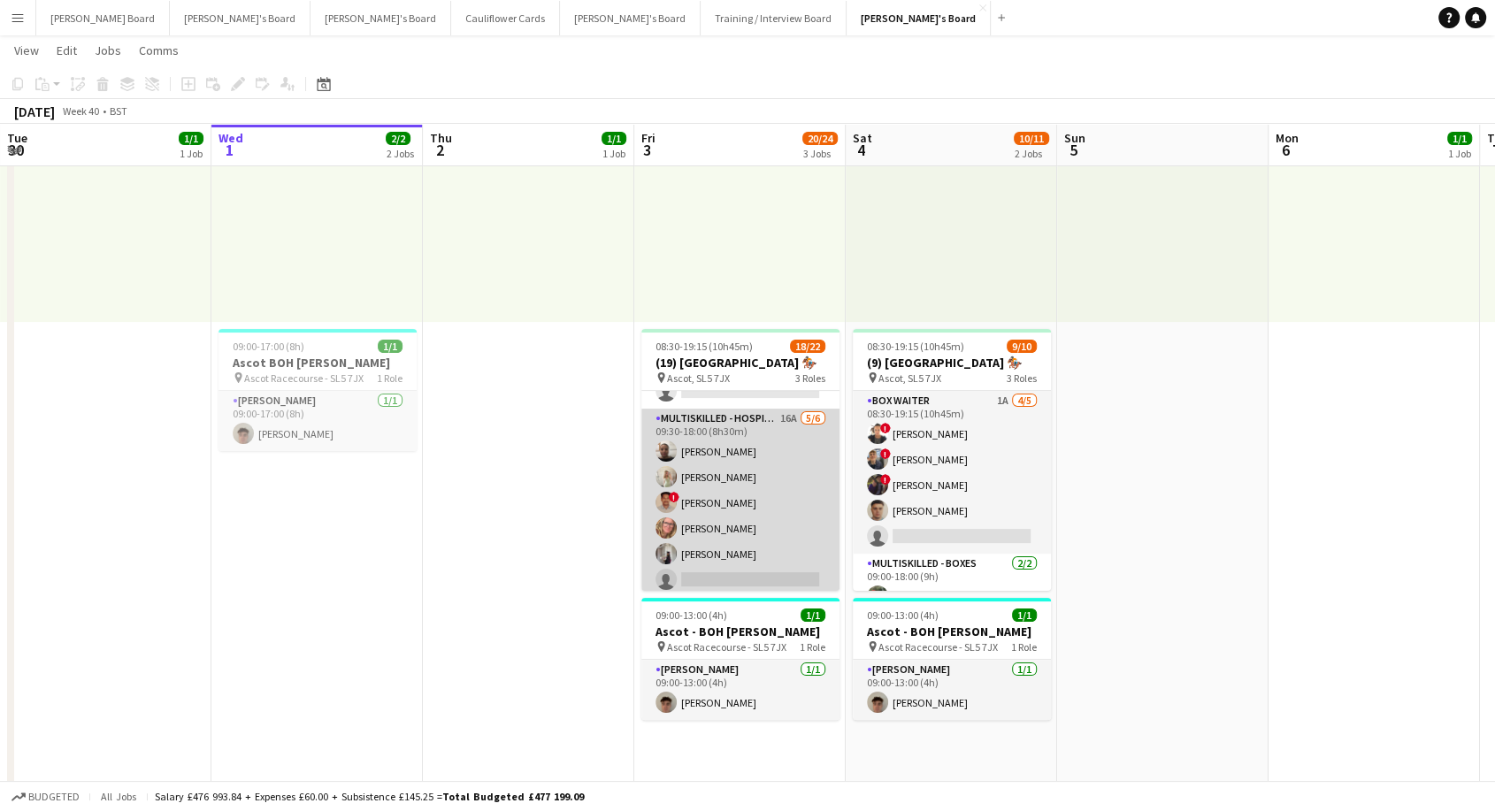
click at [713, 465] on app-card-role "Multiskilled - Hospitality 16A [DATE] 09:30-18:00 (8h30m) [PERSON_NAME] [PERSON…" at bounding box center [740, 503] width 198 height 188
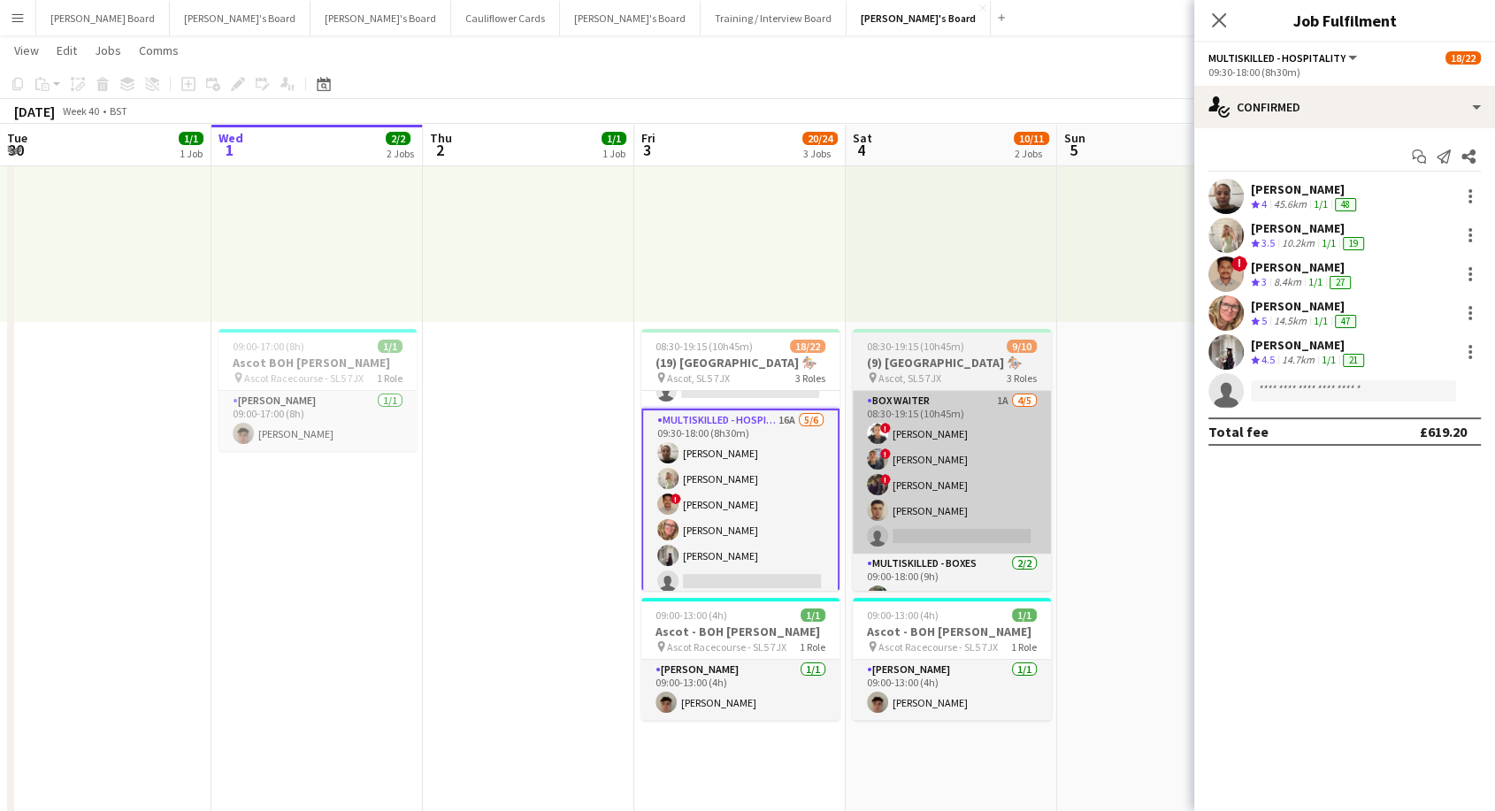
scroll to position [0, 424]
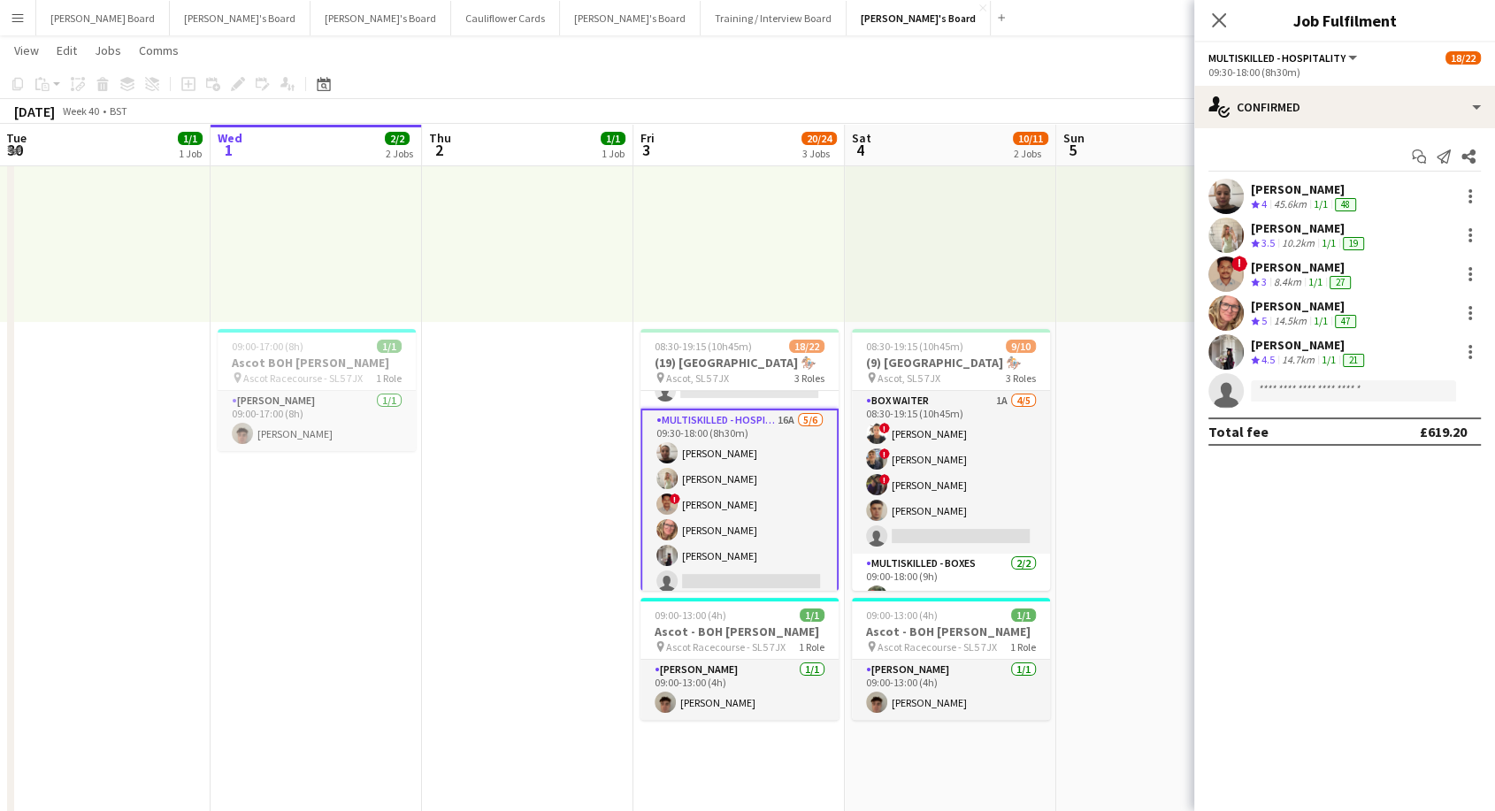
click at [1267, 225] on div "[PERSON_NAME]" at bounding box center [1309, 228] width 117 height 16
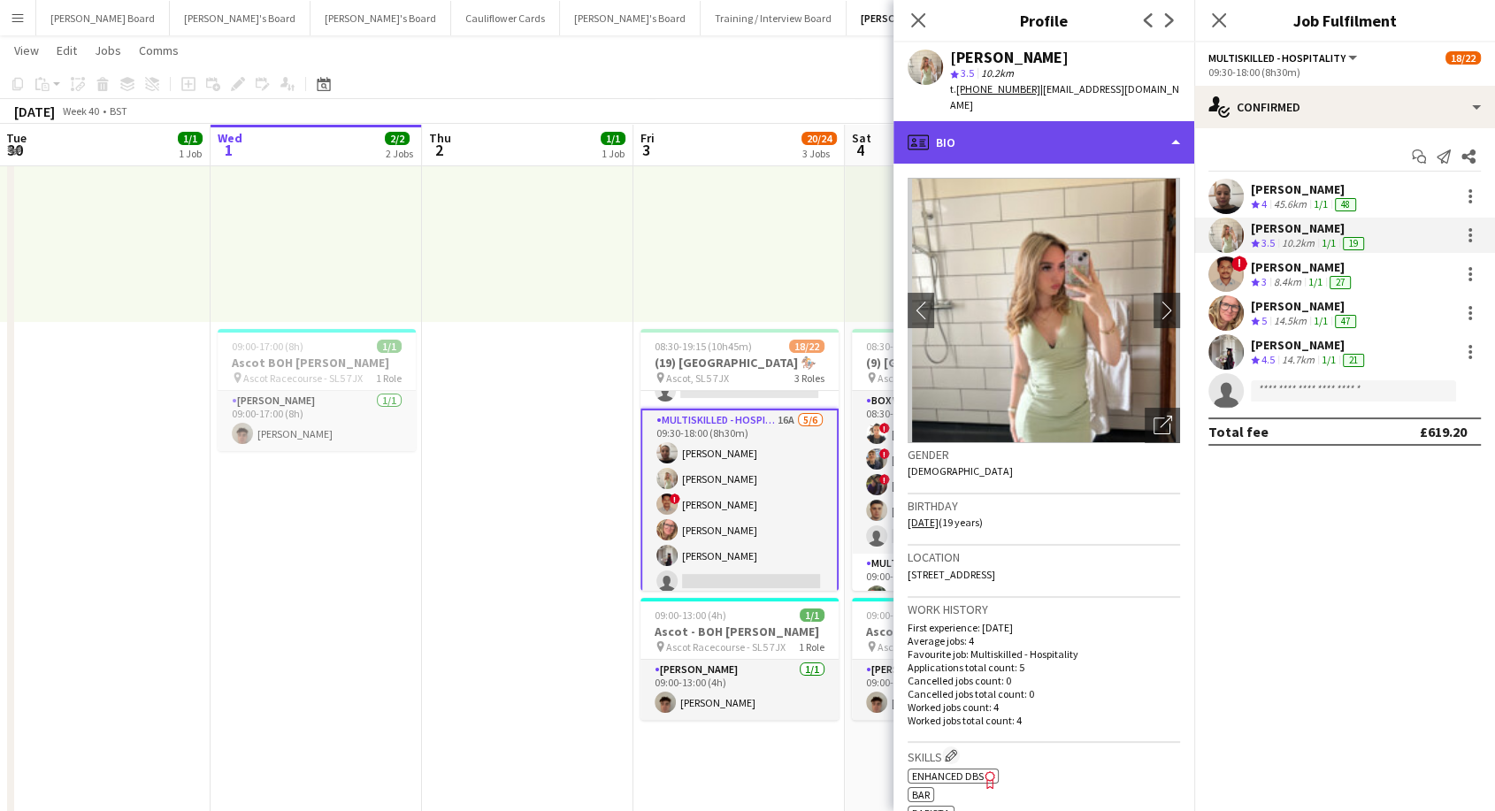
click at [1030, 121] on div "profile Bio" at bounding box center [1044, 142] width 301 height 42
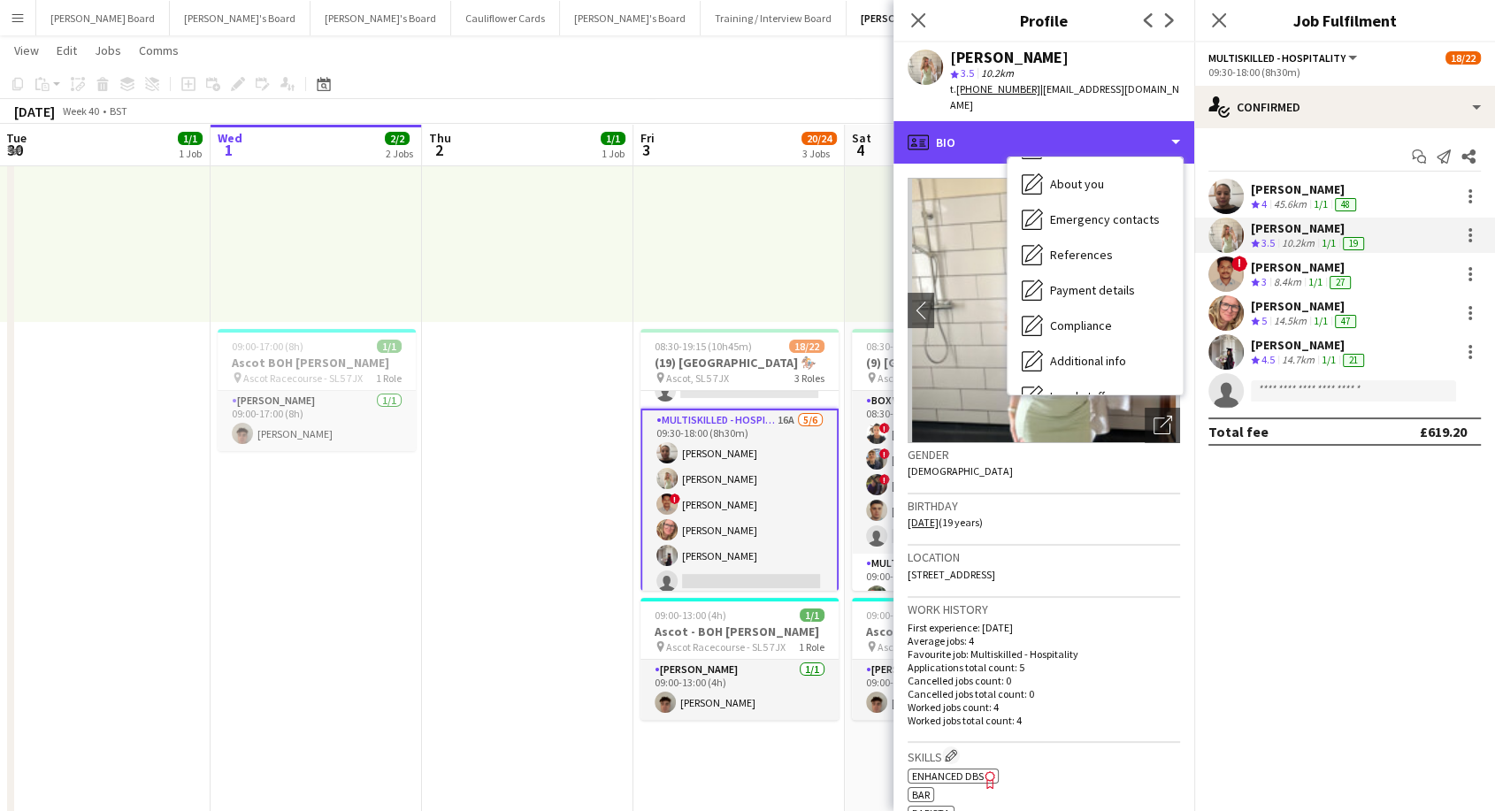
scroll to position [272, 0]
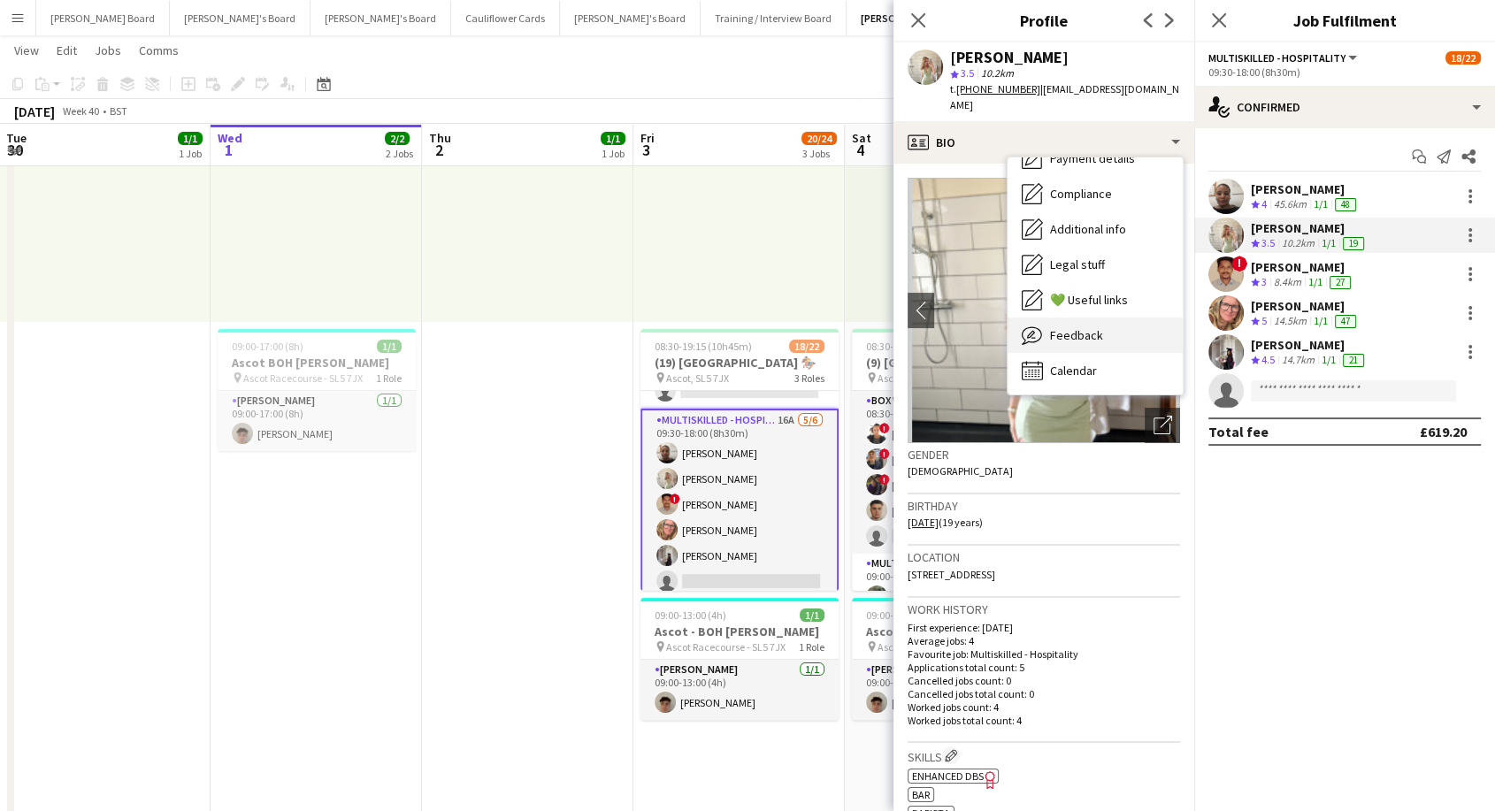
click at [1091, 327] on span "Feedback" at bounding box center [1076, 335] width 53 height 16
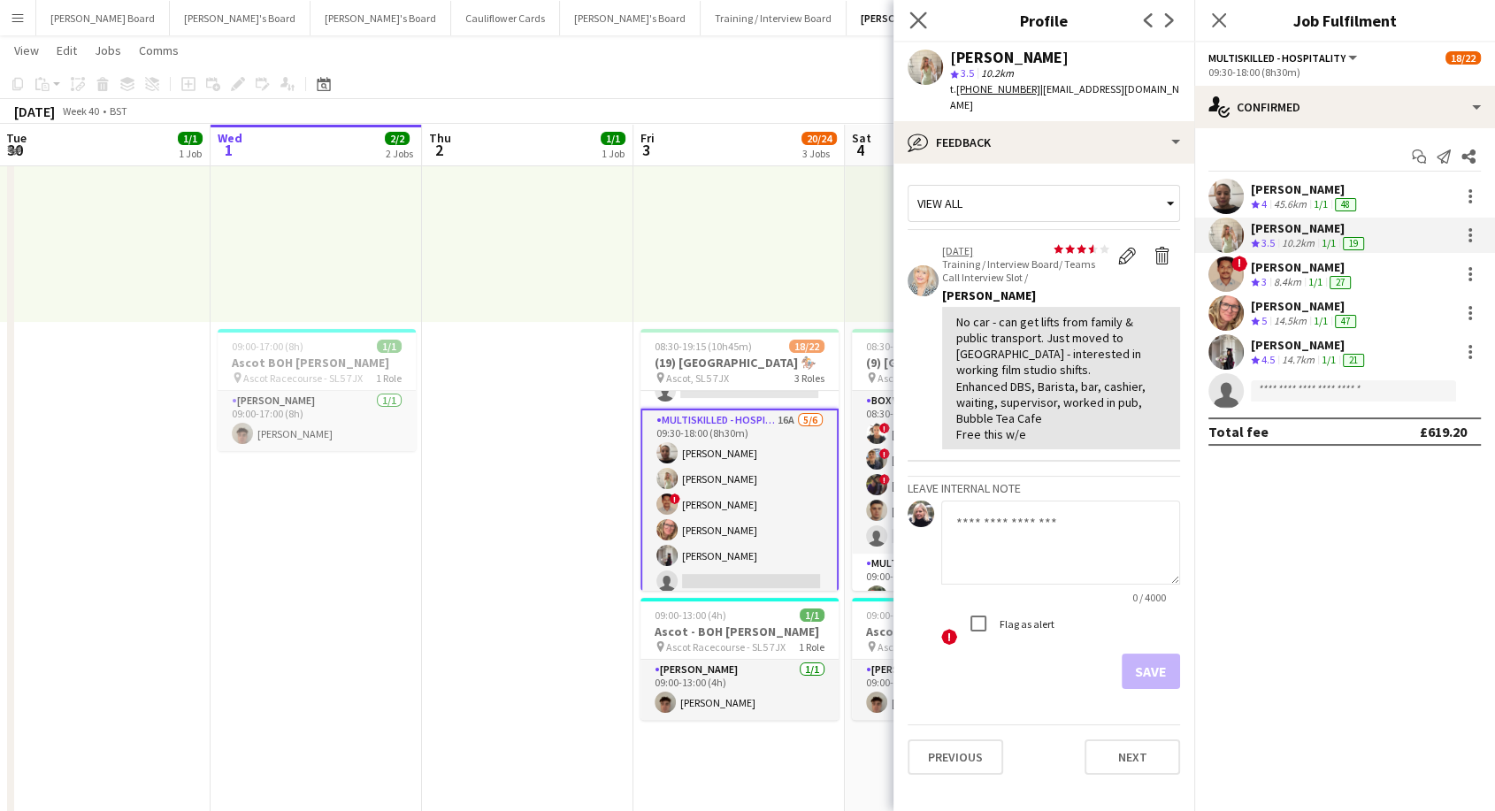
click at [920, 12] on icon "Close pop-in" at bounding box center [917, 20] width 17 height 17
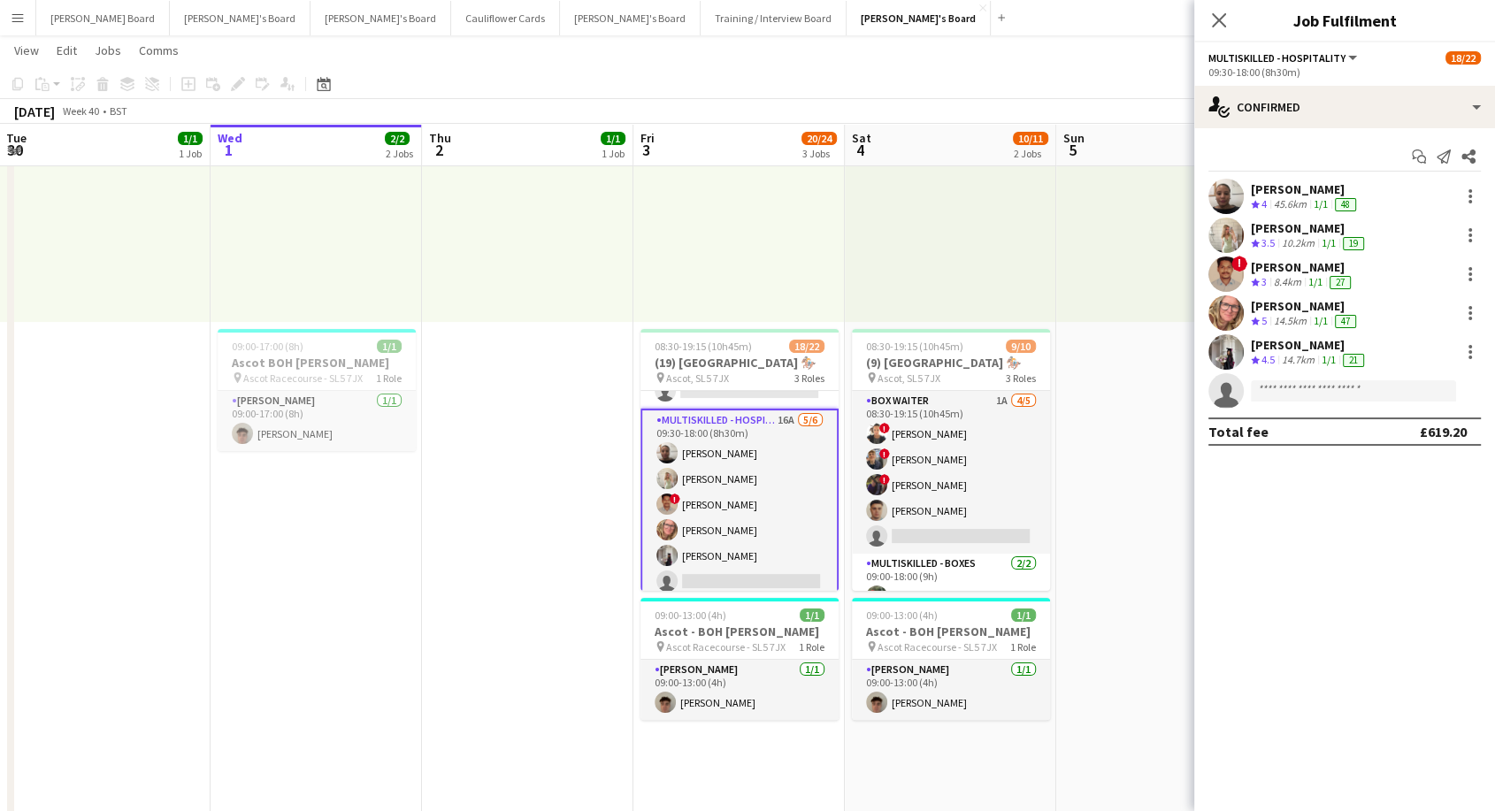
click at [733, 440] on app-card-role "Multiskilled - Hospitality 16A [DATE] 09:30-18:00 (8h30m) [PERSON_NAME] [PERSON…" at bounding box center [740, 505] width 198 height 192
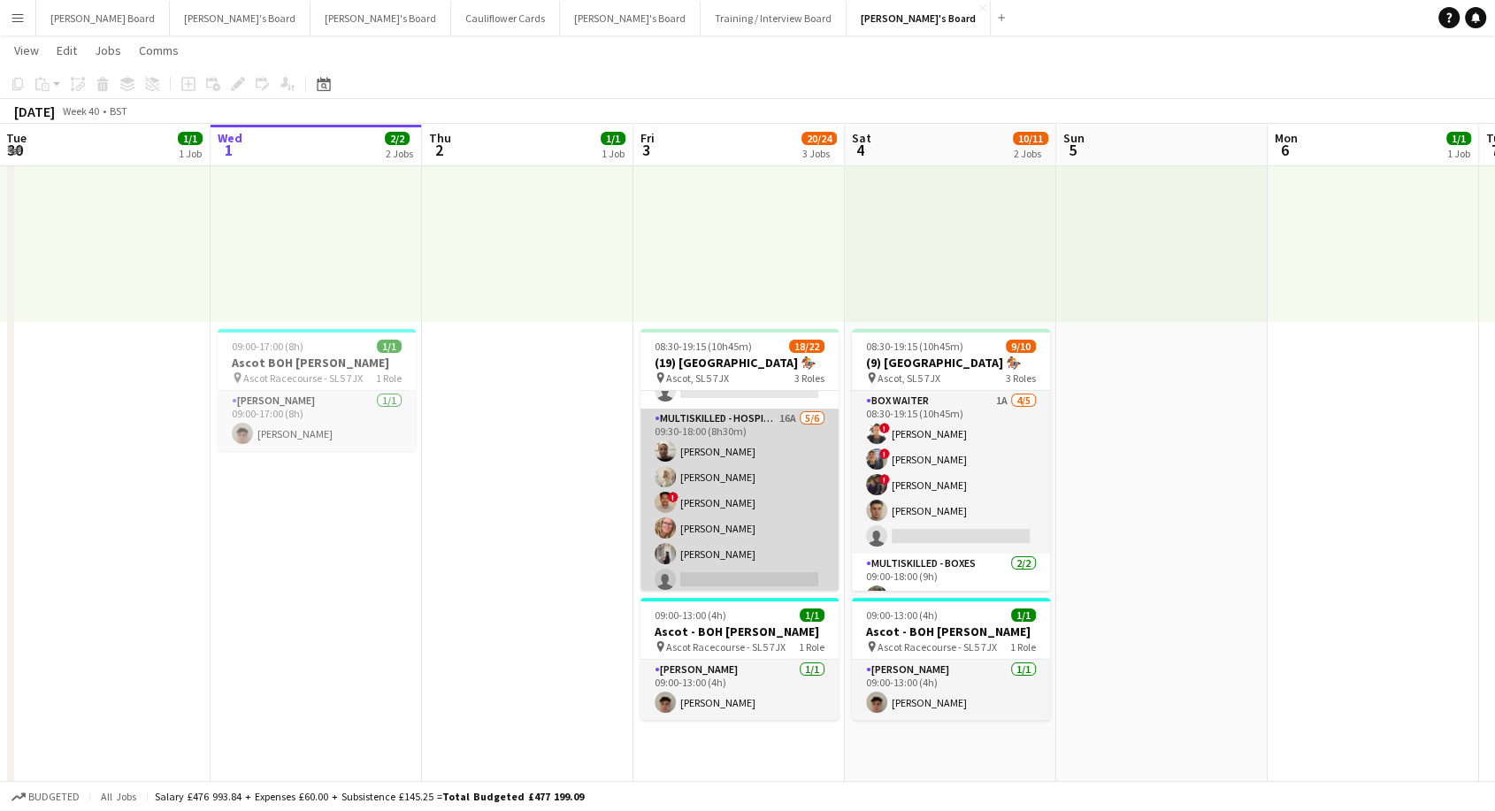
click at [810, 449] on app-card-role "Multiskilled - Hospitality 16A [DATE] 09:30-18:00 (8h30m) [PERSON_NAME] [PERSON…" at bounding box center [740, 503] width 198 height 188
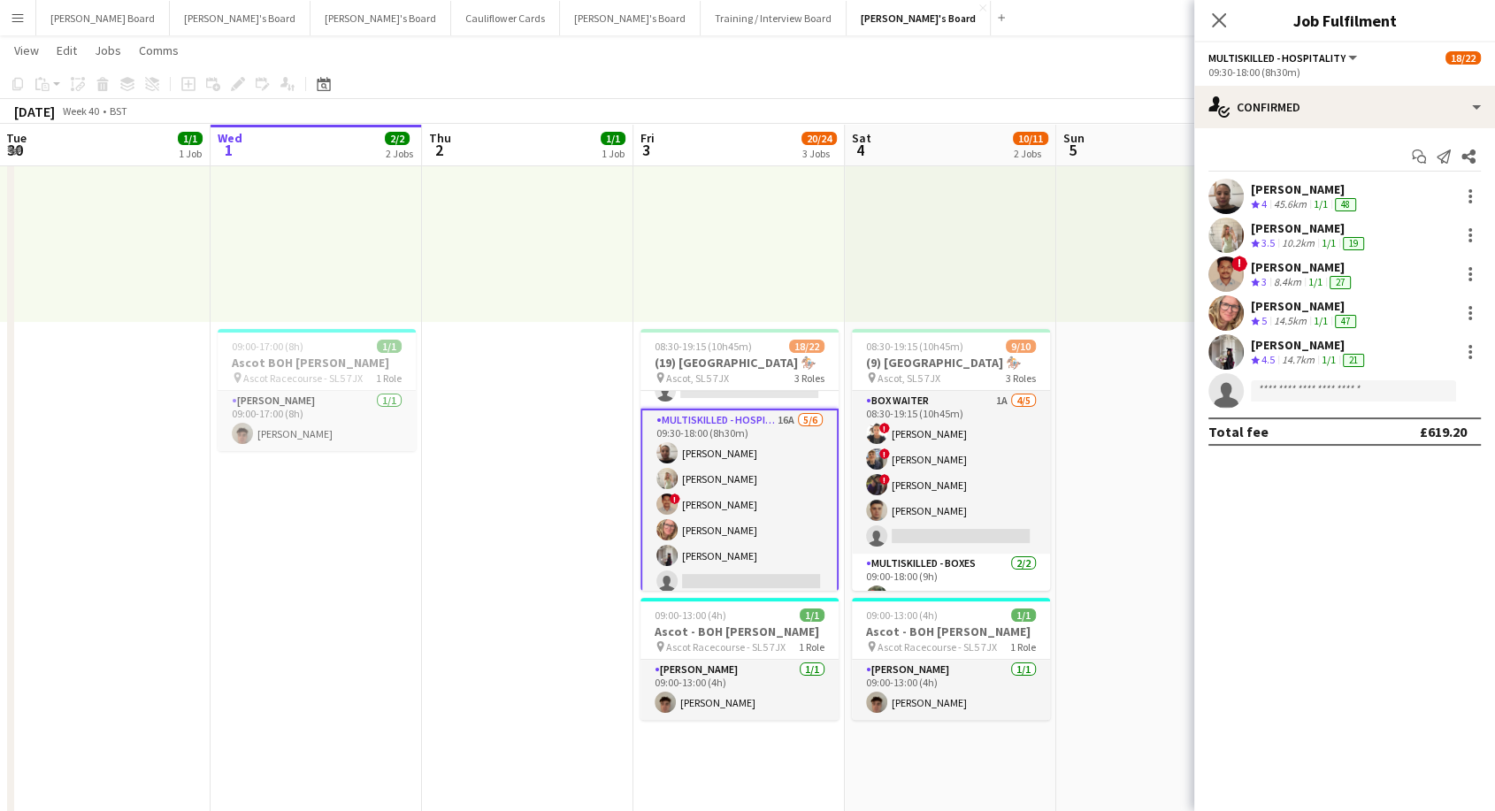
drag, startPoint x: 1310, startPoint y: 190, endPoint x: 1286, endPoint y: 210, distance: 30.8
click at [1310, 192] on div "[PERSON_NAME]" at bounding box center [1305, 189] width 109 height 16
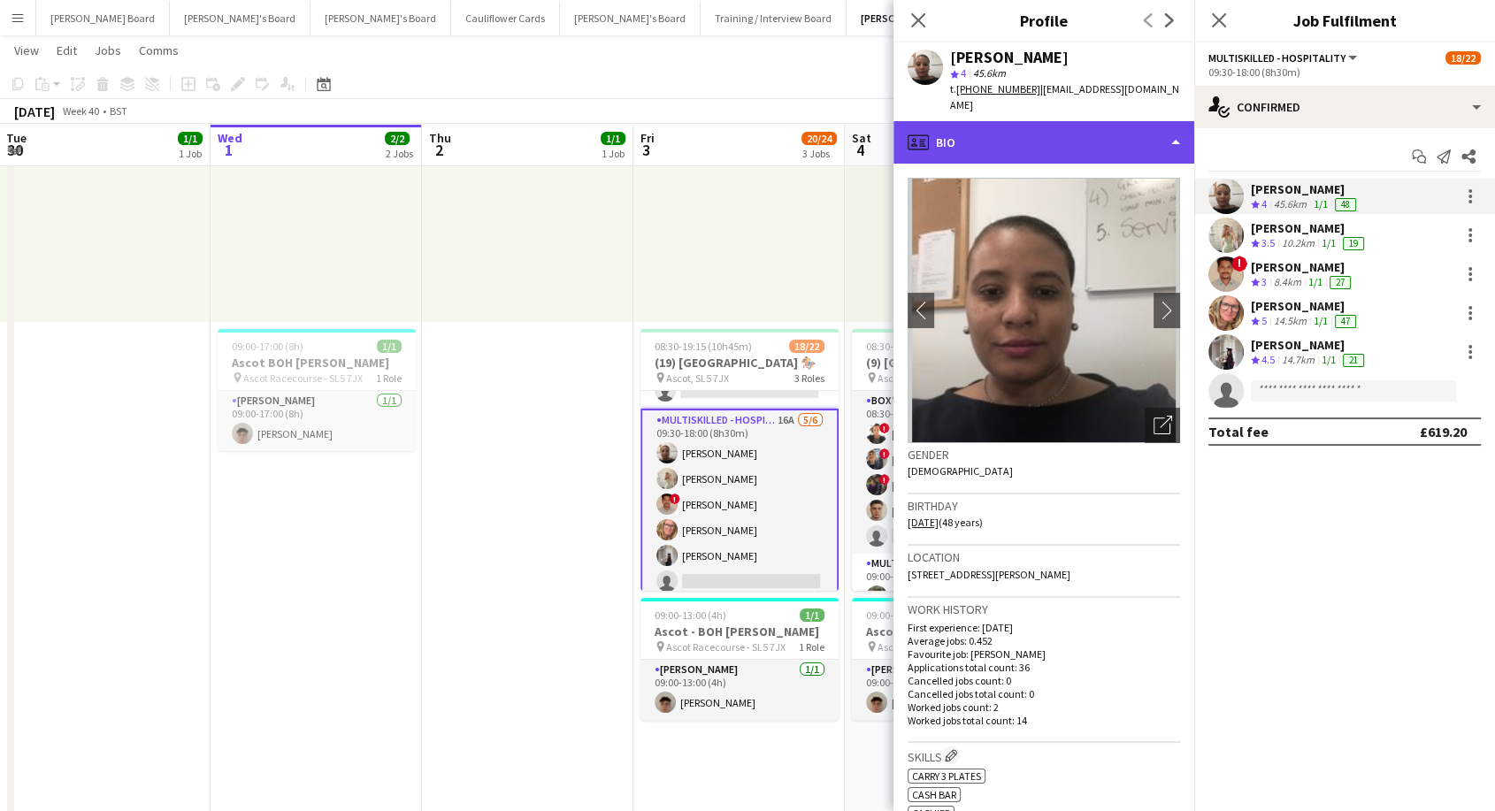
click at [1016, 122] on div "profile Bio" at bounding box center [1044, 142] width 301 height 42
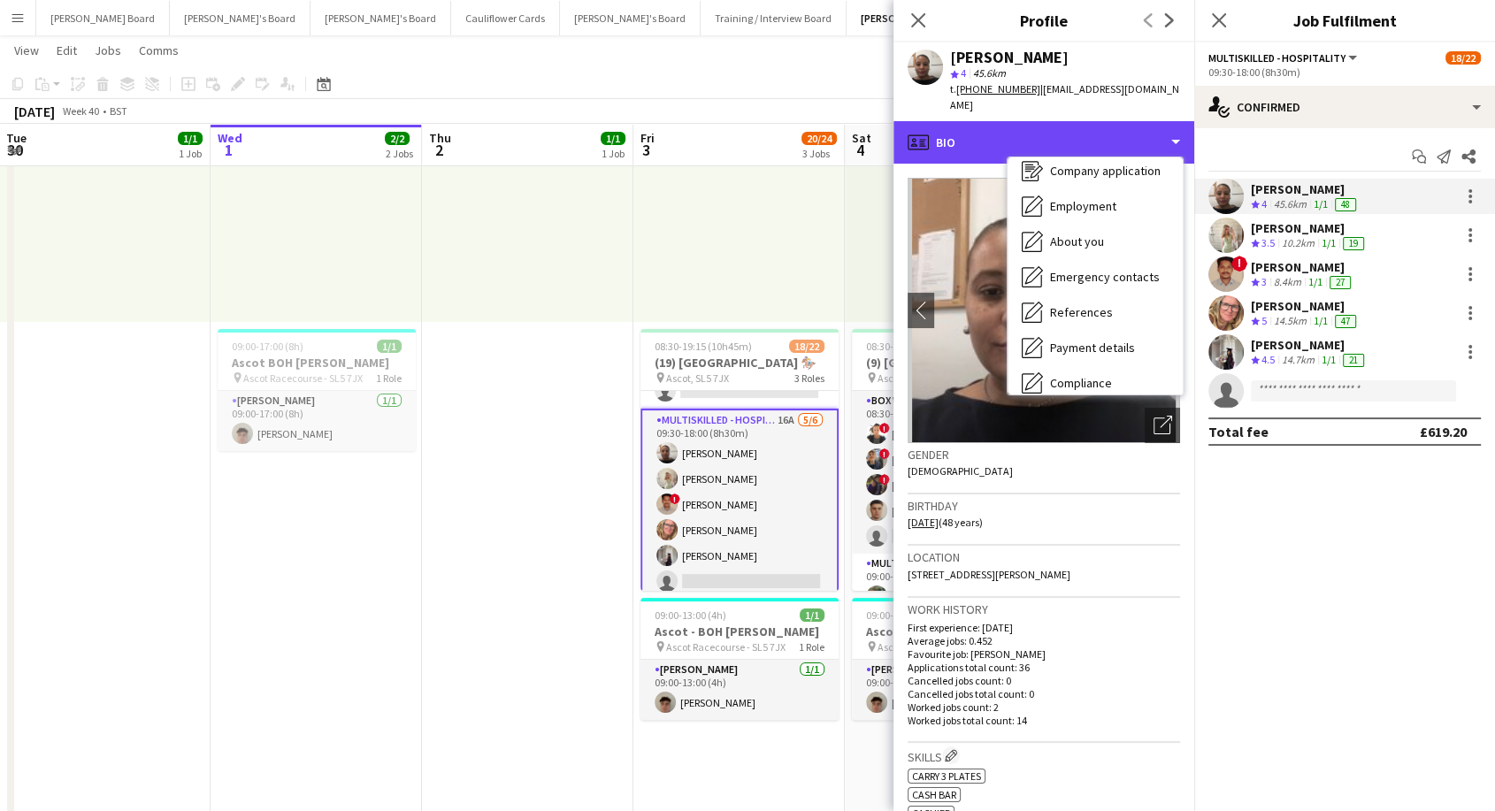
scroll to position [196, 0]
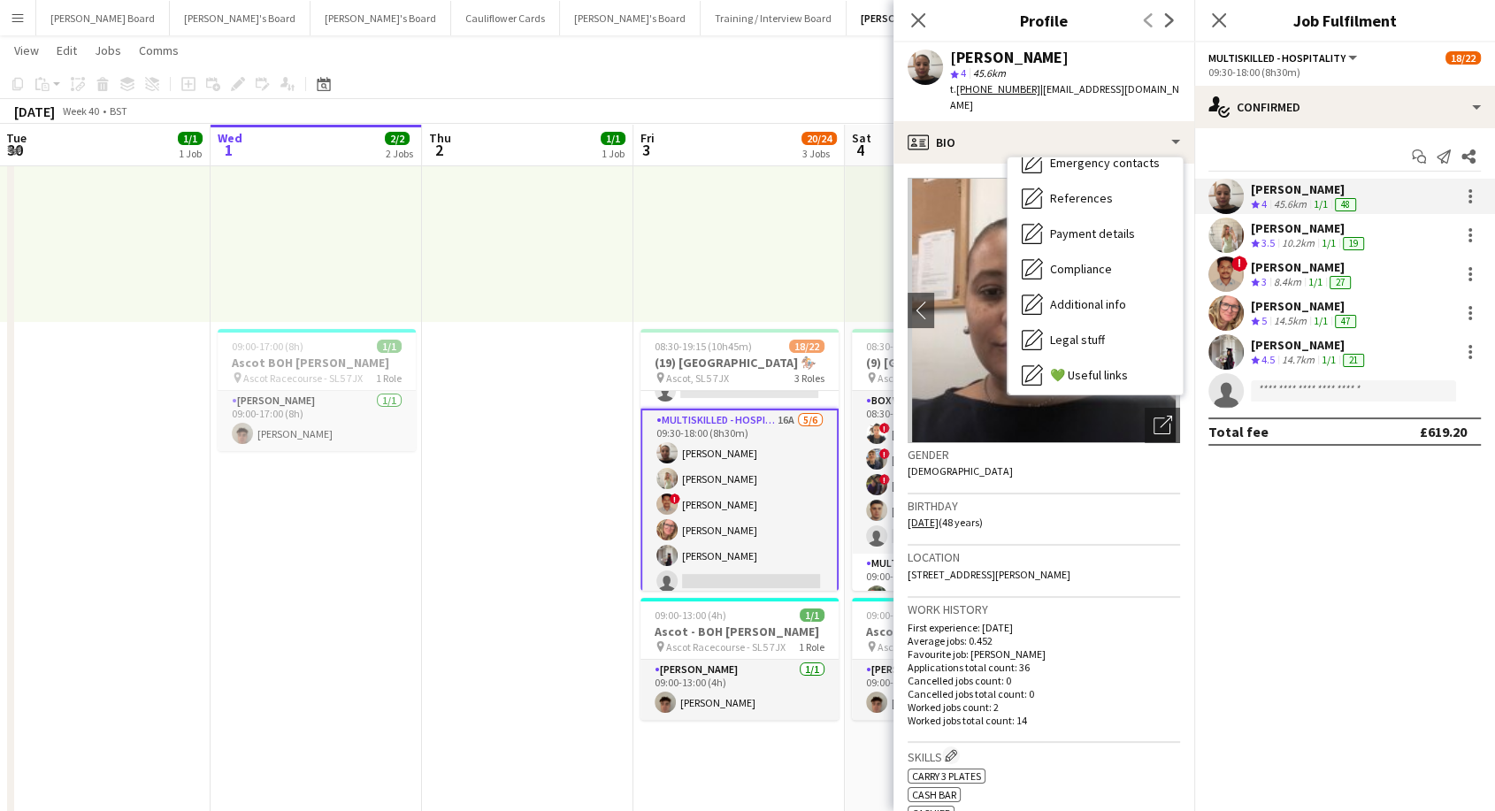
click at [737, 560] on app-card-role "Multiskilled - Hospitality 16A [DATE] 09:30-18:00 (8h30m) [PERSON_NAME] [PERSON…" at bounding box center [740, 505] width 198 height 192
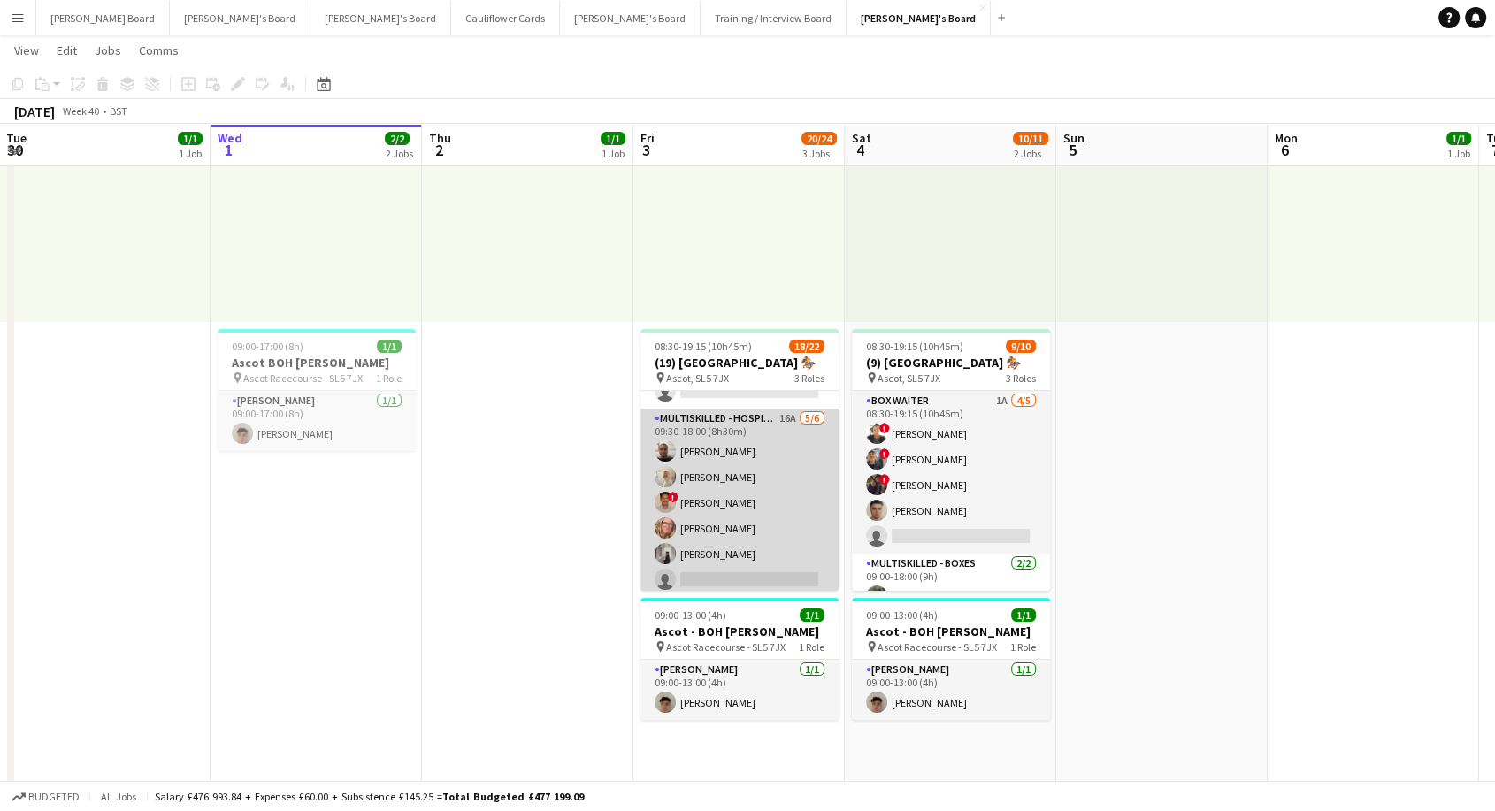
click at [741, 562] on app-card-role "Multiskilled - Hospitality 16A [DATE] 09:30-18:00 (8h30m) [PERSON_NAME] [PERSON…" at bounding box center [740, 503] width 198 height 188
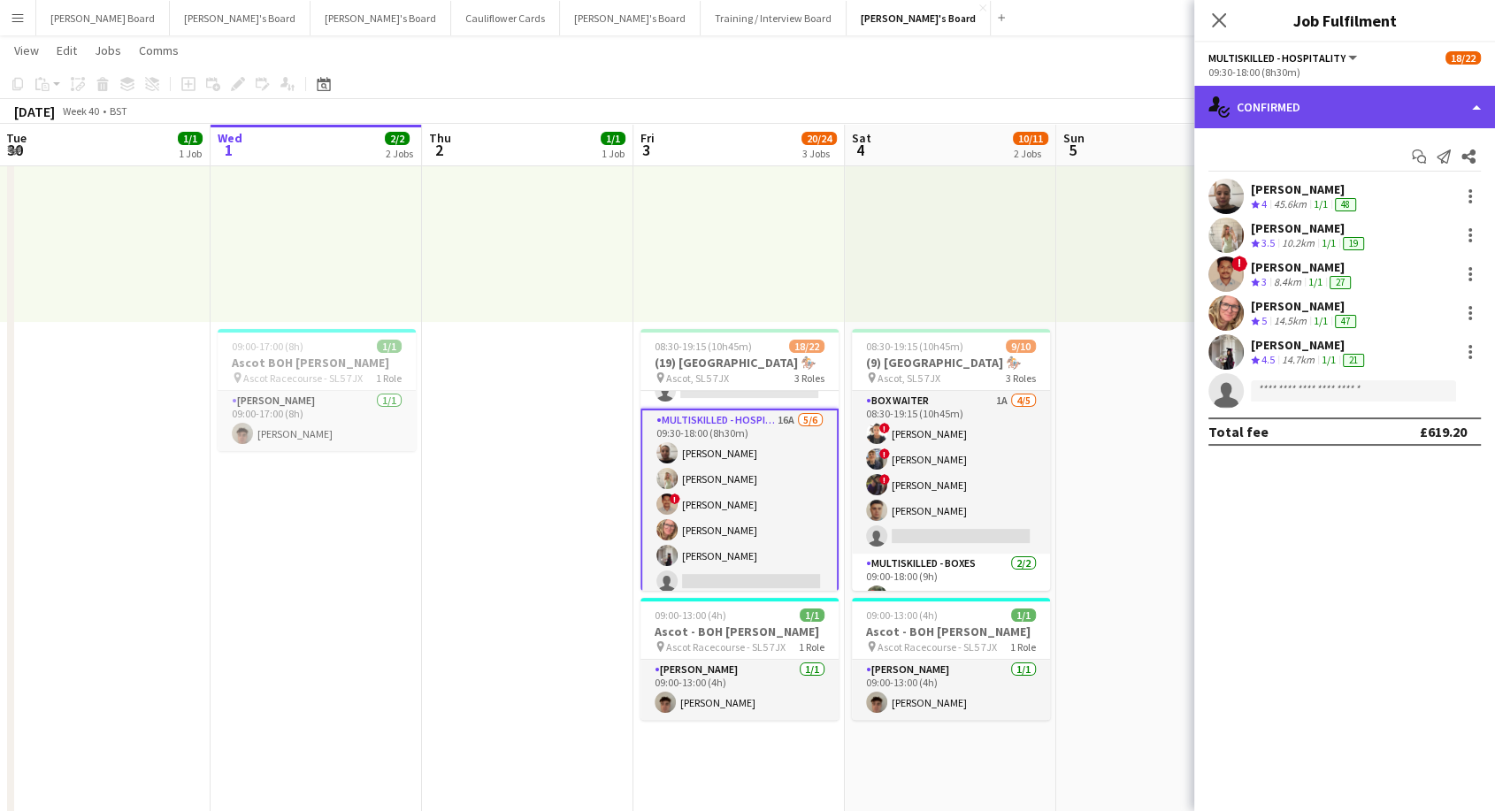
click at [1361, 112] on div "single-neutral-actions-check-2 Confirmed" at bounding box center [1344, 107] width 301 height 42
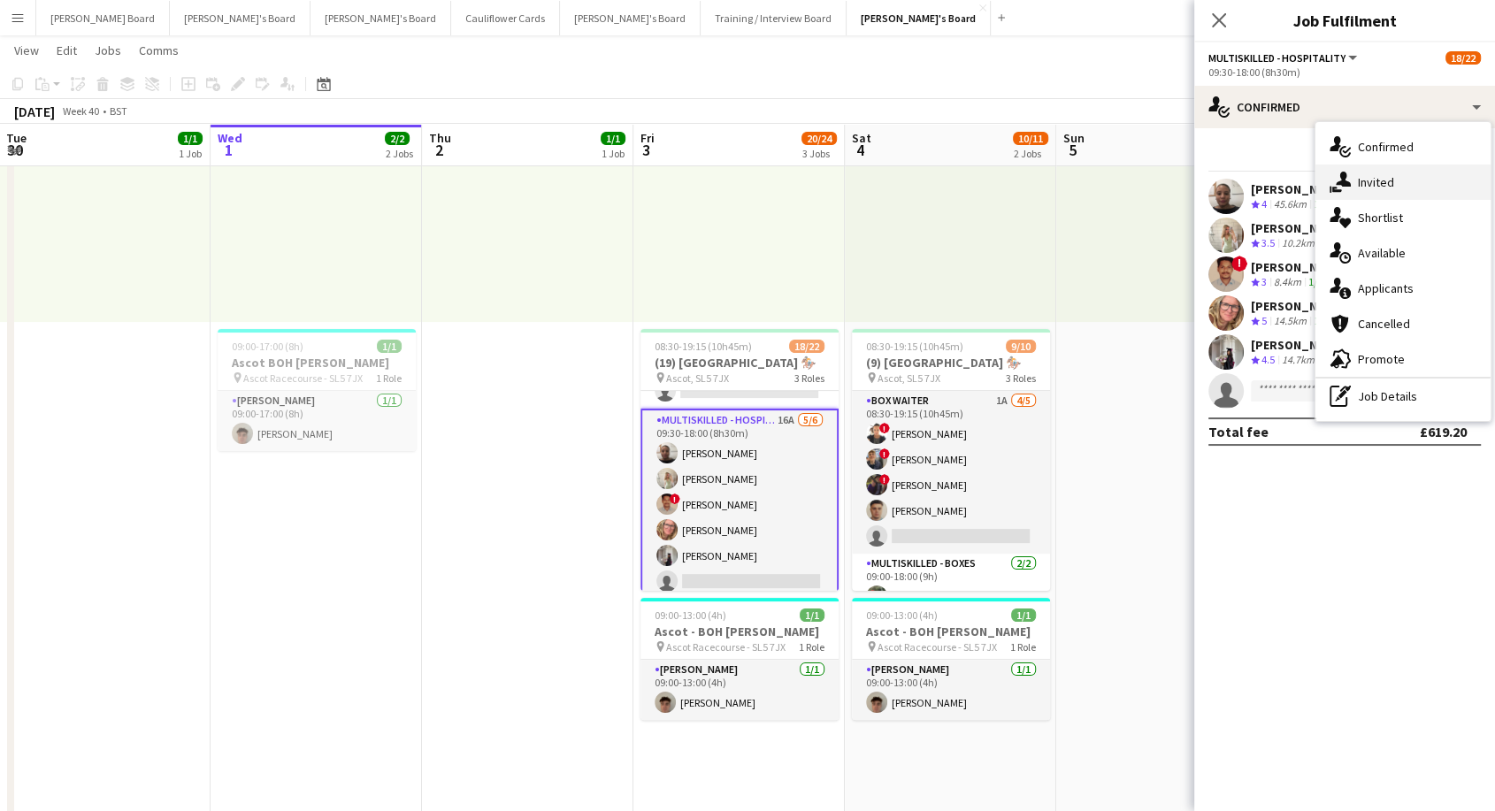
click at [1376, 174] on span "Invited" at bounding box center [1376, 182] width 36 height 16
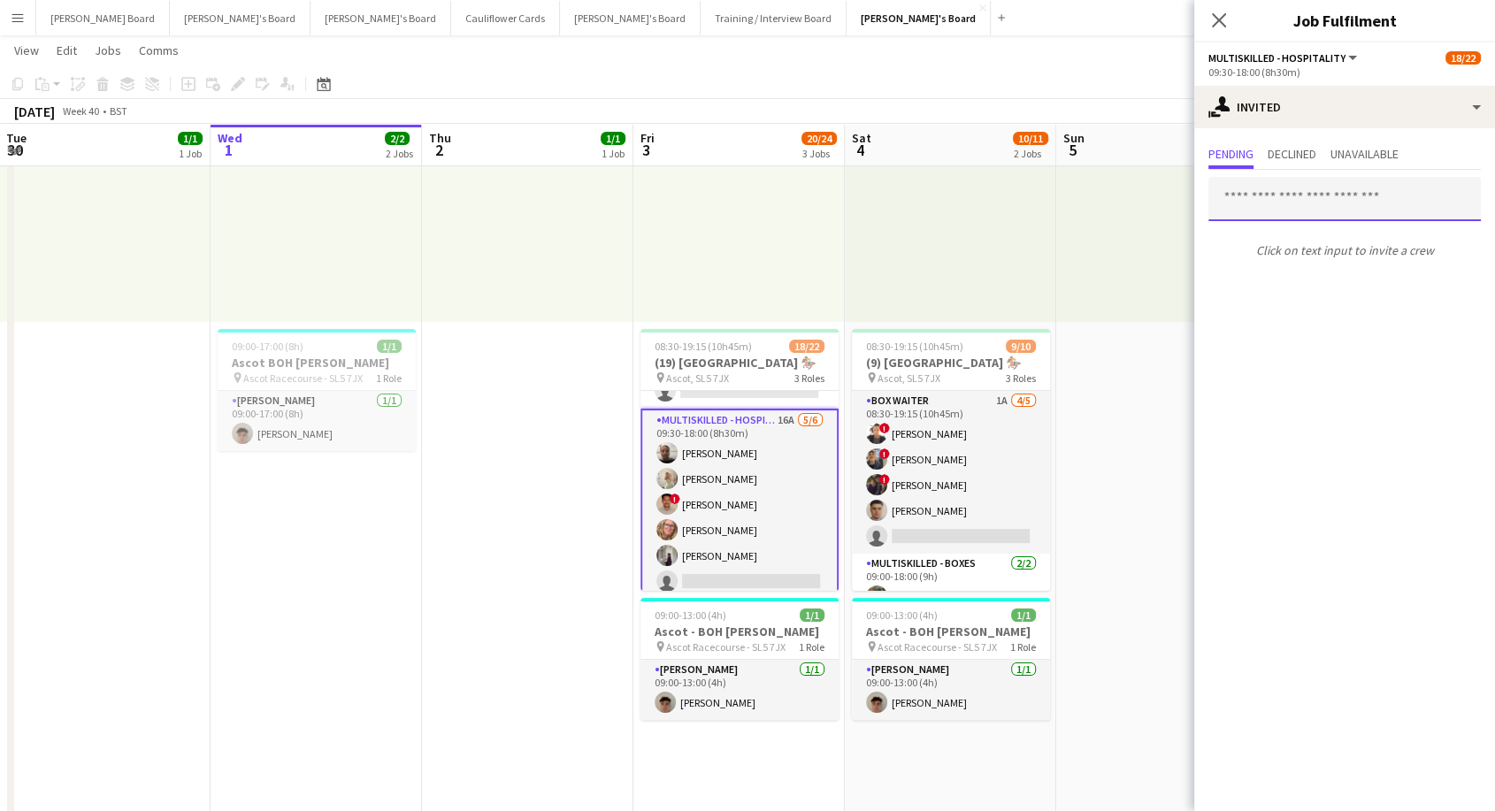
click at [1305, 199] on input "text" at bounding box center [1345, 199] width 272 height 44
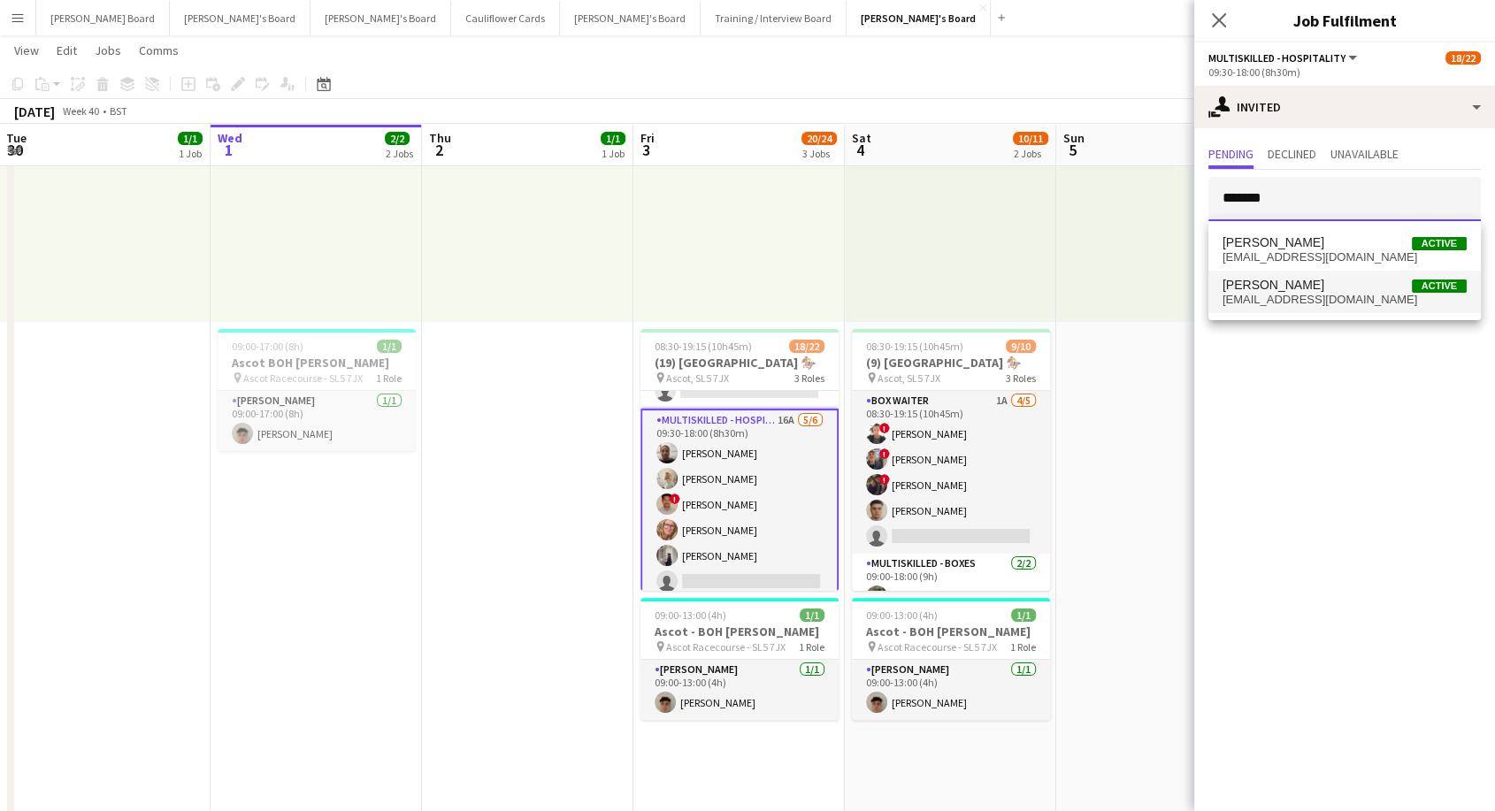
type input "******"
click at [1330, 305] on span "[EMAIL_ADDRESS][DOMAIN_NAME]" at bounding box center [1345, 300] width 244 height 14
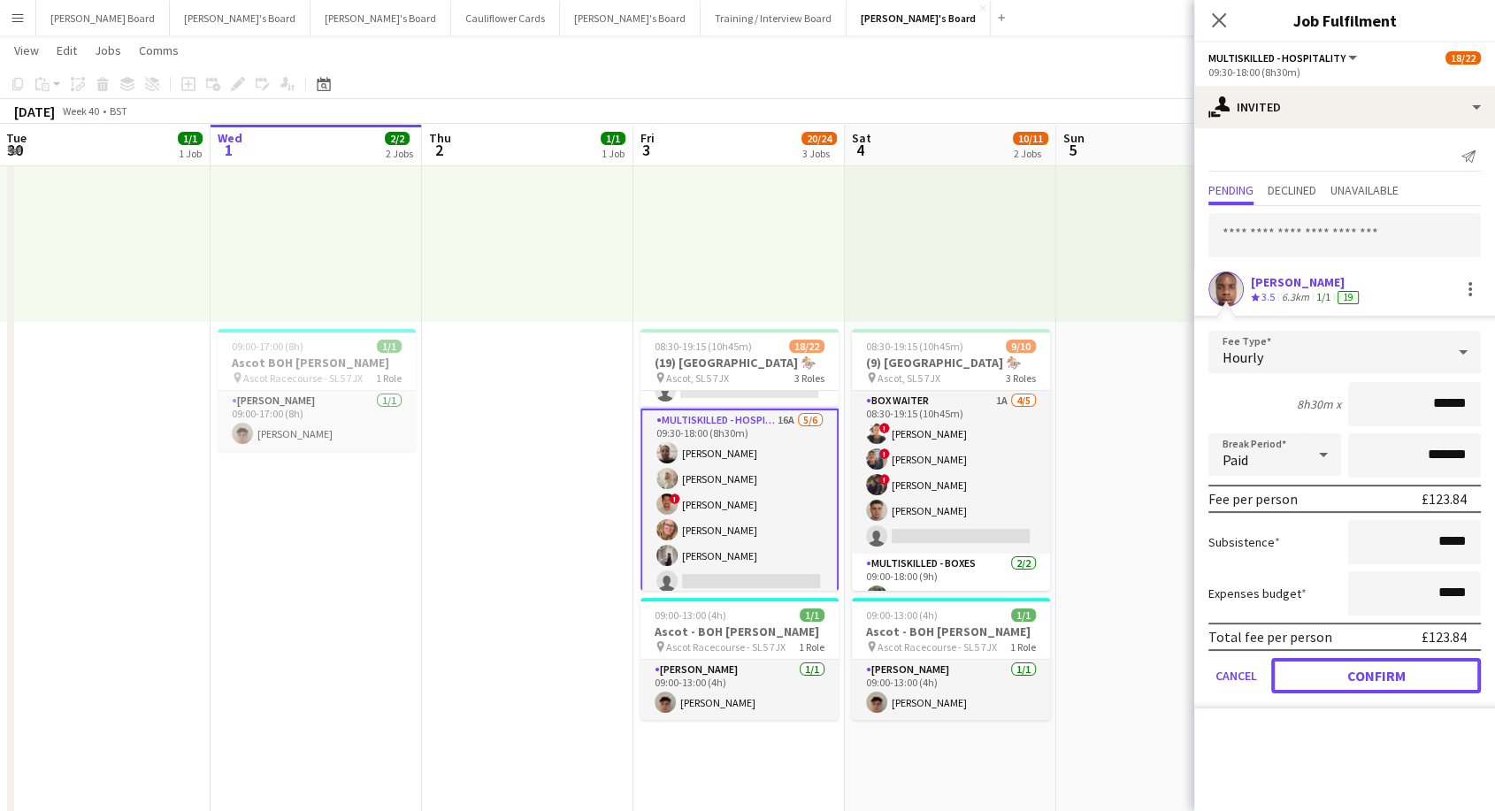
drag, startPoint x: 1392, startPoint y: 672, endPoint x: 1349, endPoint y: 581, distance: 100.5
click at [1393, 672] on button "Confirm" at bounding box center [1376, 675] width 210 height 35
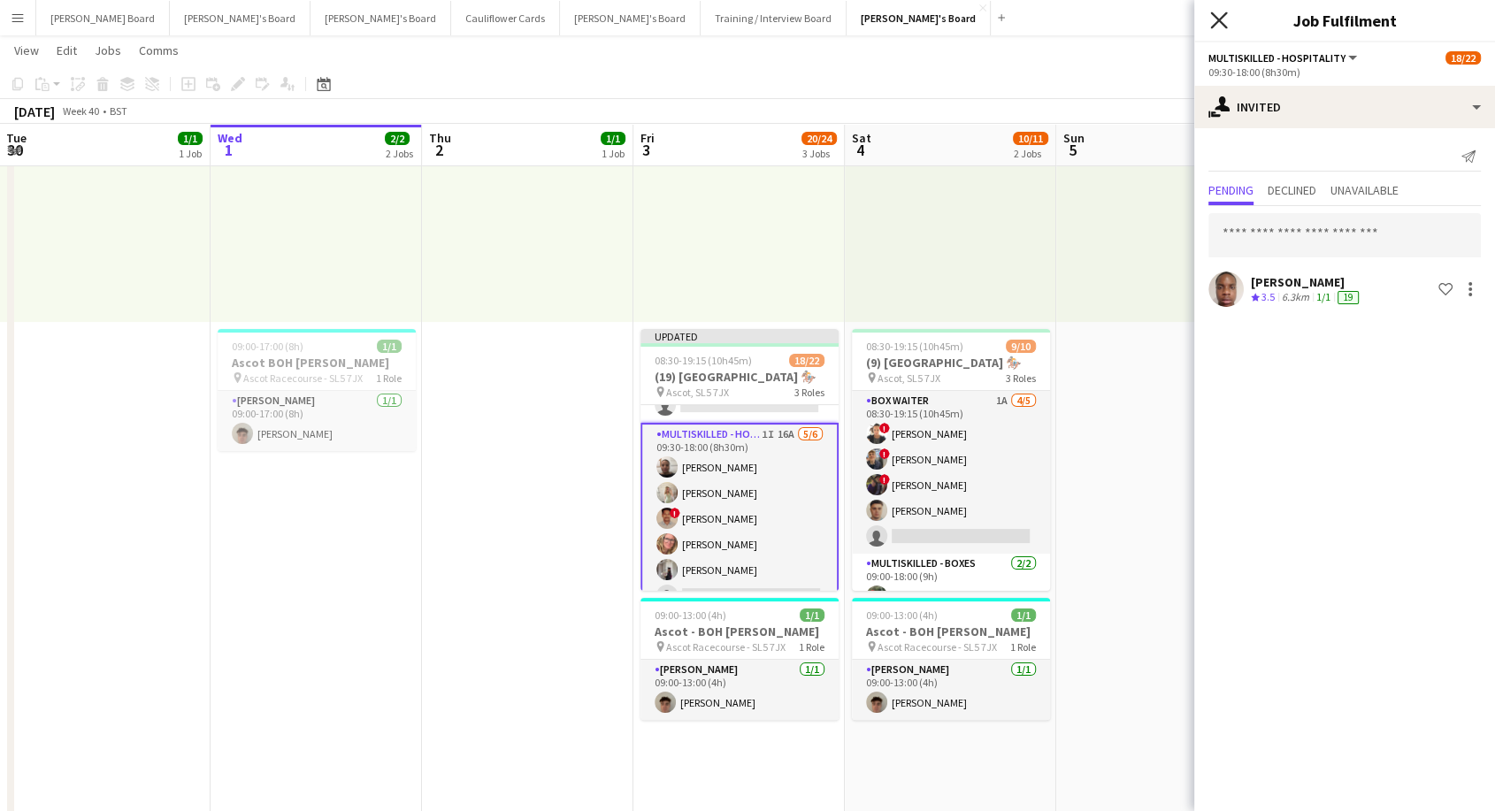
drag, startPoint x: 1222, startPoint y: 22, endPoint x: 1192, endPoint y: 41, distance: 35.4
click at [1220, 22] on icon at bounding box center [1219, 20] width 14 height 14
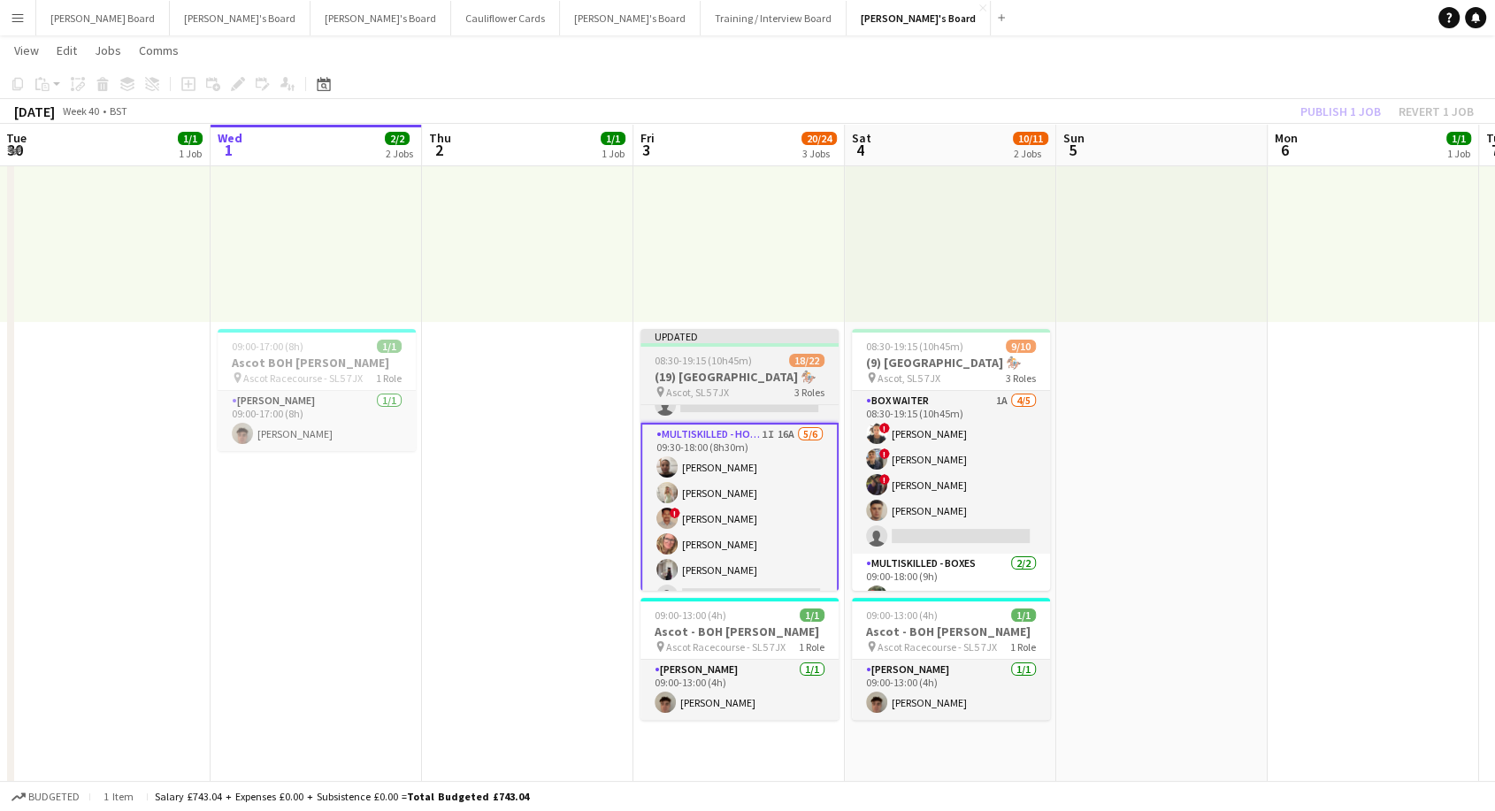
click at [736, 344] on div at bounding box center [740, 345] width 198 height 4
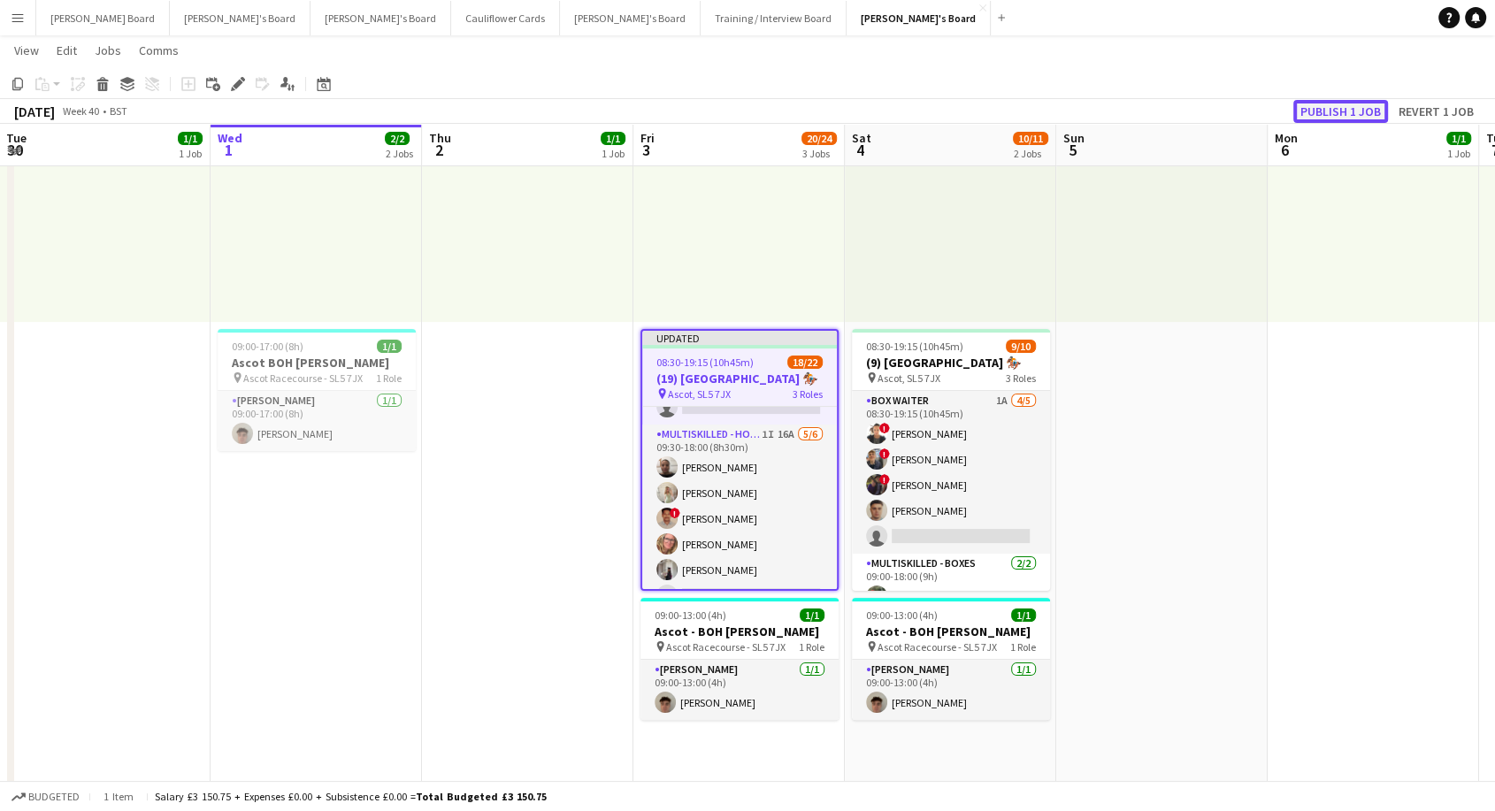
click at [1339, 110] on button "Publish 1 job" at bounding box center [1340, 111] width 95 height 23
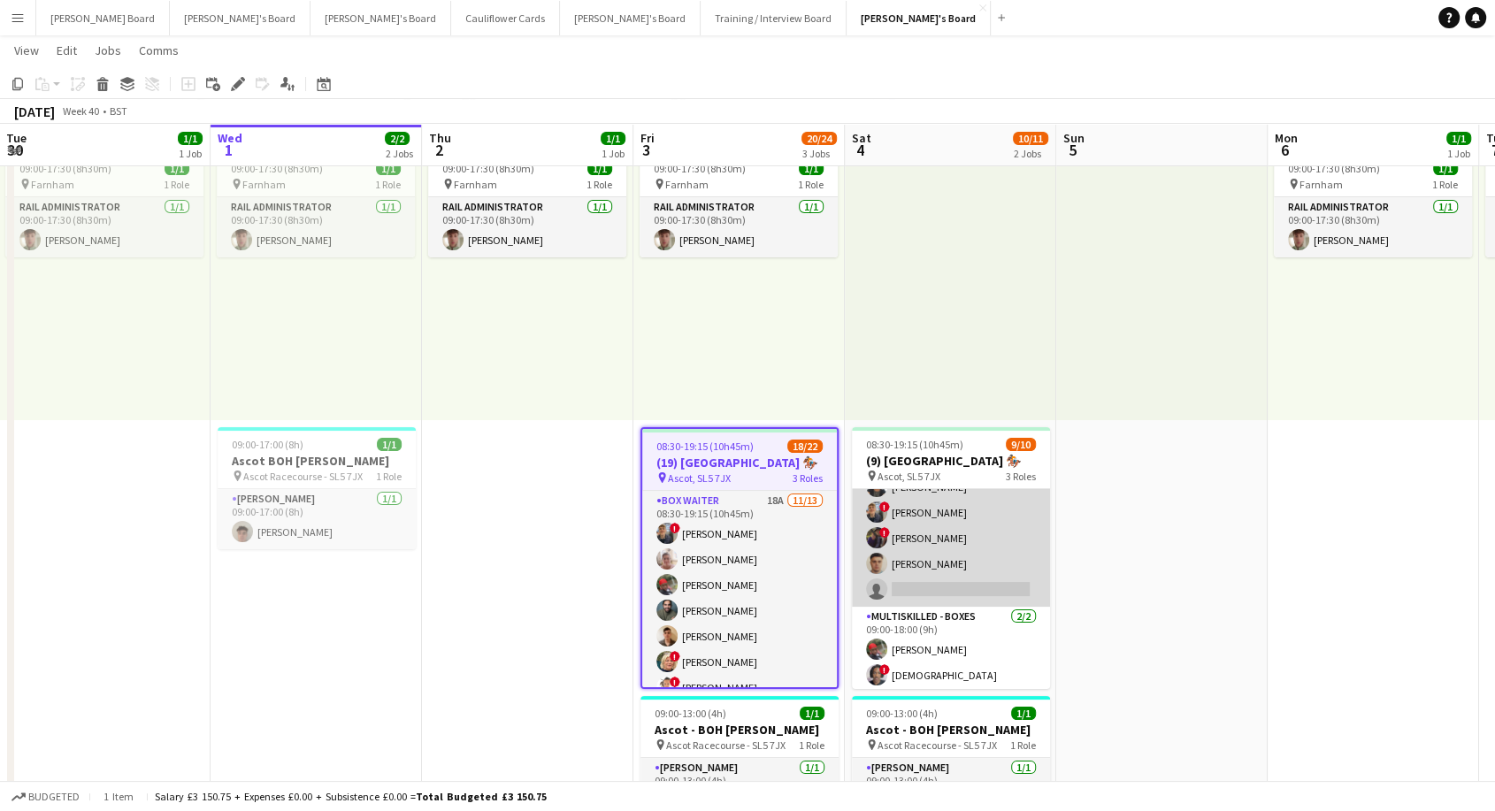
scroll to position [0, 0]
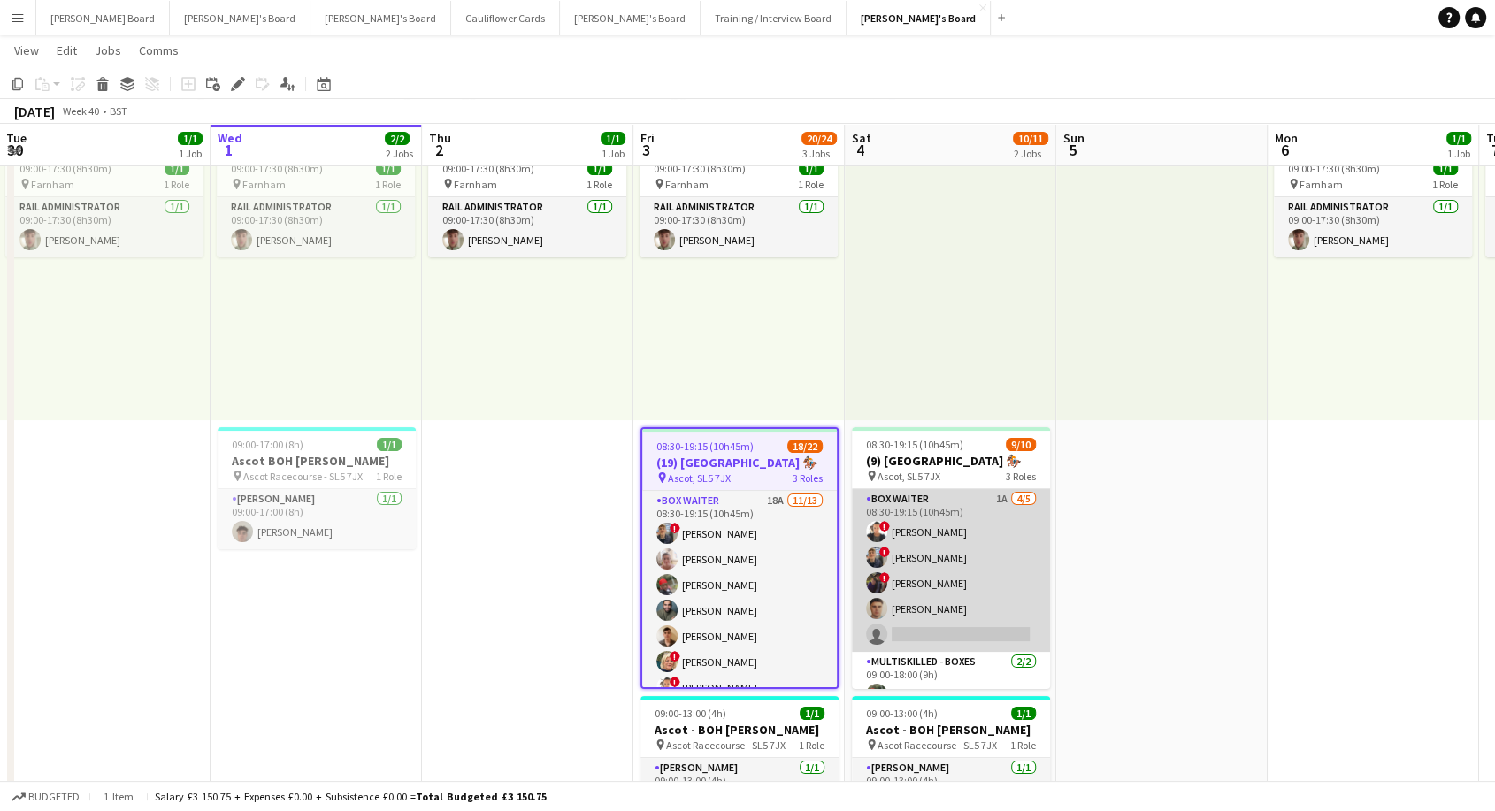
click at [977, 554] on app-card-role "BOX Waiter 1A [DATE] 08:30-19:15 (10h45m) ! Sula Bransden ! [PERSON_NAME] ! [PE…" at bounding box center [951, 570] width 198 height 163
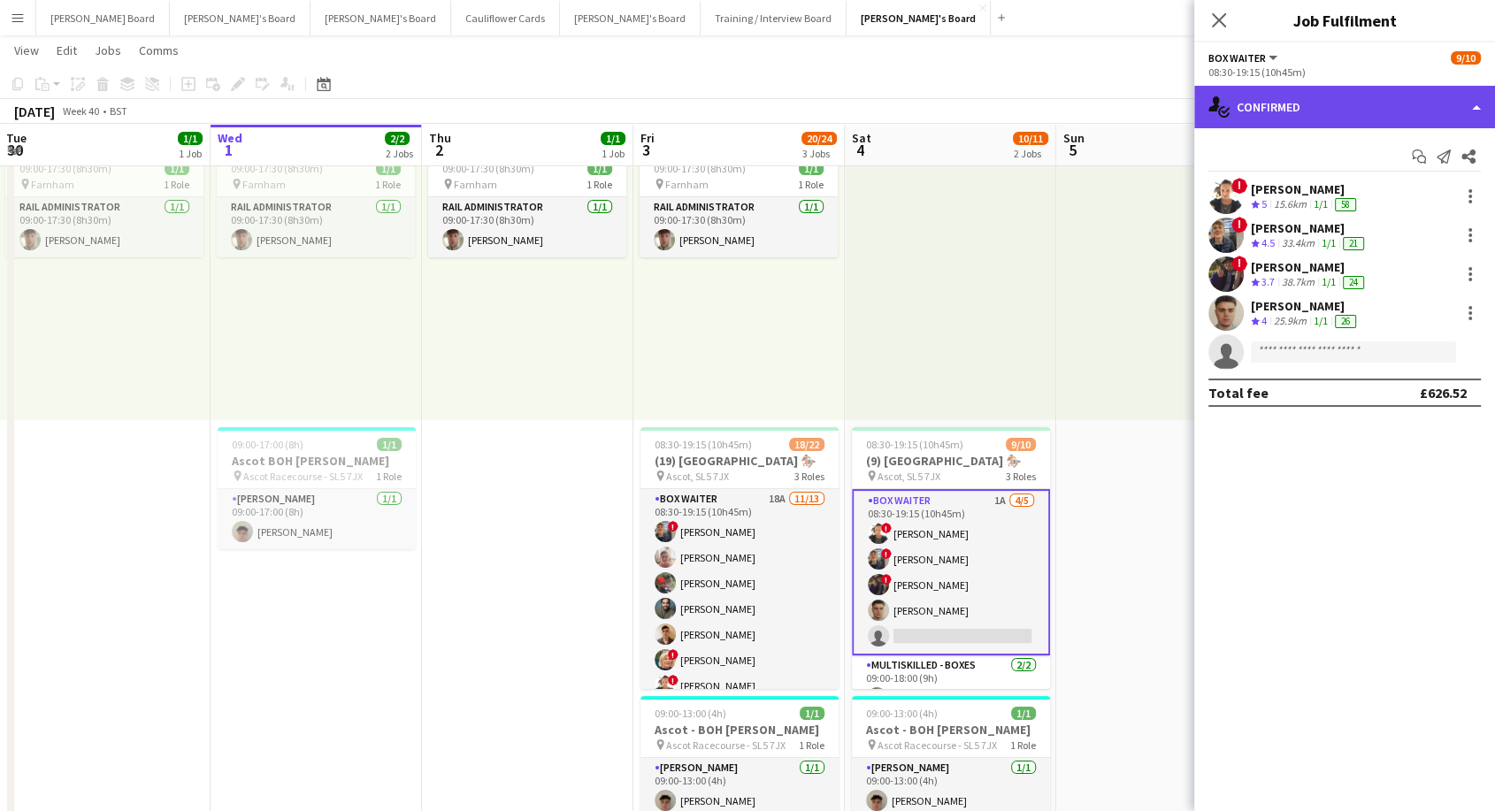
click at [1316, 107] on div "single-neutral-actions-check-2 Confirmed" at bounding box center [1344, 107] width 301 height 42
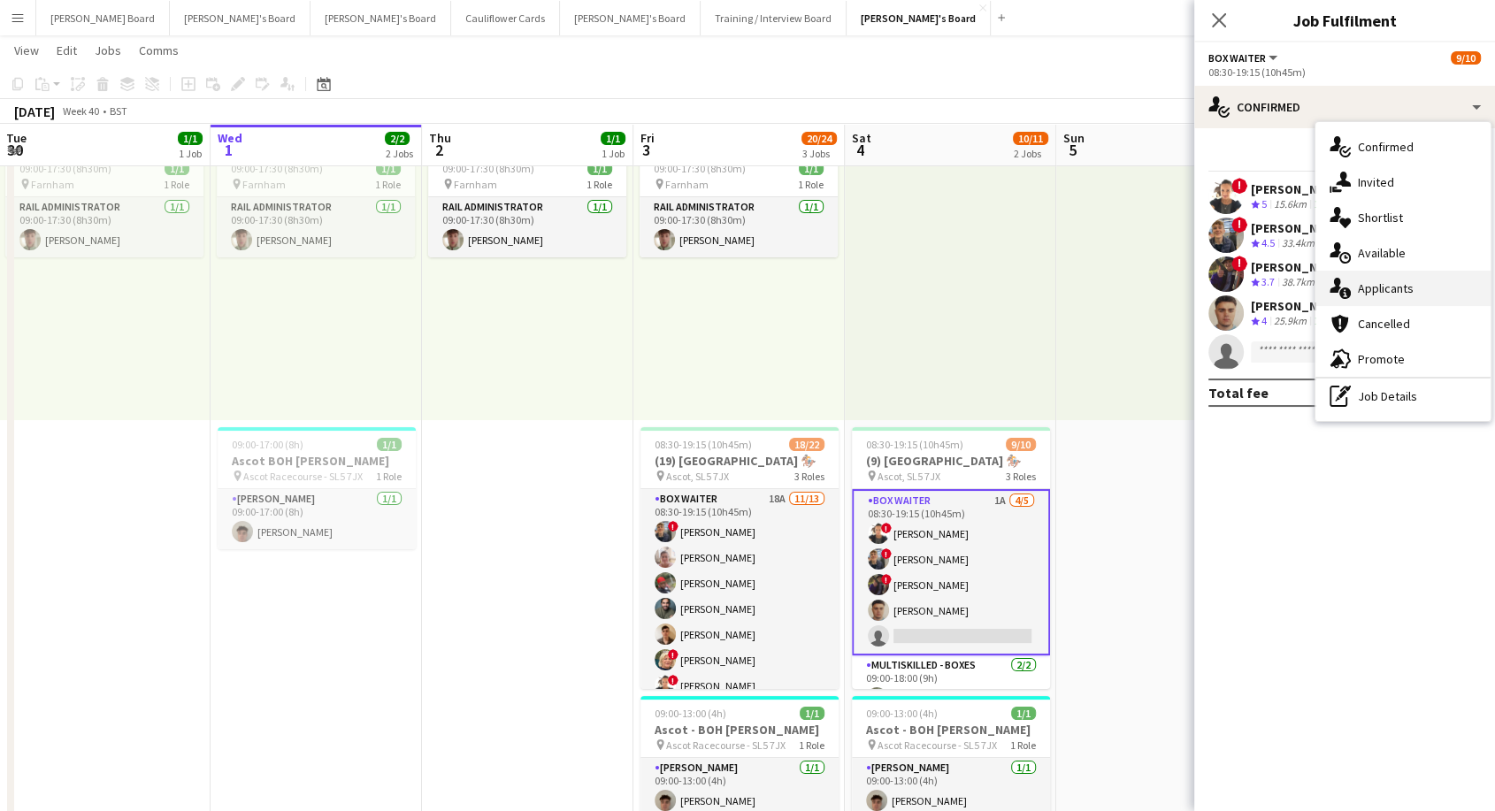
click at [1392, 293] on span "Applicants" at bounding box center [1386, 288] width 56 height 16
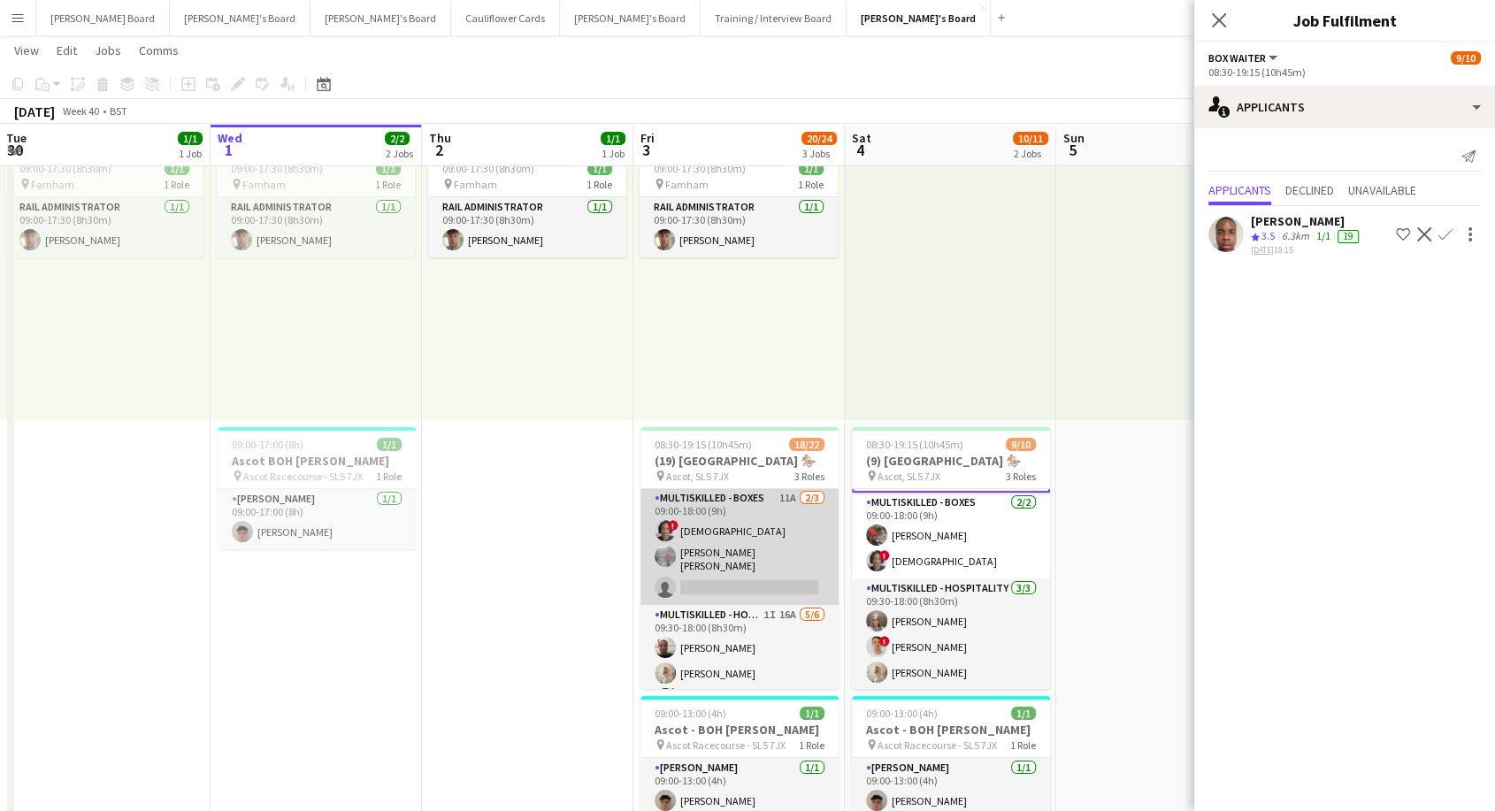
scroll to position [0, 422]
click at [748, 561] on app-card-role "Multiskilled - Boxes 11A [DATE] 09:00-18:00 (9h) ! [DEMOGRAPHIC_DATA] [PERSON_N…" at bounding box center [741, 546] width 198 height 117
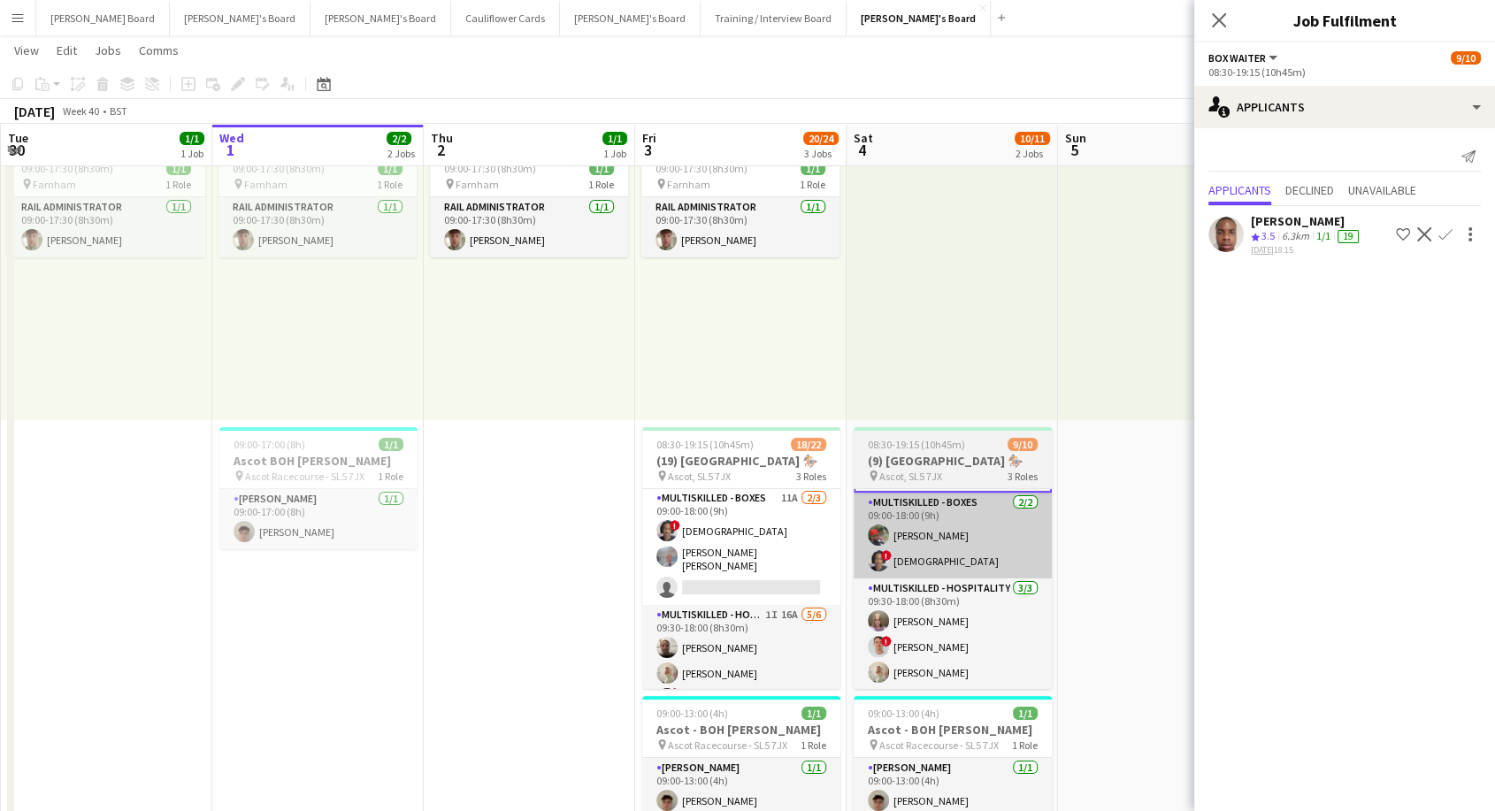
scroll to position [371, 0]
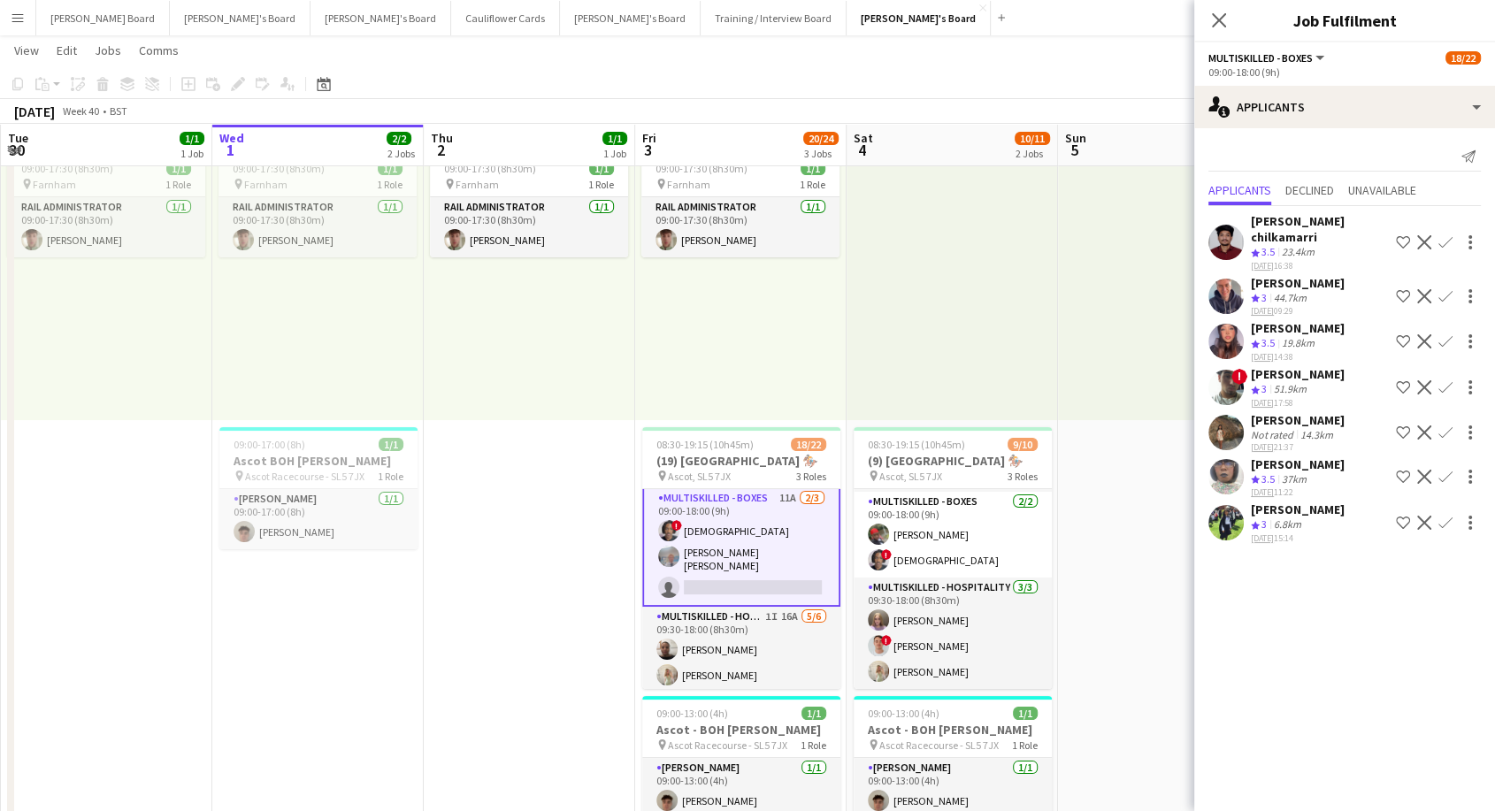
click at [1304, 366] on div "[PERSON_NAME]" at bounding box center [1298, 374] width 94 height 16
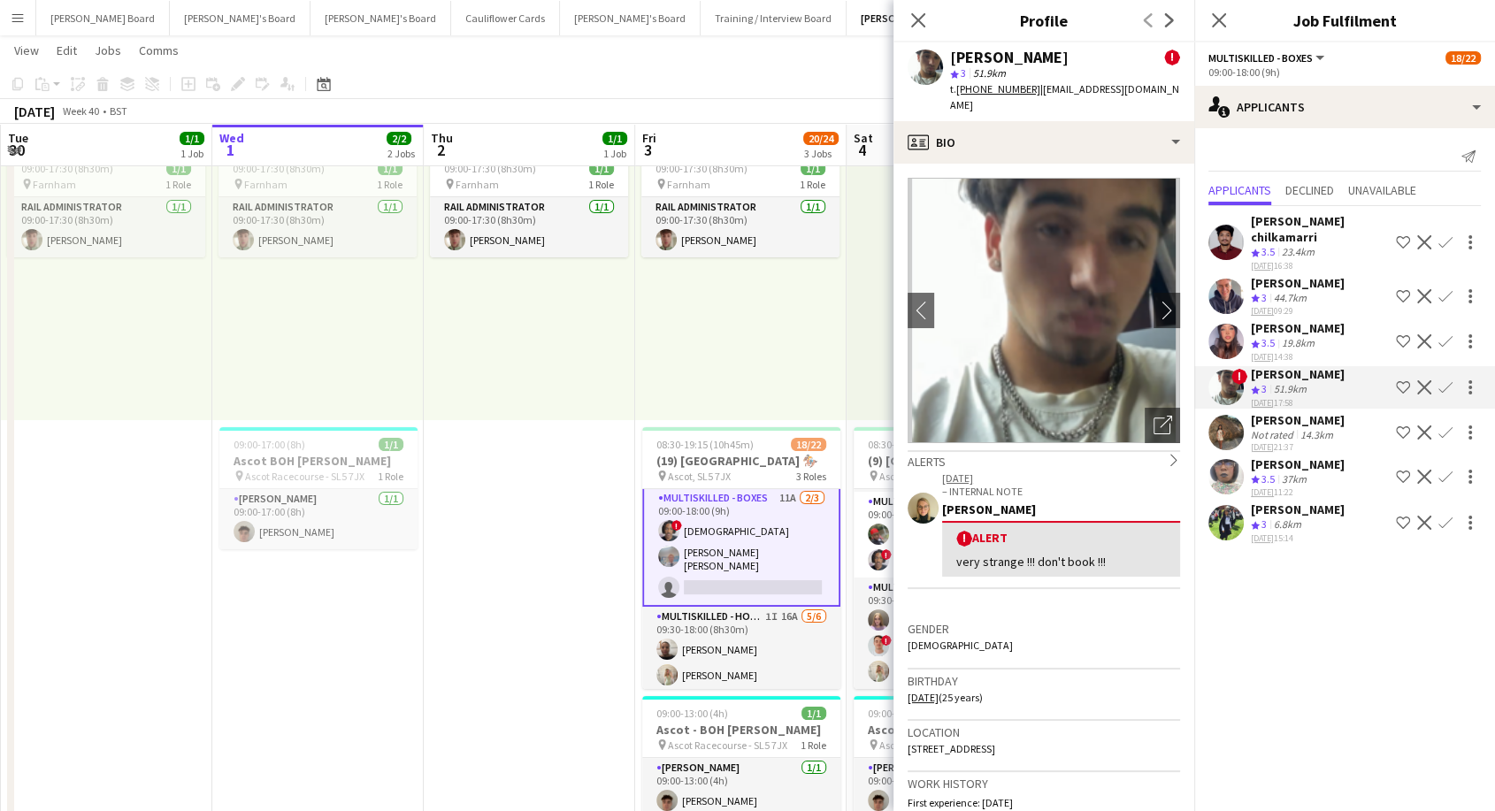
click at [1304, 412] on div "[PERSON_NAME]" at bounding box center [1298, 420] width 94 height 16
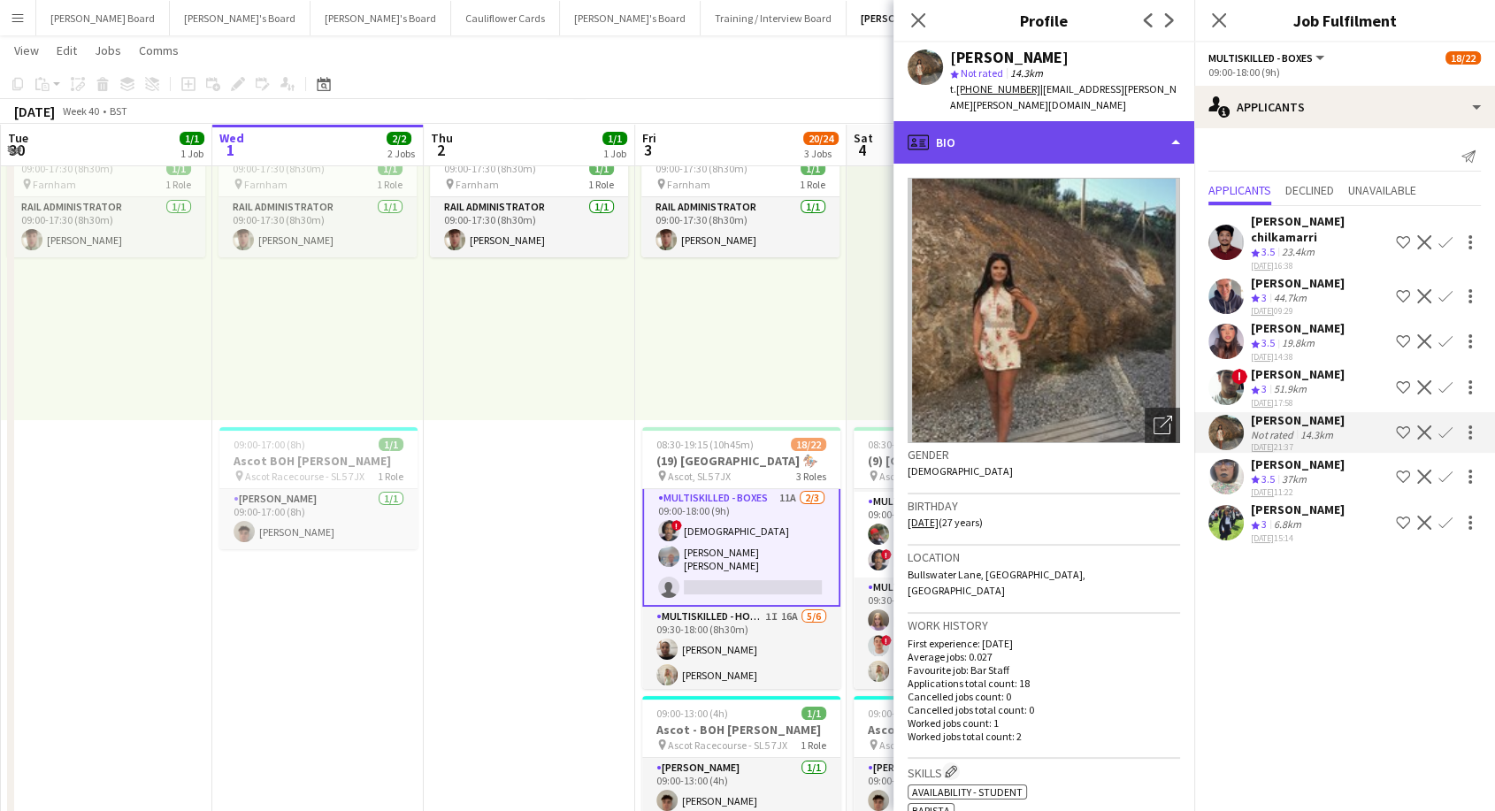
drag, startPoint x: 1037, startPoint y: 143, endPoint x: 1043, endPoint y: 150, distance: 9.4
click at [1038, 143] on div "profile Bio" at bounding box center [1044, 142] width 301 height 42
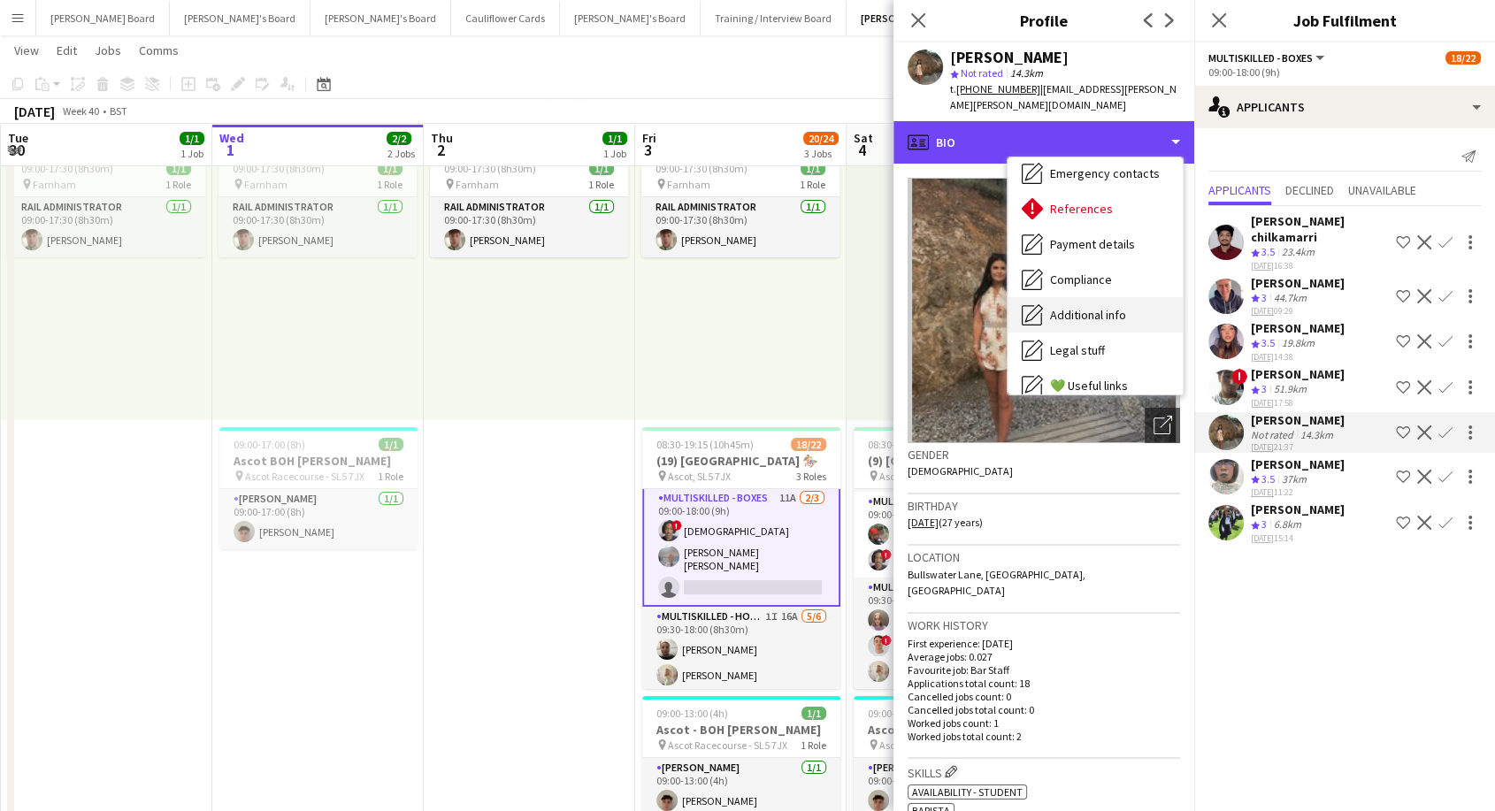
scroll to position [196, 0]
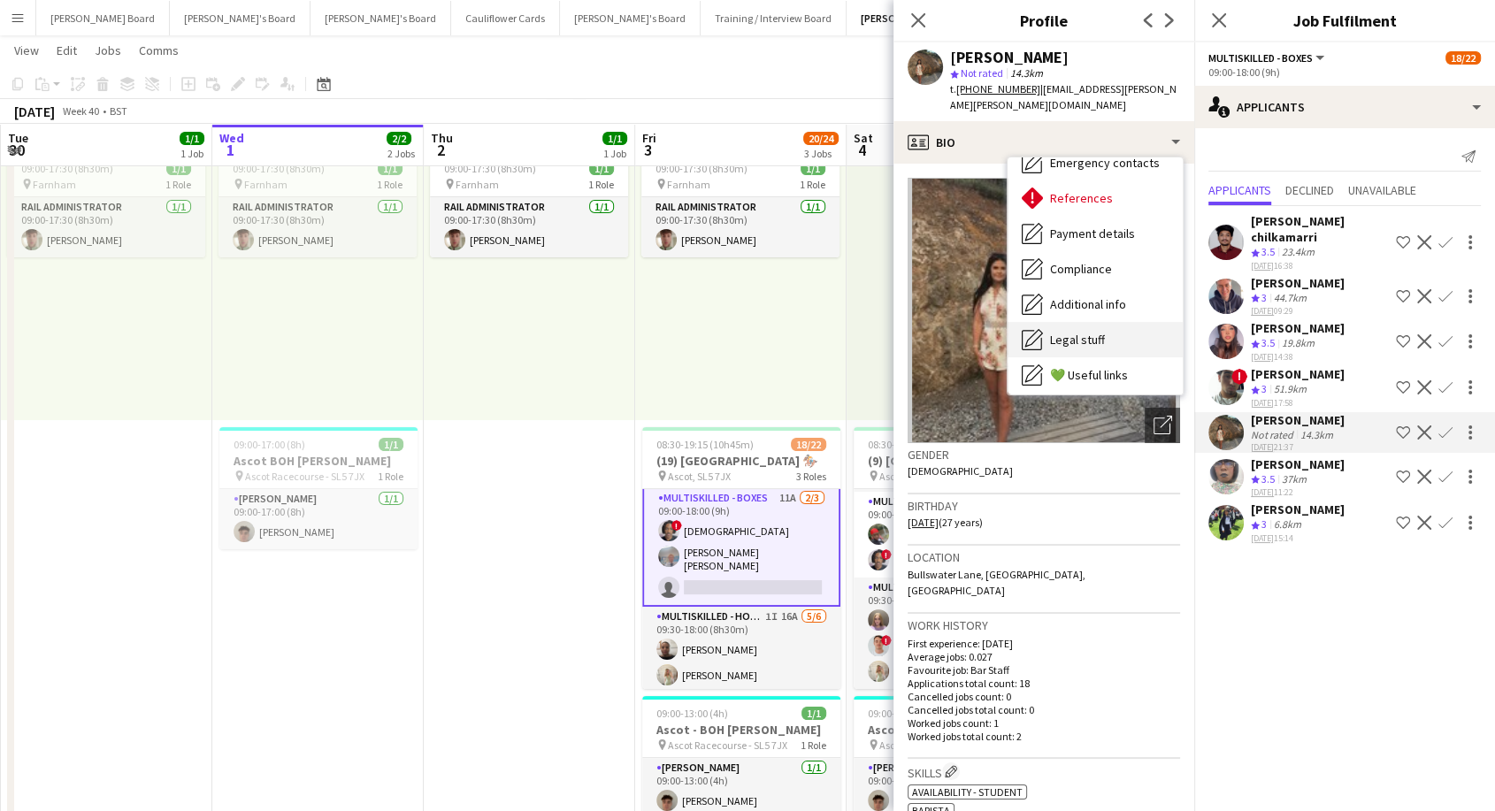
click at [1094, 337] on span "Legal stuff" at bounding box center [1077, 340] width 55 height 16
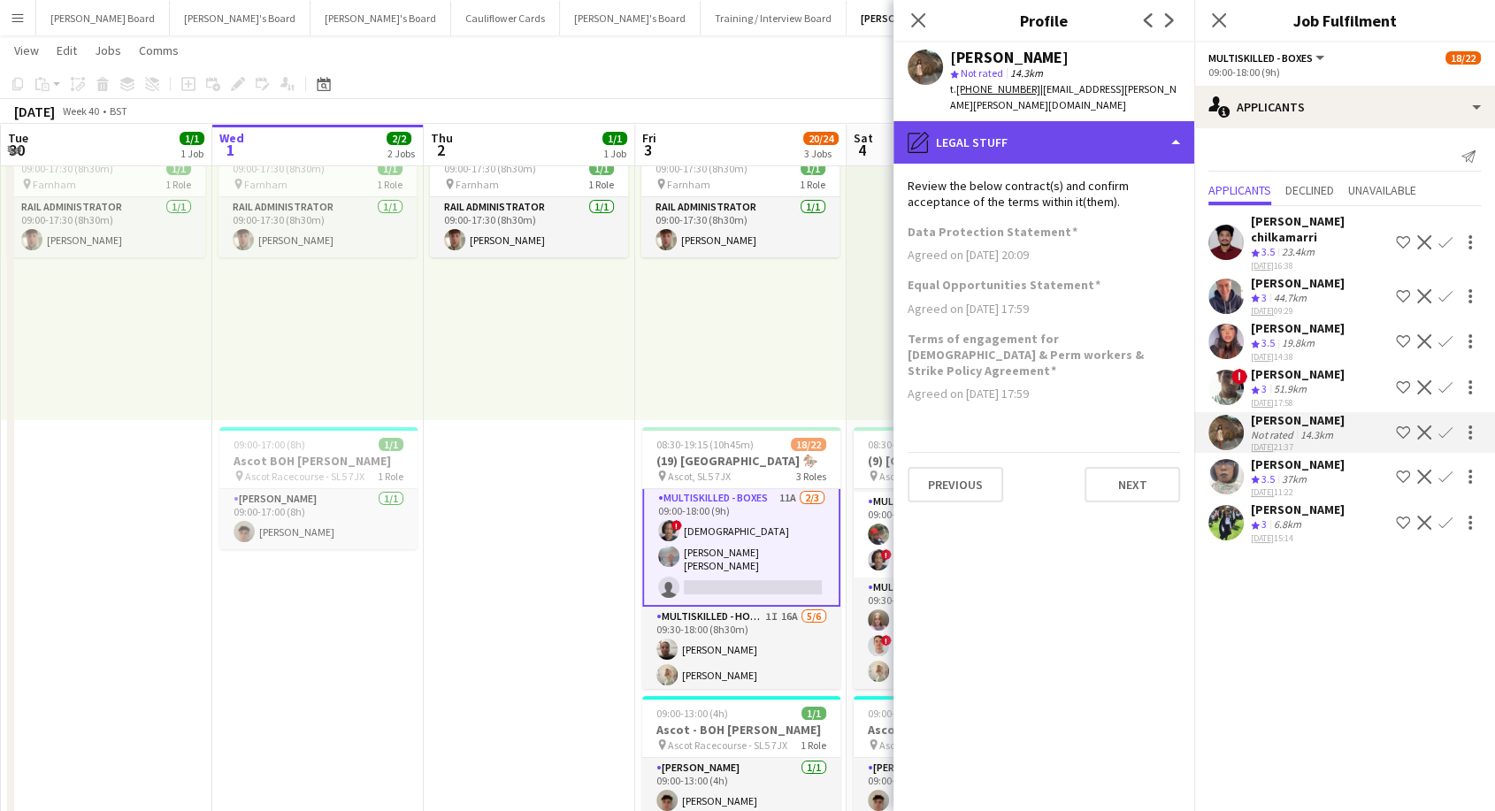
click at [1007, 139] on div "pencil4 Legal stuff" at bounding box center [1044, 142] width 301 height 42
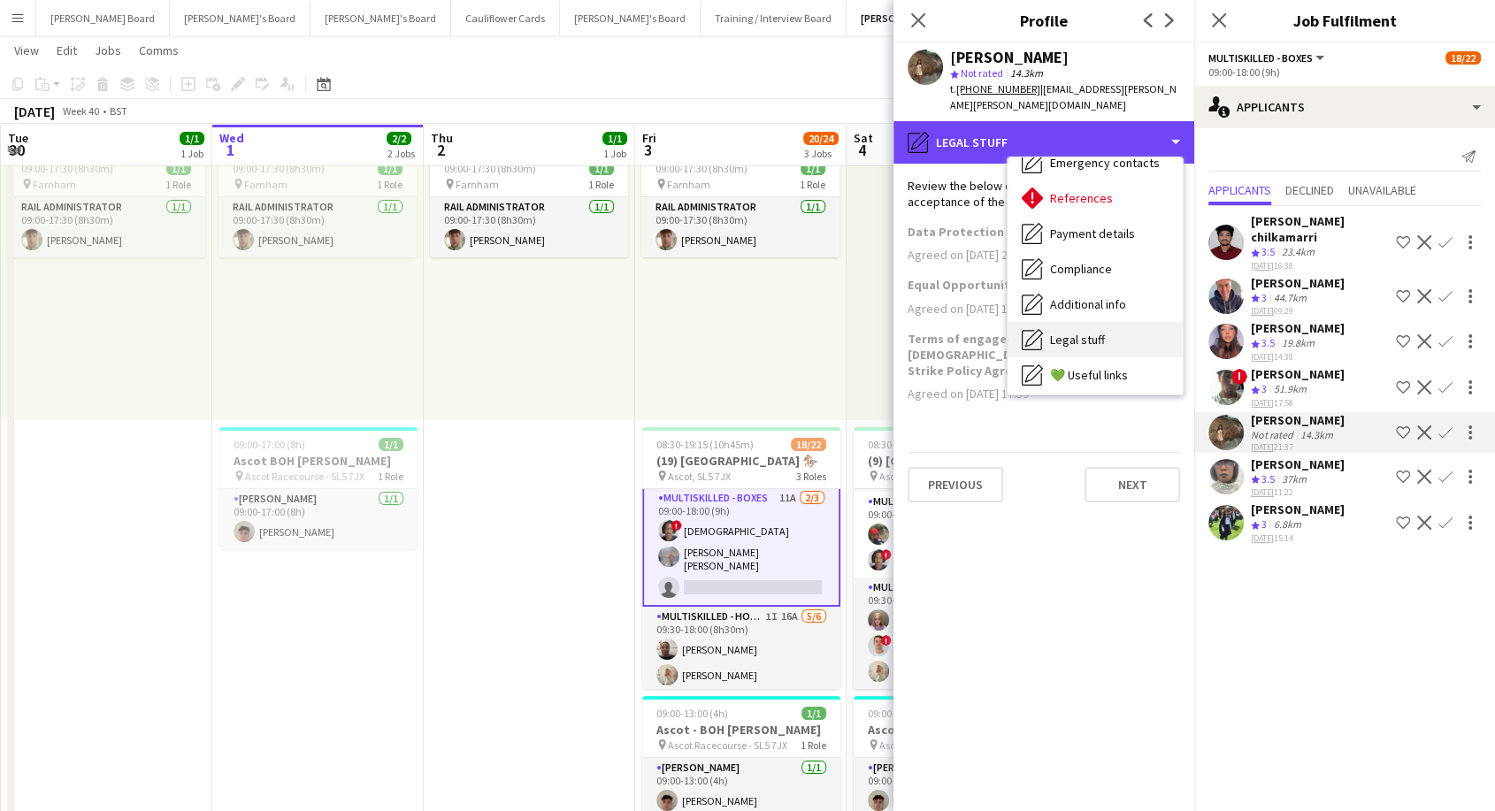
scroll to position [272, 0]
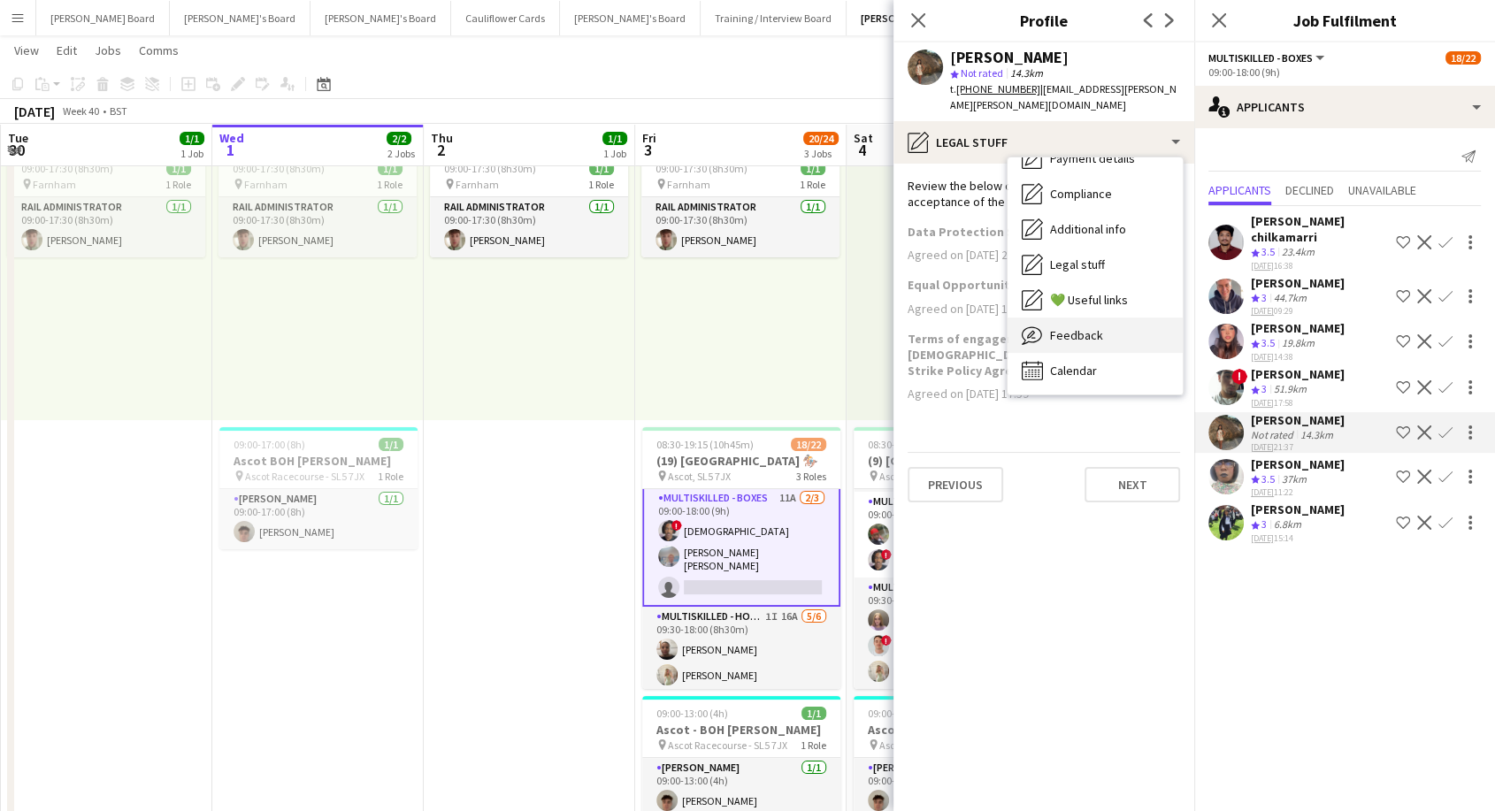
click at [1093, 327] on span "Feedback" at bounding box center [1076, 335] width 53 height 16
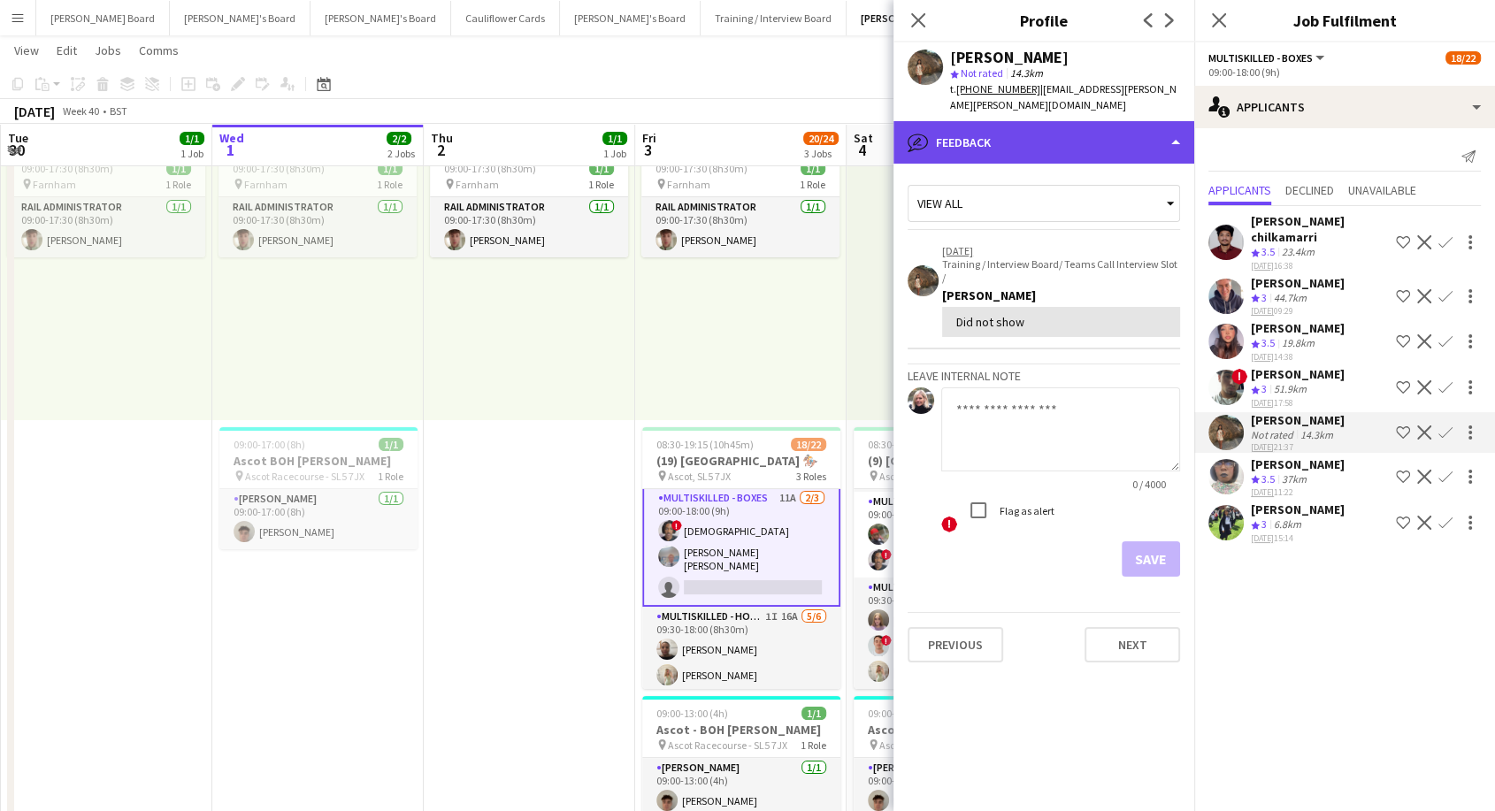
click at [1029, 139] on div "bubble-pencil Feedback" at bounding box center [1044, 142] width 301 height 42
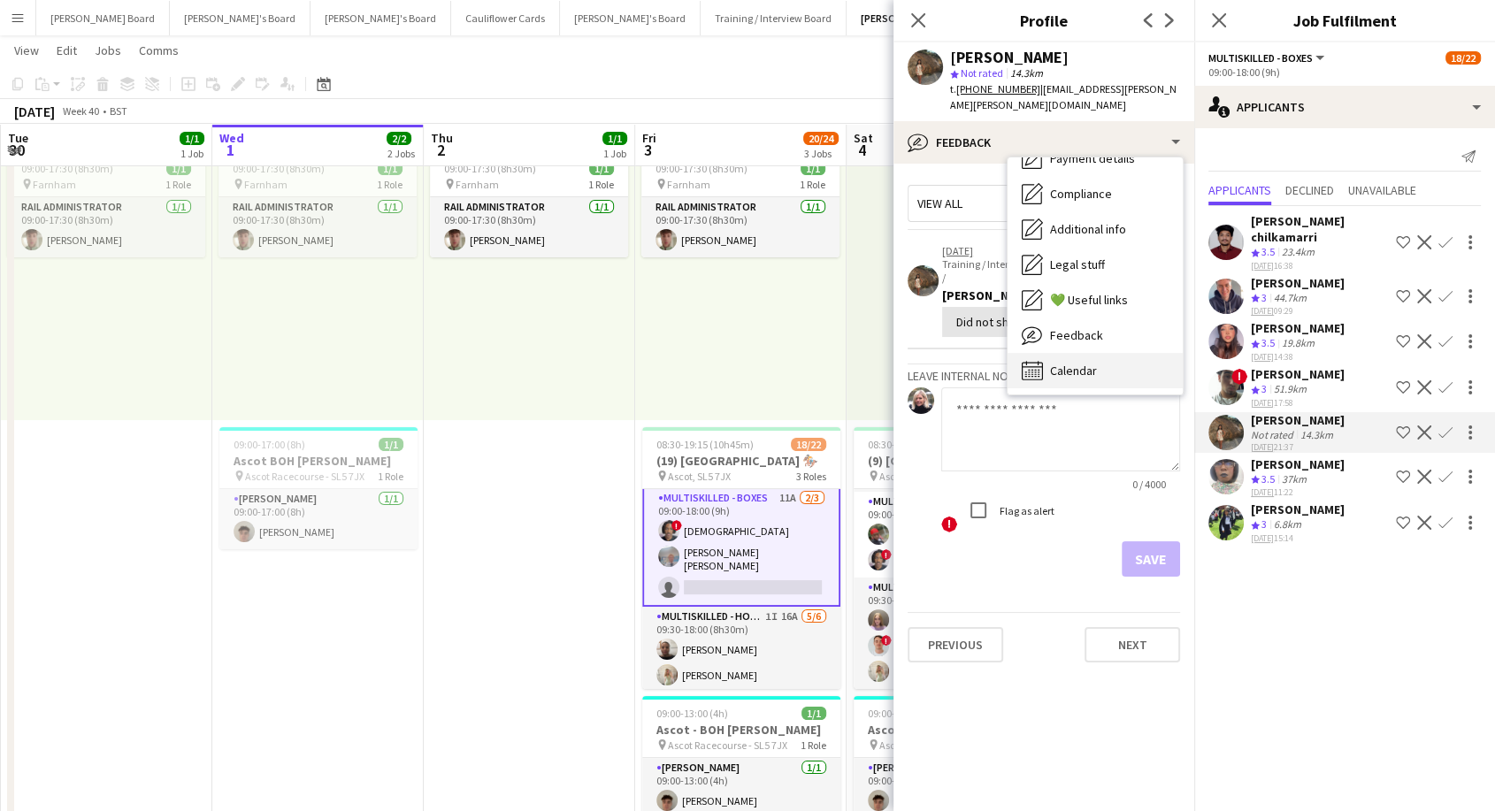
click at [1082, 363] on span "Calendar" at bounding box center [1073, 371] width 47 height 16
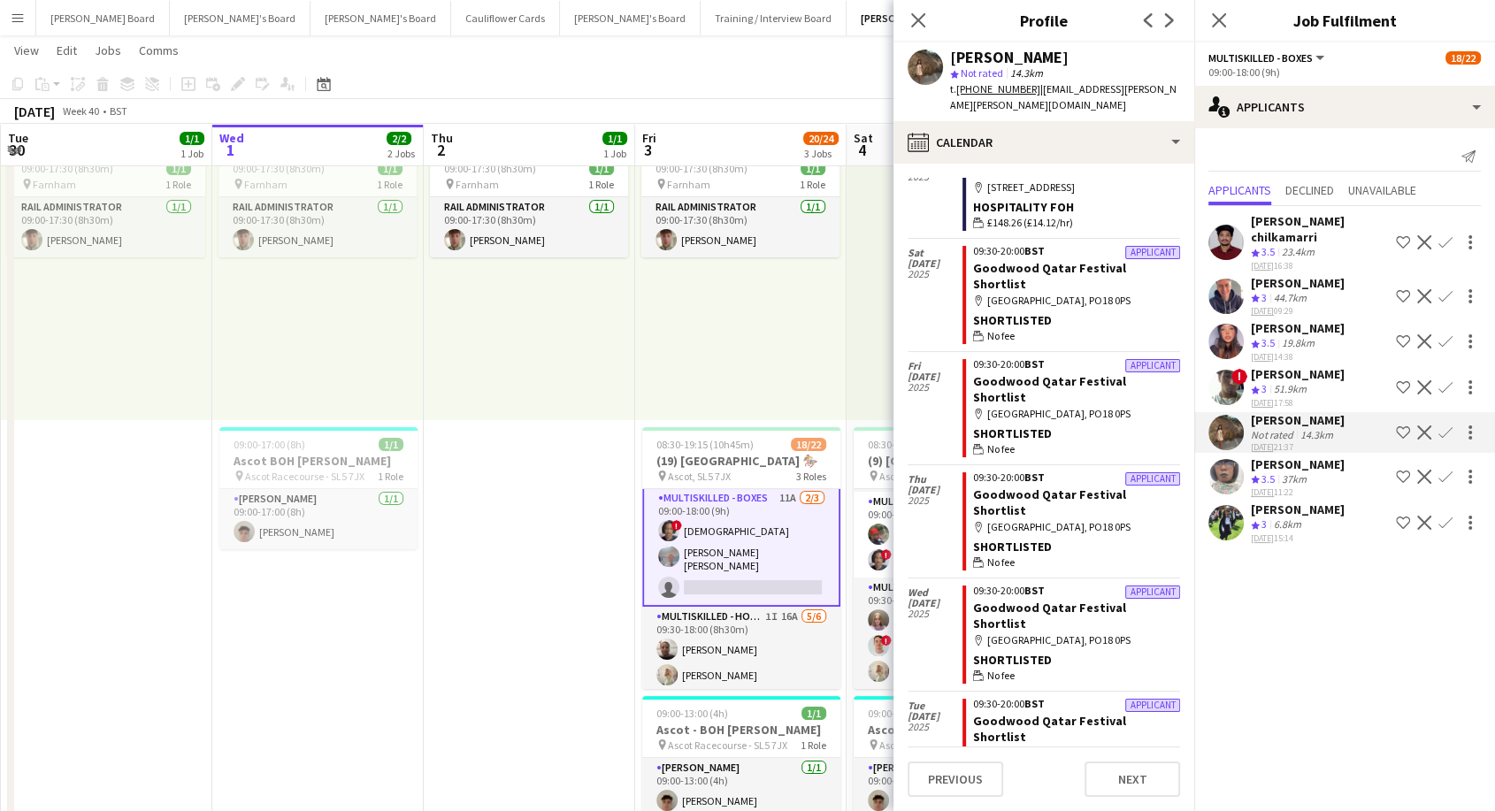
scroll to position [1430, 0]
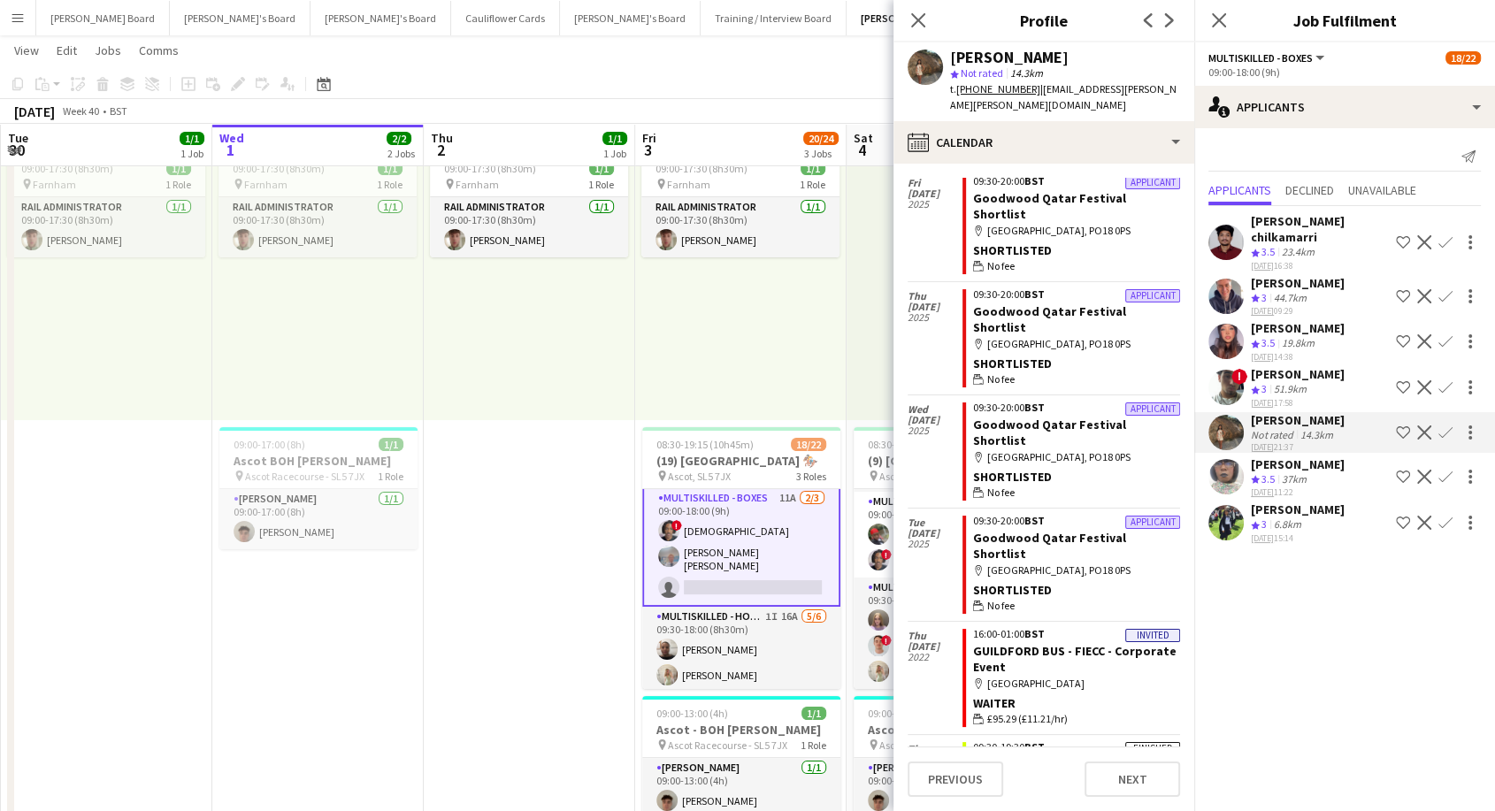
click at [1447, 426] on app-icon "Confirm" at bounding box center [1446, 433] width 14 height 14
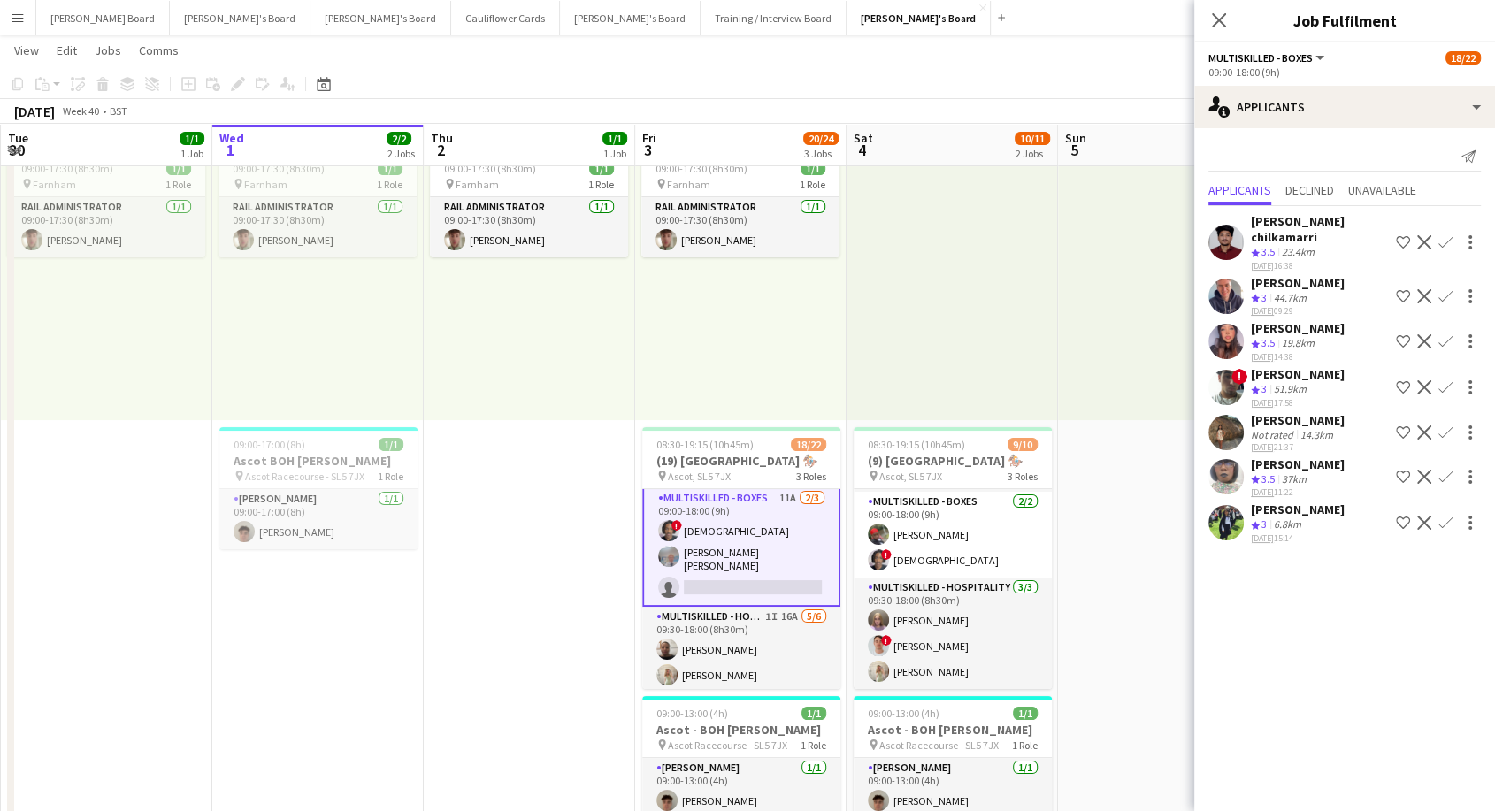
click at [1447, 426] on app-icon "Confirm" at bounding box center [1446, 433] width 14 height 14
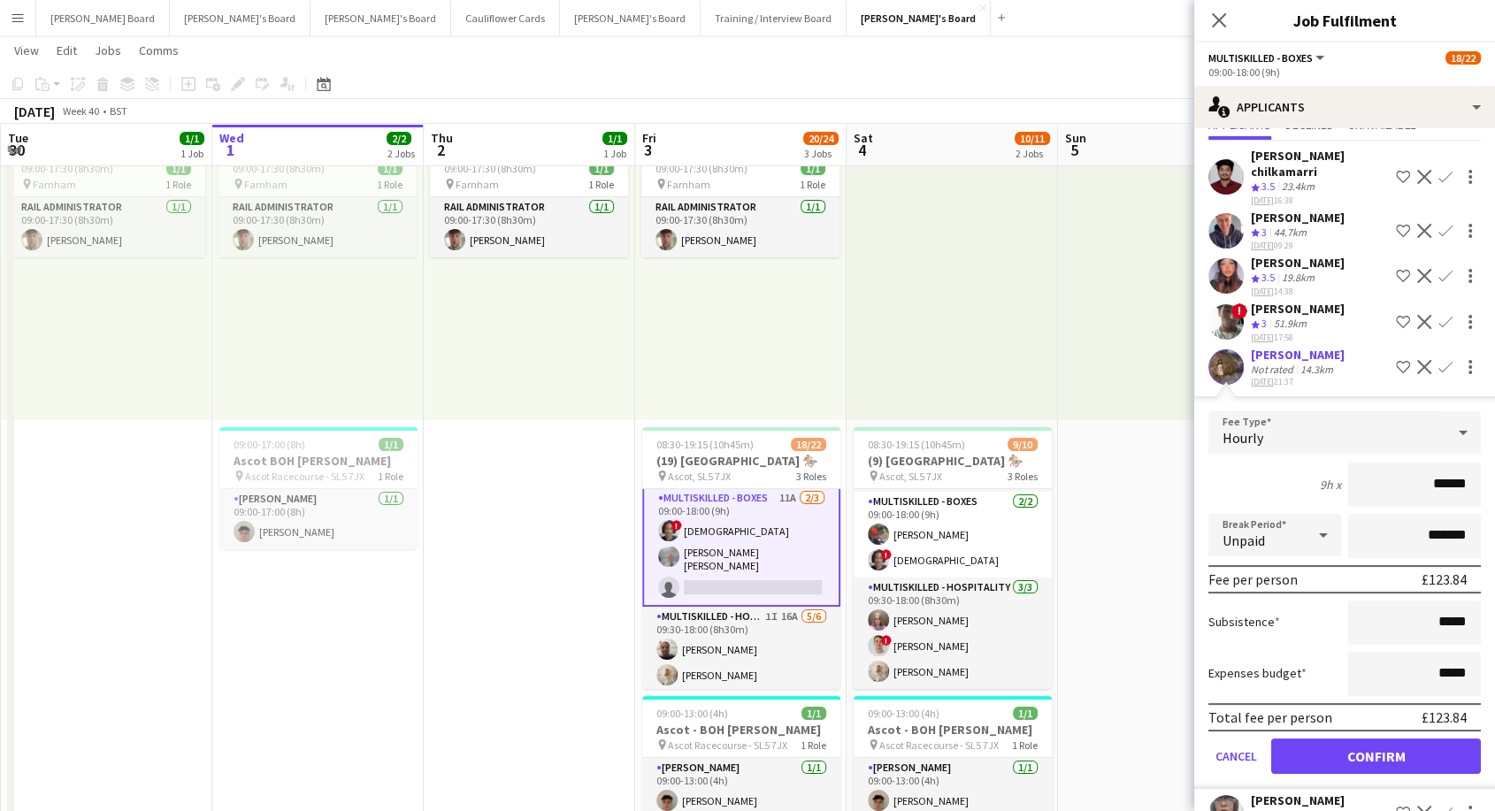
scroll to position [126, 0]
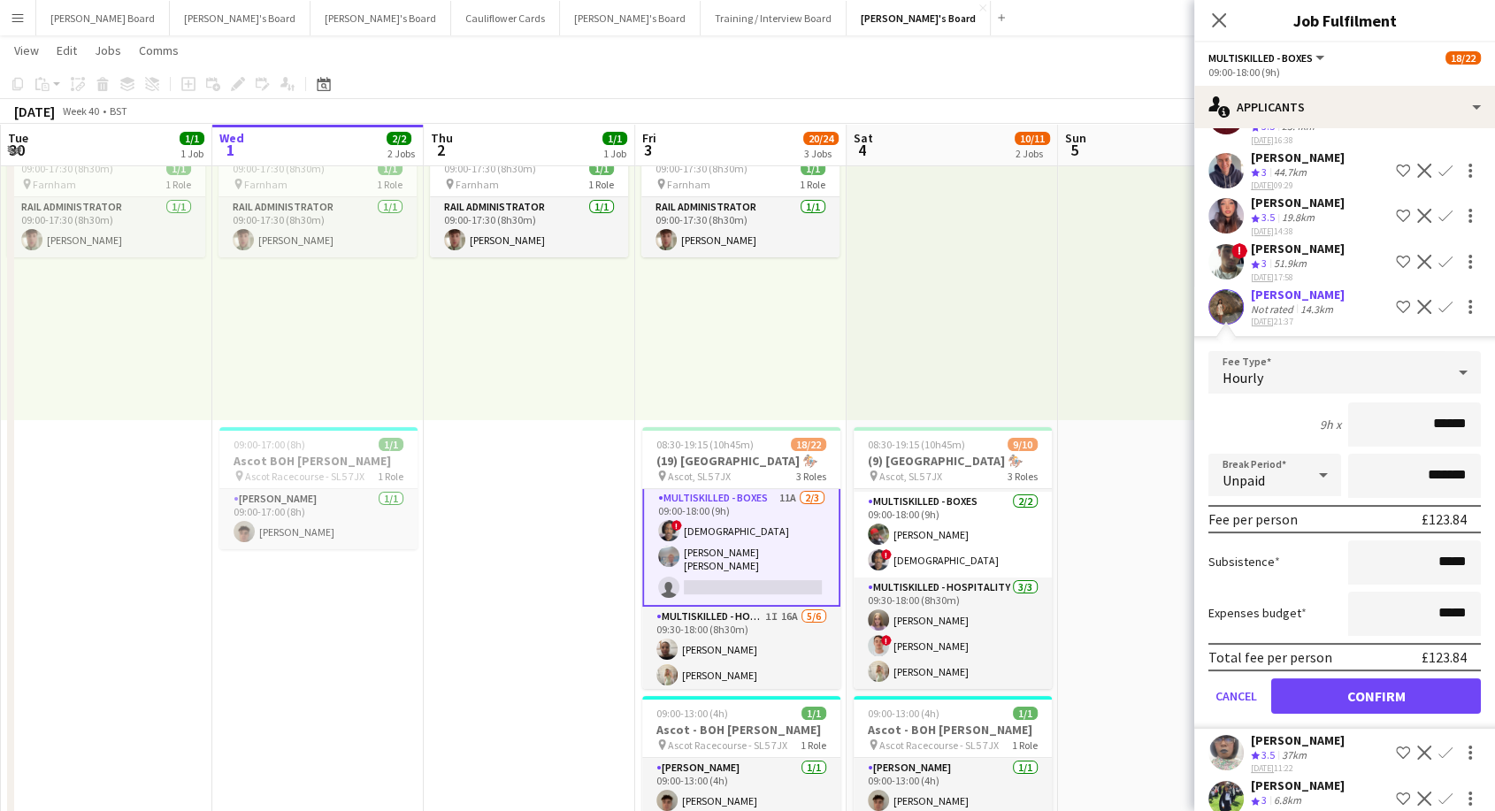
click at [1287, 287] on div "[PERSON_NAME]" at bounding box center [1298, 295] width 94 height 16
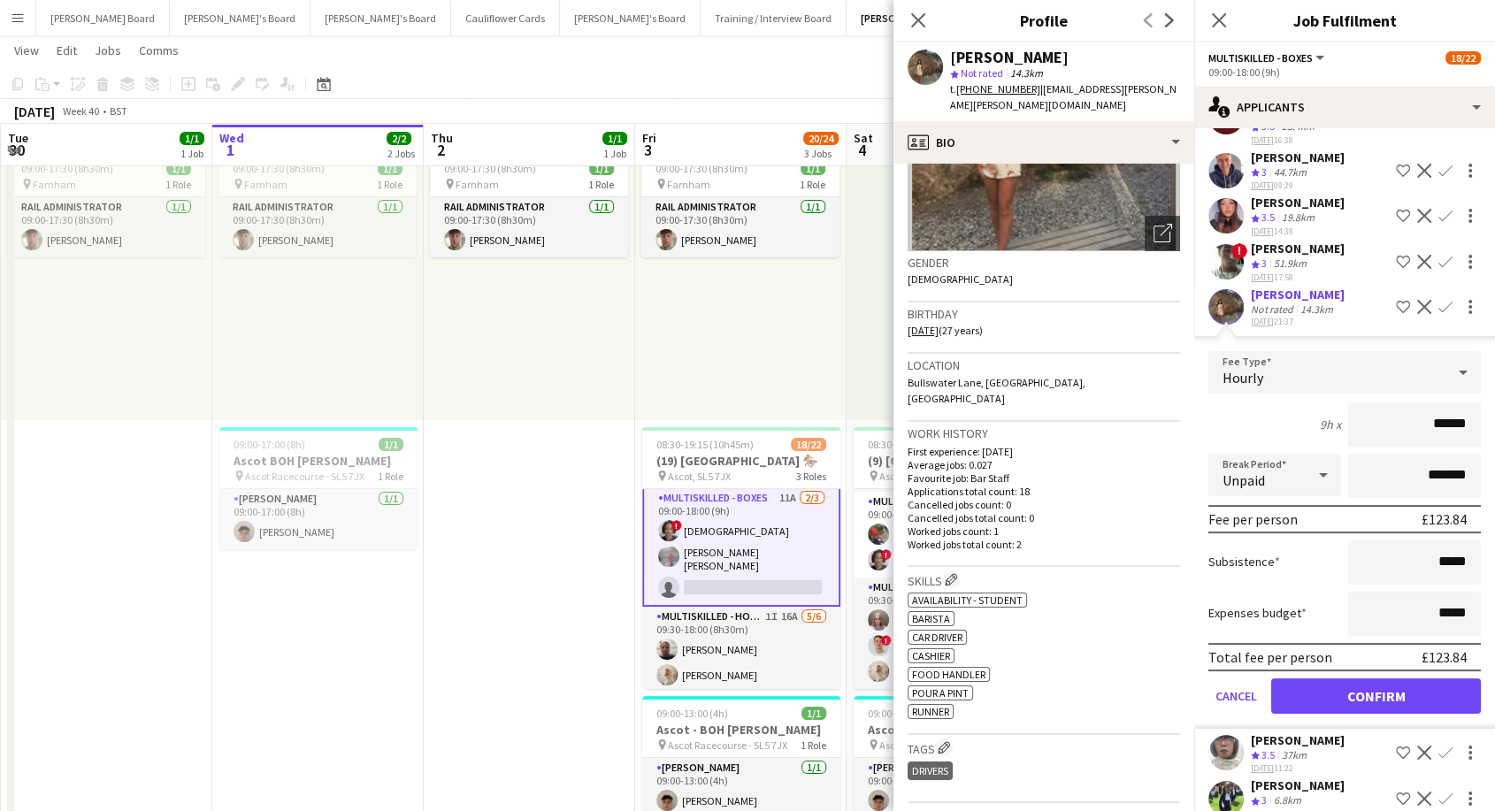
scroll to position [295, 0]
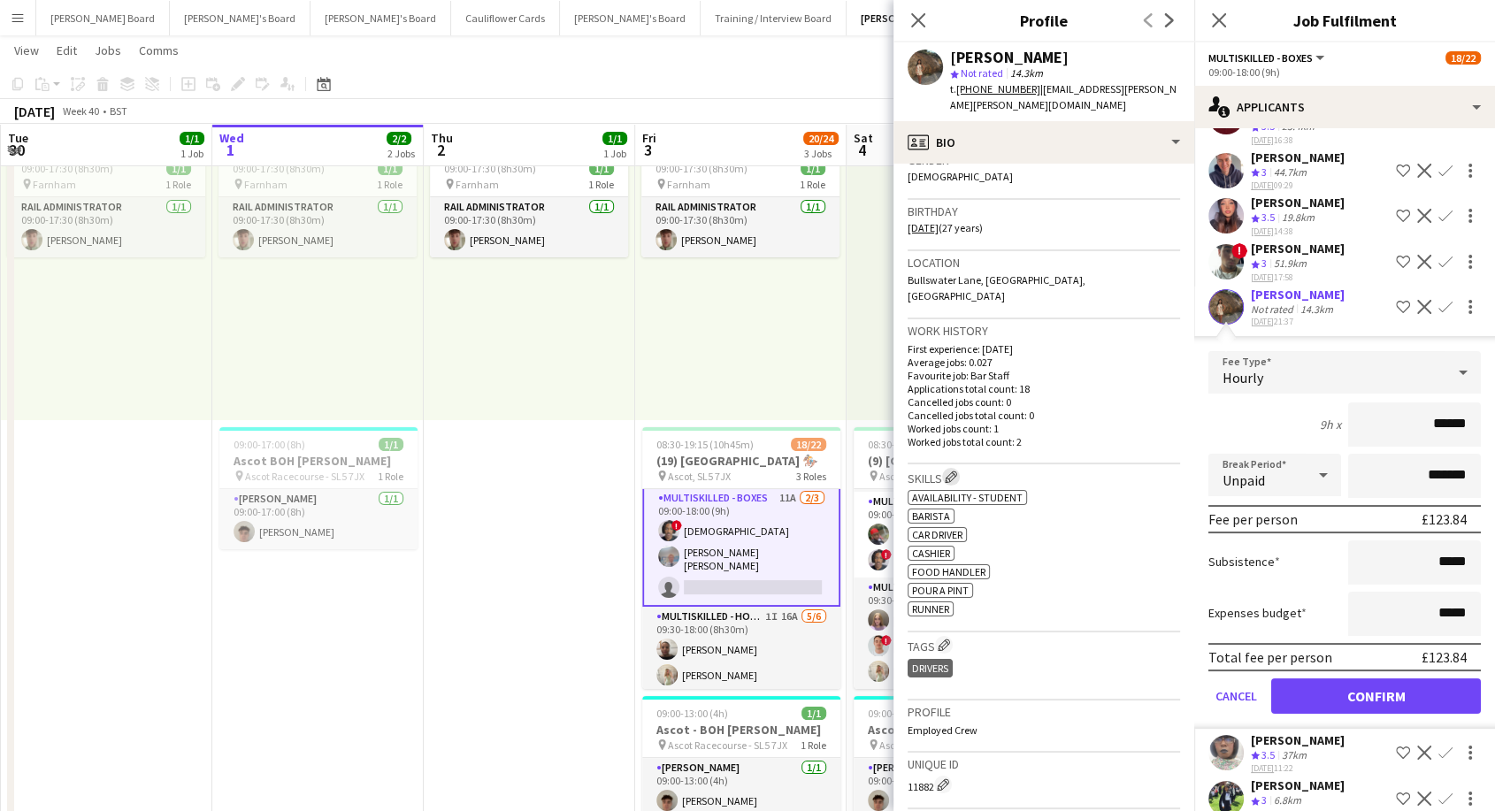
click at [953, 471] on app-icon "Edit crew company skills" at bounding box center [951, 477] width 12 height 12
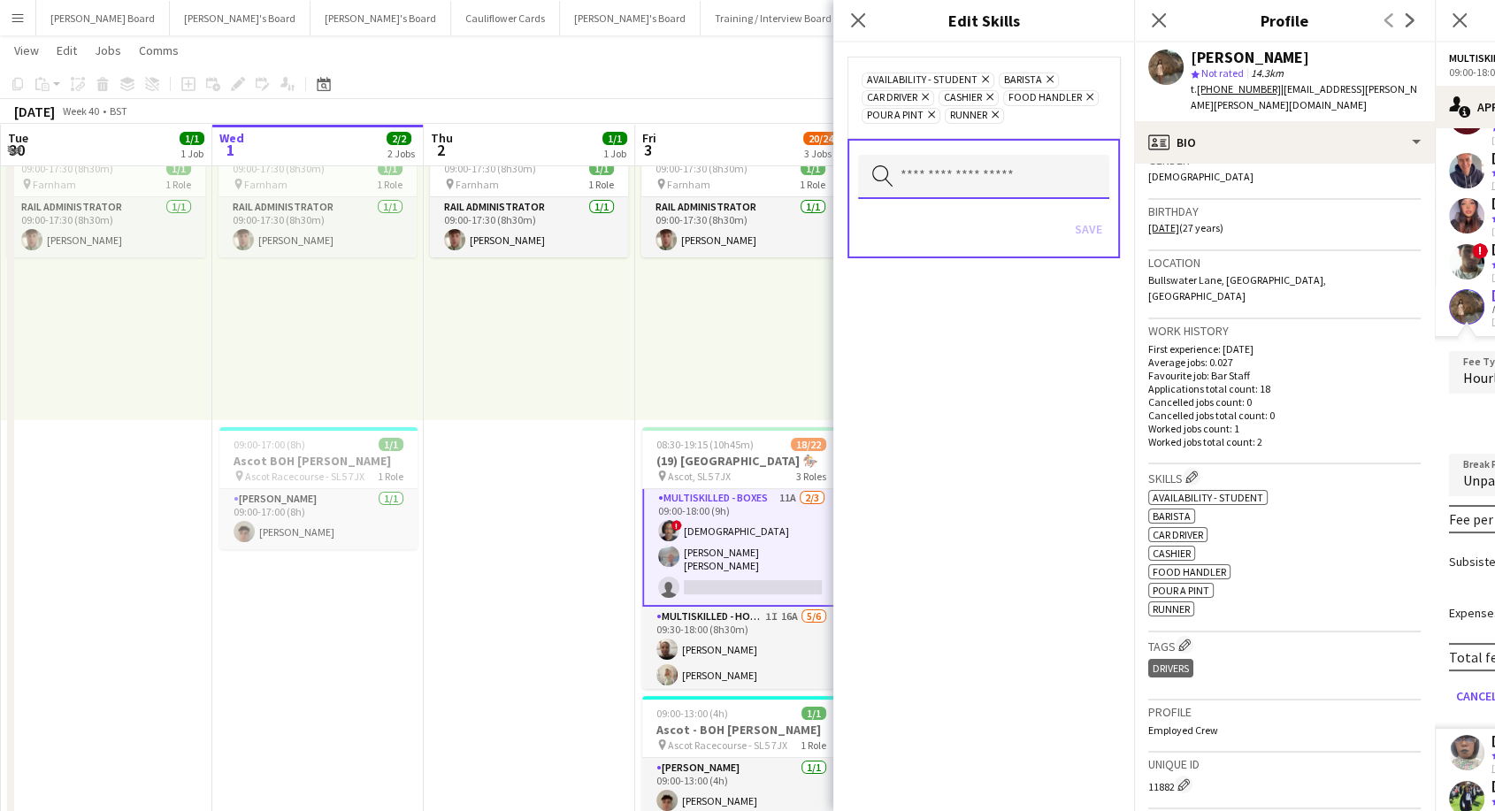
click at [934, 177] on input "text" at bounding box center [983, 177] width 251 height 44
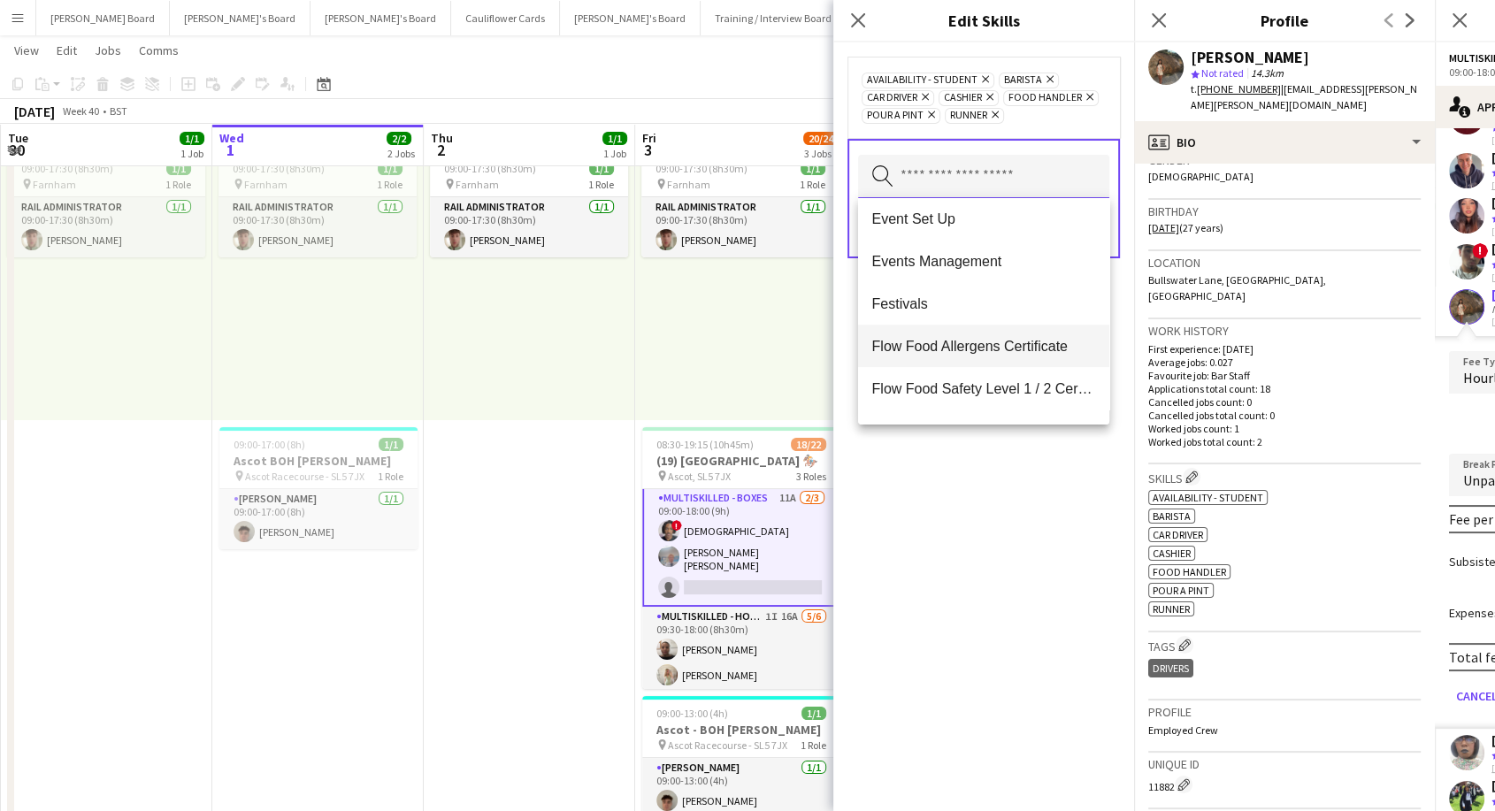
scroll to position [589, 0]
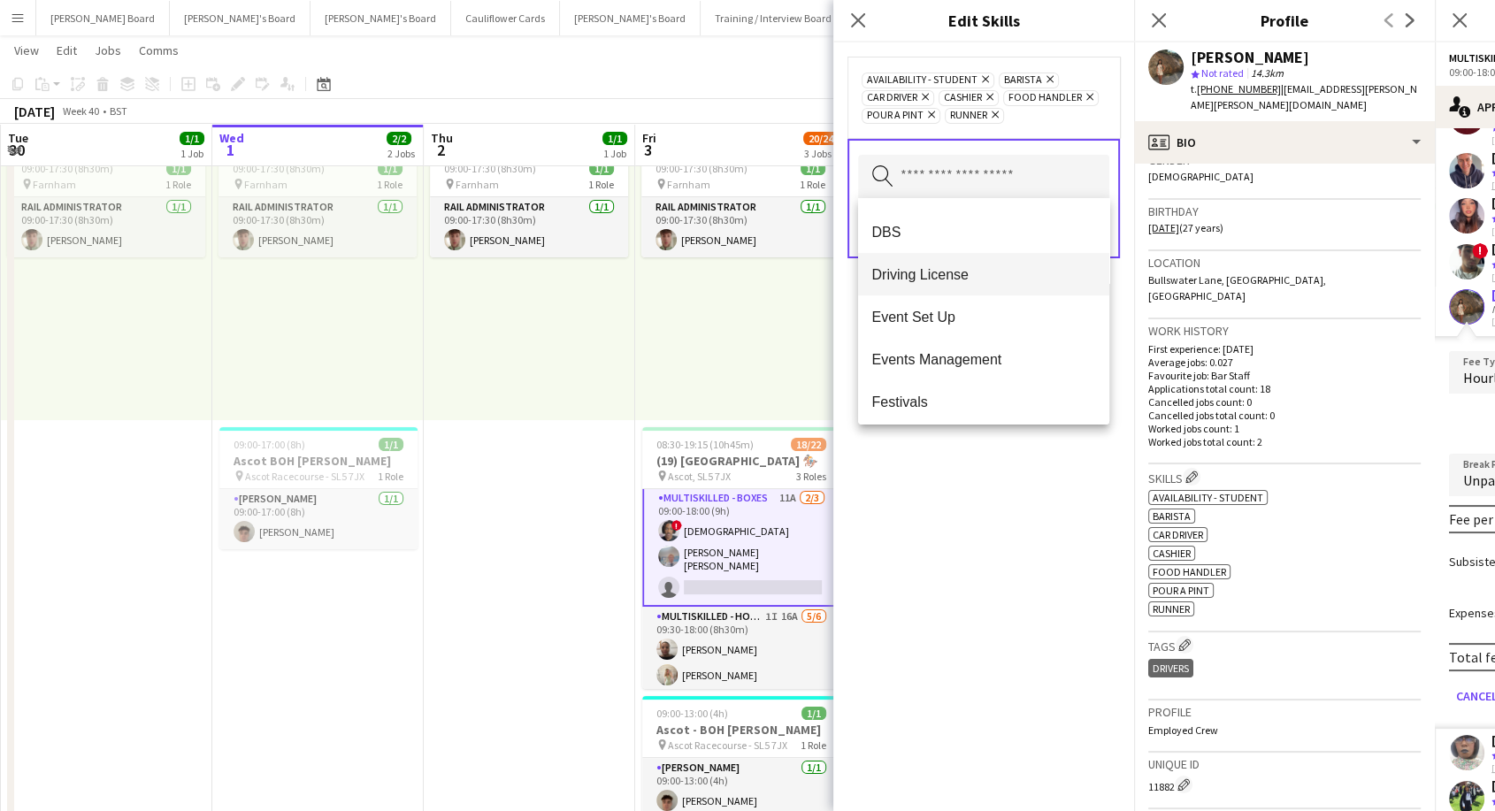
click at [936, 272] on span "Driving License" at bounding box center [983, 274] width 223 height 17
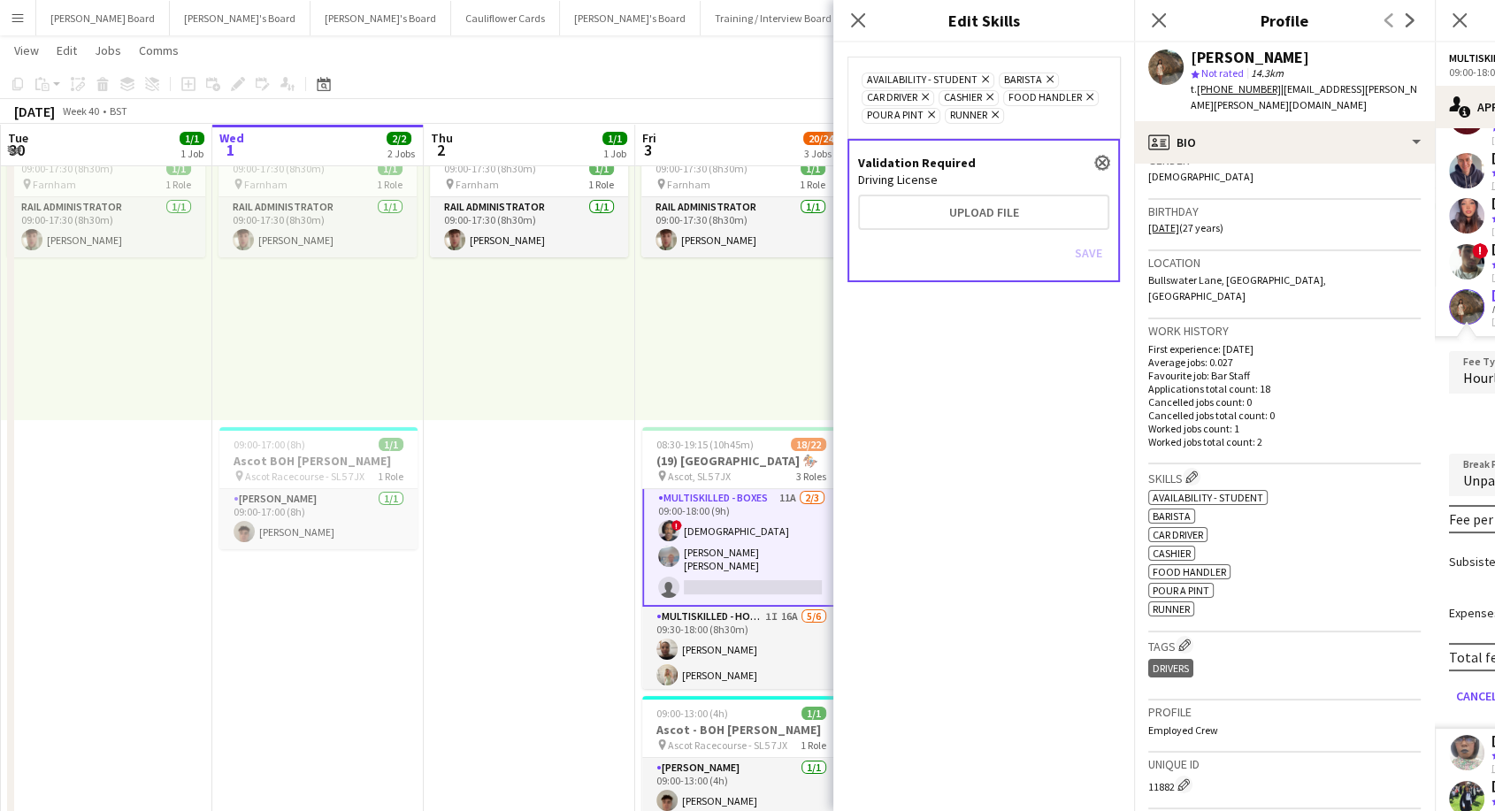
click at [1104, 161] on app-icon "close" at bounding box center [1102, 162] width 11 height 7
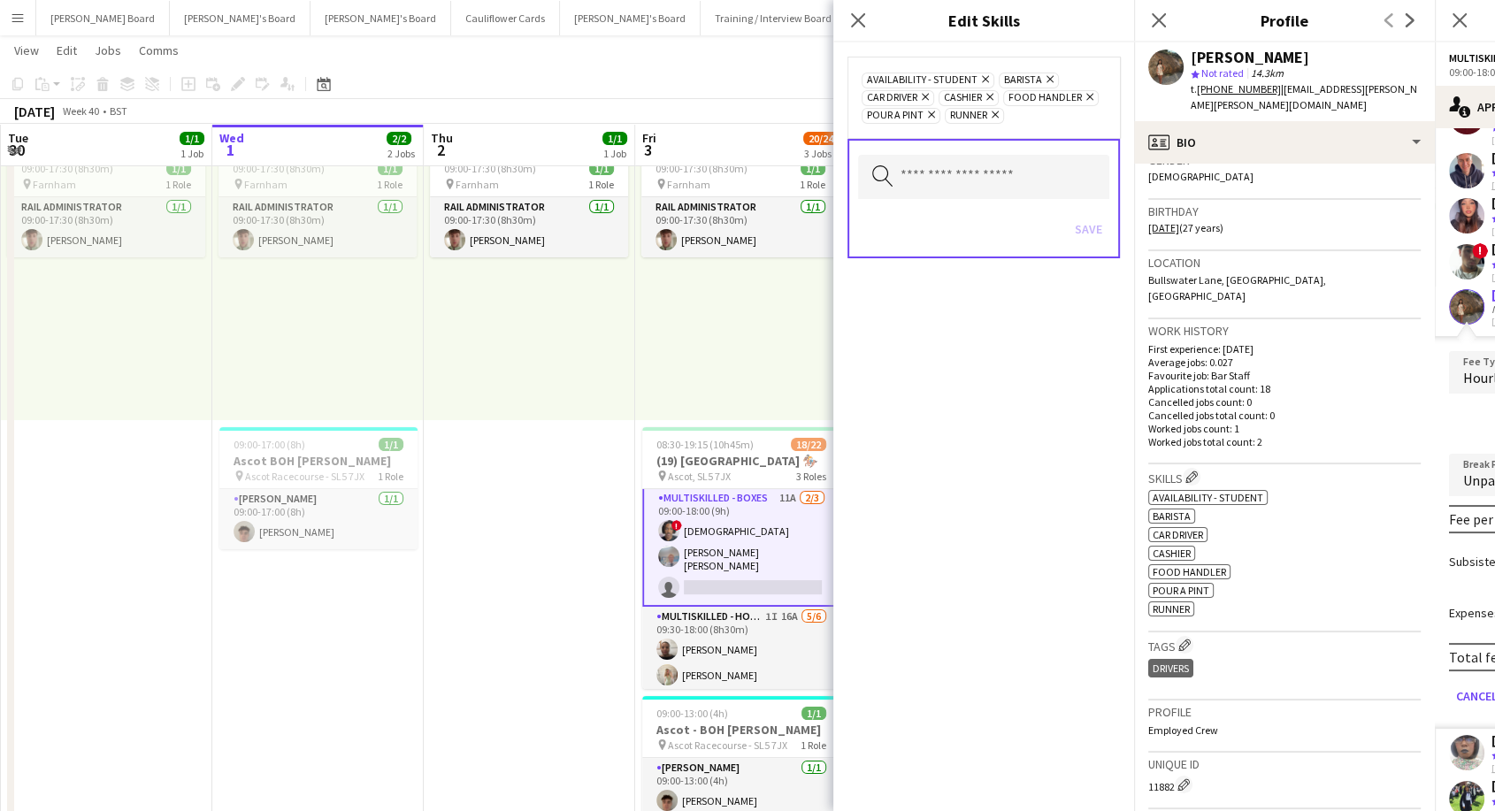
click at [998, 370] on div "Availability - Student Remove Barista Remove Car Driver Remove Cashier Remove F…" at bounding box center [983, 426] width 301 height 769
click at [871, 13] on div "Close pop-in" at bounding box center [858, 20] width 50 height 41
drag, startPoint x: 853, startPoint y: 21, endPoint x: 878, endPoint y: 59, distance: 45.4
click at [855, 22] on icon "Close pop-in" at bounding box center [858, 20] width 14 height 14
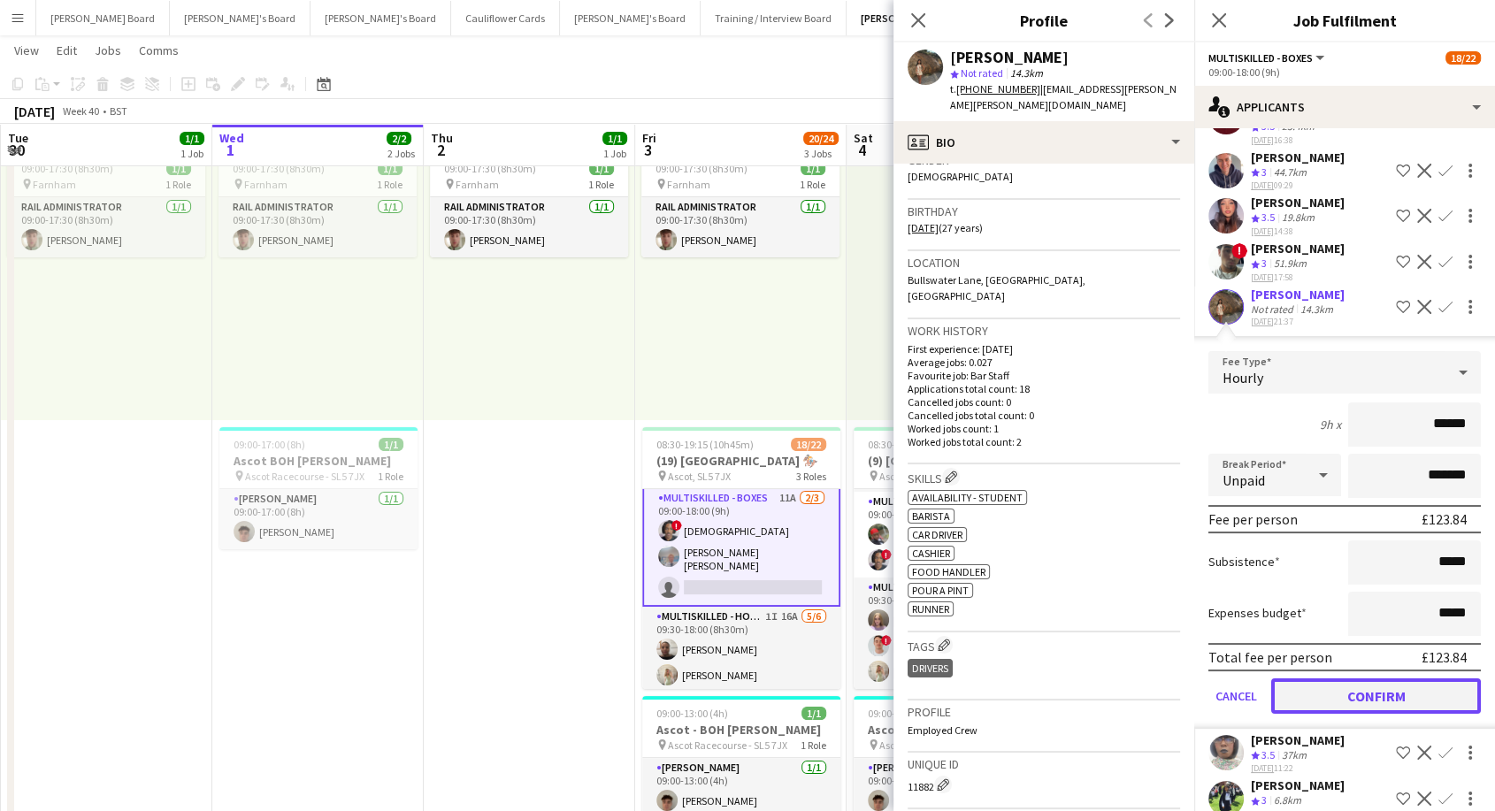
click at [1389, 686] on button "Confirm" at bounding box center [1376, 696] width 210 height 35
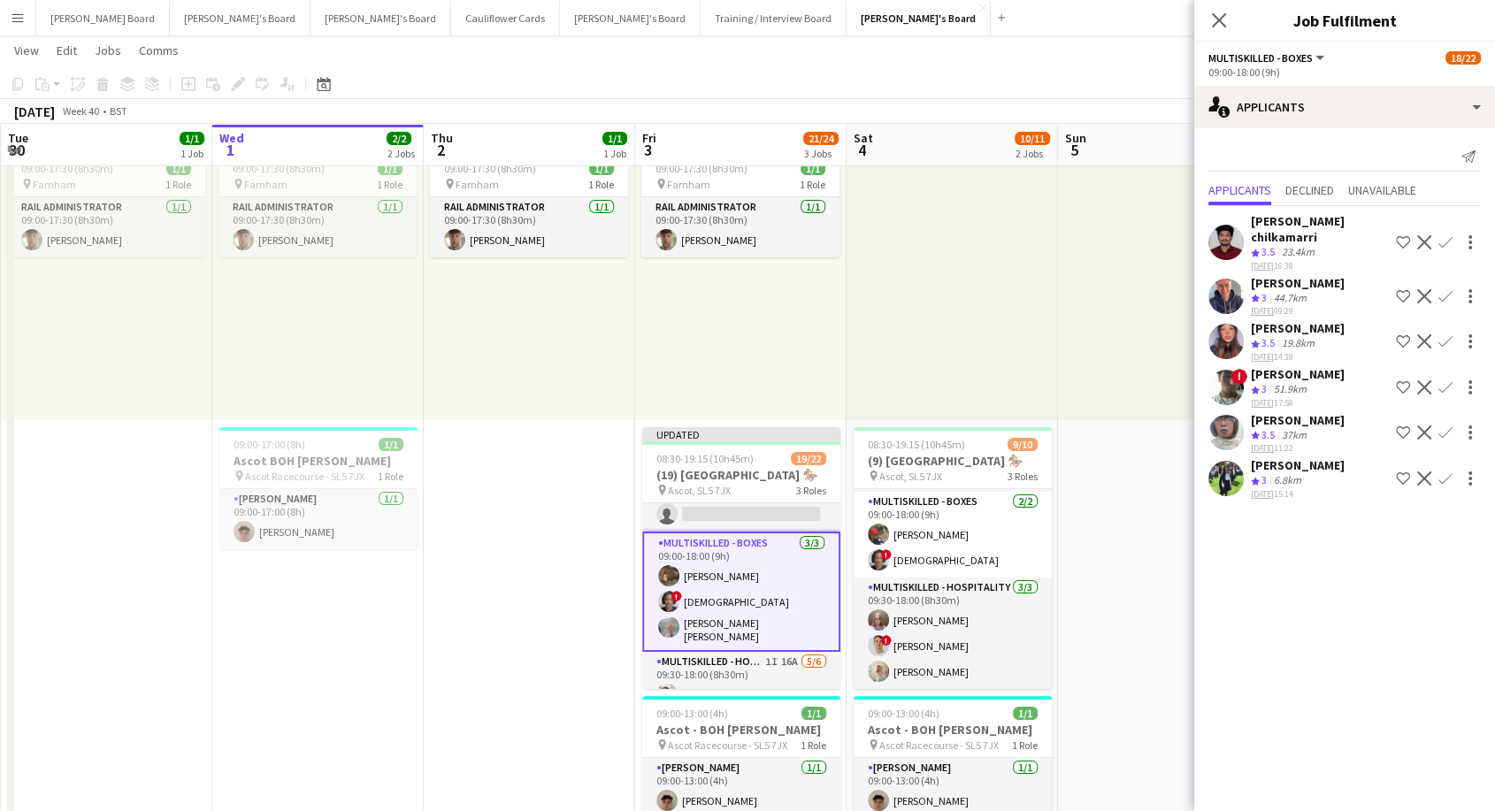
scroll to position [371, 0]
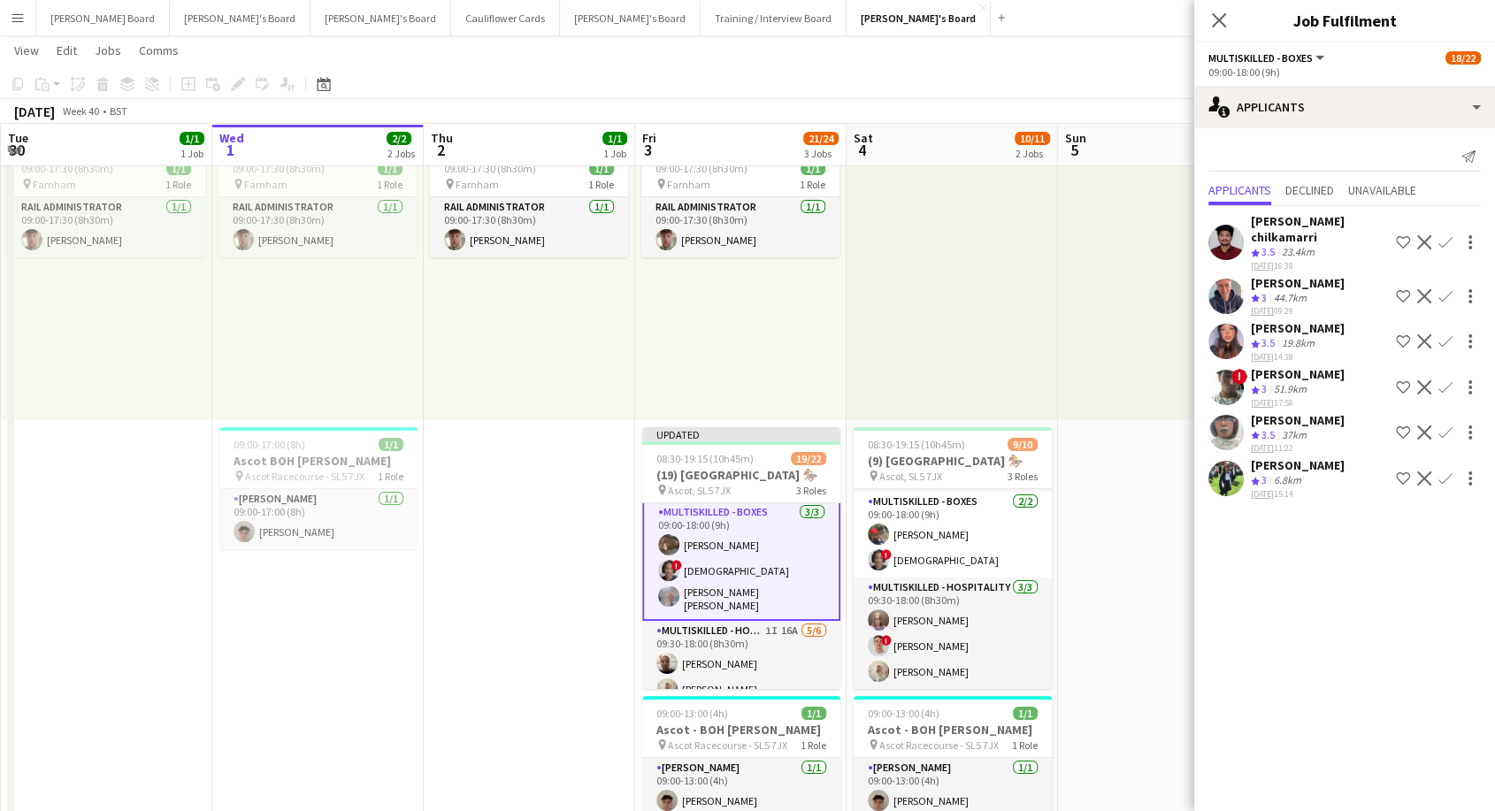
click at [762, 566] on app-card-role "Multiskilled - Boxes [DATE] 09:00-18:00 (9h) [PERSON_NAME] ! [PERSON_NAME] [PER…" at bounding box center [741, 561] width 198 height 120
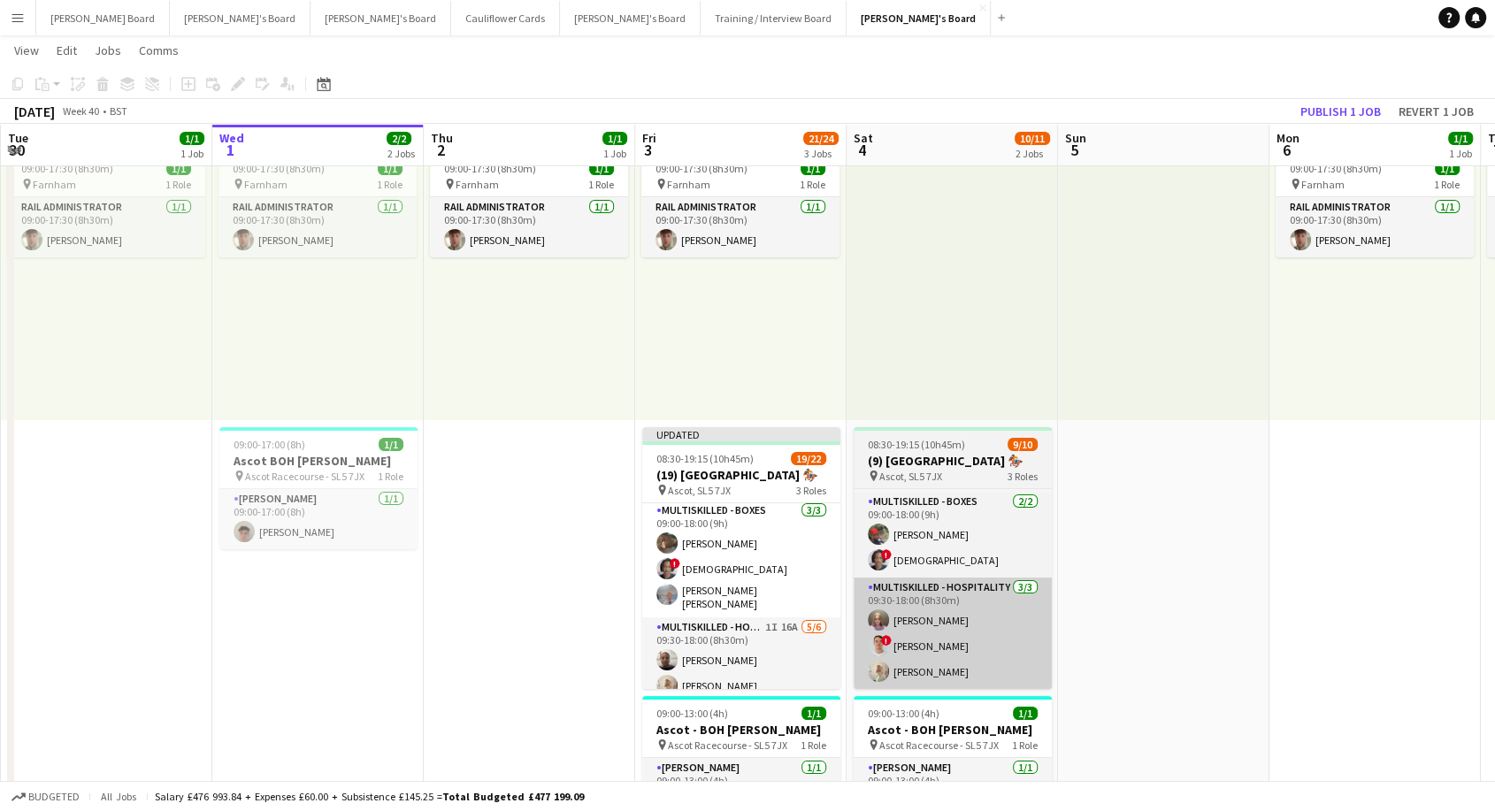
scroll to position [369, 0]
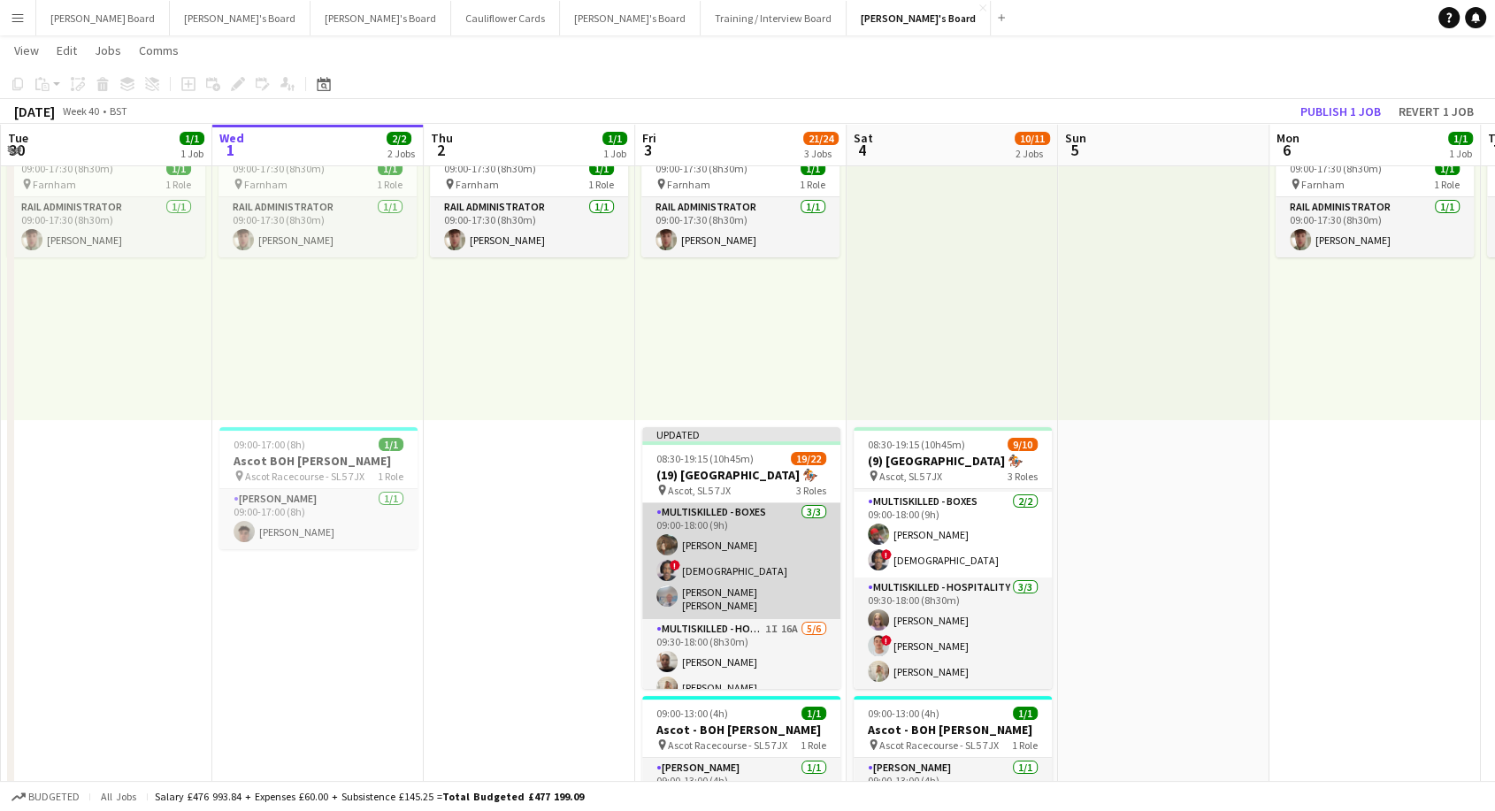
click at [709, 549] on app-card-role "Multiskilled - Boxes [DATE] 09:00-18:00 (9h) [PERSON_NAME] ! [PERSON_NAME] [PER…" at bounding box center [741, 561] width 198 height 117
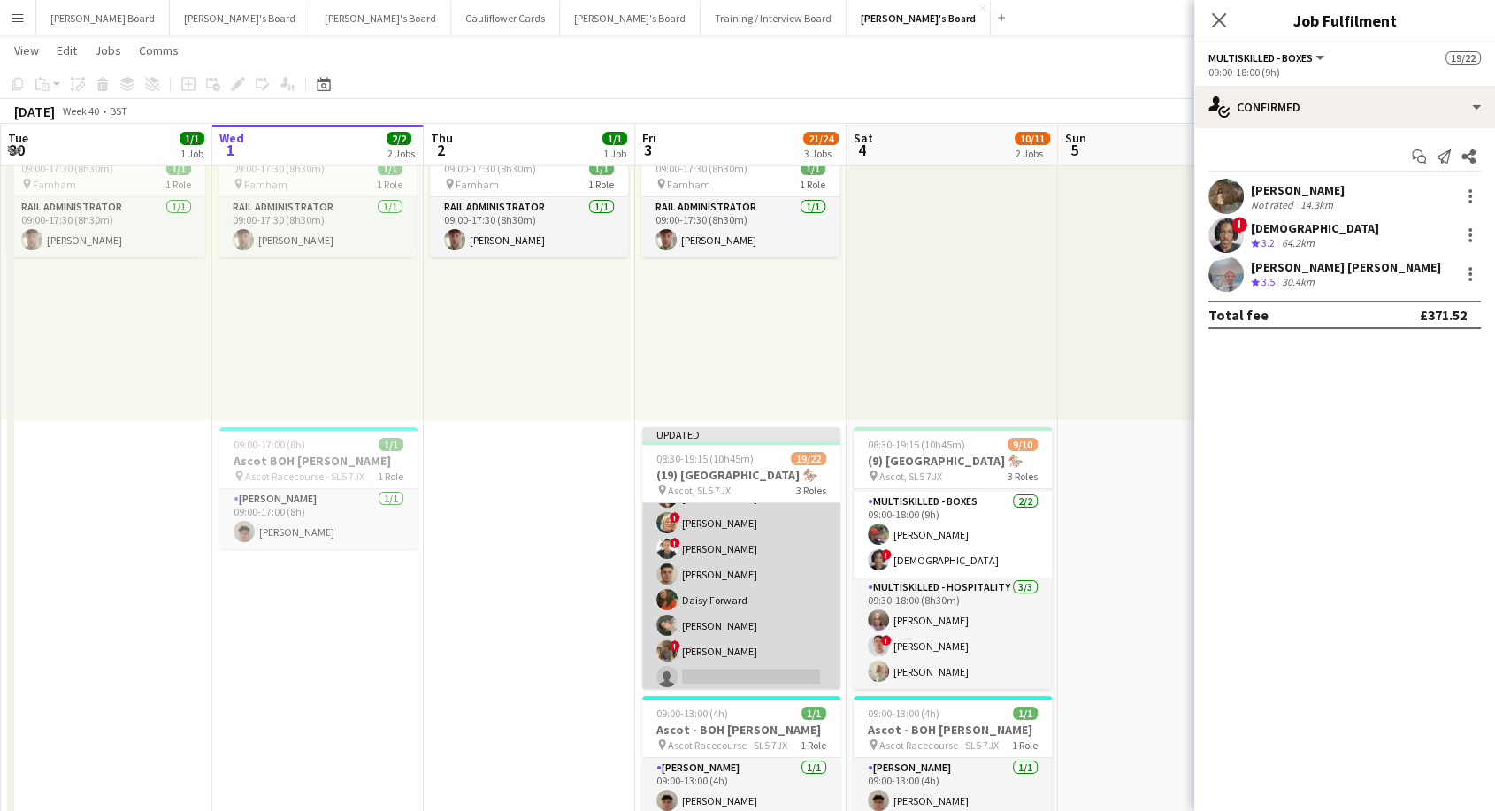
scroll to position [196, 0]
click at [762, 578] on app-card-role "BOX Waiter 18A [DATE] 08:30-19:15 (10h45m) ! [PERSON_NAME] [PERSON_NAME] [PERSO…" at bounding box center [741, 491] width 198 height 368
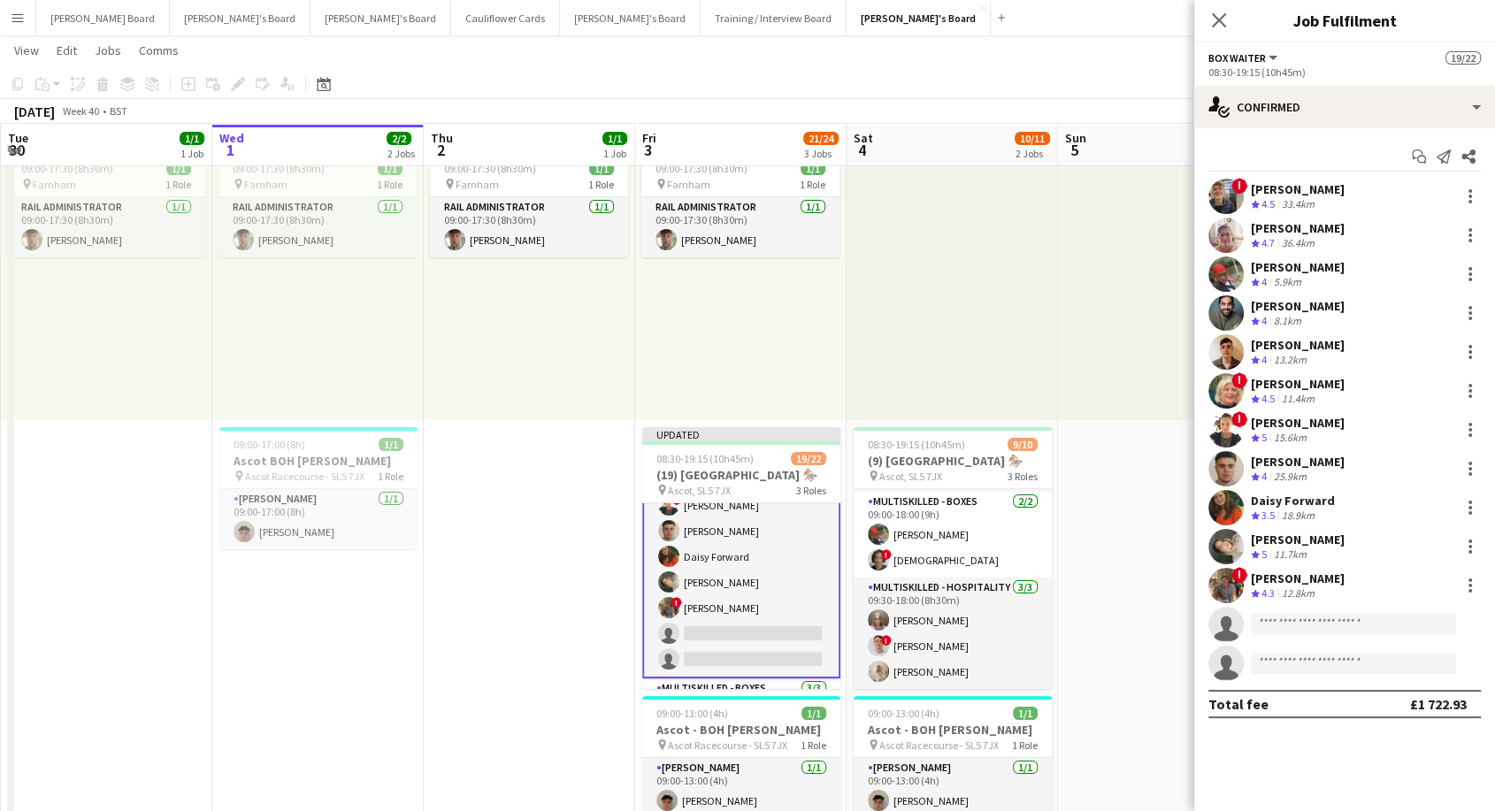
scroll to position [198, 0]
click at [1345, 532] on div "[PERSON_NAME]" at bounding box center [1298, 540] width 94 height 16
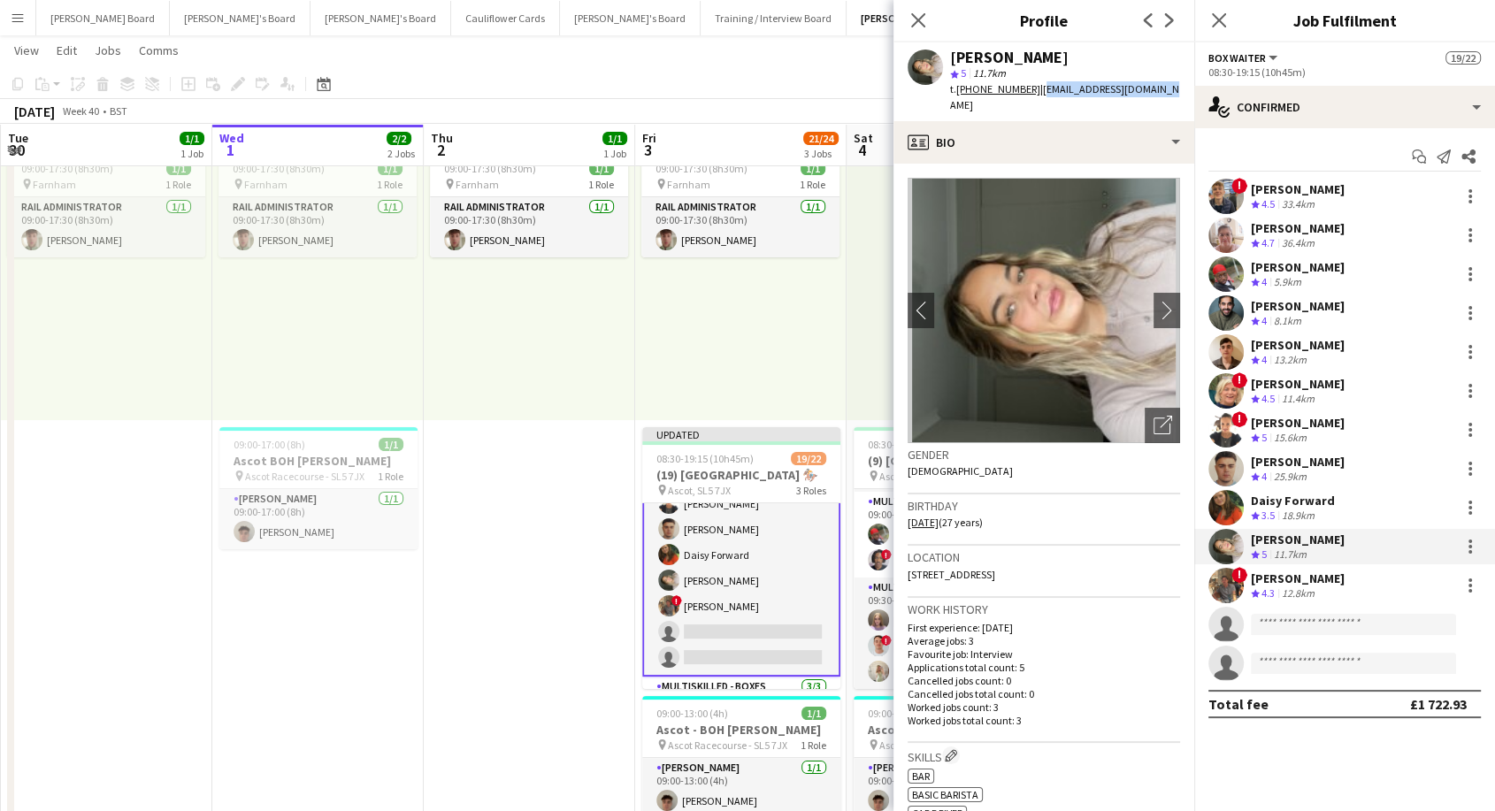
drag, startPoint x: 1034, startPoint y: 88, endPoint x: 1147, endPoint y: 88, distance: 112.4
click at [1150, 88] on div "[PERSON_NAME] star 5 11.7km t. [PHONE_NUMBER] | [EMAIL_ADDRESS][DOMAIN_NAME]" at bounding box center [1044, 81] width 301 height 79
copy span "[EMAIL_ADDRESS][DOMAIN_NAME]"
click at [1281, 501] on div "Daisy Forward" at bounding box center [1293, 501] width 84 height 16
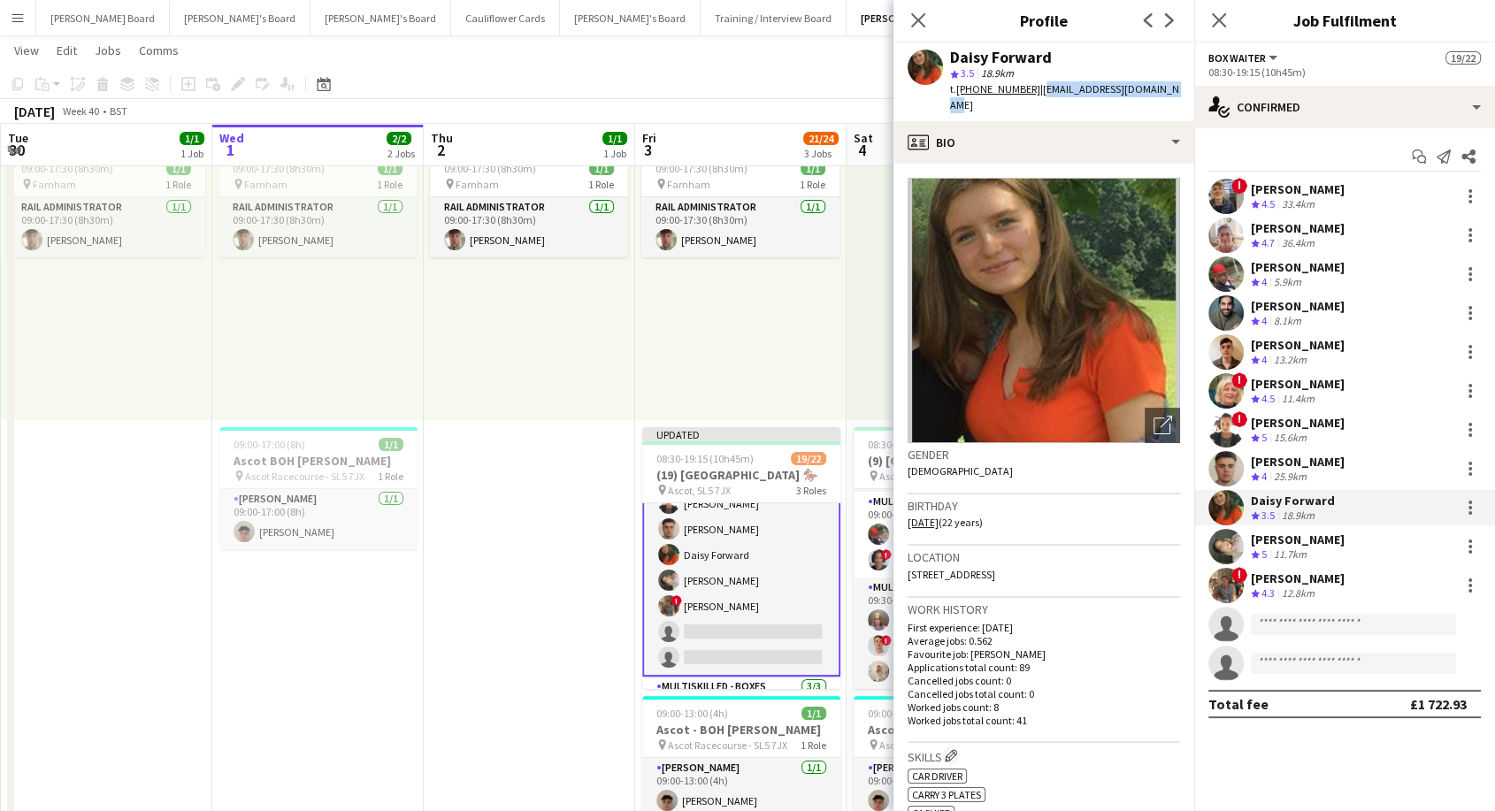
drag, startPoint x: 1036, startPoint y: 87, endPoint x: 1164, endPoint y: 88, distance: 128.3
click at [1164, 88] on div "Daisy Forward star 3.5 18.9km t. [PHONE_NUMBER] | [EMAIL_ADDRESS][DOMAIN_NAME]" at bounding box center [1044, 81] width 301 height 79
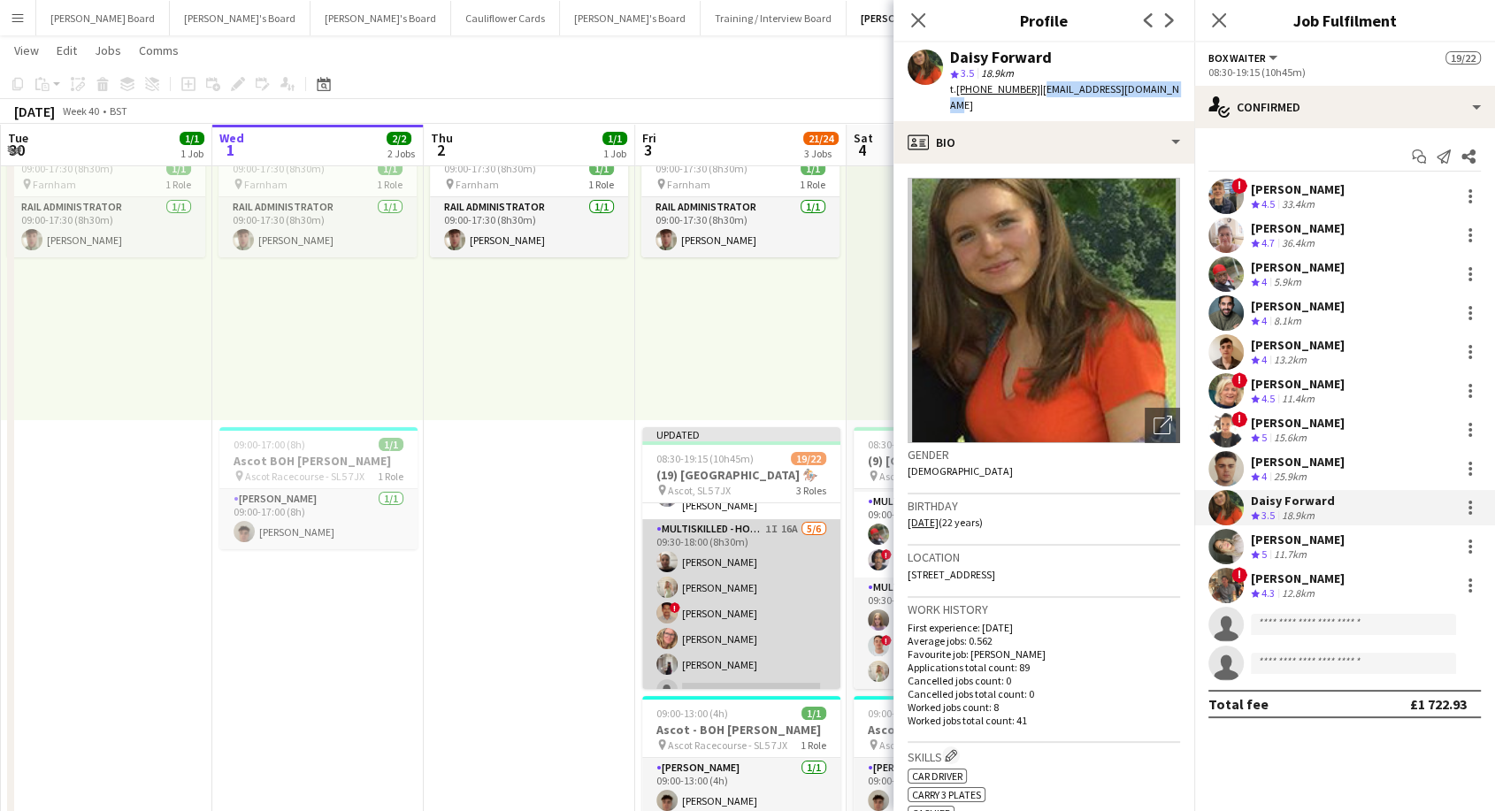
scroll to position [485, 0]
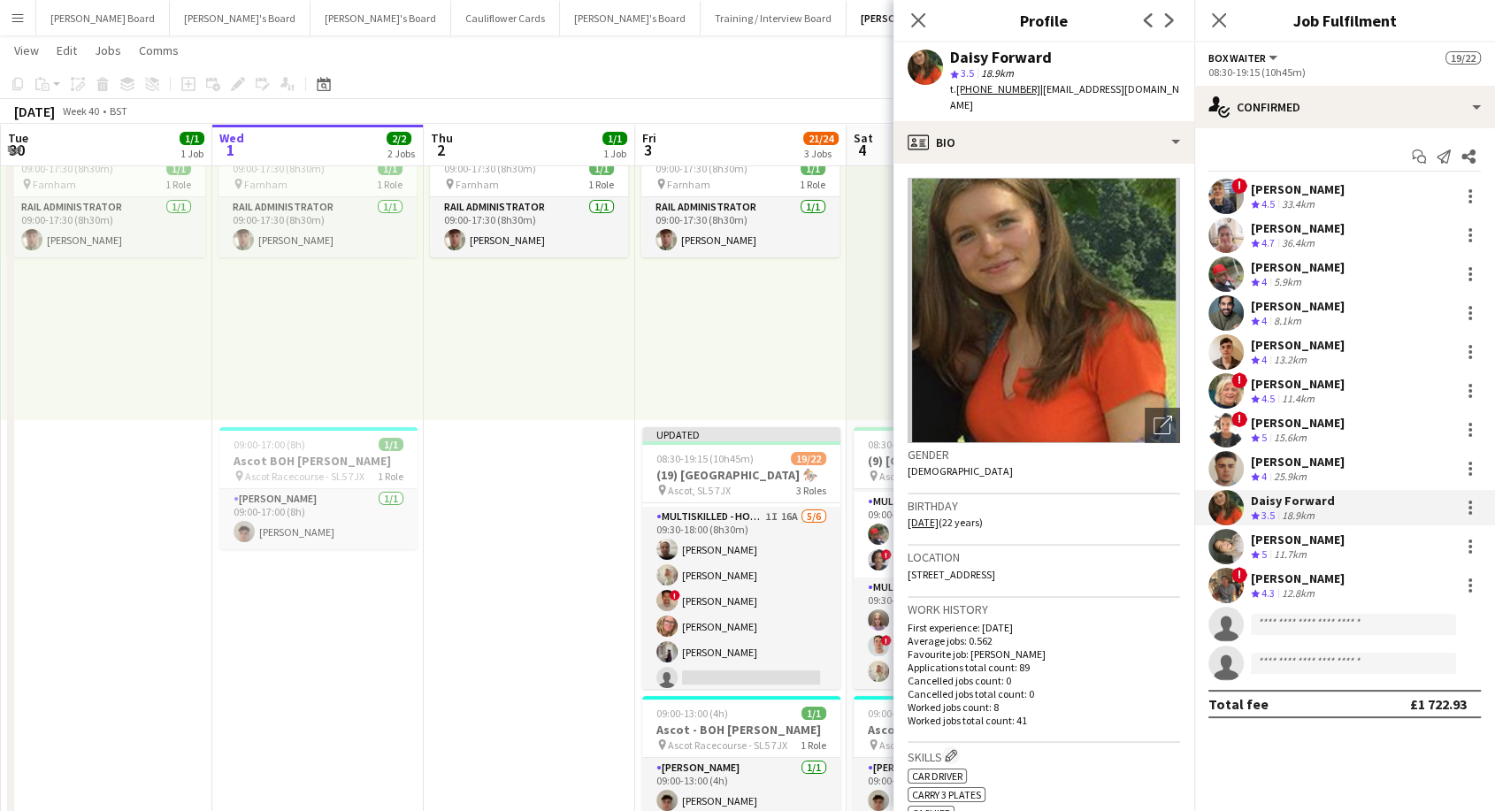
click at [1282, 311] on div "[PERSON_NAME]" at bounding box center [1298, 306] width 94 height 16
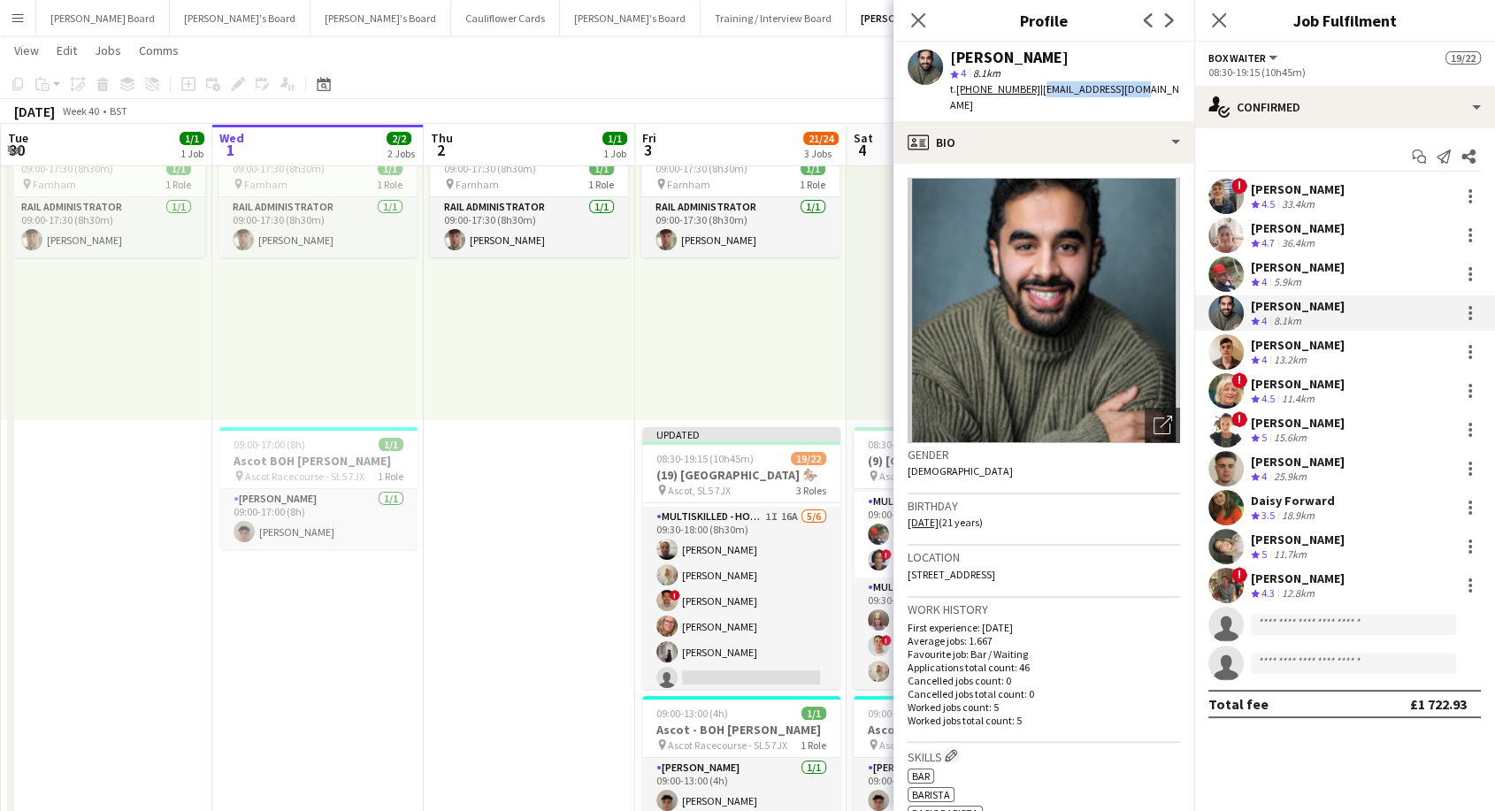
drag, startPoint x: 1035, startPoint y: 87, endPoint x: 1127, endPoint y: 88, distance: 92.0
click at [1127, 88] on div "[PERSON_NAME] star 4 8.1km t. [PHONE_NUMBER] | [EMAIL_ADDRESS][DOMAIN_NAME]" at bounding box center [1044, 81] width 301 height 79
copy span "[EMAIL_ADDRESS][DOMAIN_NAME]"
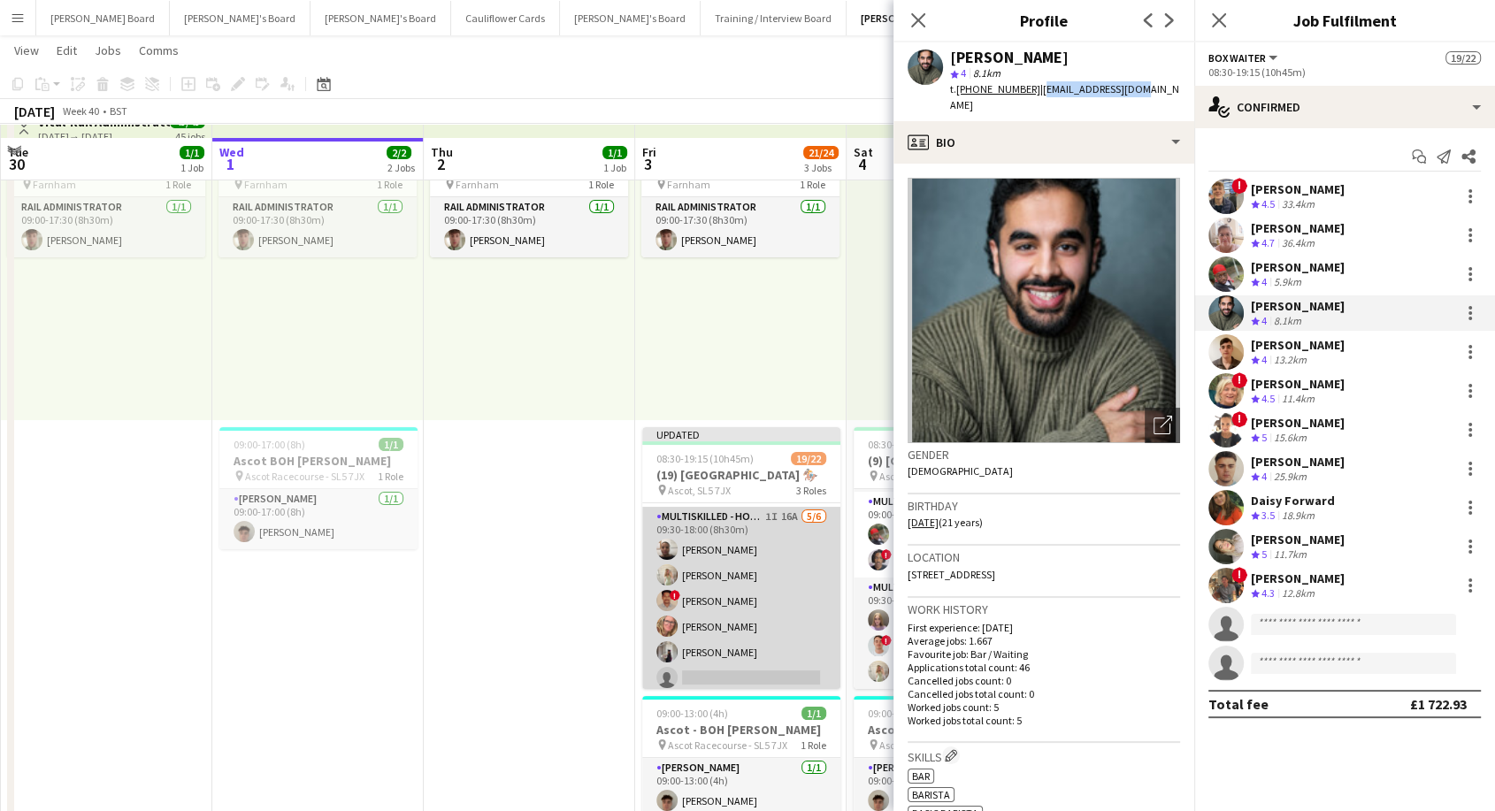
scroll to position [196, 0]
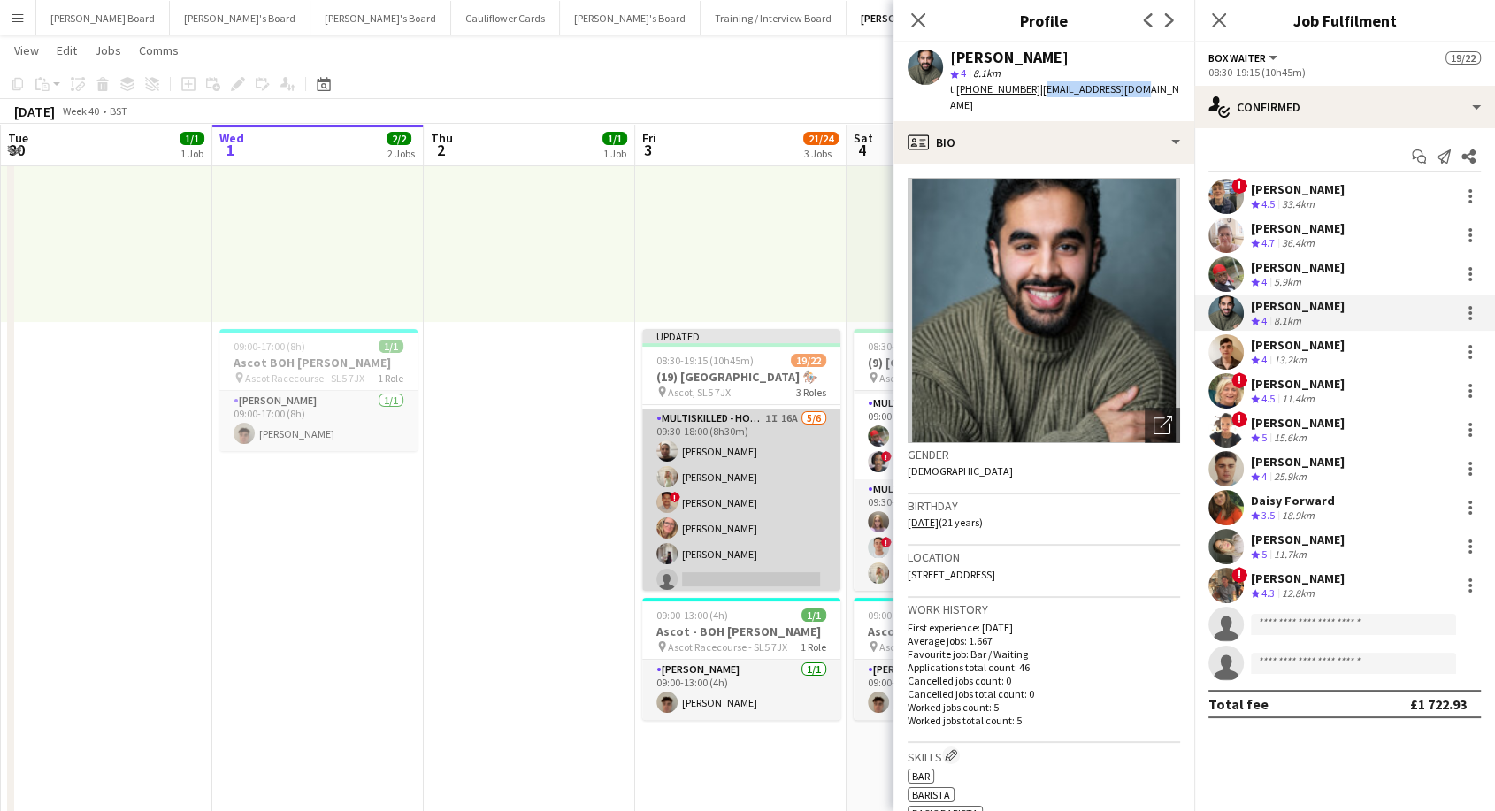
click at [715, 511] on app-card-role "Multiskilled - Hospitality 1I 16A [DATE] 09:30-18:00 (8h30m) [PERSON_NAME] [PER…" at bounding box center [741, 503] width 198 height 188
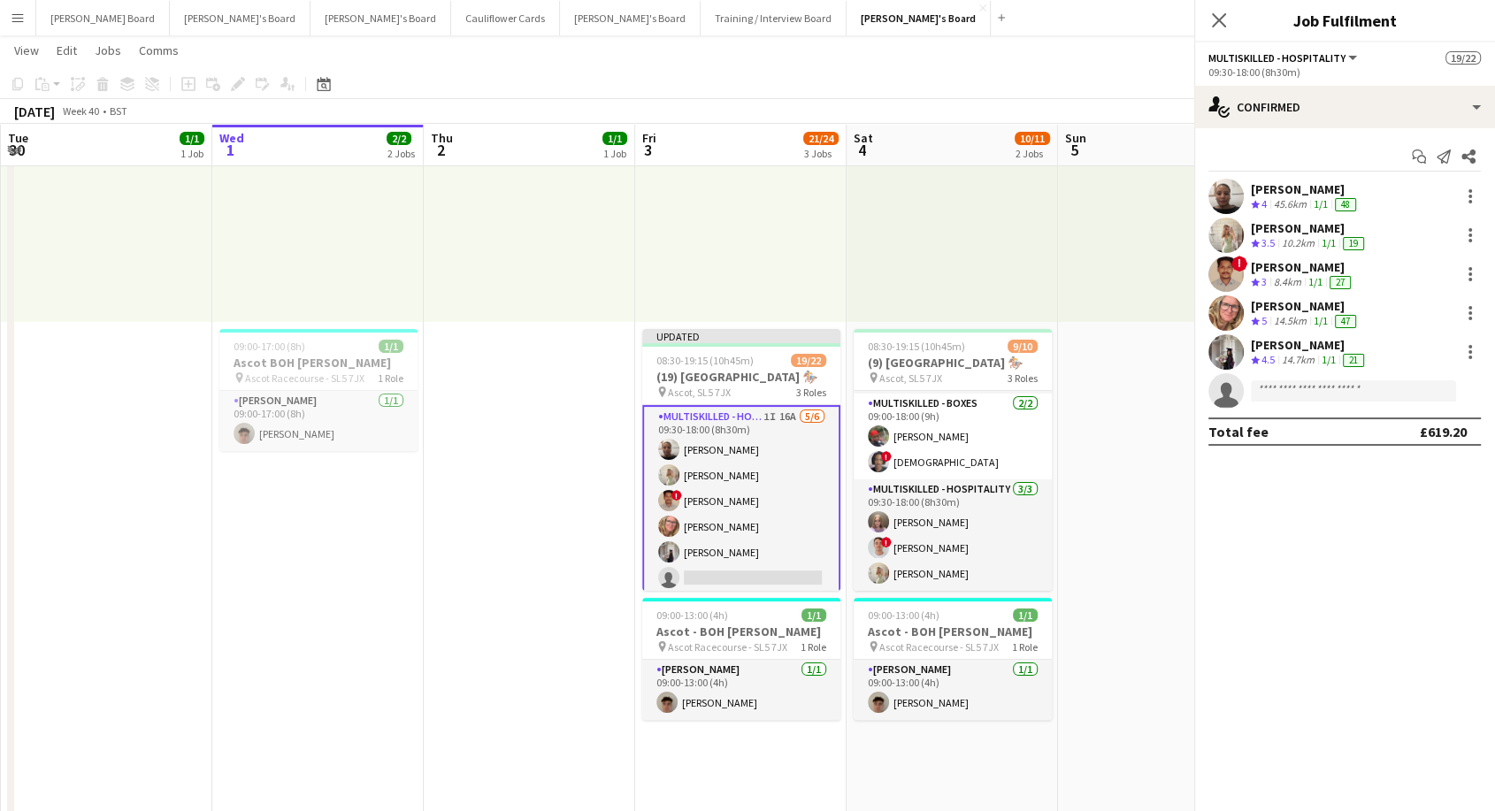
scroll to position [483, 0]
click at [1284, 305] on div "[PERSON_NAME]" at bounding box center [1305, 306] width 109 height 16
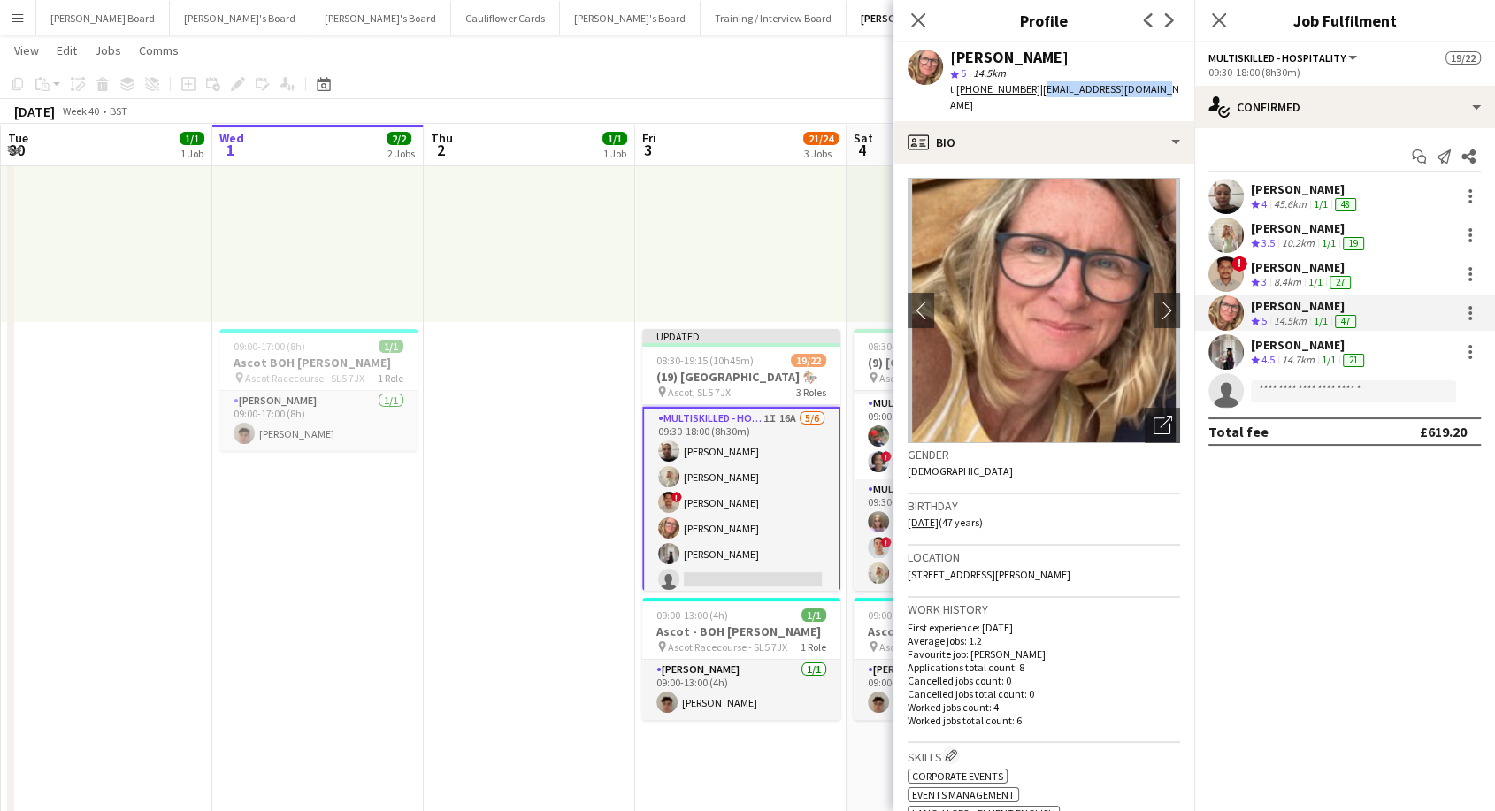
drag, startPoint x: 1035, startPoint y: 85, endPoint x: 1147, endPoint y: 91, distance: 112.5
click at [1147, 91] on div "[PERSON_NAME] star 5 14.5km t. [PHONE_NUMBER] | [EMAIL_ADDRESS][DOMAIN_NAME]" at bounding box center [1044, 81] width 301 height 79
copy span "[EMAIL_ADDRESS][DOMAIN_NAME]"
click at [1289, 188] on div "[PERSON_NAME]" at bounding box center [1305, 189] width 109 height 16
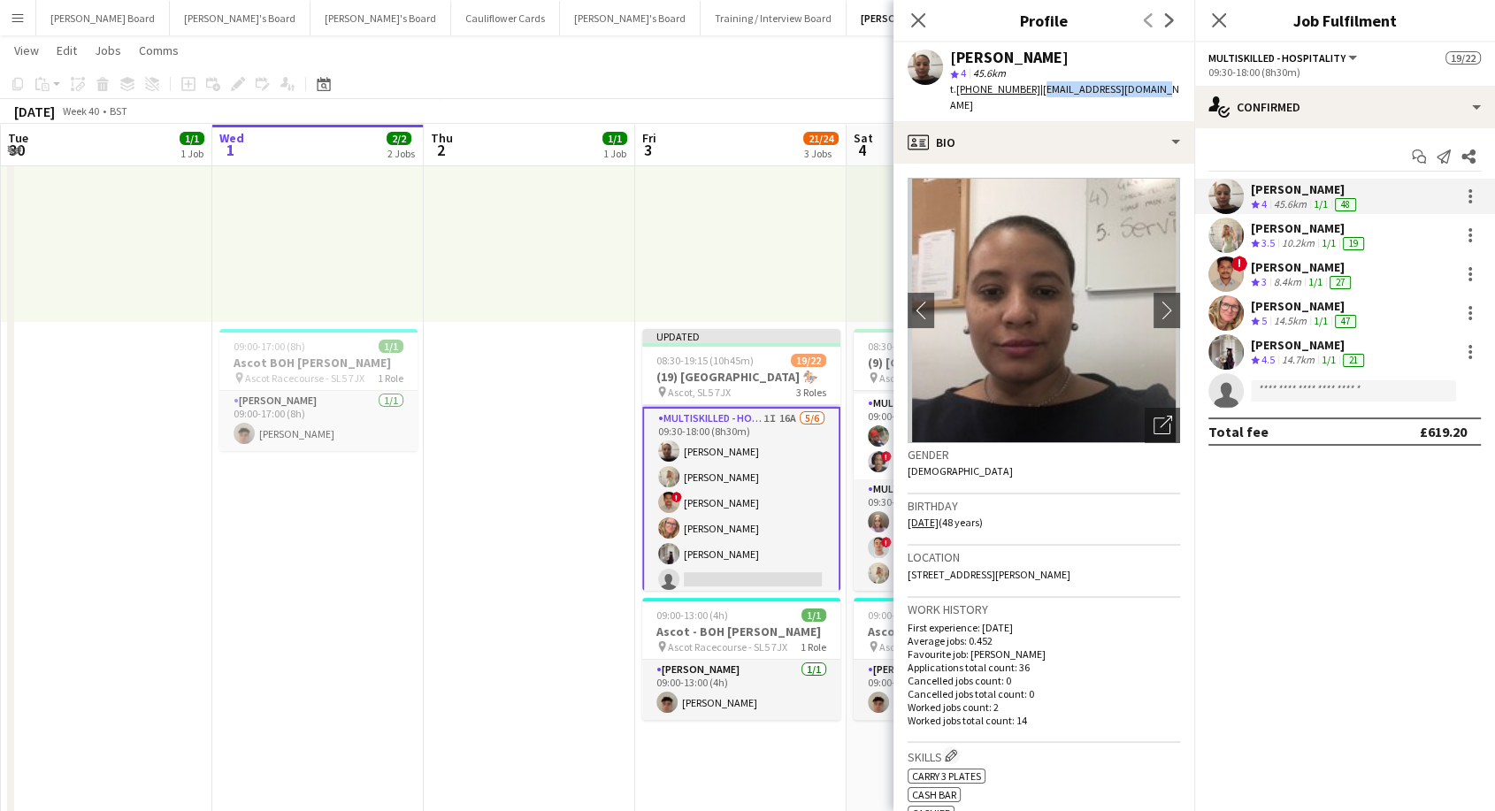
drag, startPoint x: 1034, startPoint y: 87, endPoint x: 1154, endPoint y: 91, distance: 119.5
click at [1154, 91] on div "[PERSON_NAME] star 4 45.6km t. [PHONE_NUMBER] | [EMAIL_ADDRESS][DOMAIN_NAME]" at bounding box center [1044, 81] width 301 height 79
copy span "[EMAIL_ADDRESS][DOMAIN_NAME]"
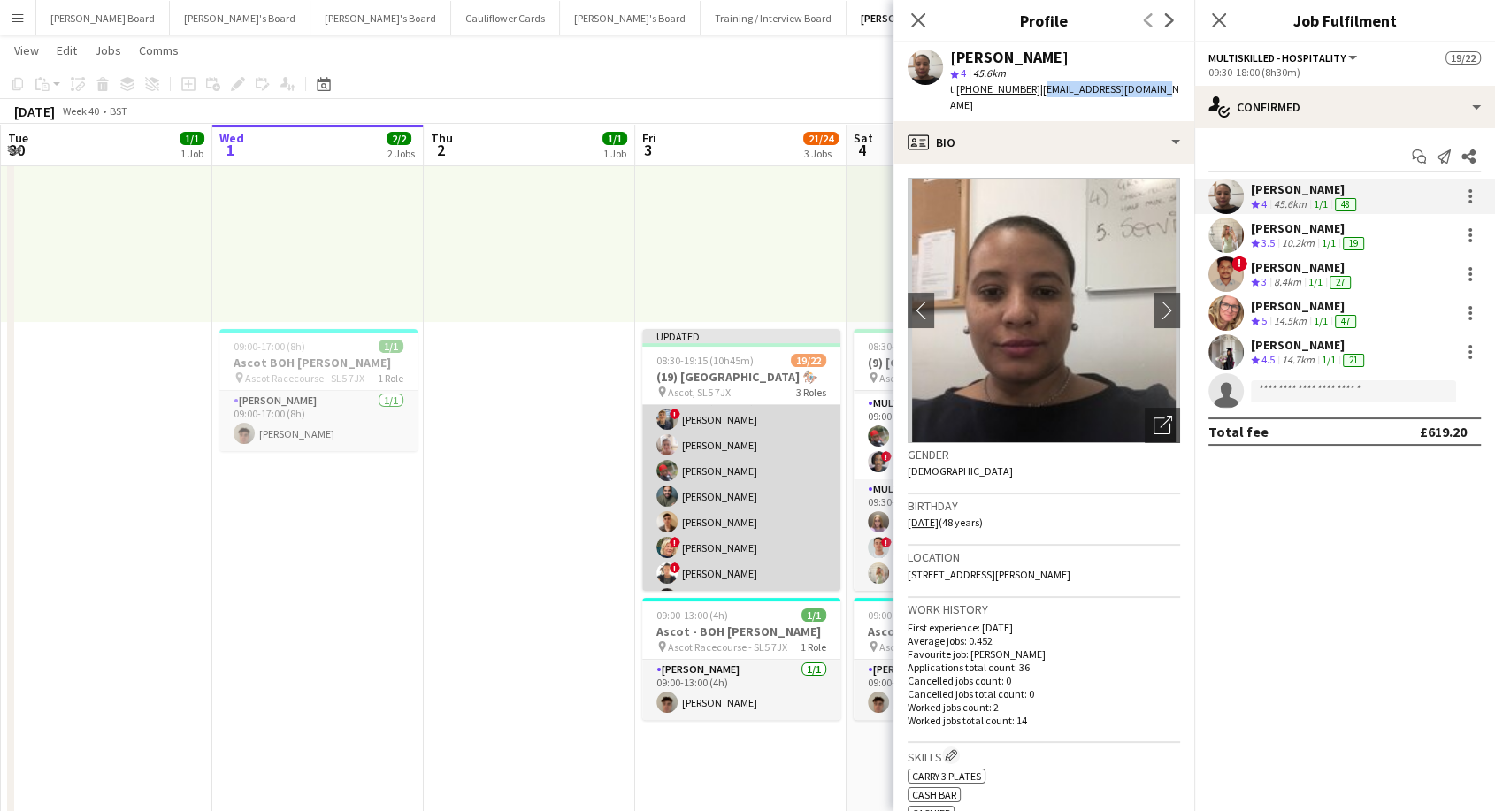
scroll to position [0, 0]
click at [737, 485] on app-card-role "BOX Waiter 18A [DATE] 08:30-19:15 (10h45m) ! [PERSON_NAME] [PERSON_NAME] [PERSO…" at bounding box center [741, 589] width 198 height 368
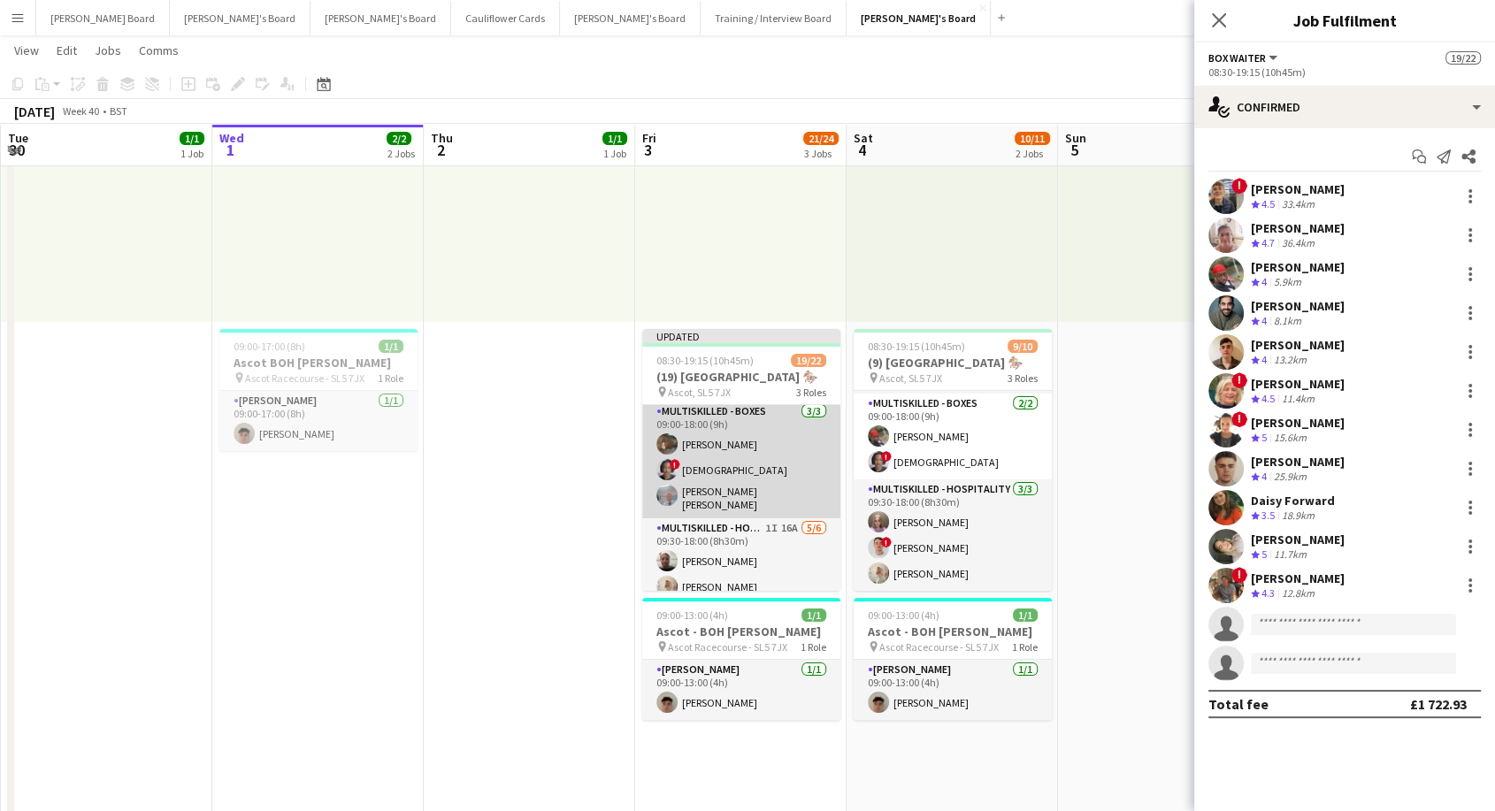
scroll to position [387, 0]
click at [757, 451] on app-card-role "Multiskilled - Boxes [DATE] 09:00-18:00 (9h) [PERSON_NAME] ! [PERSON_NAME] [PER…" at bounding box center [741, 448] width 198 height 117
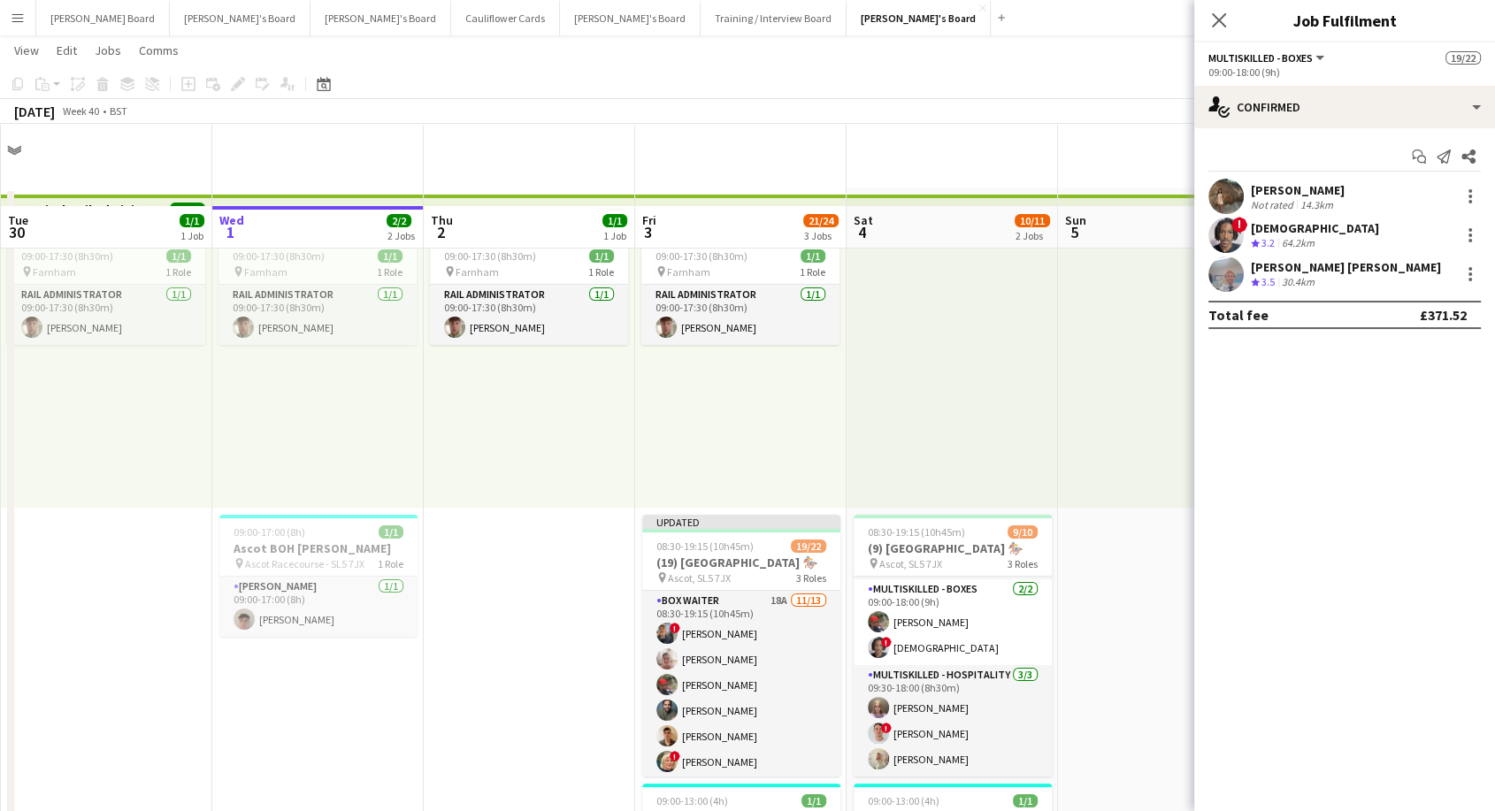
scroll to position [0, 0]
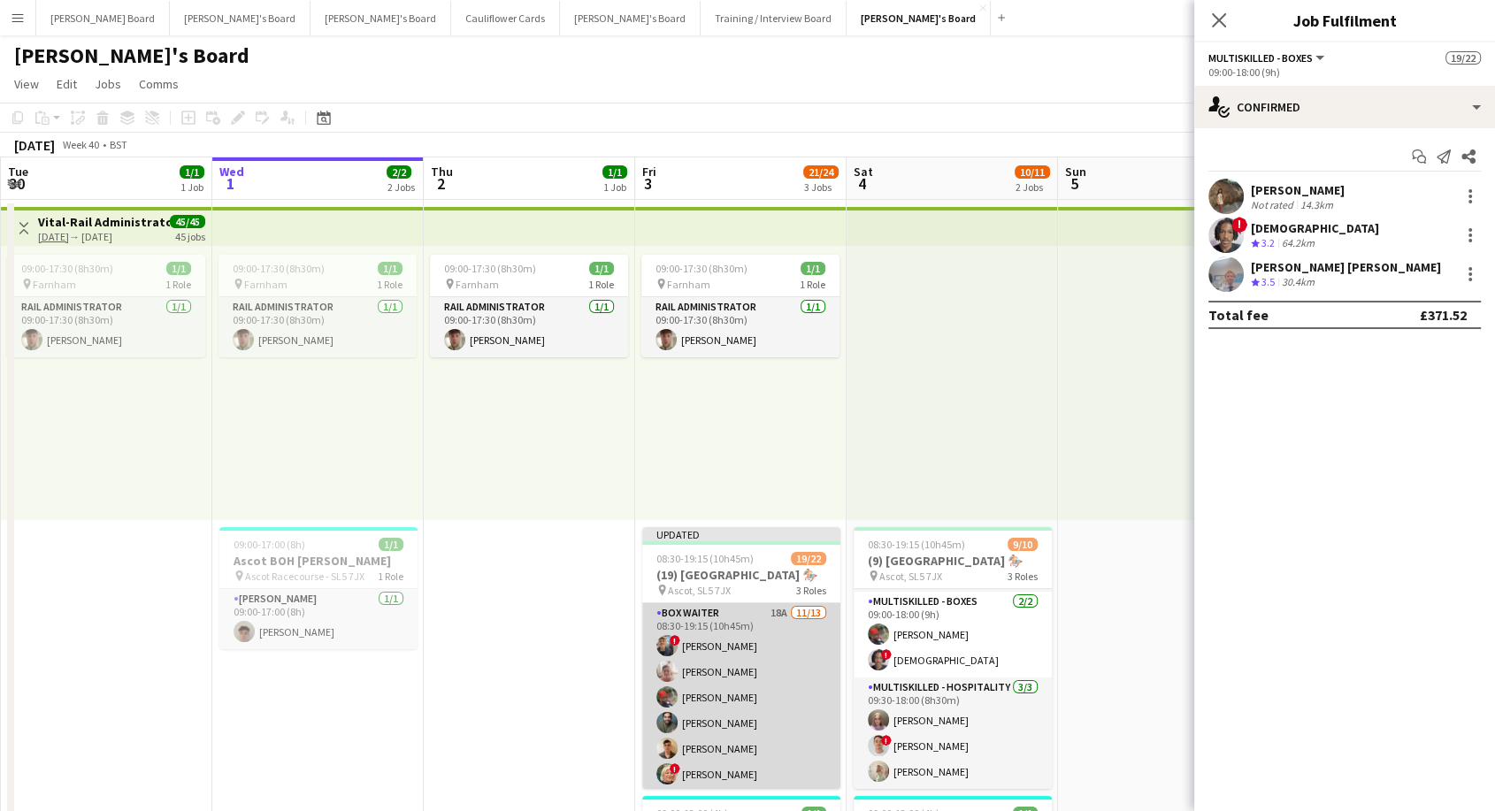
click at [746, 633] on app-card-role "BOX Waiter 18A [DATE] 08:30-19:15 (10h45m) ! [PERSON_NAME] [PERSON_NAME] [PERSO…" at bounding box center [741, 787] width 198 height 368
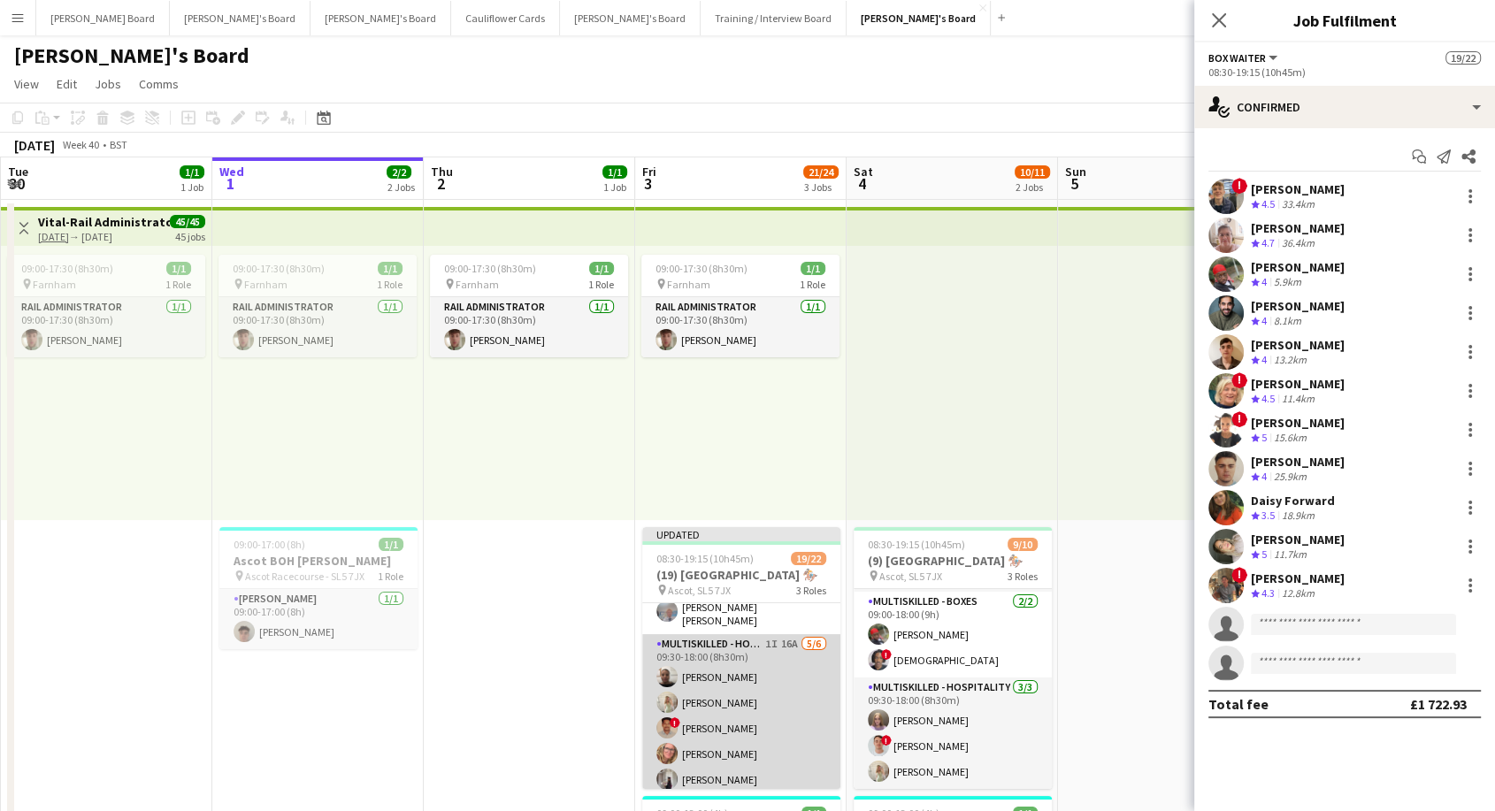
scroll to position [485, 0]
